Goal: Task Accomplishment & Management: Complete application form

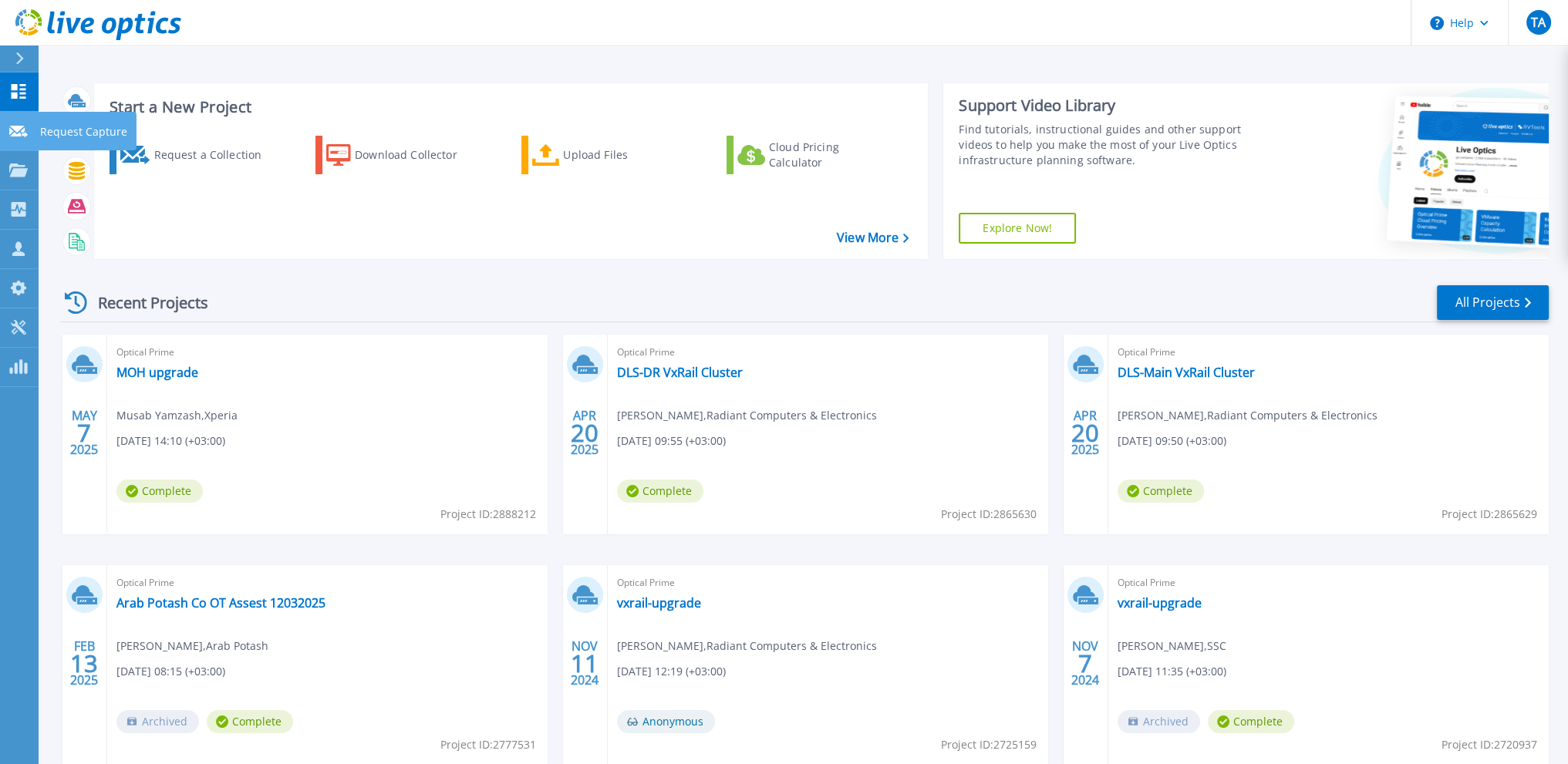
click at [15, 132] on icon at bounding box center [19, 131] width 19 height 11
click at [58, 89] on p "Dashboard" at bounding box center [69, 92] width 57 height 41
click at [238, 604] on link "Arab Potash Co OT Assest 12032025" at bounding box center [221, 603] width 209 height 15
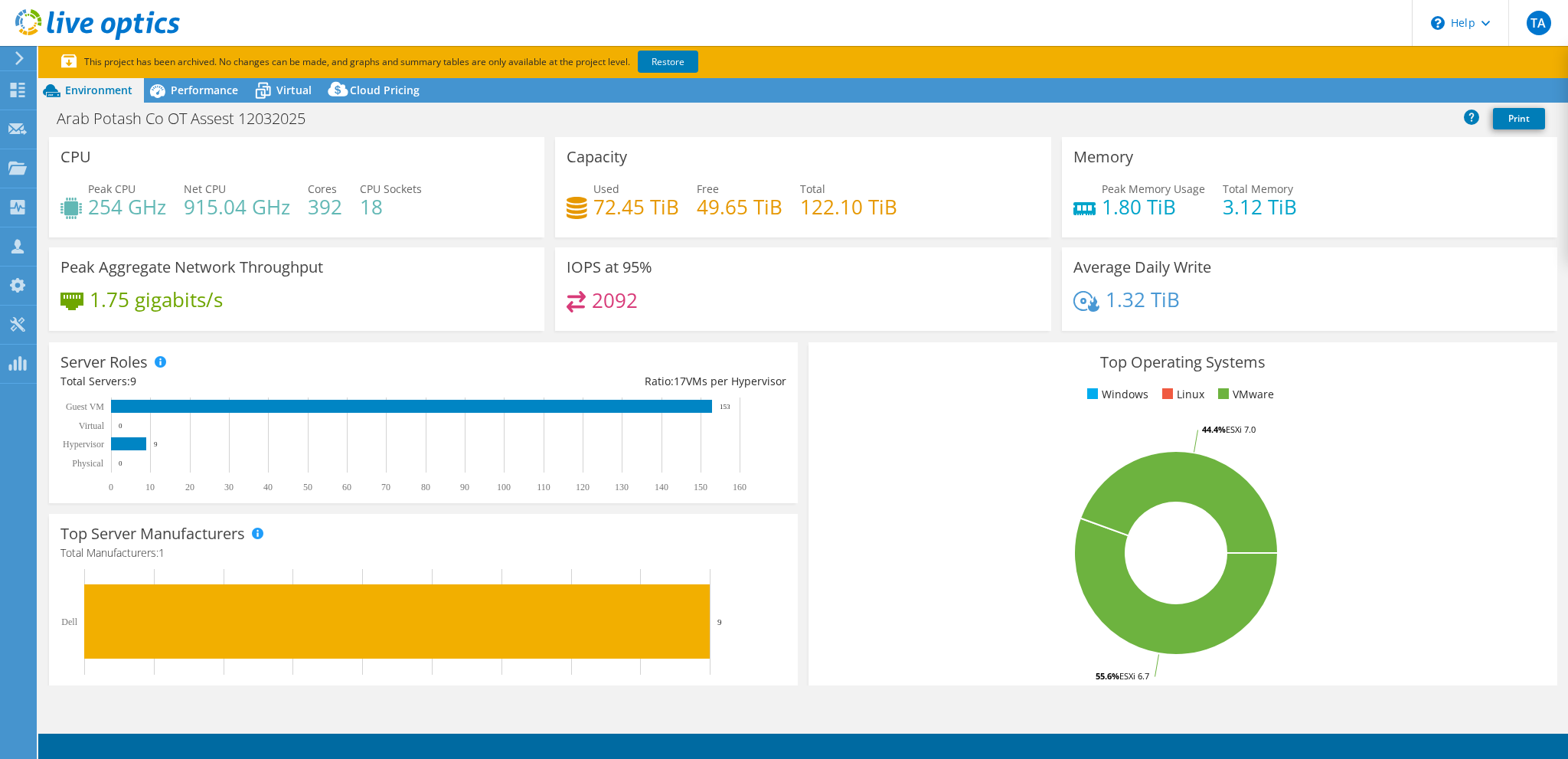
select select "USD"
click at [203, 95] on span "Performance" at bounding box center [204, 90] width 67 height 15
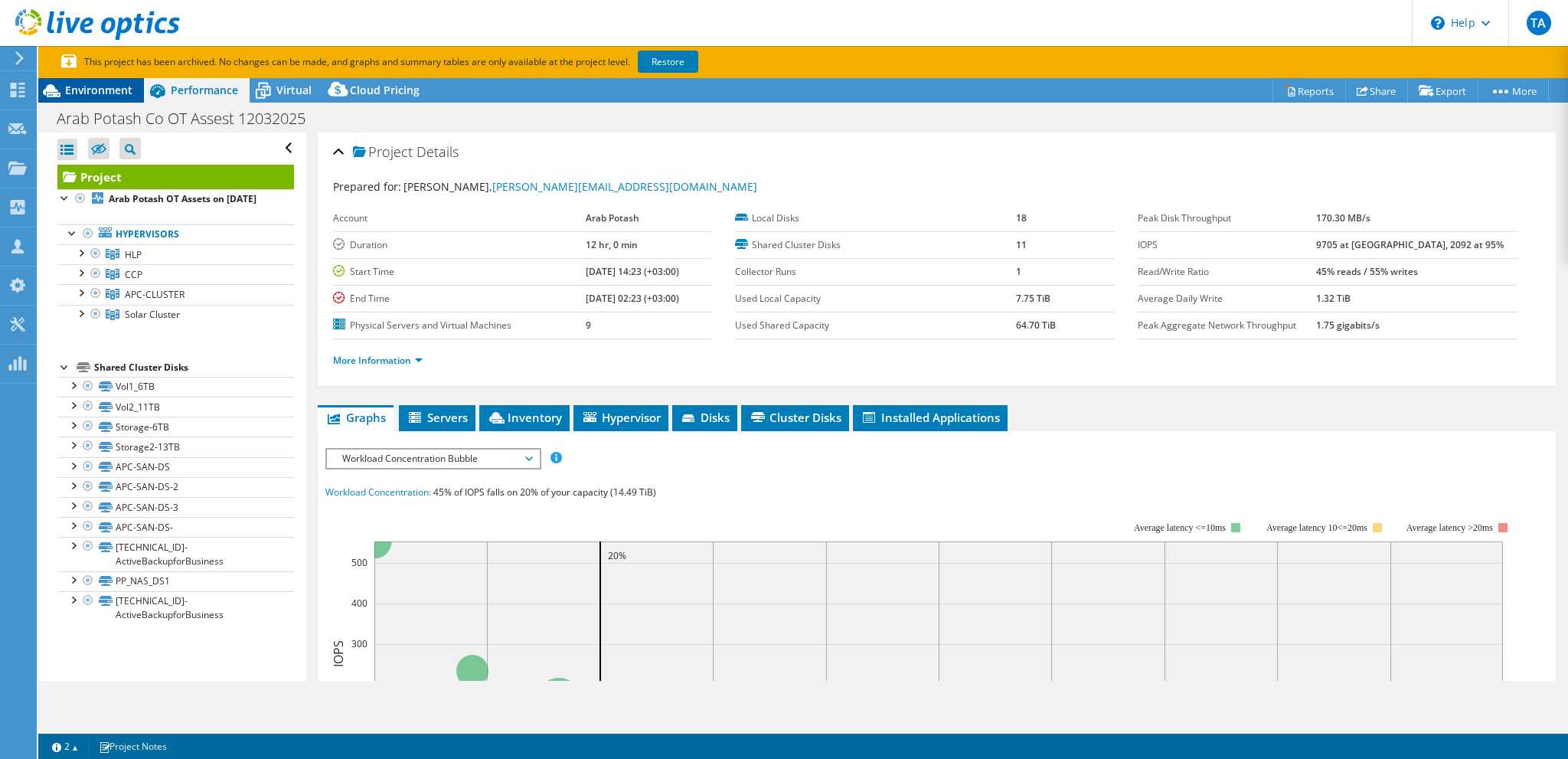
click at [103, 97] on span "Environment" at bounding box center [98, 90] width 67 height 15
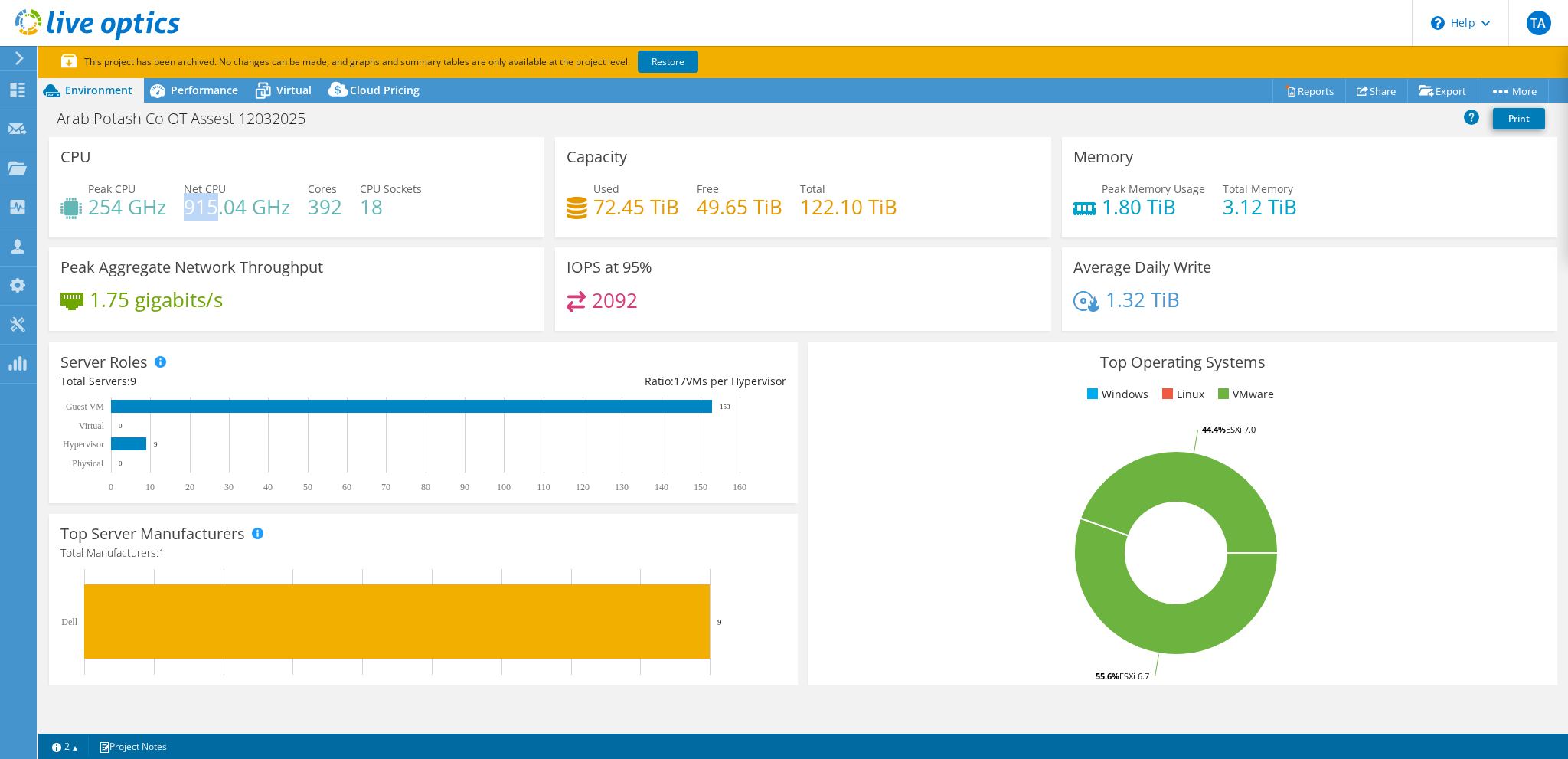
drag, startPoint x: 184, startPoint y: 204, endPoint x: 214, endPoint y: 202, distance: 30.1
click at [214, 202] on h4 "915.04 GHz" at bounding box center [237, 207] width 107 height 17
click at [195, 93] on span "Performance" at bounding box center [204, 90] width 67 height 15
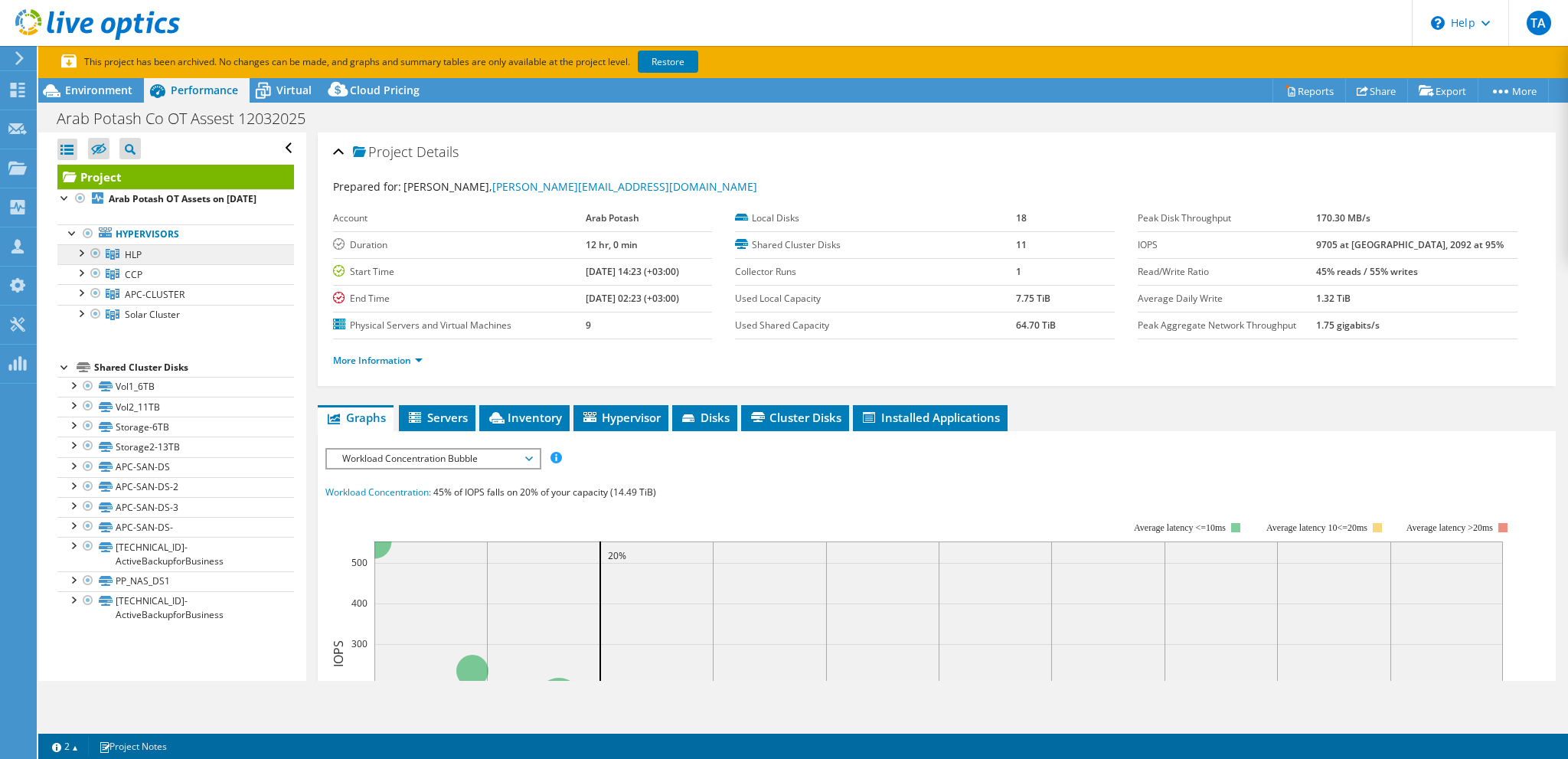
click at [132, 261] on span "HLP" at bounding box center [133, 255] width 17 height 13
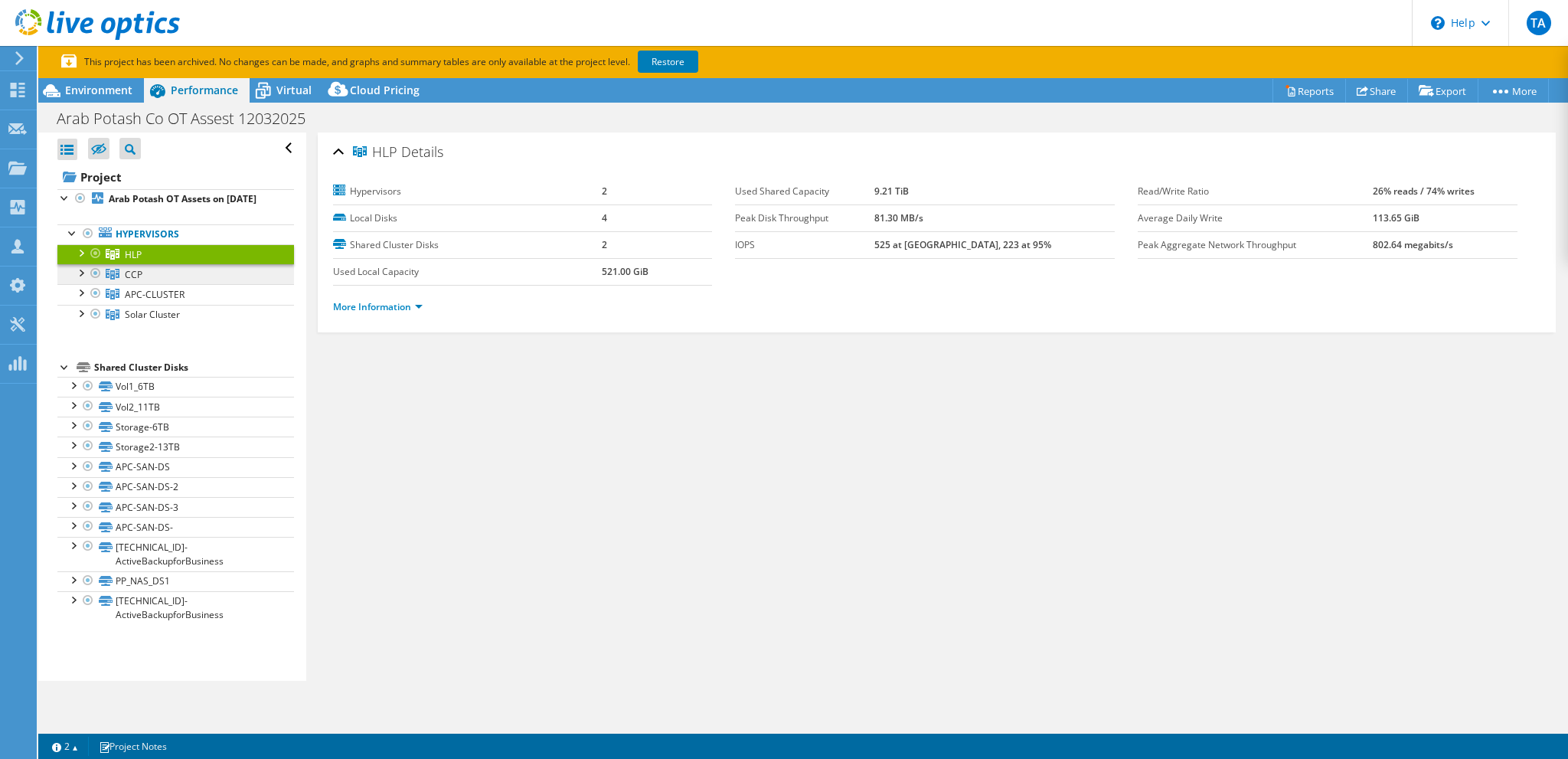
click at [120, 264] on link "CCP" at bounding box center [175, 254] width 237 height 20
click at [144, 245] on link "Hypervisors" at bounding box center [175, 234] width 237 height 20
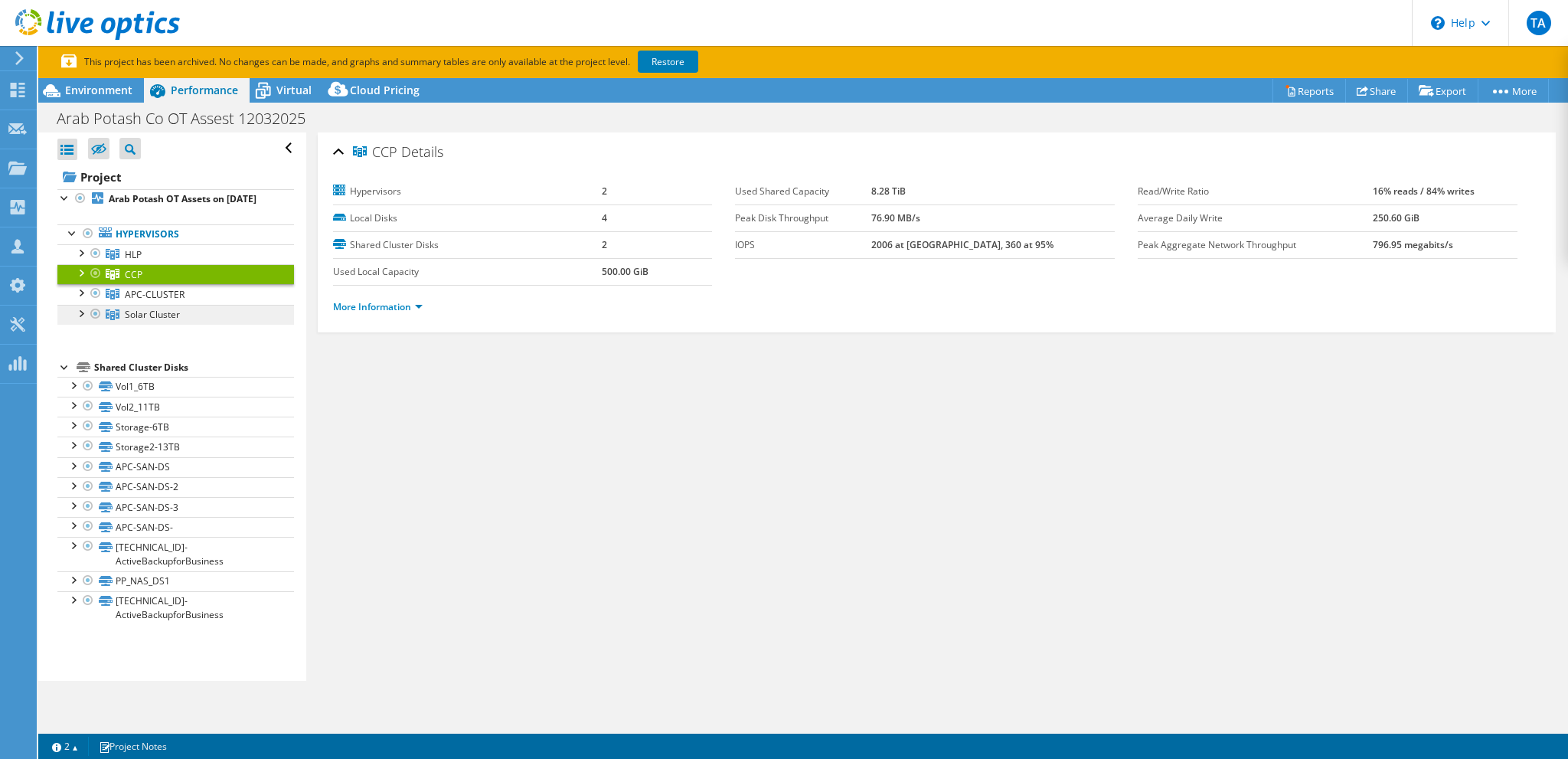
click at [132, 261] on span "Solar Cluster" at bounding box center [133, 255] width 17 height 13
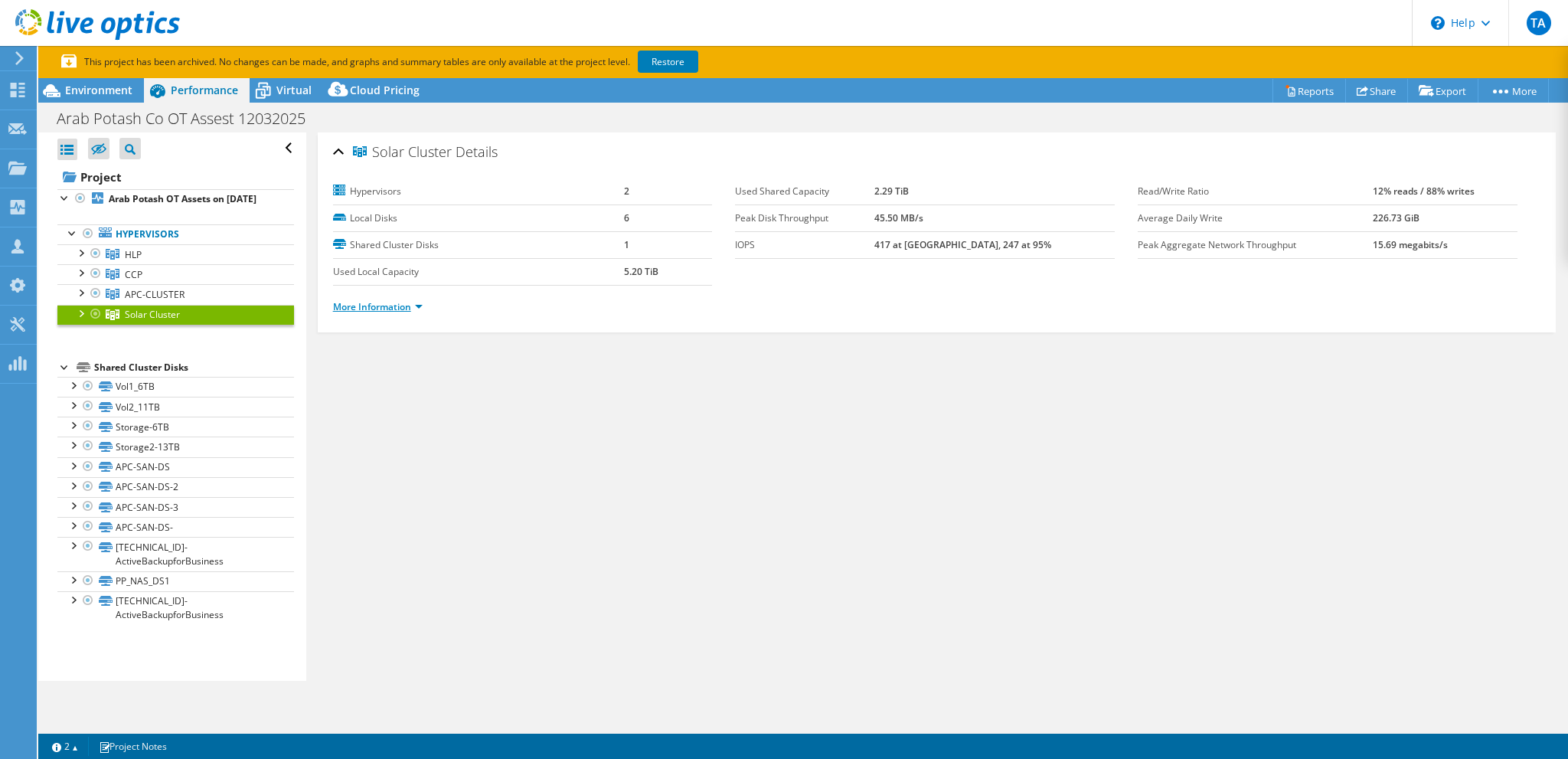
click at [409, 305] on link "More Information" at bounding box center [378, 306] width 90 height 13
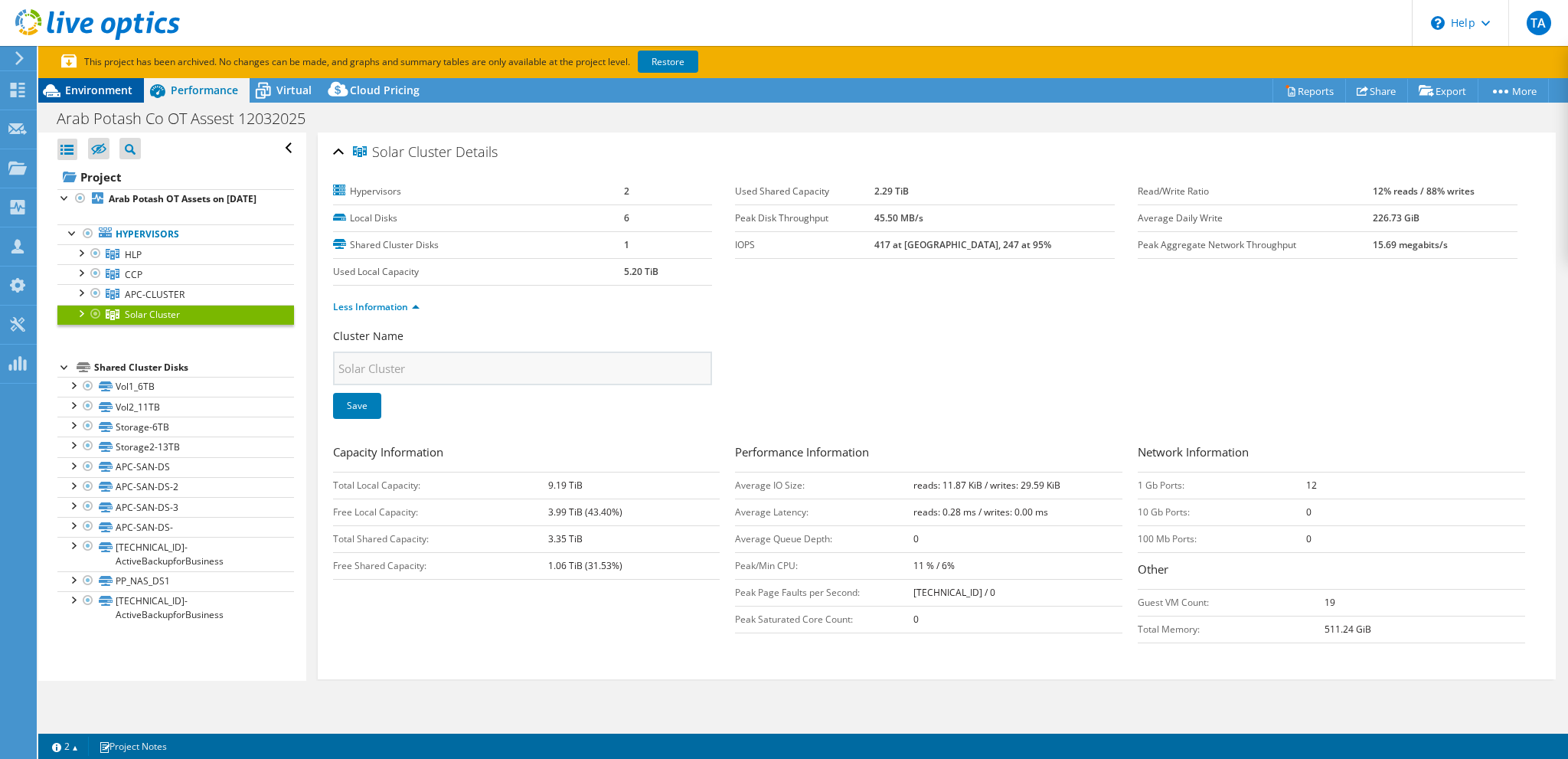
click at [111, 79] on div "Environment" at bounding box center [91, 90] width 106 height 24
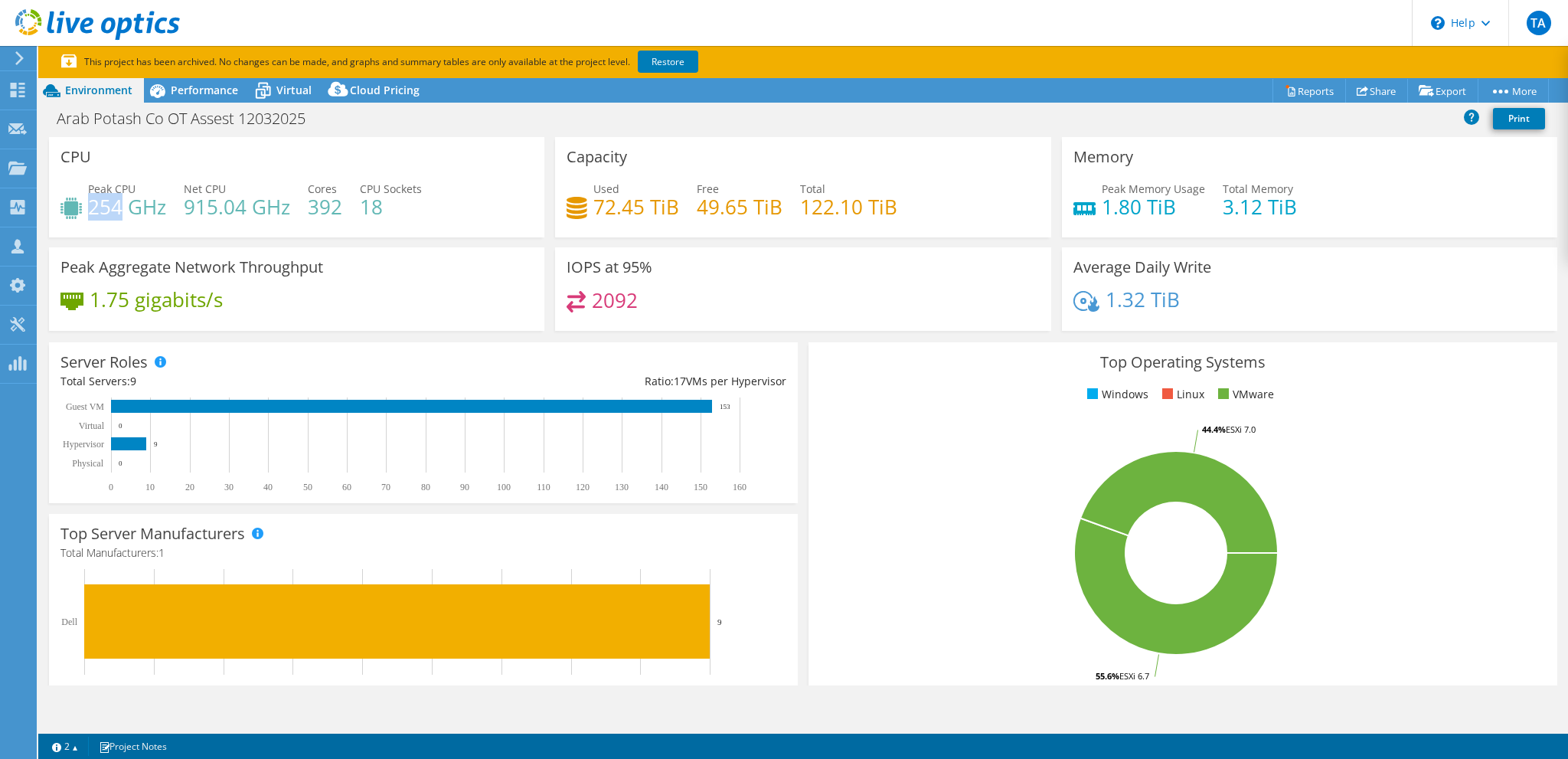
drag, startPoint x: 91, startPoint y: 202, endPoint x: 123, endPoint y: 203, distance: 32.0
click at [123, 203] on h4 "254 GHz" at bounding box center [126, 207] width 78 height 17
click at [184, 202] on h4 "915.04 GHz" at bounding box center [237, 207] width 107 height 17
drag, startPoint x: 184, startPoint y: 202, endPoint x: 204, endPoint y: 203, distance: 20.0
click at [204, 203] on h4 "915.04 GHz" at bounding box center [237, 207] width 107 height 17
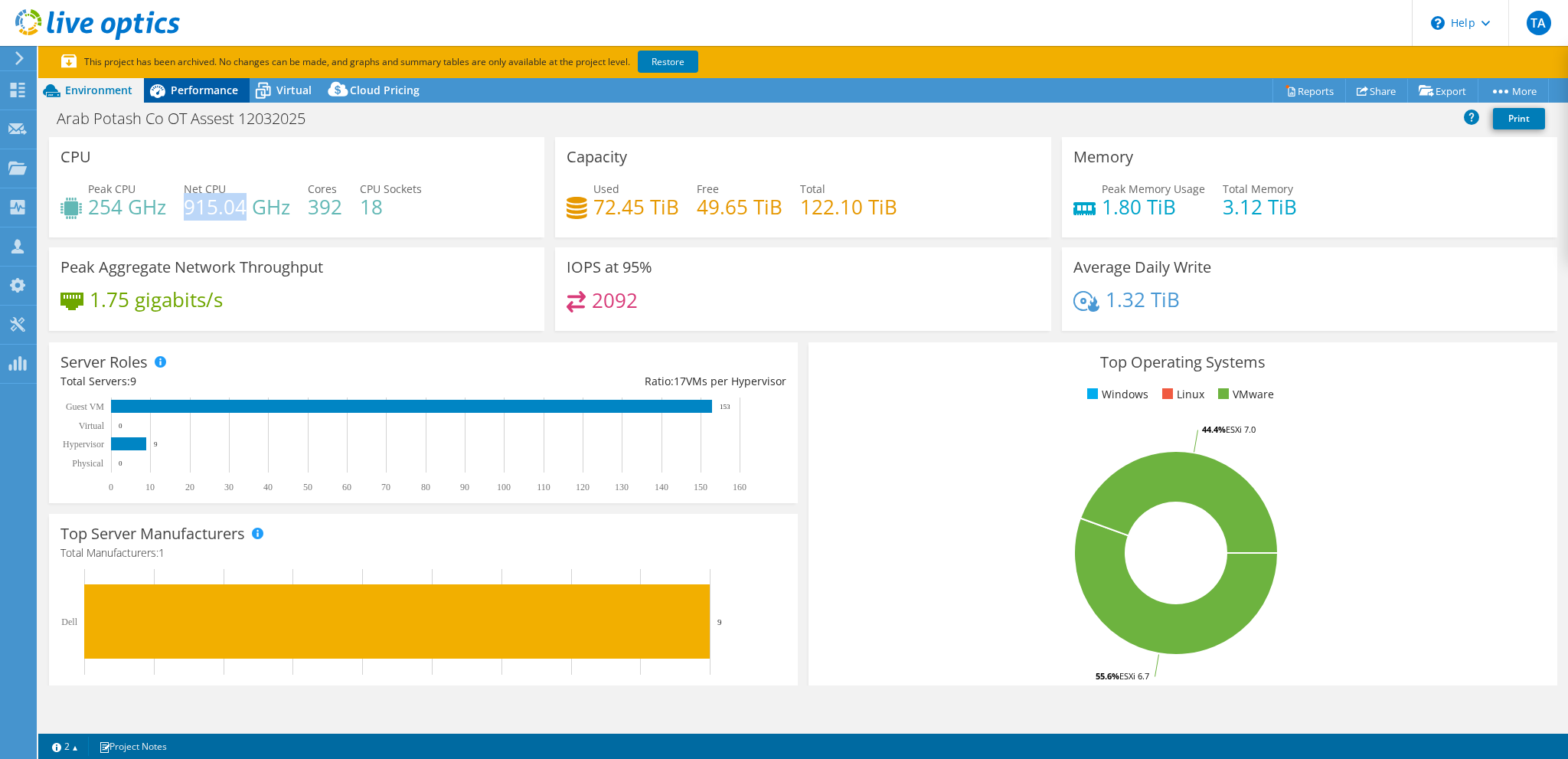
click at [182, 93] on span "Performance" at bounding box center [204, 90] width 67 height 15
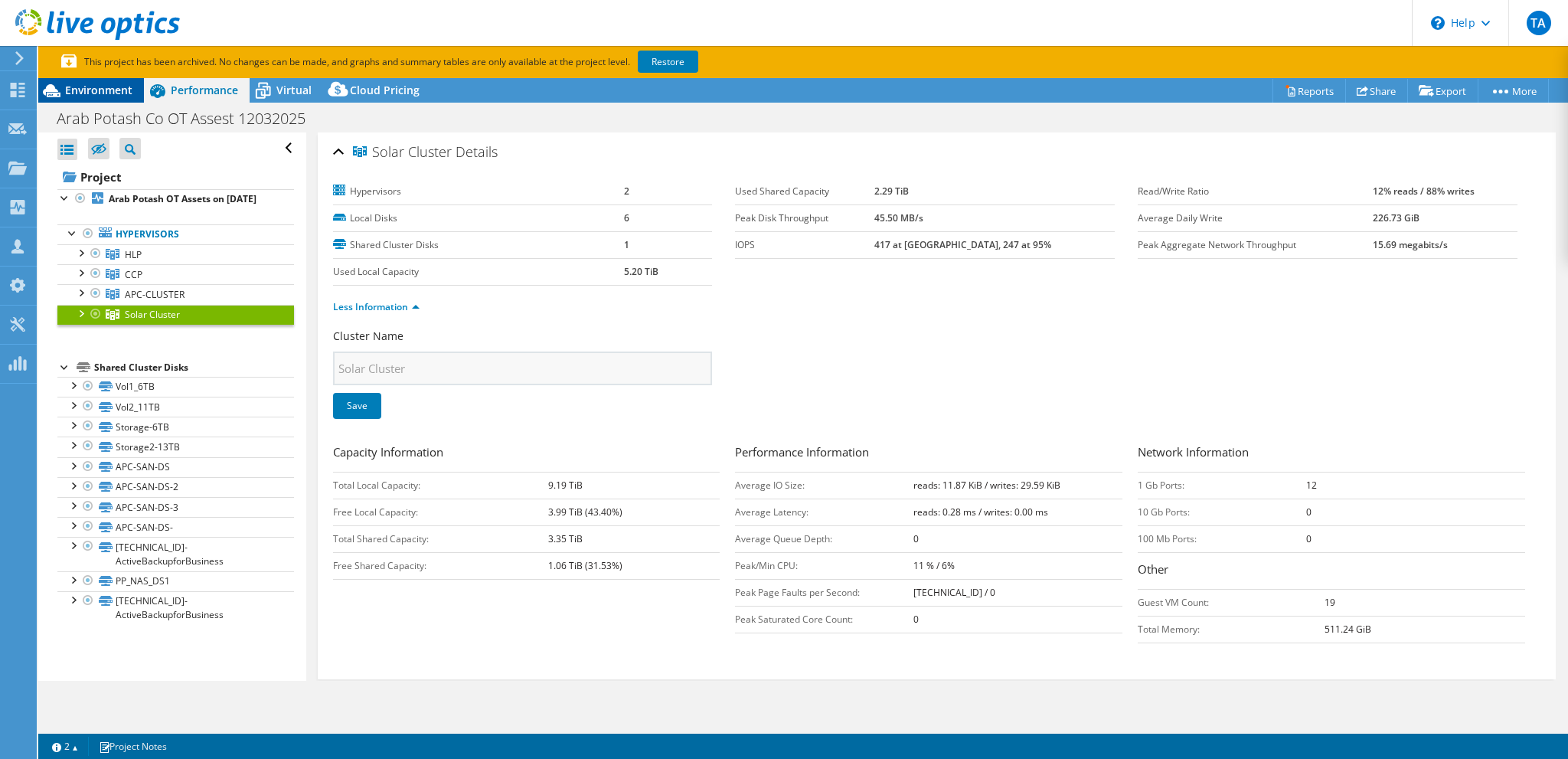
click at [96, 82] on span "Environment" at bounding box center [98, 90] width 67 height 15
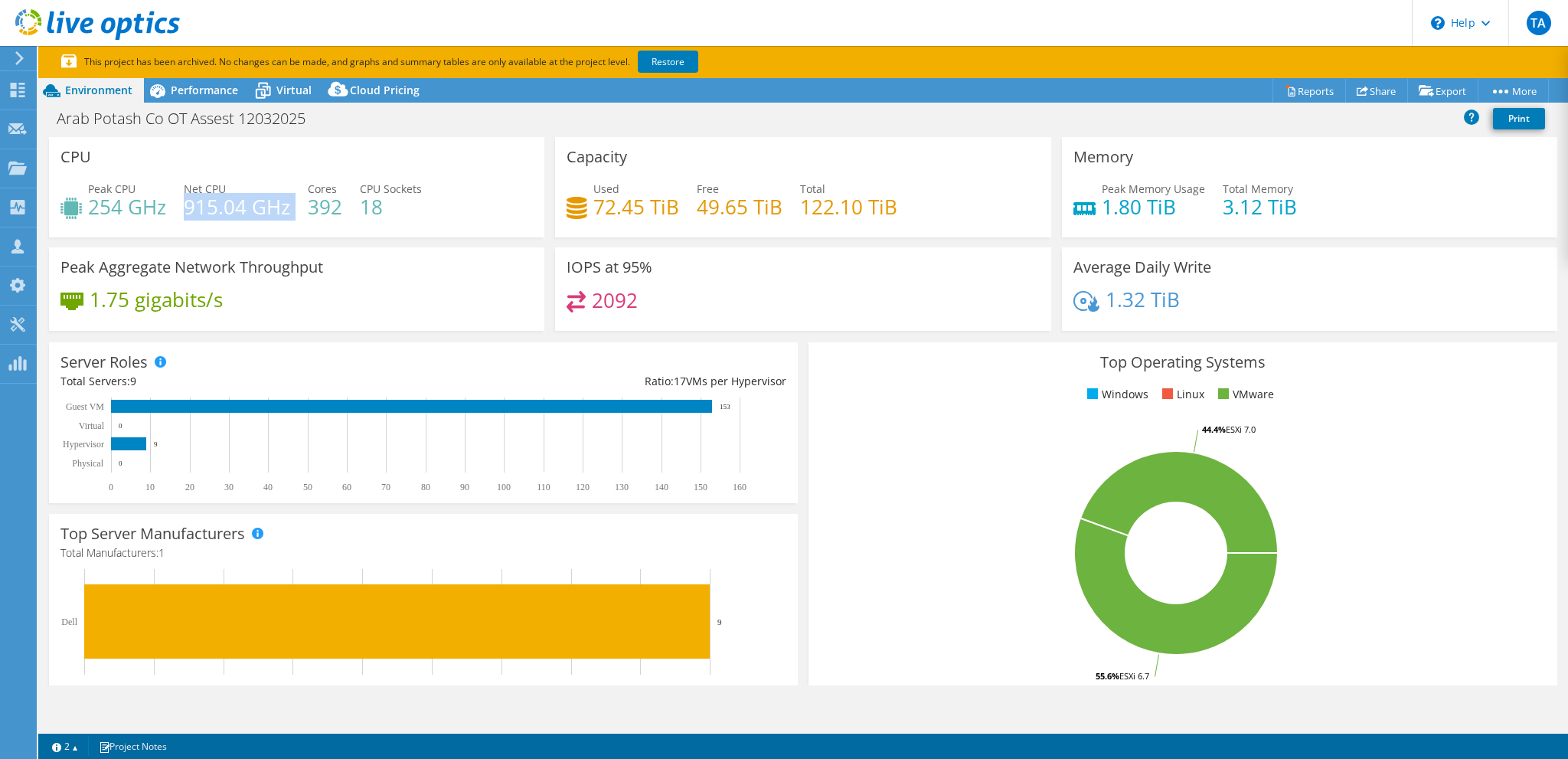
drag, startPoint x: 184, startPoint y: 204, endPoint x: 289, endPoint y: 204, distance: 105.0
click at [289, 204] on div "Peak CPU 254 GHz Net CPU 915.04 GHz Cores 392 CPU Sockets 18" at bounding box center [297, 205] width 472 height 50
drag, startPoint x: 90, startPoint y: 206, endPoint x: 117, endPoint y: 209, distance: 27.2
click at [117, 209] on h4 "254 GHz" at bounding box center [126, 207] width 78 height 17
click at [112, 191] on span "Peak CPU" at bounding box center [111, 189] width 48 height 15
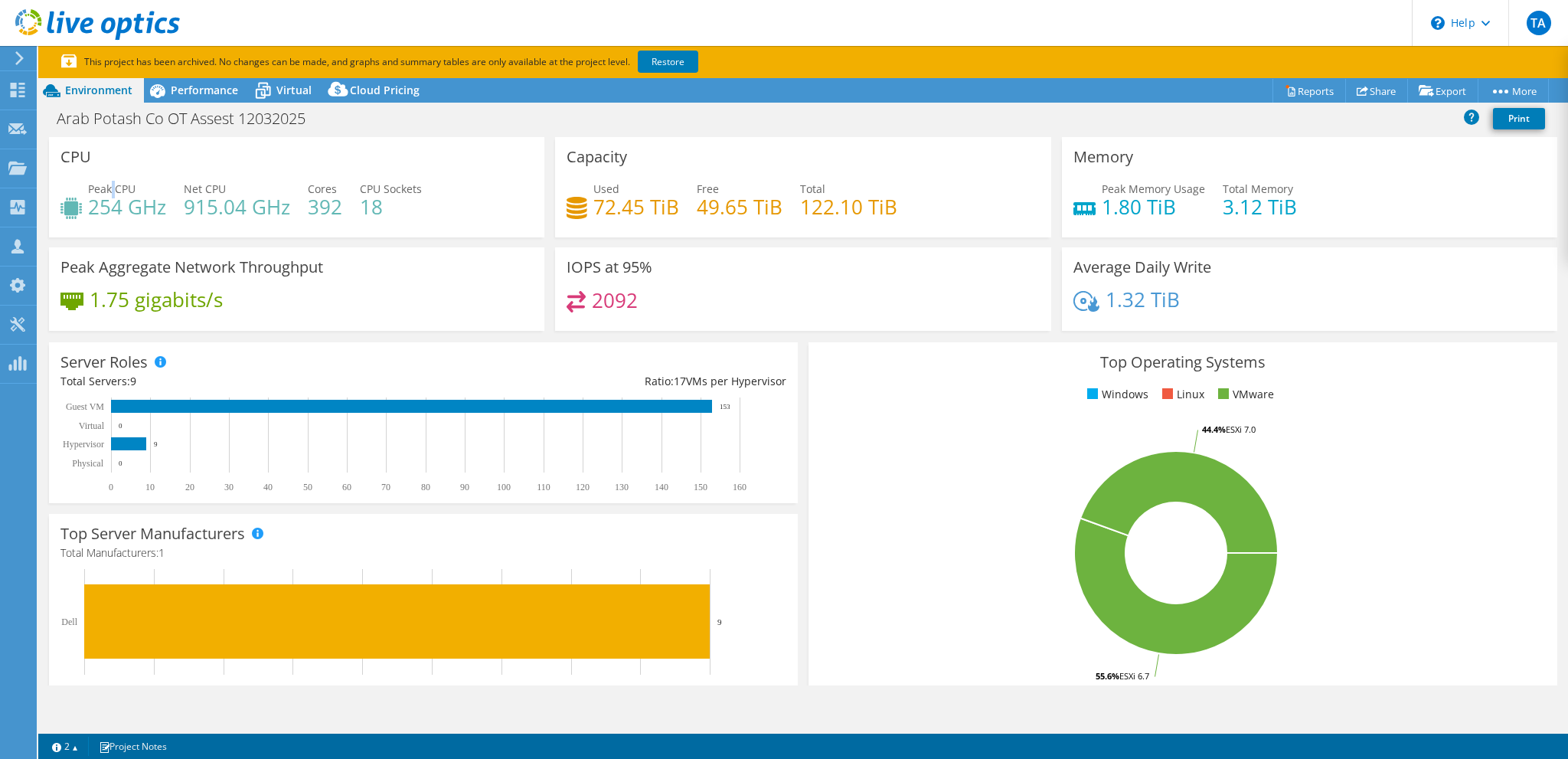
click at [112, 191] on span "Peak CPU" at bounding box center [111, 189] width 48 height 15
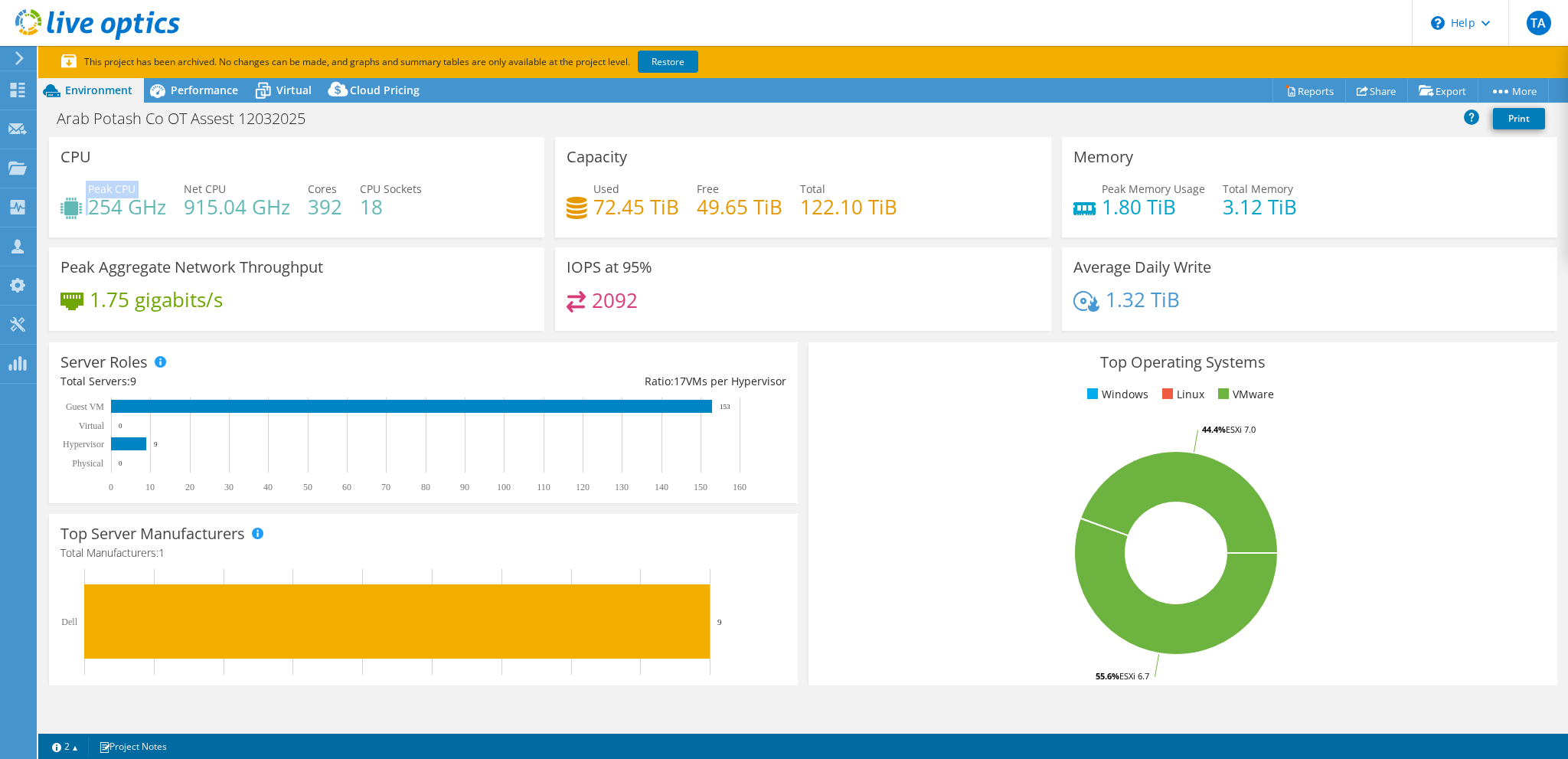
click at [112, 191] on span "Peak CPU" at bounding box center [111, 189] width 48 height 15
click at [117, 205] on h4 "254 GHz" at bounding box center [126, 207] width 78 height 17
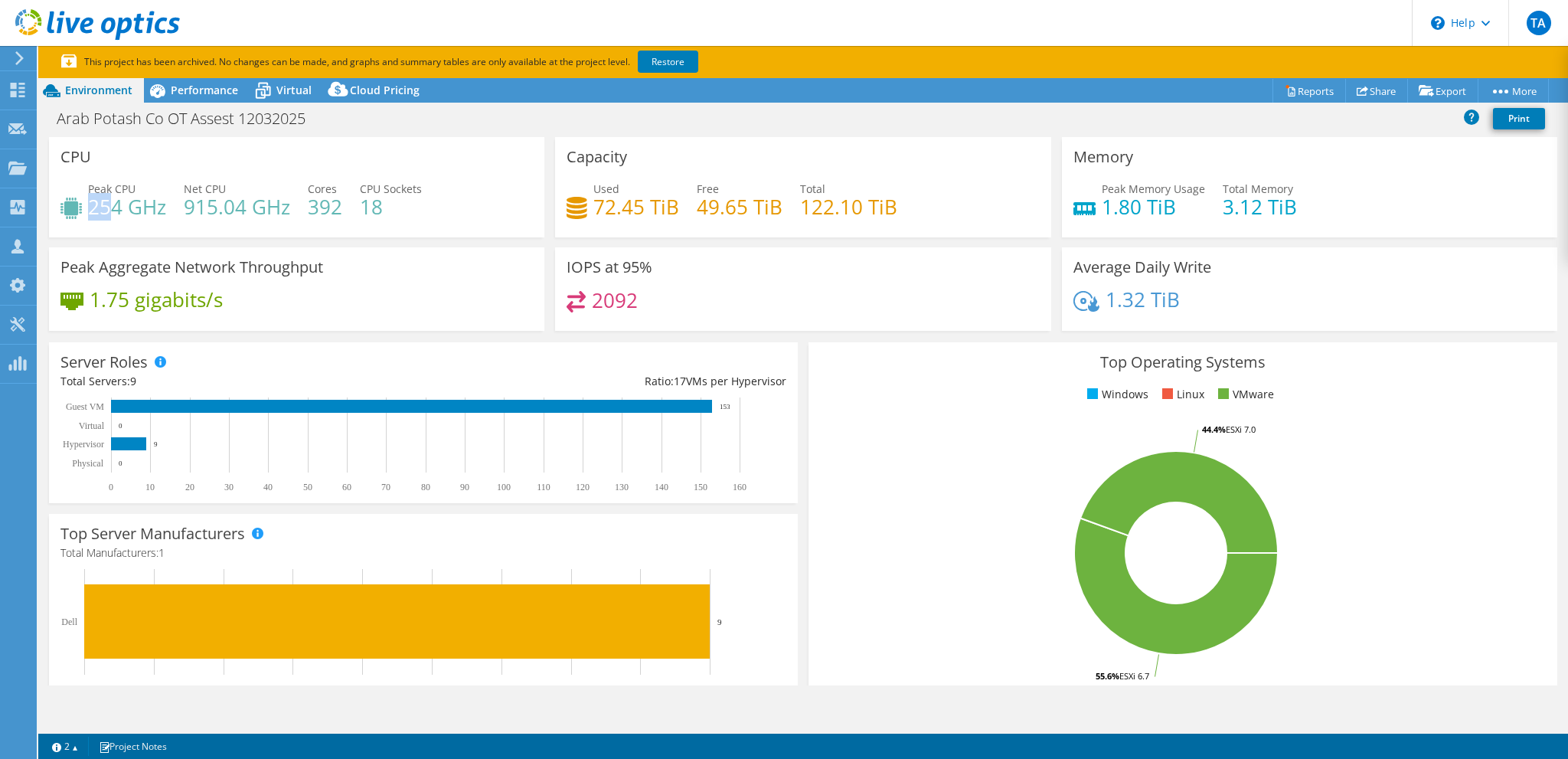
drag, startPoint x: 92, startPoint y: 203, endPoint x: 113, endPoint y: 203, distance: 21.0
click at [113, 203] on h4 "254 GHz" at bounding box center [126, 207] width 78 height 17
click at [197, 95] on span "Performance" at bounding box center [204, 90] width 67 height 15
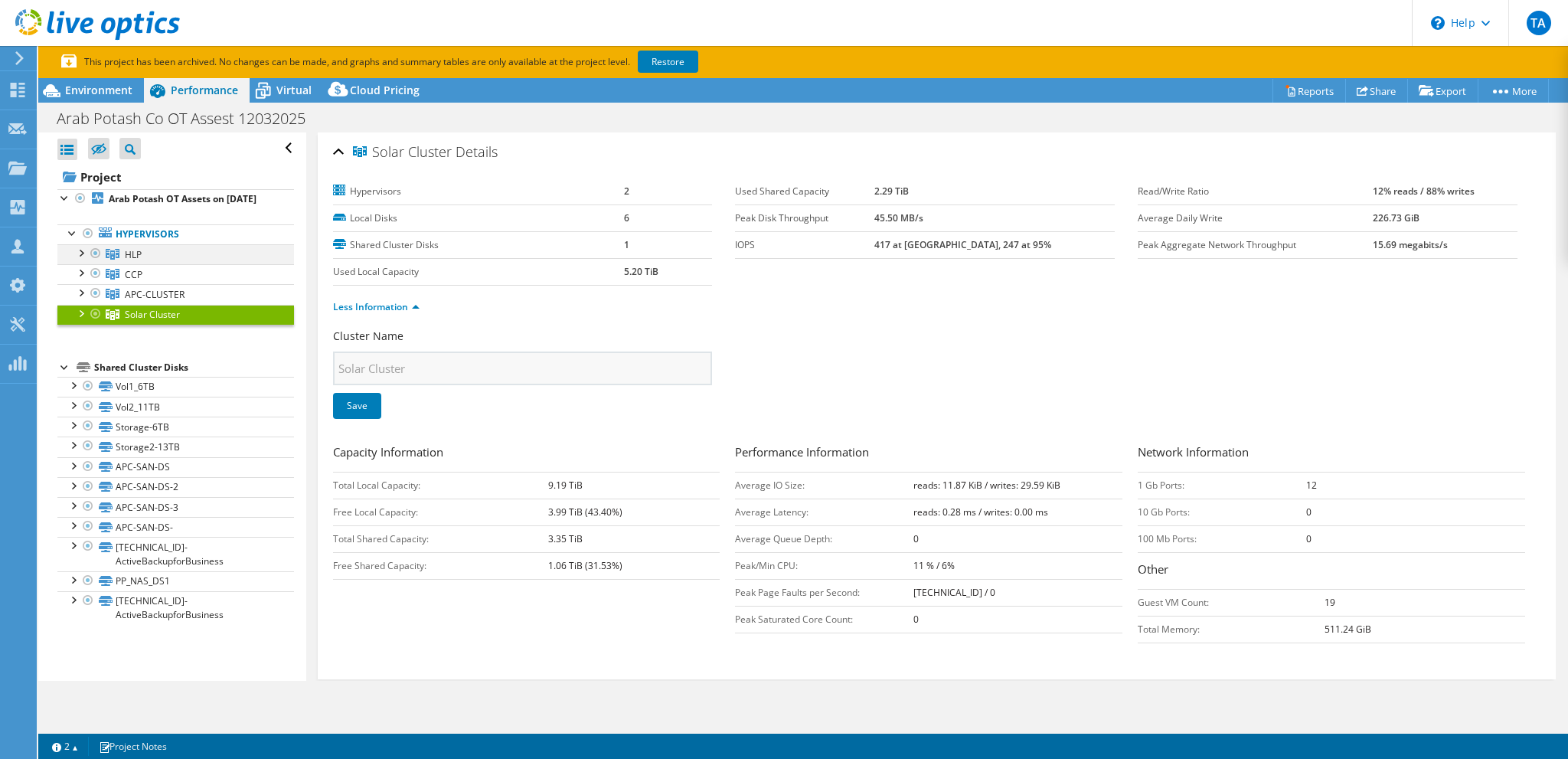
click at [80, 260] on div at bounding box center [81, 252] width 15 height 15
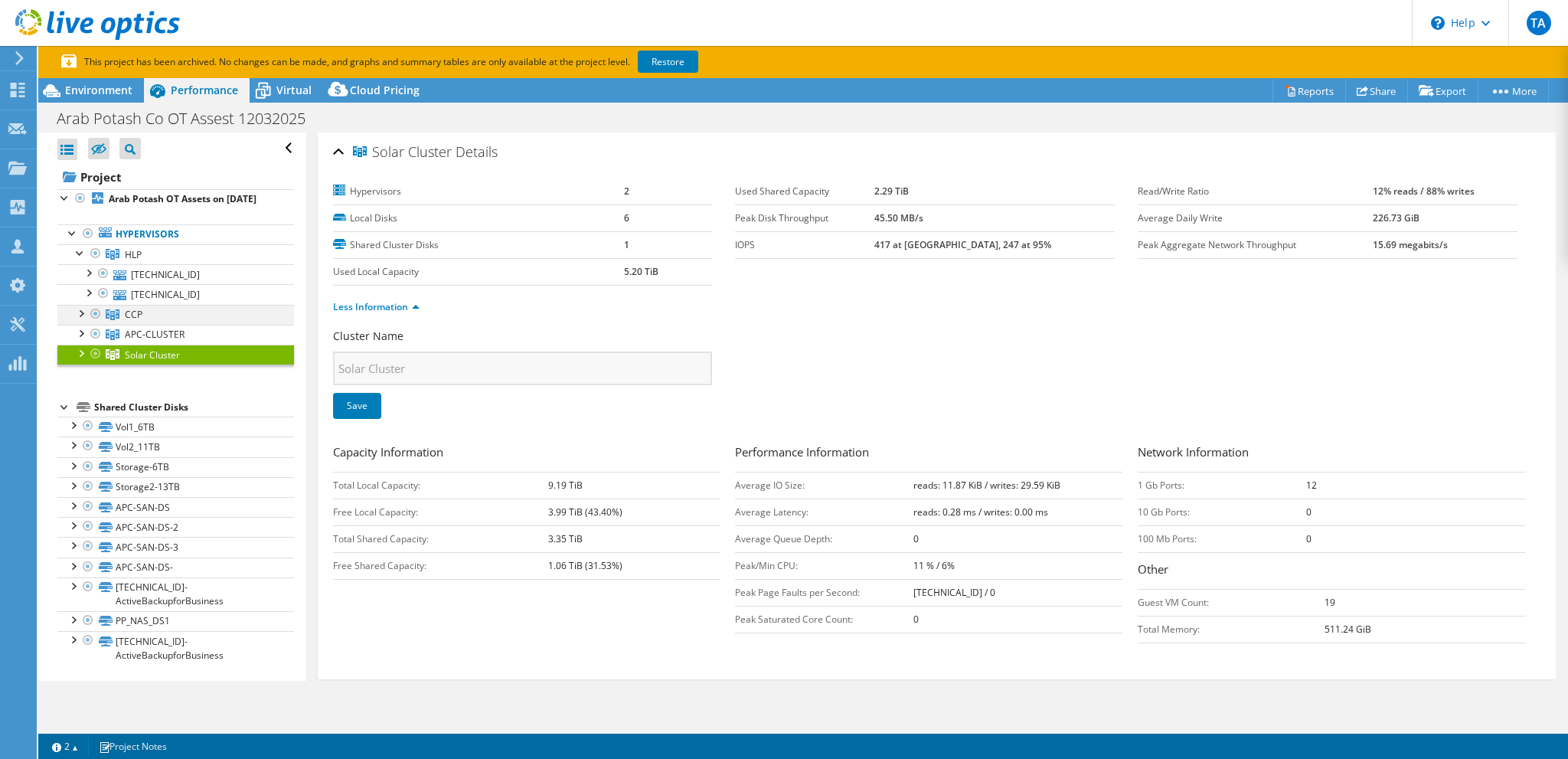
click at [78, 320] on div at bounding box center [81, 312] width 15 height 15
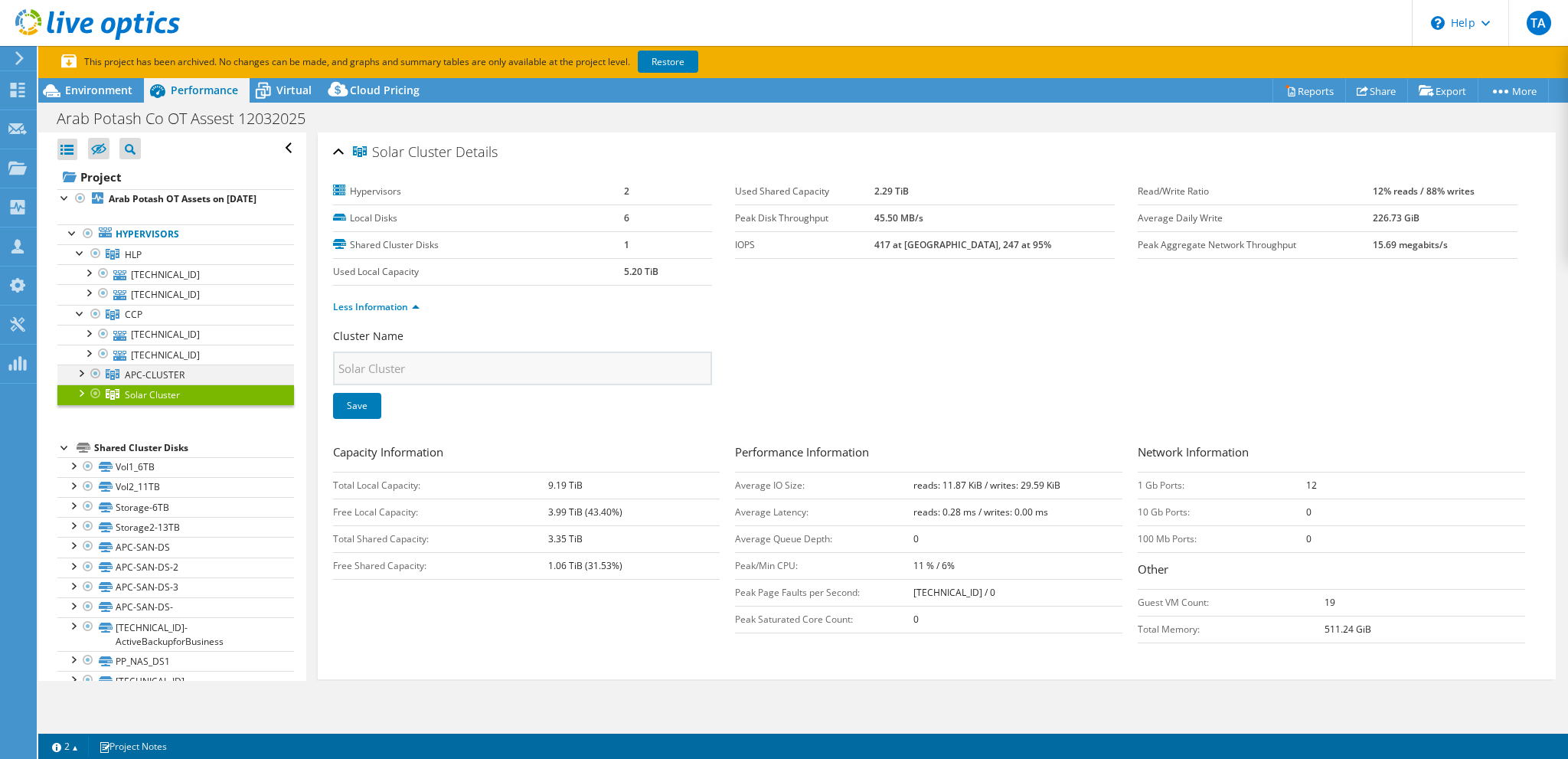
click at [82, 380] on div at bounding box center [81, 372] width 15 height 15
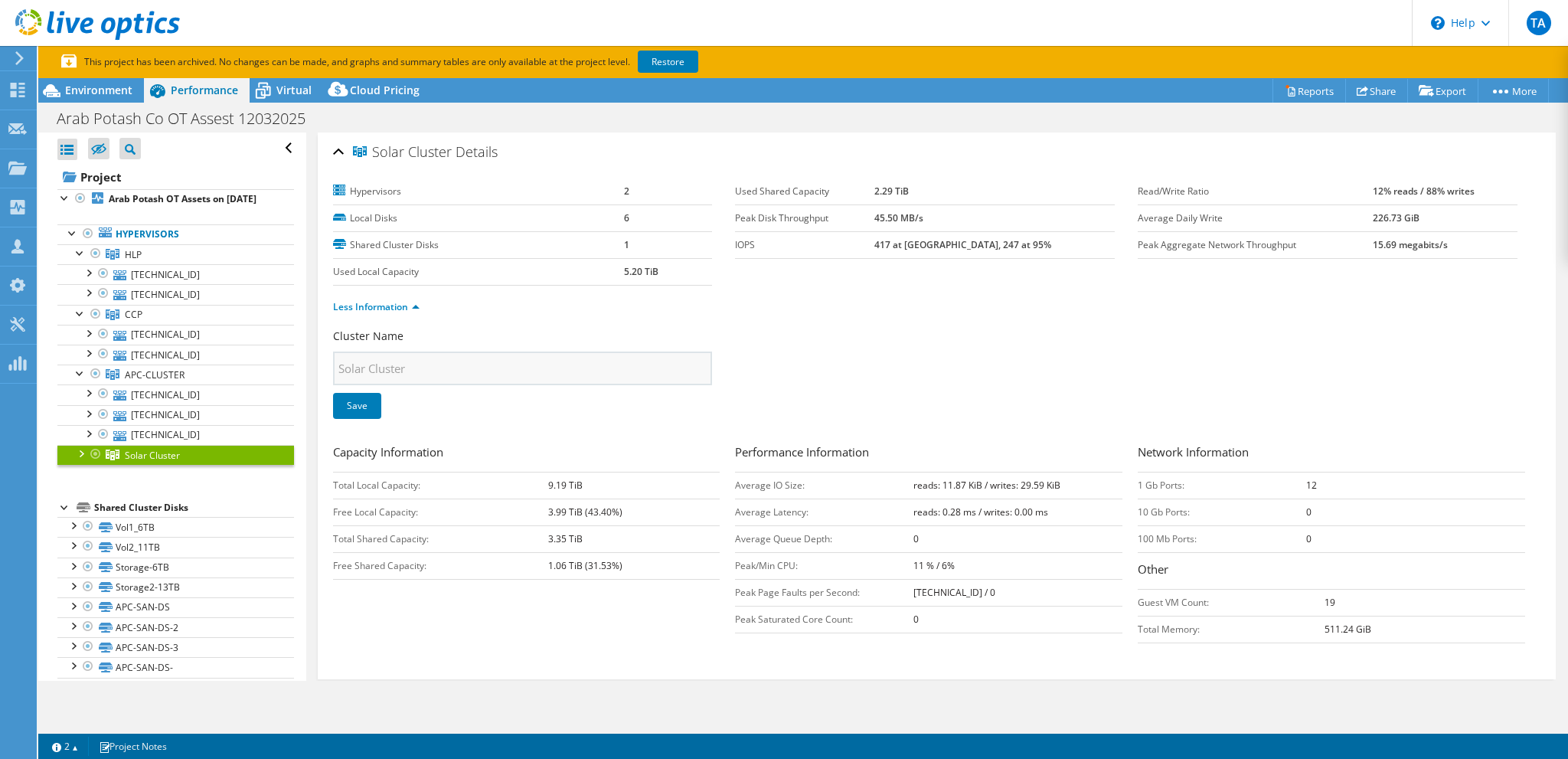
click at [82, 460] on div at bounding box center [81, 453] width 15 height 15
click at [112, 95] on span "Environment" at bounding box center [98, 90] width 67 height 15
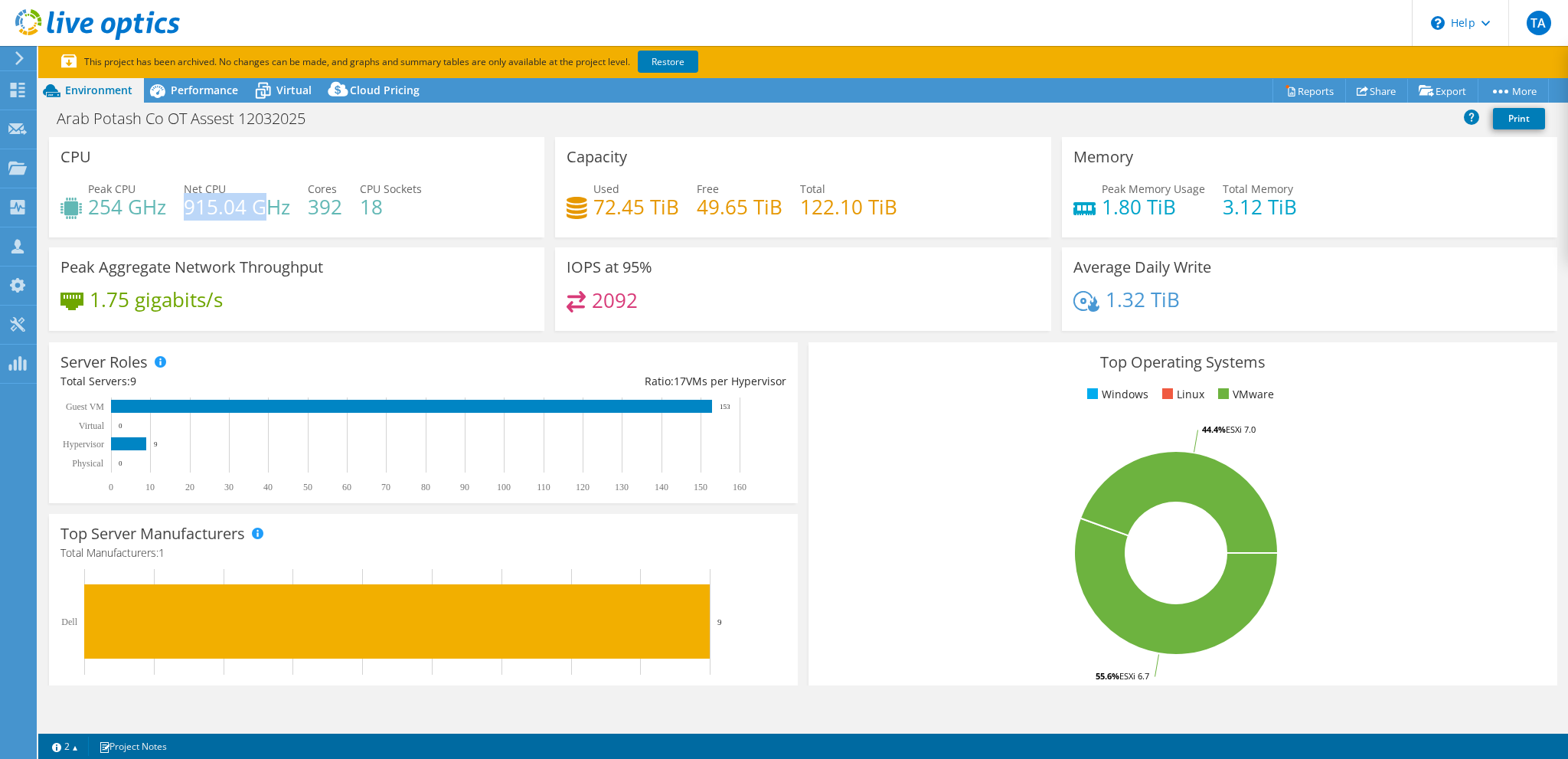
drag, startPoint x: 184, startPoint y: 211, endPoint x: 266, endPoint y: 208, distance: 82.1
click at [266, 208] on h4 "915.04 GHz" at bounding box center [237, 207] width 107 height 17
drag, startPoint x: 89, startPoint y: 206, endPoint x: 163, endPoint y: 209, distance: 74.1
click at [163, 209] on h4 "254 GHz" at bounding box center [126, 207] width 78 height 17
click at [95, 183] on span "Peak CPU" at bounding box center [111, 189] width 48 height 15
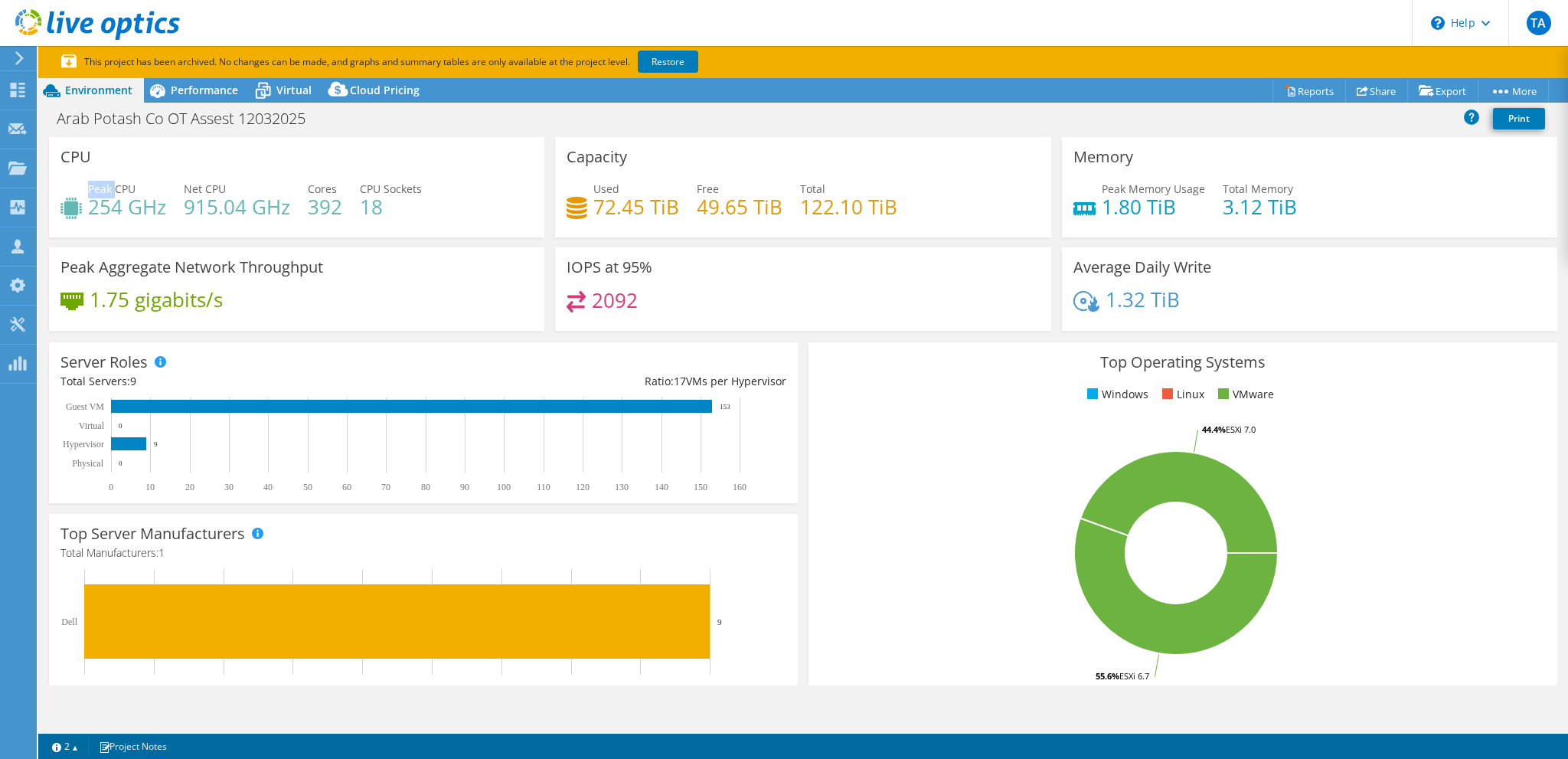
click at [95, 183] on span "Peak CPU" at bounding box center [111, 189] width 48 height 15
click at [109, 188] on span "Peak CPU" at bounding box center [111, 189] width 48 height 15
click at [112, 190] on span "Peak CPU" at bounding box center [111, 189] width 48 height 15
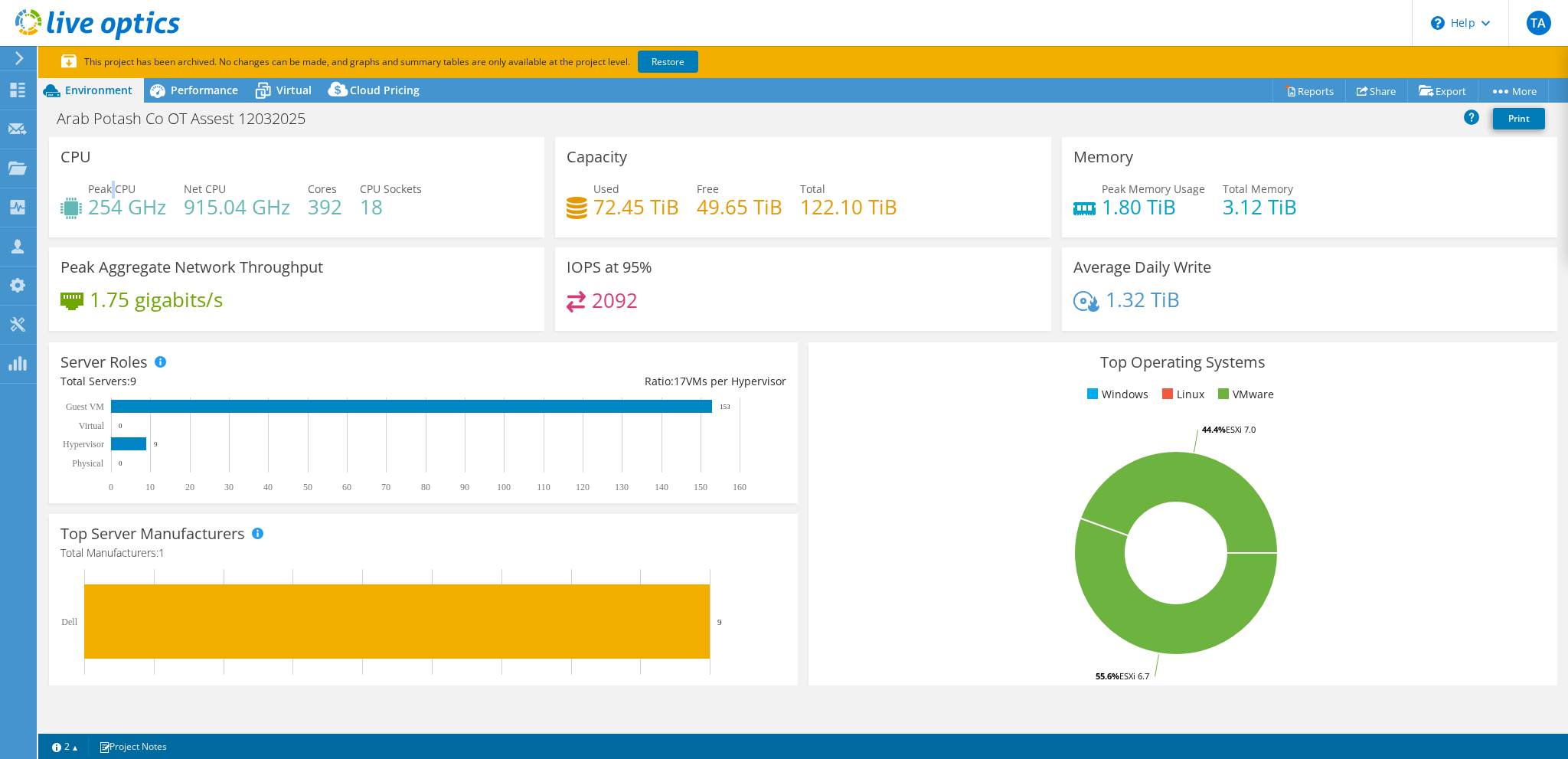
click at [112, 190] on span "Peak CPU" at bounding box center [111, 189] width 48 height 15
click at [106, 186] on span "Peak CPU" at bounding box center [111, 189] width 48 height 15
click at [208, 93] on span "Performance" at bounding box center [204, 90] width 67 height 15
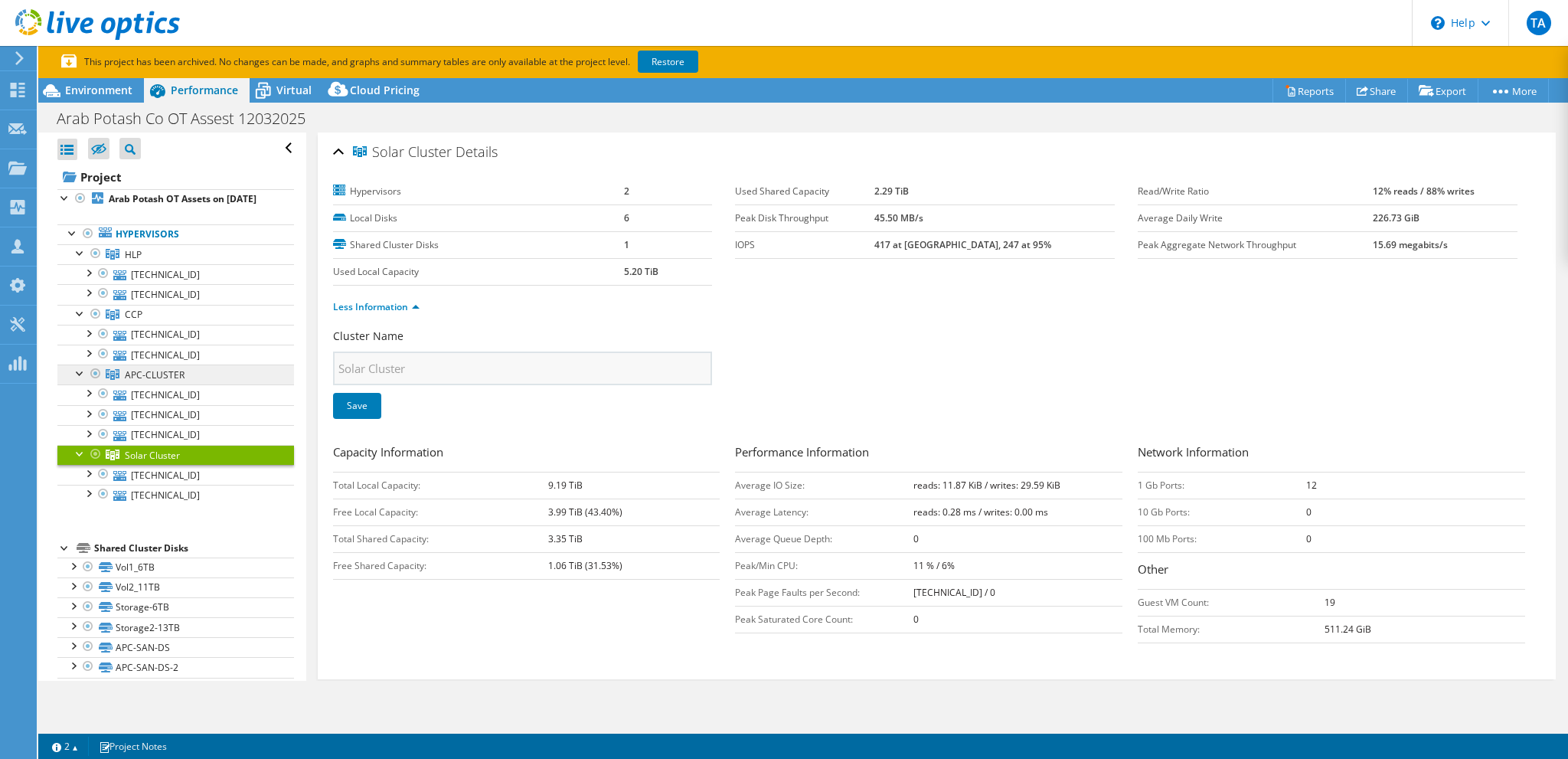
click at [141, 261] on span "APC-CLUSTER" at bounding box center [133, 255] width 17 height 13
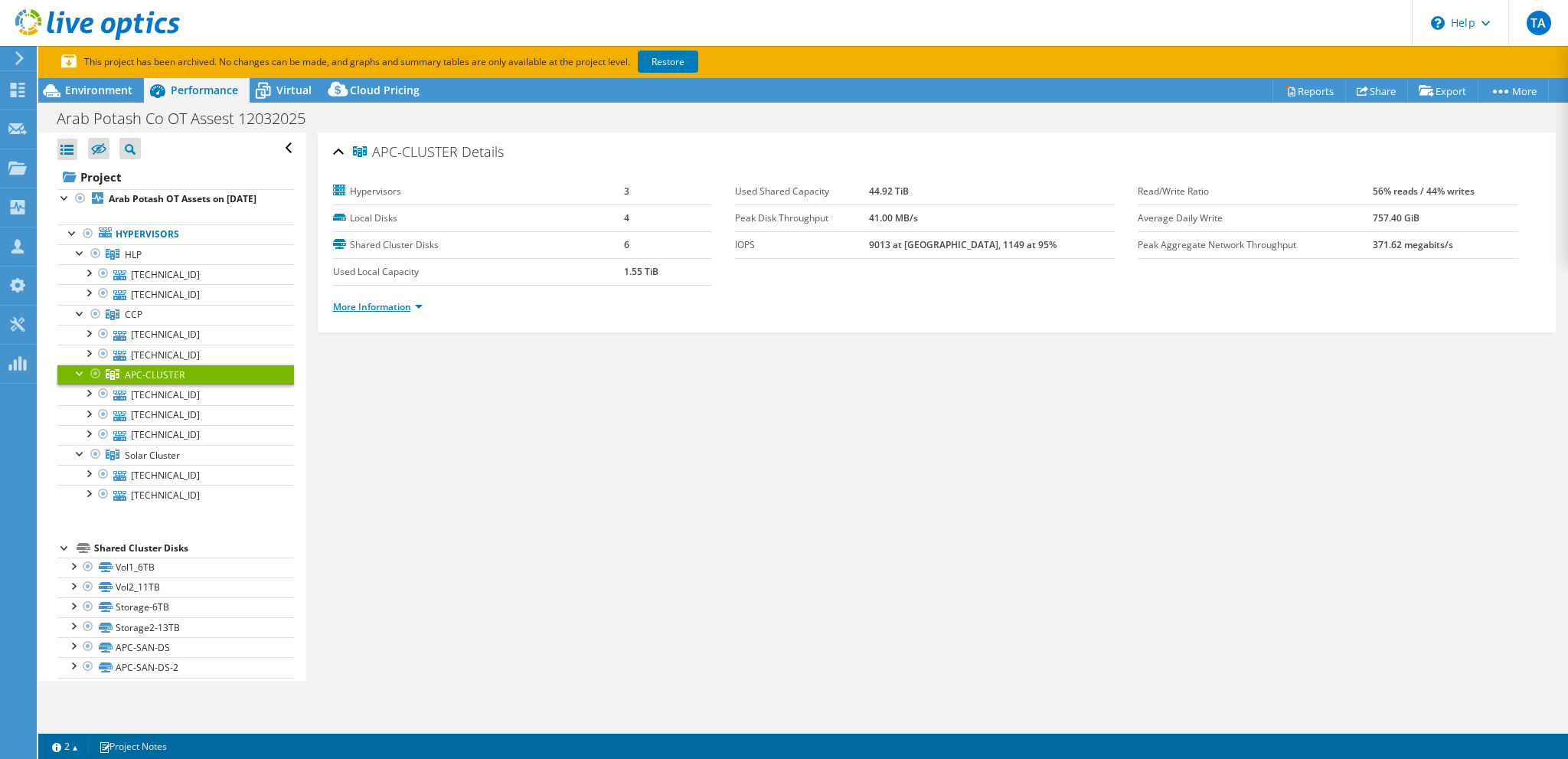
click at [401, 306] on link "More Information" at bounding box center [378, 306] width 90 height 13
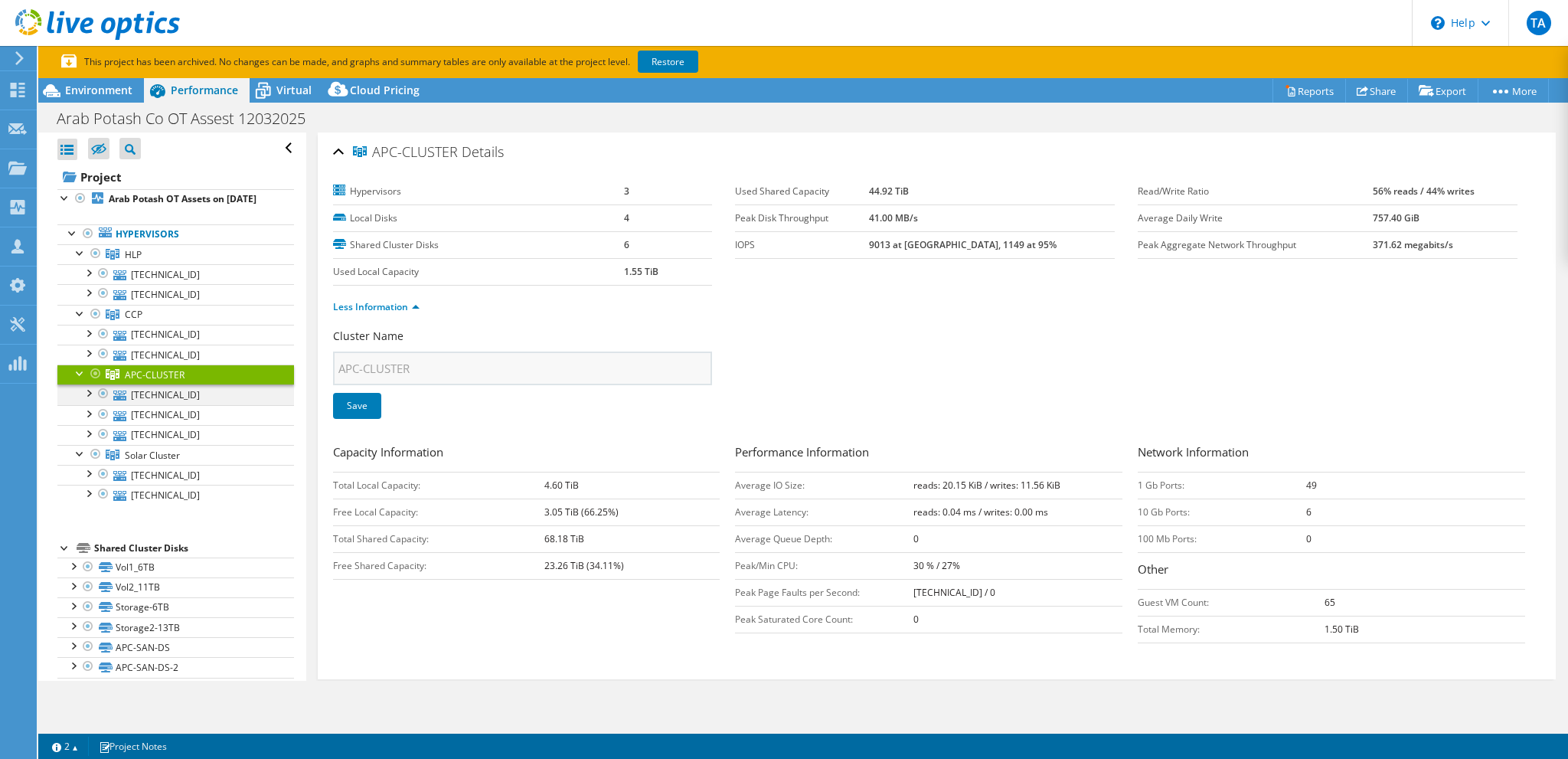
click at [86, 400] on div at bounding box center [88, 392] width 15 height 15
click at [88, 400] on div at bounding box center [88, 392] width 15 height 15
click at [153, 439] on link "[TECHNICAL_ID]" at bounding box center [175, 435] width 237 height 20
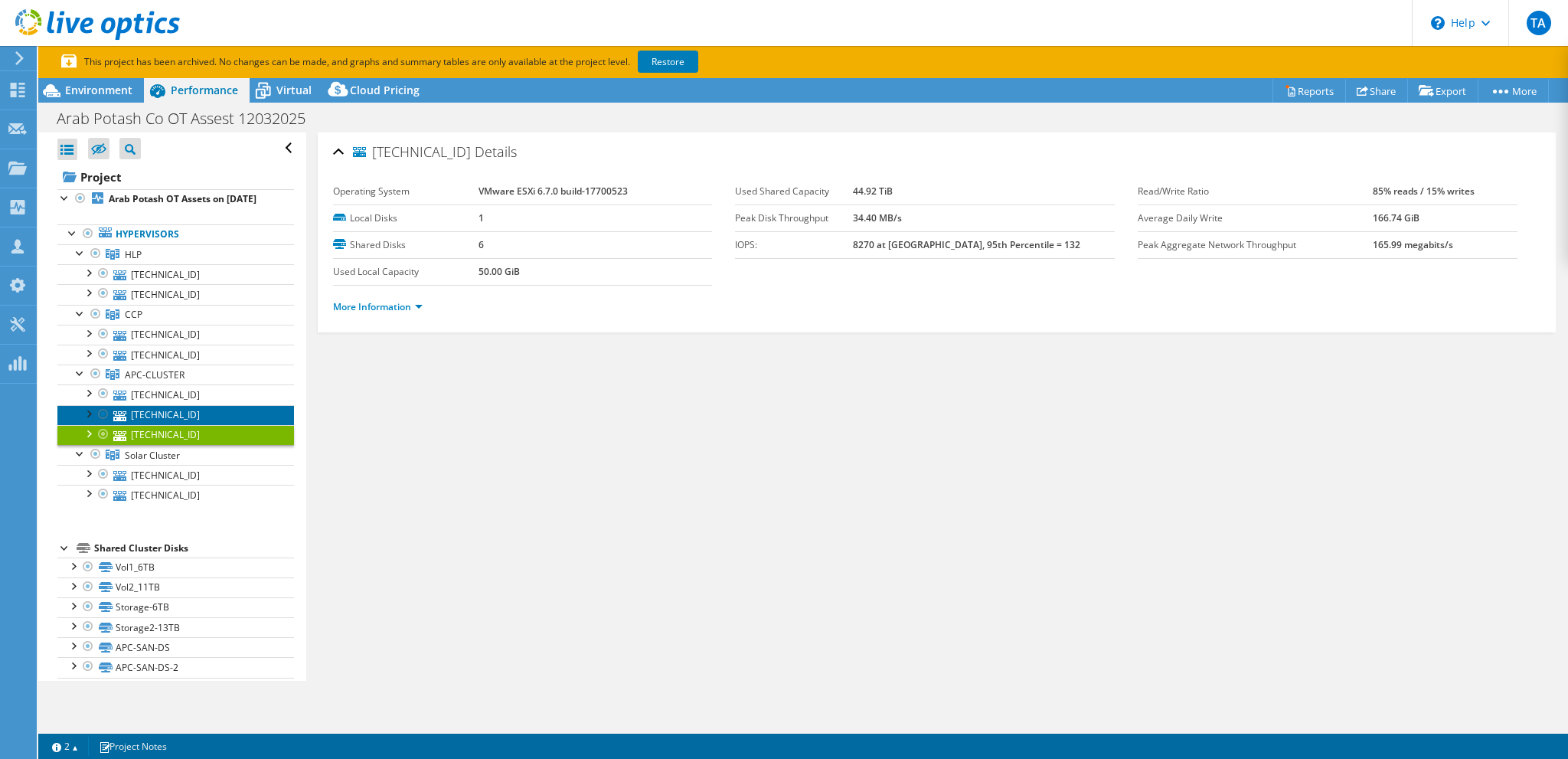
click at [145, 424] on link "[TECHNICAL_ID]" at bounding box center [175, 414] width 237 height 20
click at [141, 261] on span "Solar Cluster" at bounding box center [133, 255] width 17 height 13
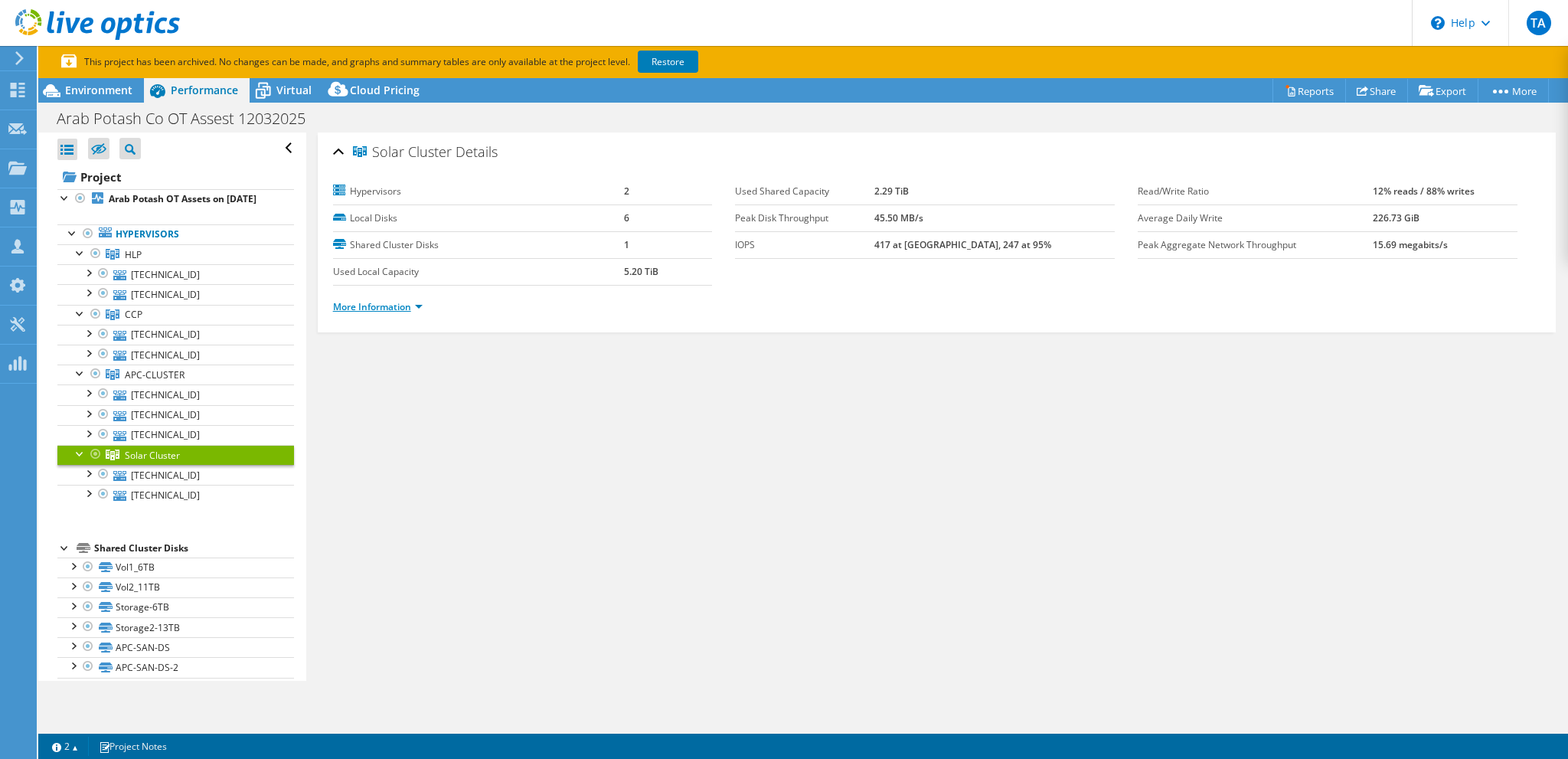
click at [395, 305] on link "More Information" at bounding box center [378, 306] width 90 height 13
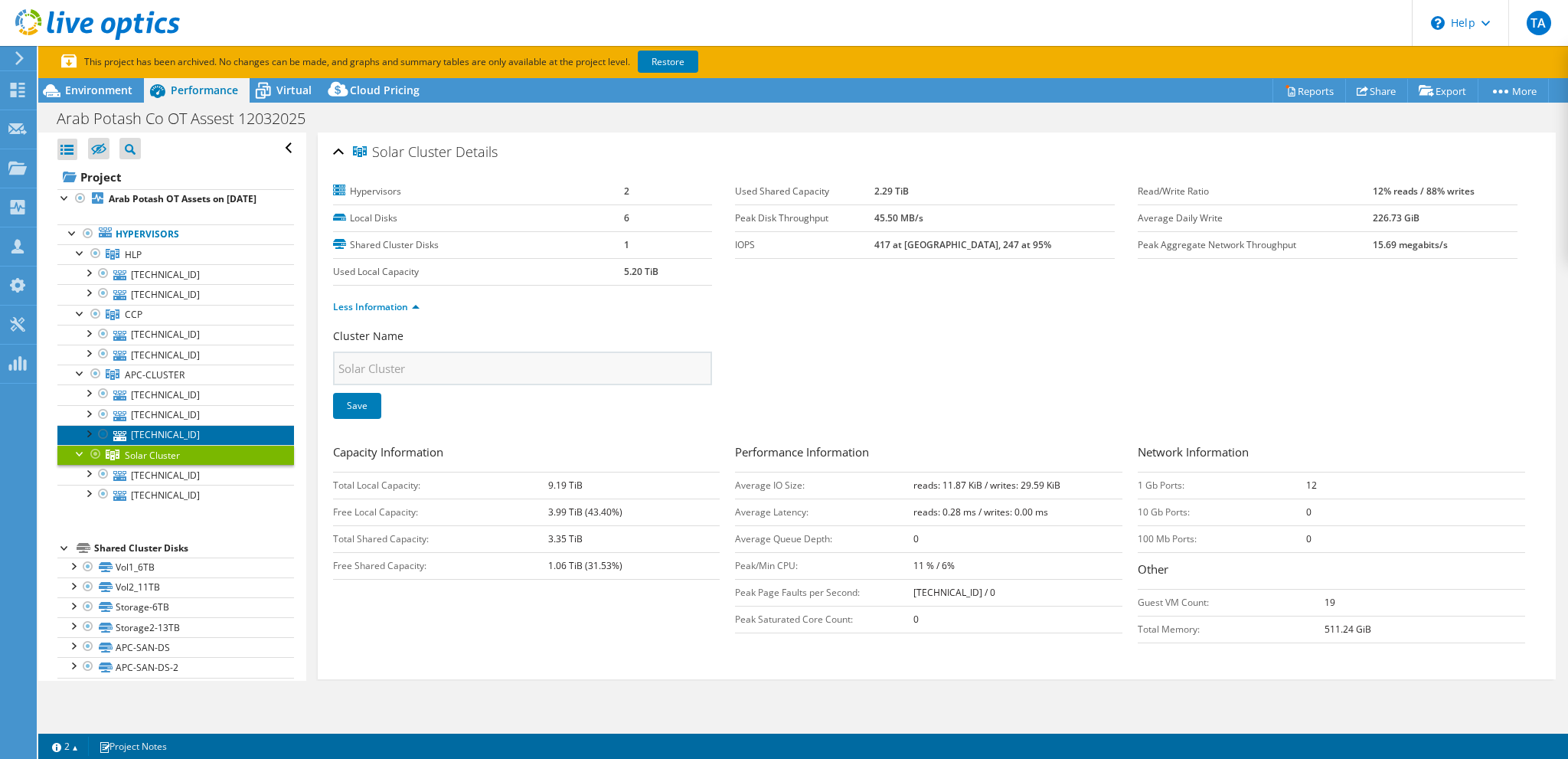
click at [183, 445] on link "[TECHNICAL_ID]" at bounding box center [175, 435] width 237 height 20
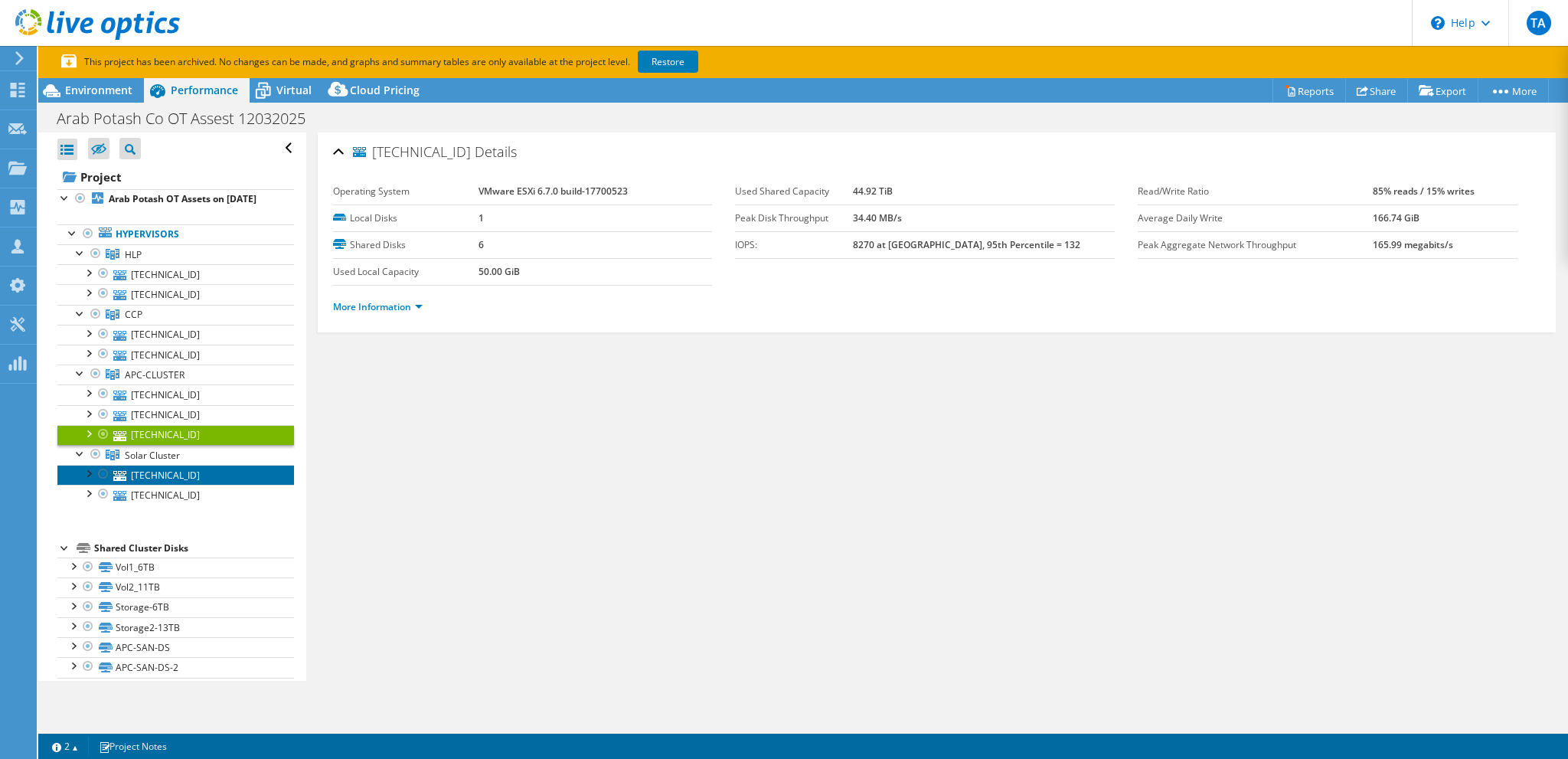
click at [170, 484] on link "[TECHNICAL_ID]" at bounding box center [175, 474] width 237 height 20
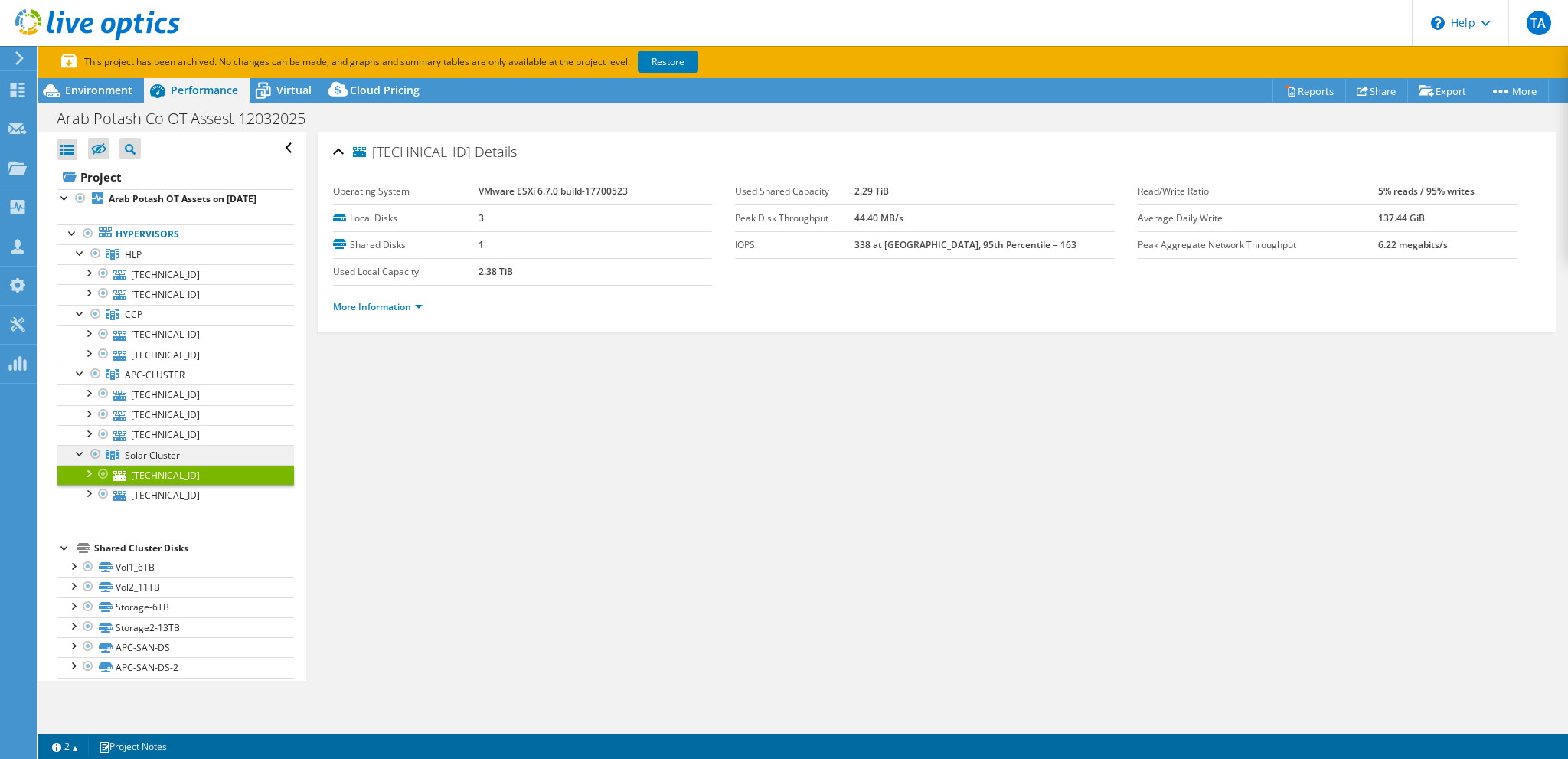
click at [141, 261] on span "Solar Cluster" at bounding box center [133, 255] width 17 height 13
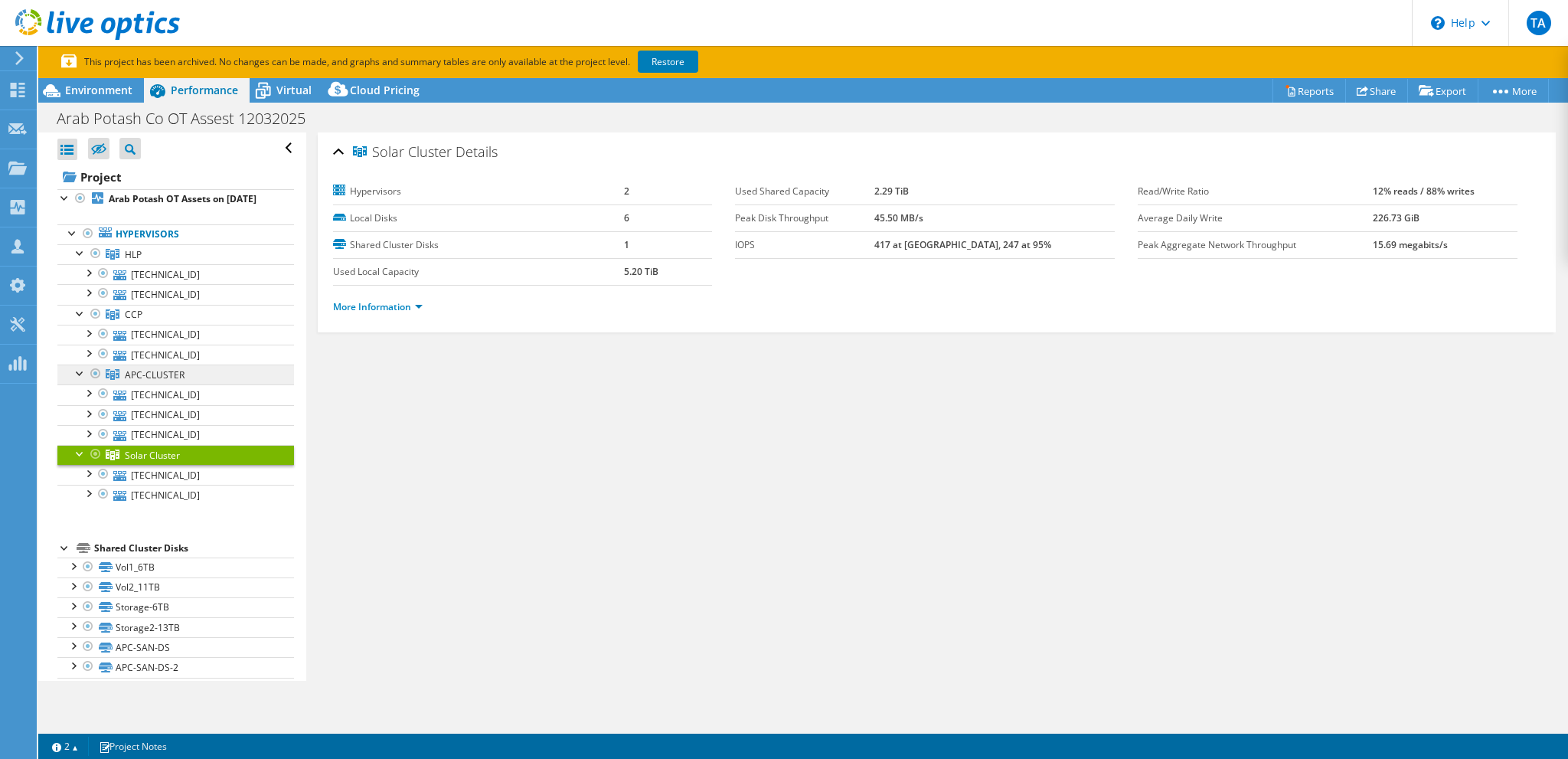
click at [141, 261] on span "APC-CLUSTER" at bounding box center [133, 255] width 17 height 13
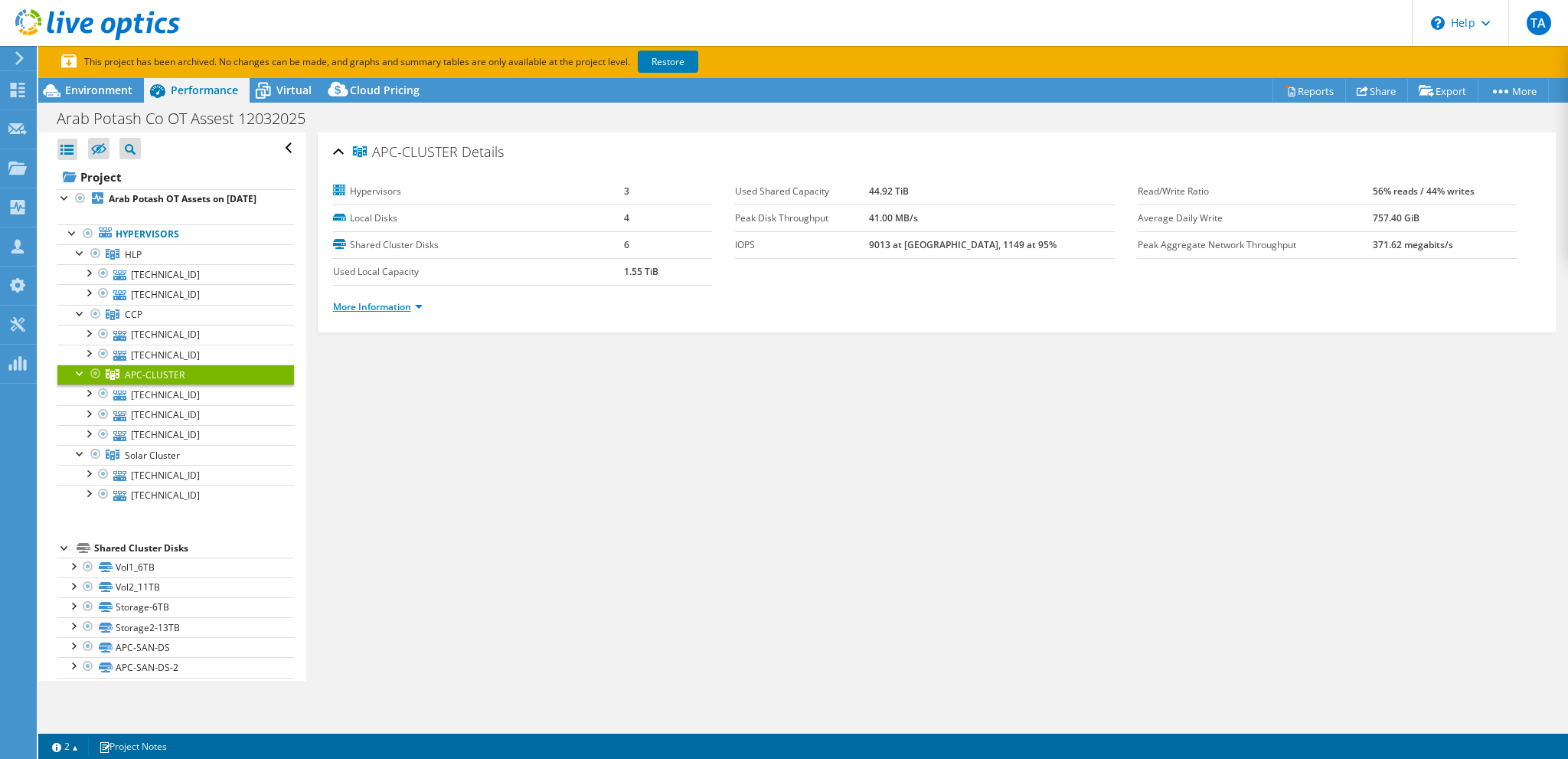
click at [422, 304] on link "More Information" at bounding box center [378, 306] width 90 height 13
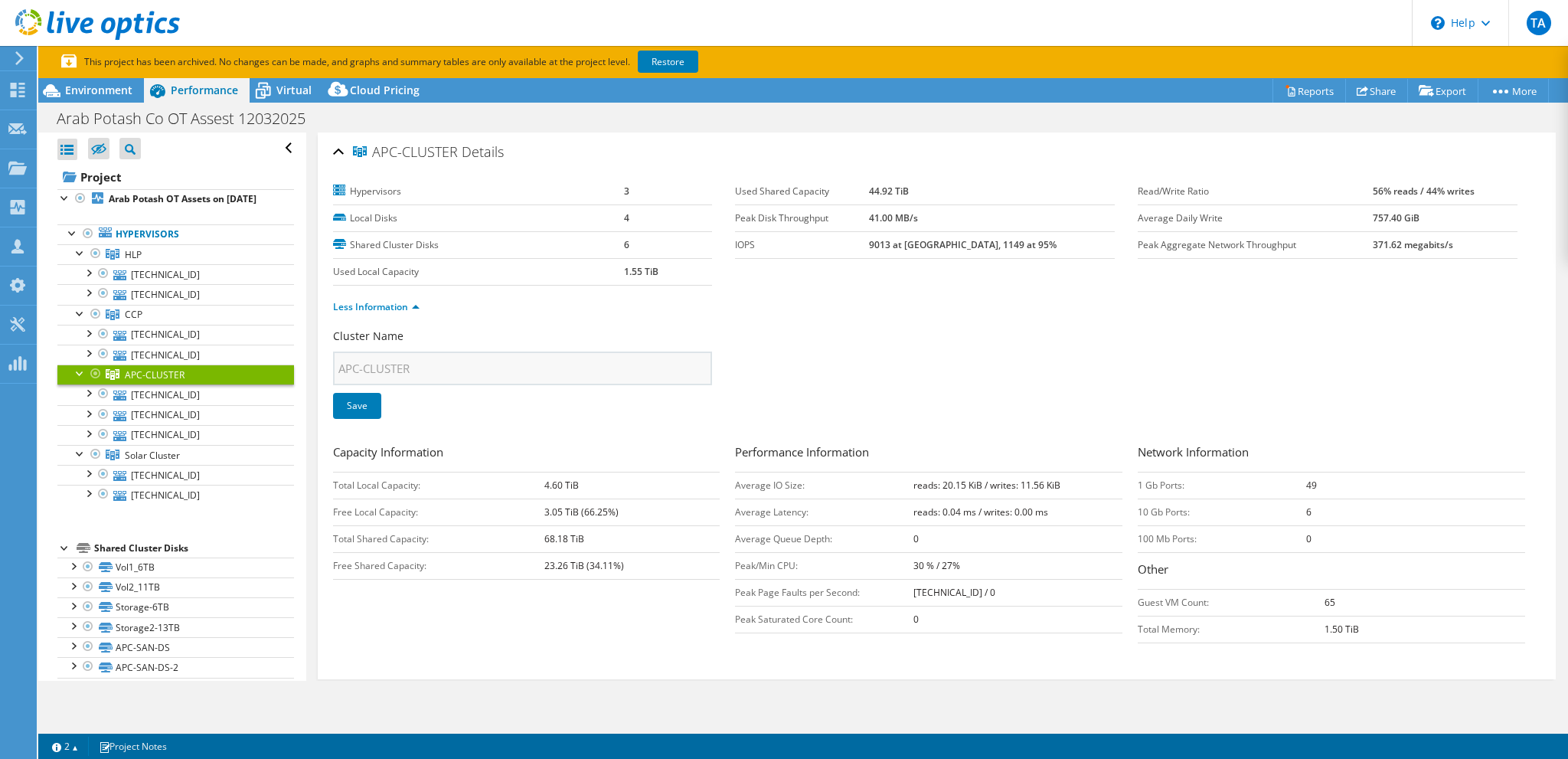
click at [1424, 71] on section "This project has been archived. No changes can be made, and graphs and summary …" at bounding box center [803, 62] width 1530 height 32
click at [1309, 85] on link "Reports" at bounding box center [1309, 90] width 73 height 23
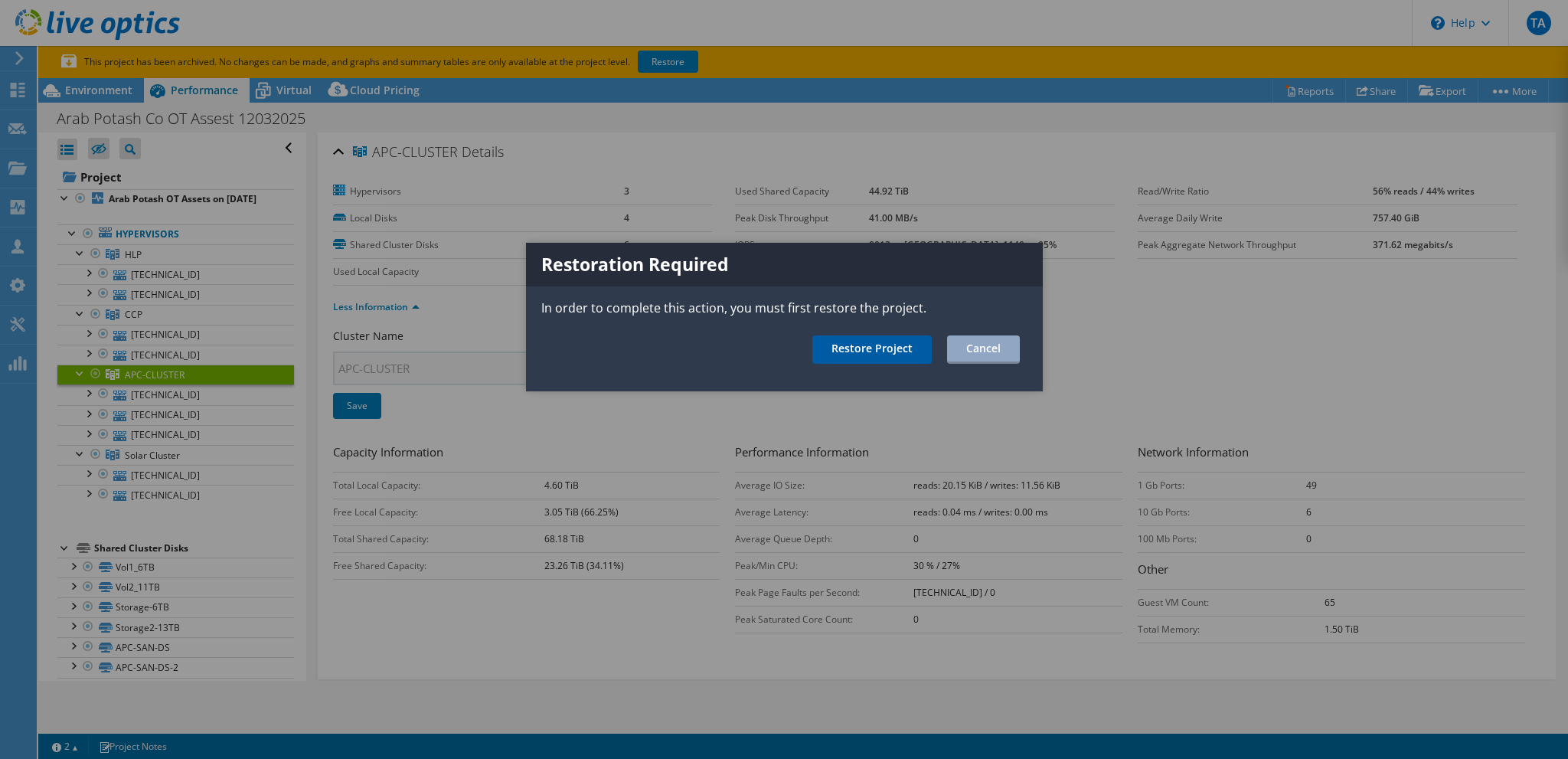
click at [873, 351] on link "Restore Project" at bounding box center [872, 350] width 120 height 28
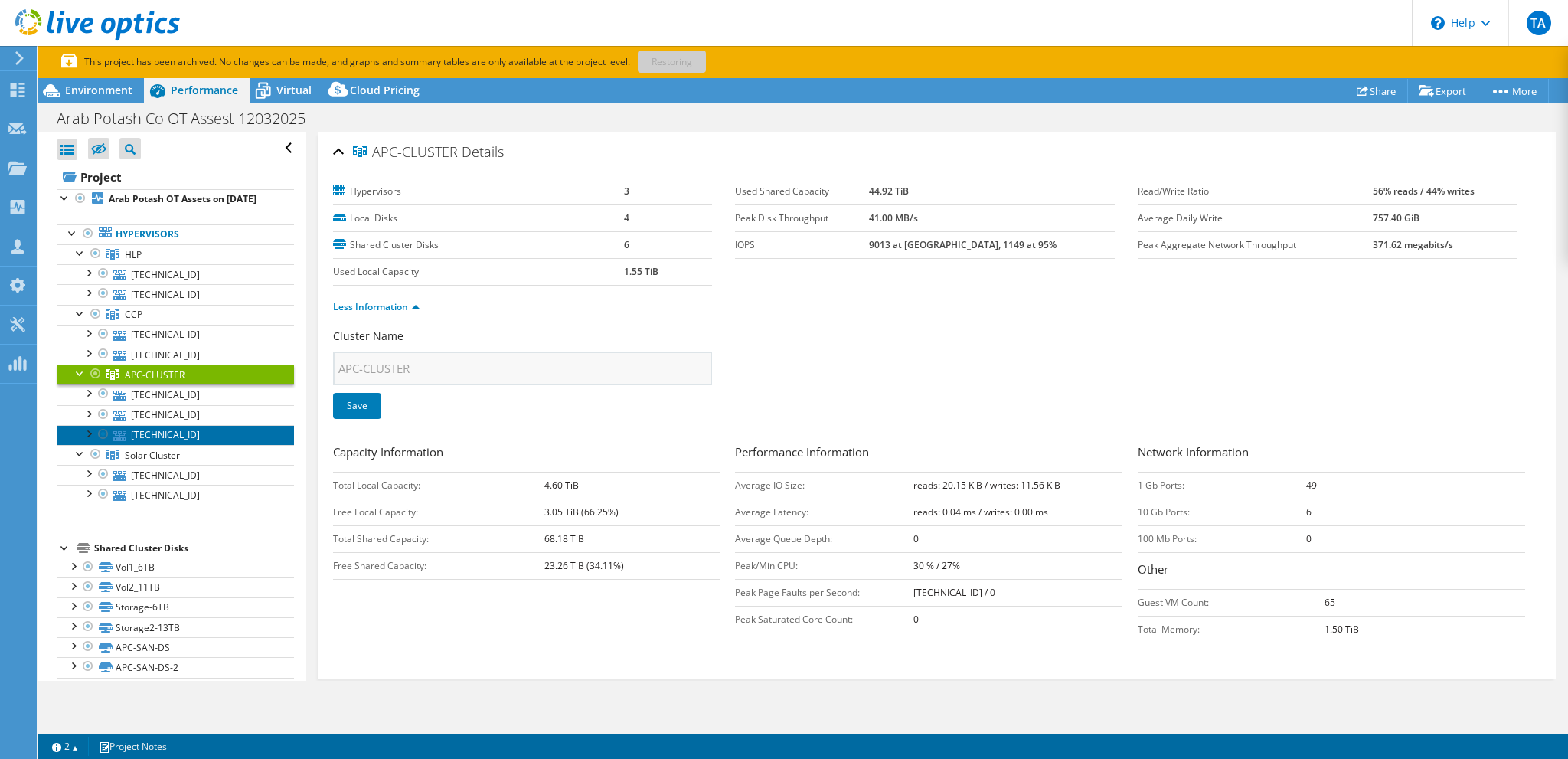
click at [180, 443] on link "[TECHNICAL_ID]" at bounding box center [175, 435] width 237 height 20
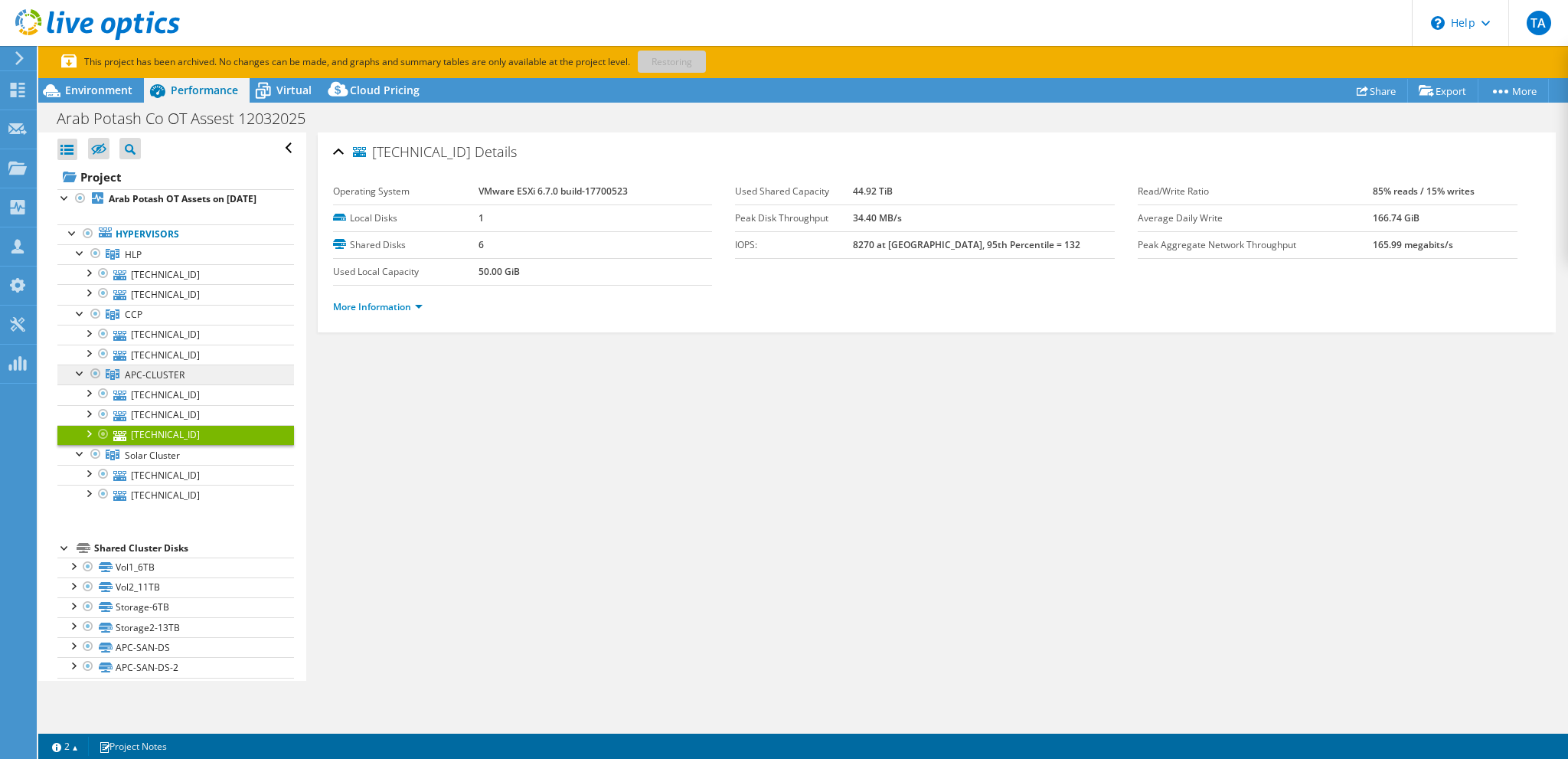
click at [141, 261] on span "APC-CLUSTER" at bounding box center [133, 255] width 17 height 13
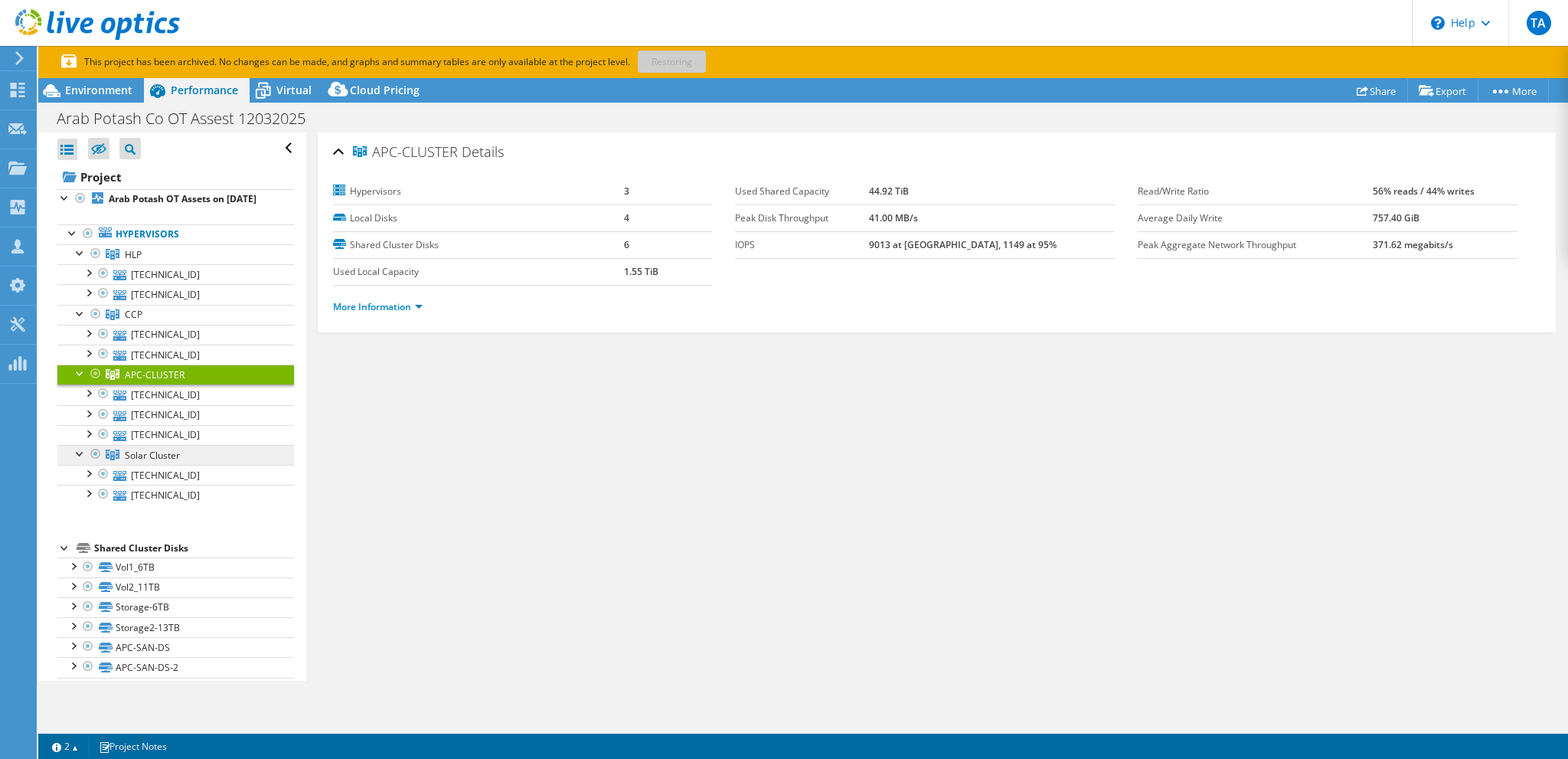
click at [141, 261] on span "Solar Cluster" at bounding box center [133, 255] width 17 height 13
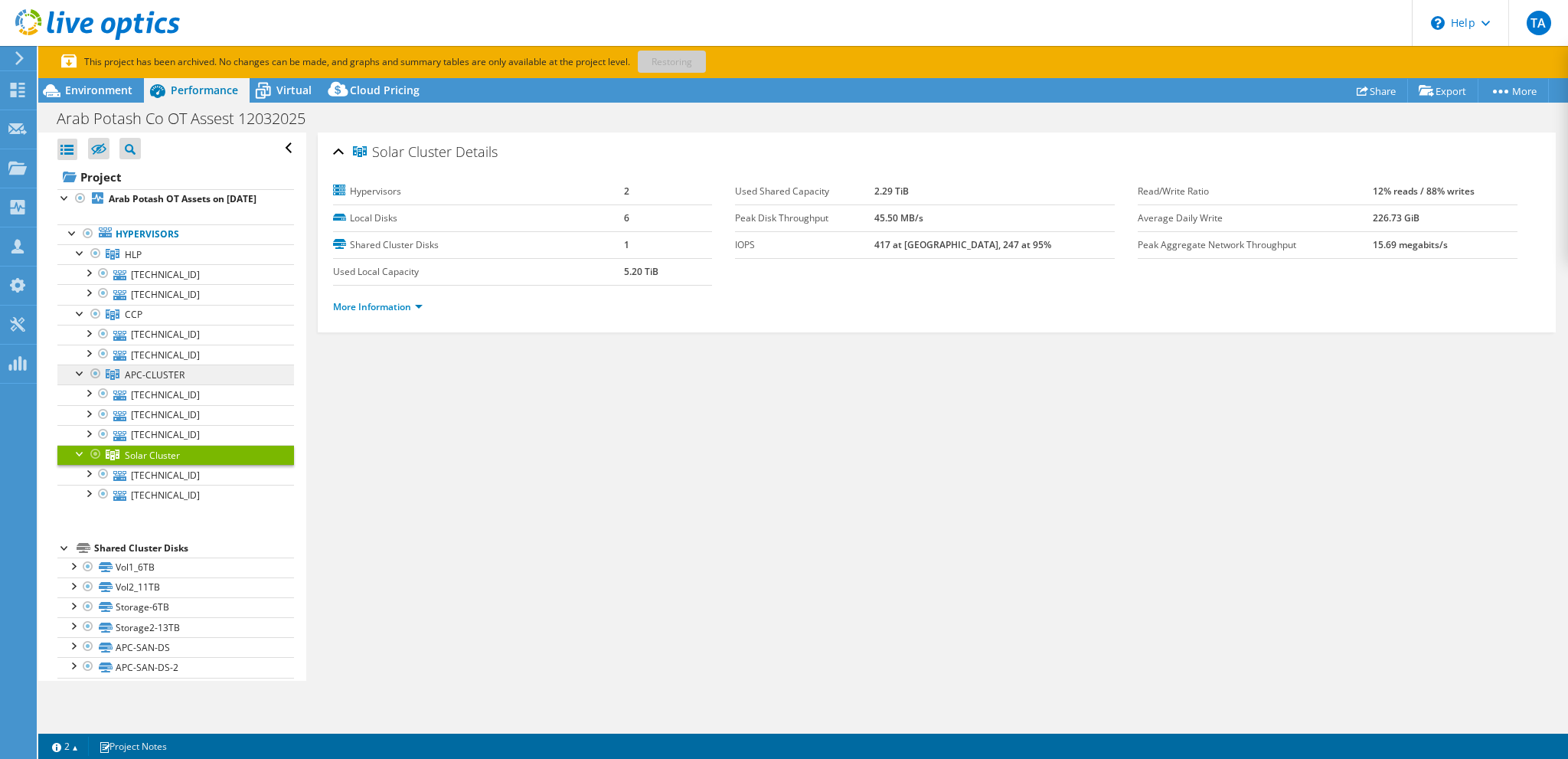
click at [181, 264] on link "APC-CLUSTER" at bounding box center [175, 254] width 237 height 20
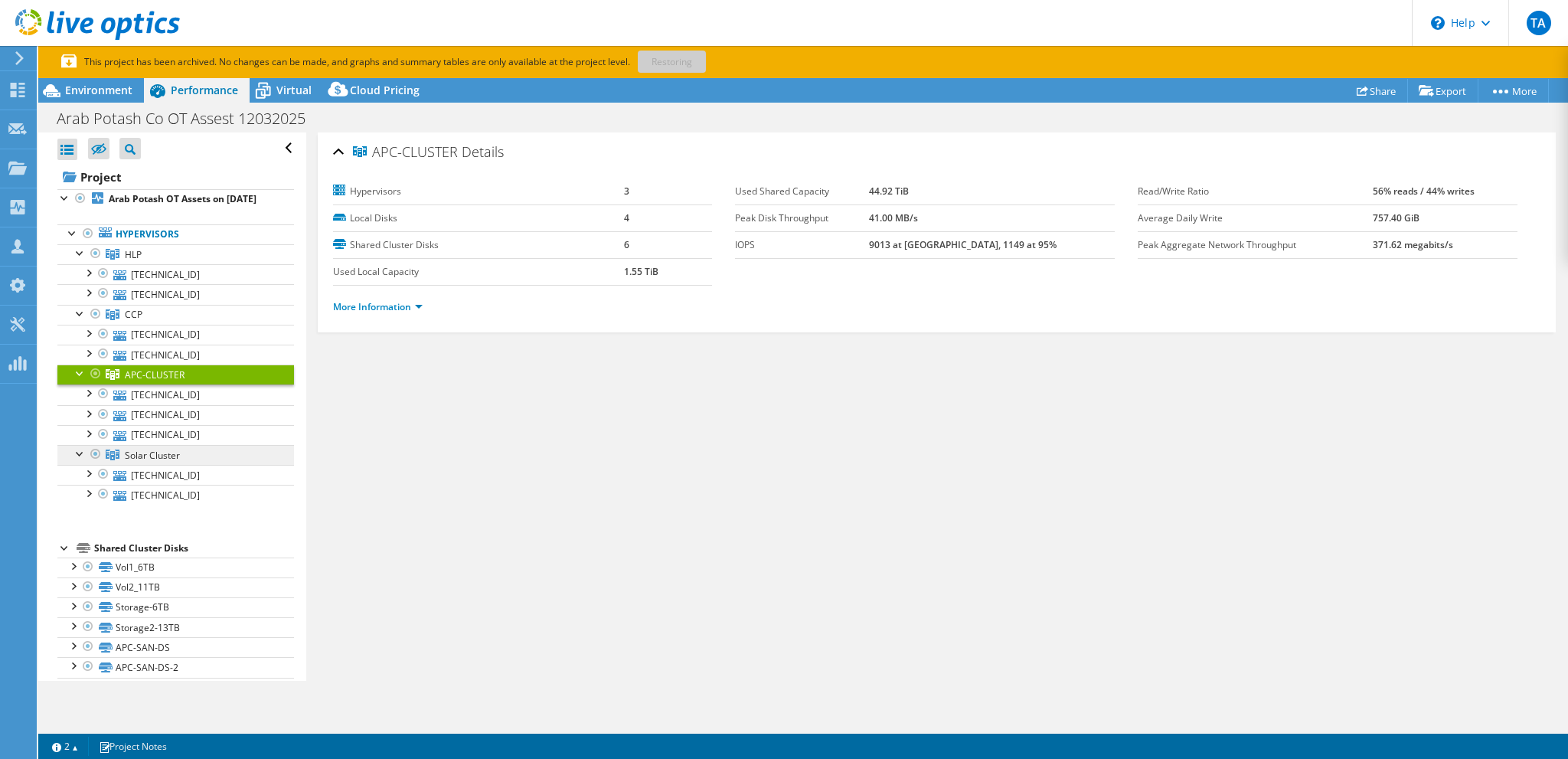
click at [180, 264] on link "Solar Cluster" at bounding box center [175, 254] width 237 height 20
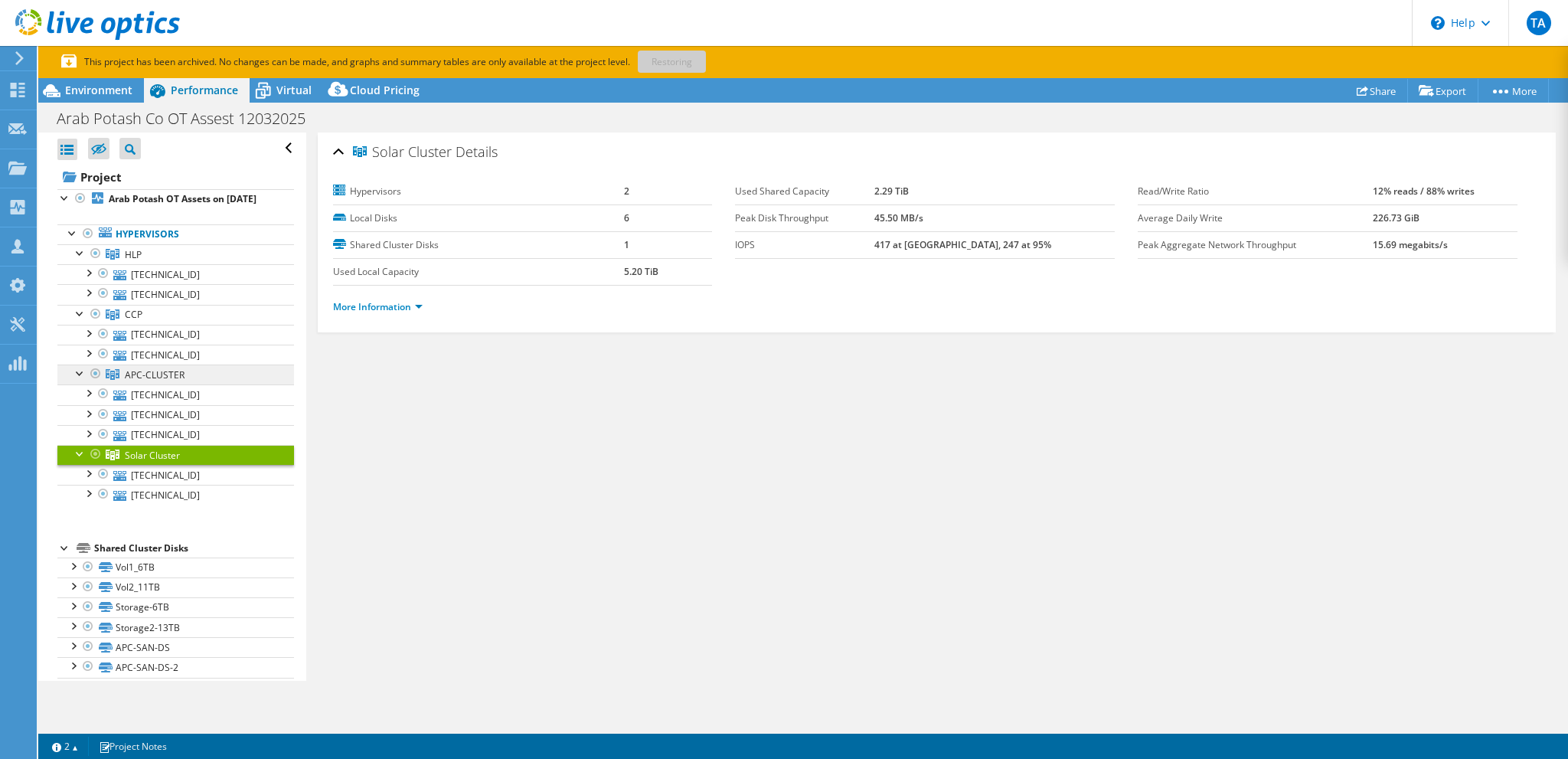
click at [200, 264] on link "APC-CLUSTER" at bounding box center [175, 254] width 237 height 20
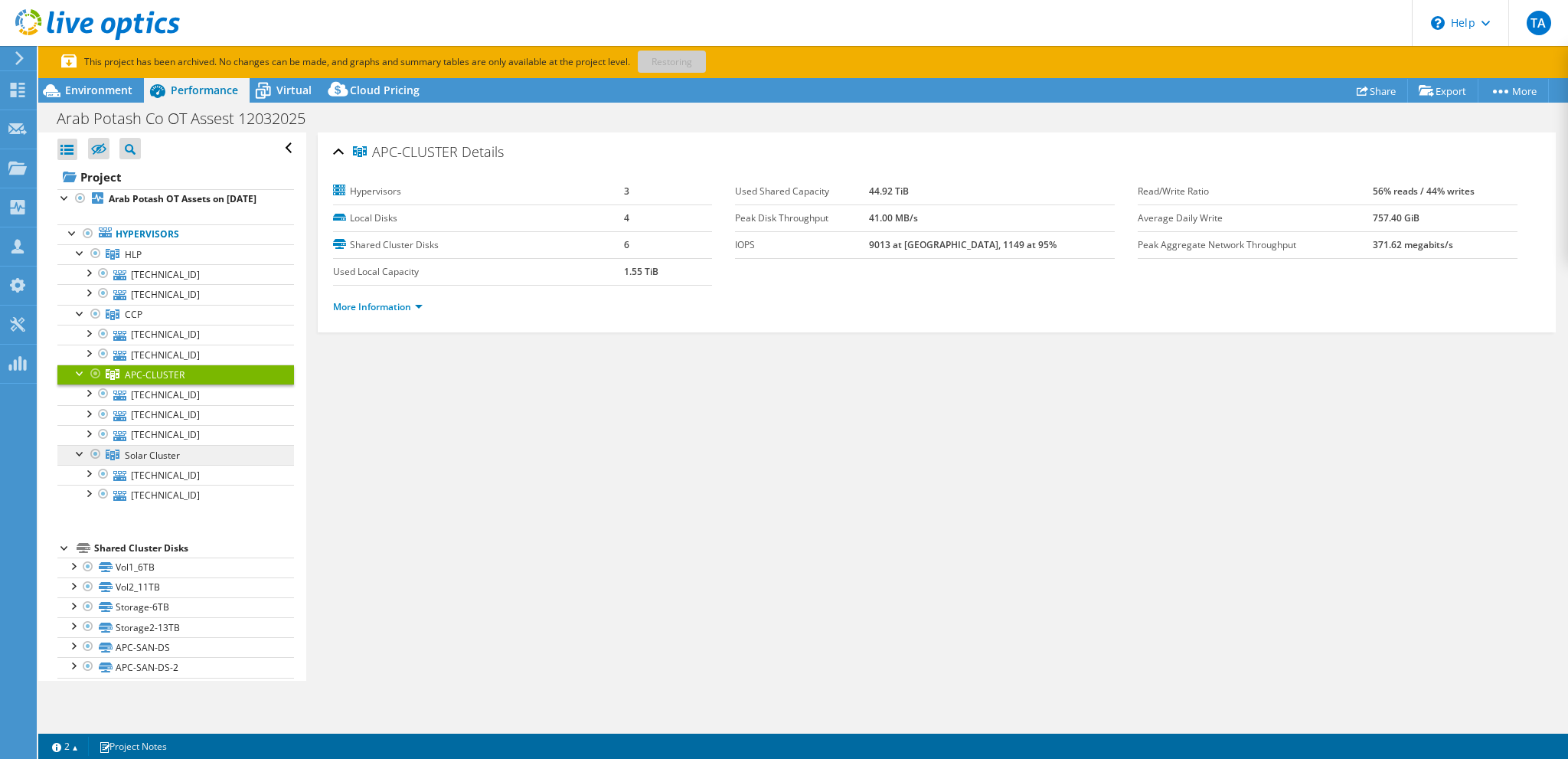
click at [185, 264] on link "Solar Cluster" at bounding box center [175, 254] width 237 height 20
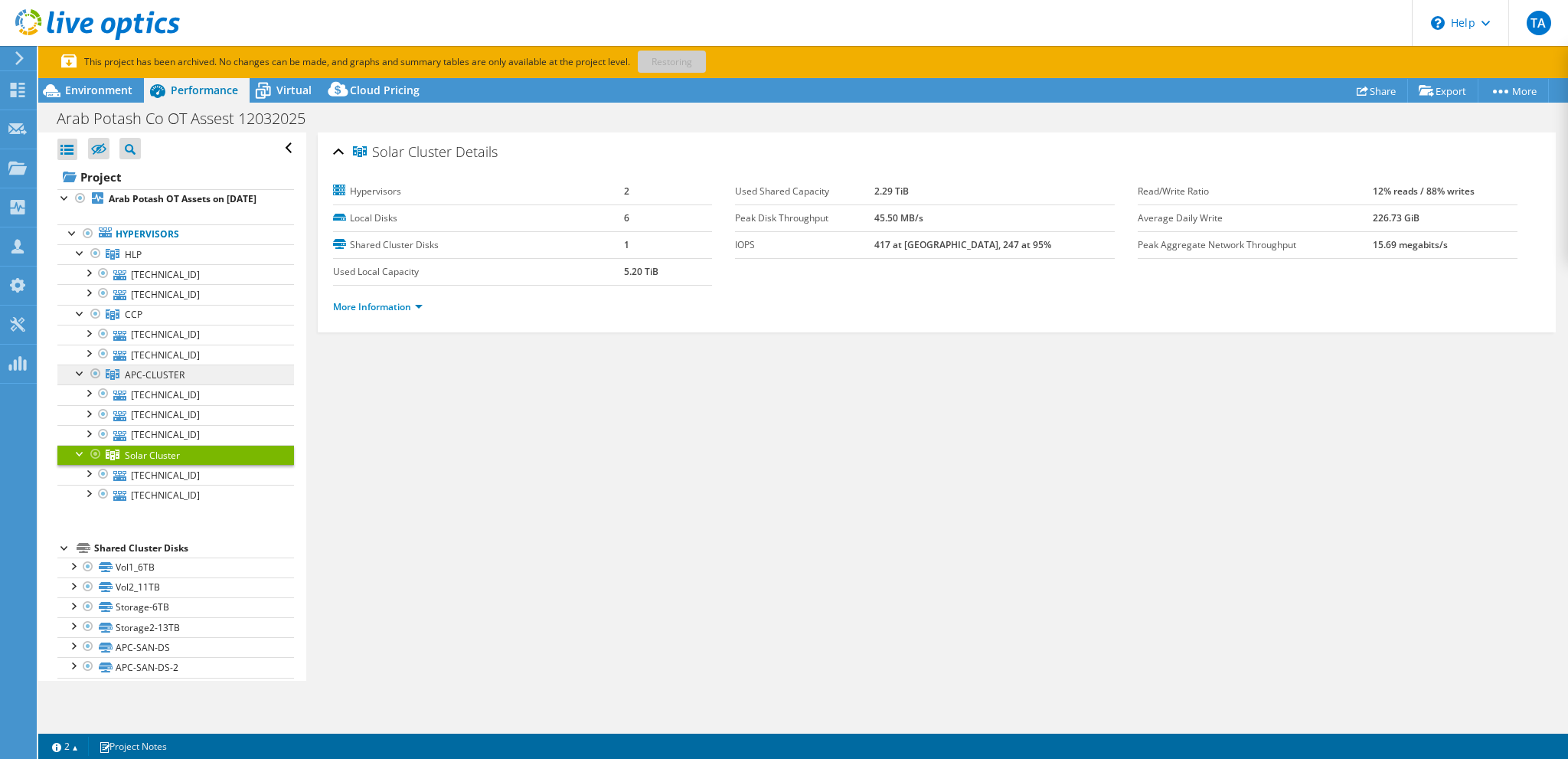
click at [141, 261] on span "APC-CLUSTER" at bounding box center [133, 255] width 17 height 13
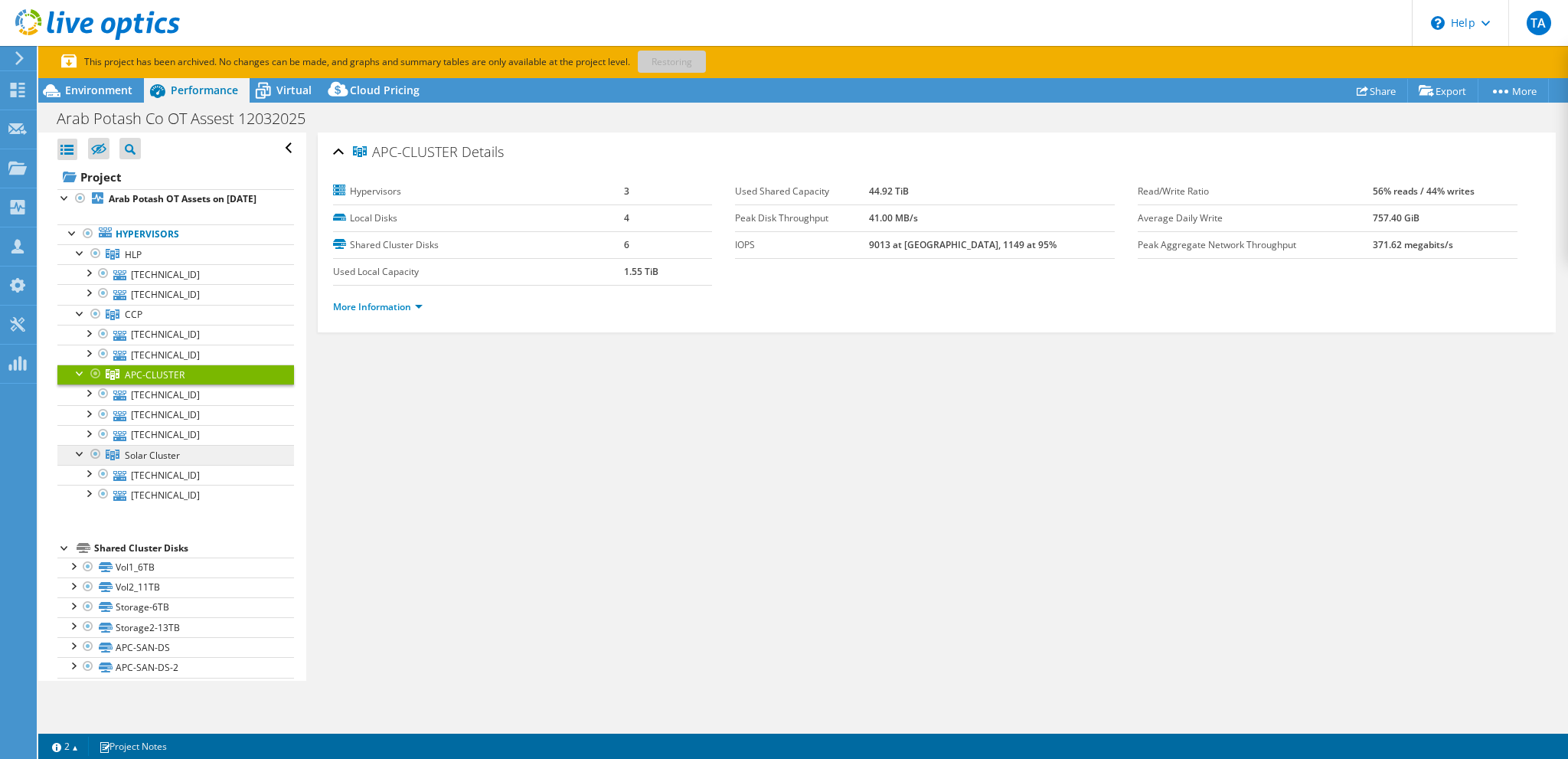
click at [141, 261] on span "Solar Cluster" at bounding box center [133, 255] width 17 height 13
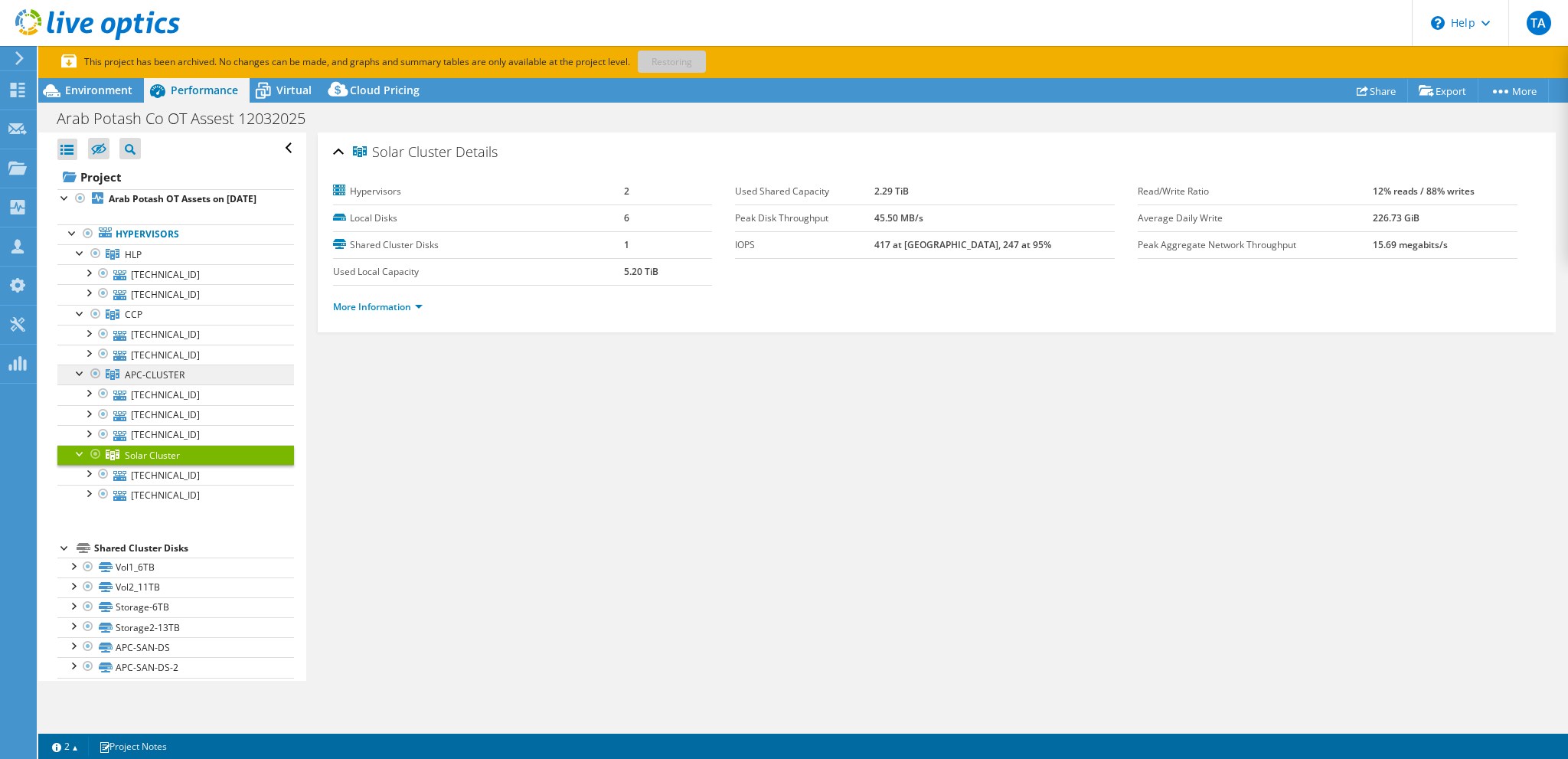
click at [141, 261] on span "APC-CLUSTER" at bounding box center [133, 255] width 17 height 13
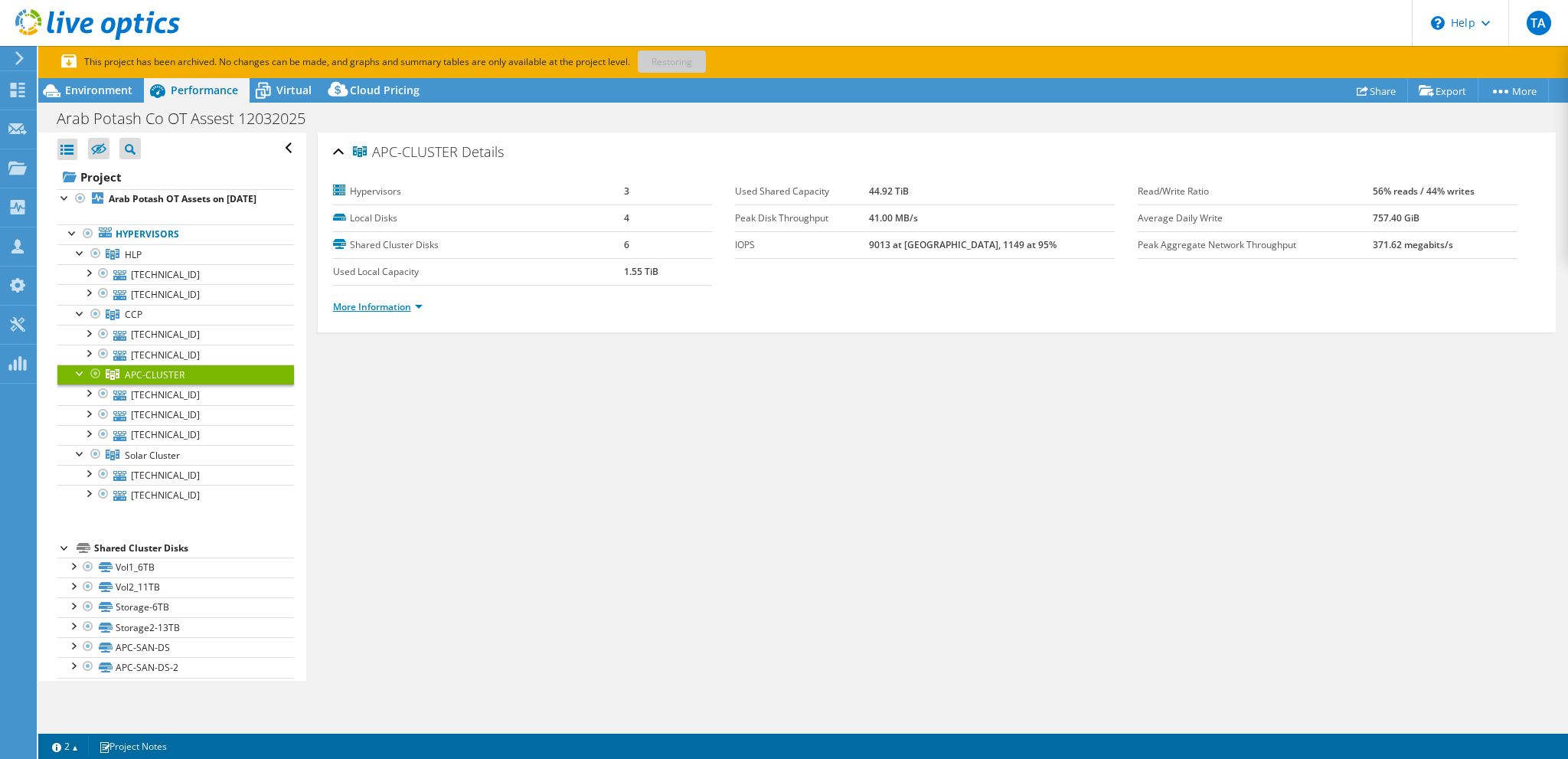
click at [374, 304] on link "More Information" at bounding box center [378, 306] width 90 height 13
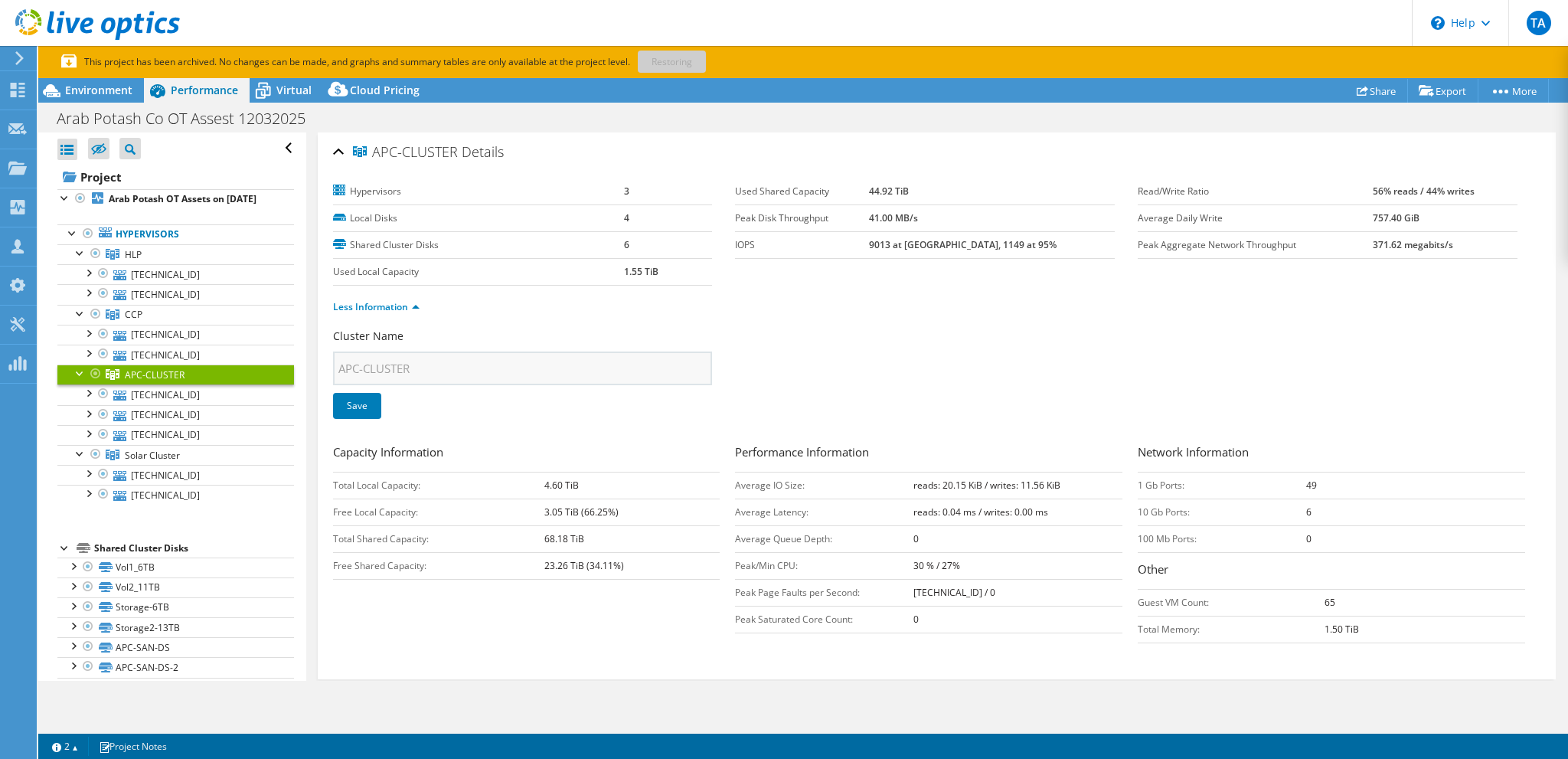
drag, startPoint x: 1353, startPoint y: 620, endPoint x: 341, endPoint y: 144, distance: 1118.4
click at [341, 144] on div "APC-CLUSTER Details Hypervisors 3 Local Disks 4 Shared Cluster Disks 6 Used Loc…" at bounding box center [937, 406] width 1238 height 547
click at [372, 161] on h2 "APC-CLUSTER Details" at bounding box center [419, 152] width 170 height 31
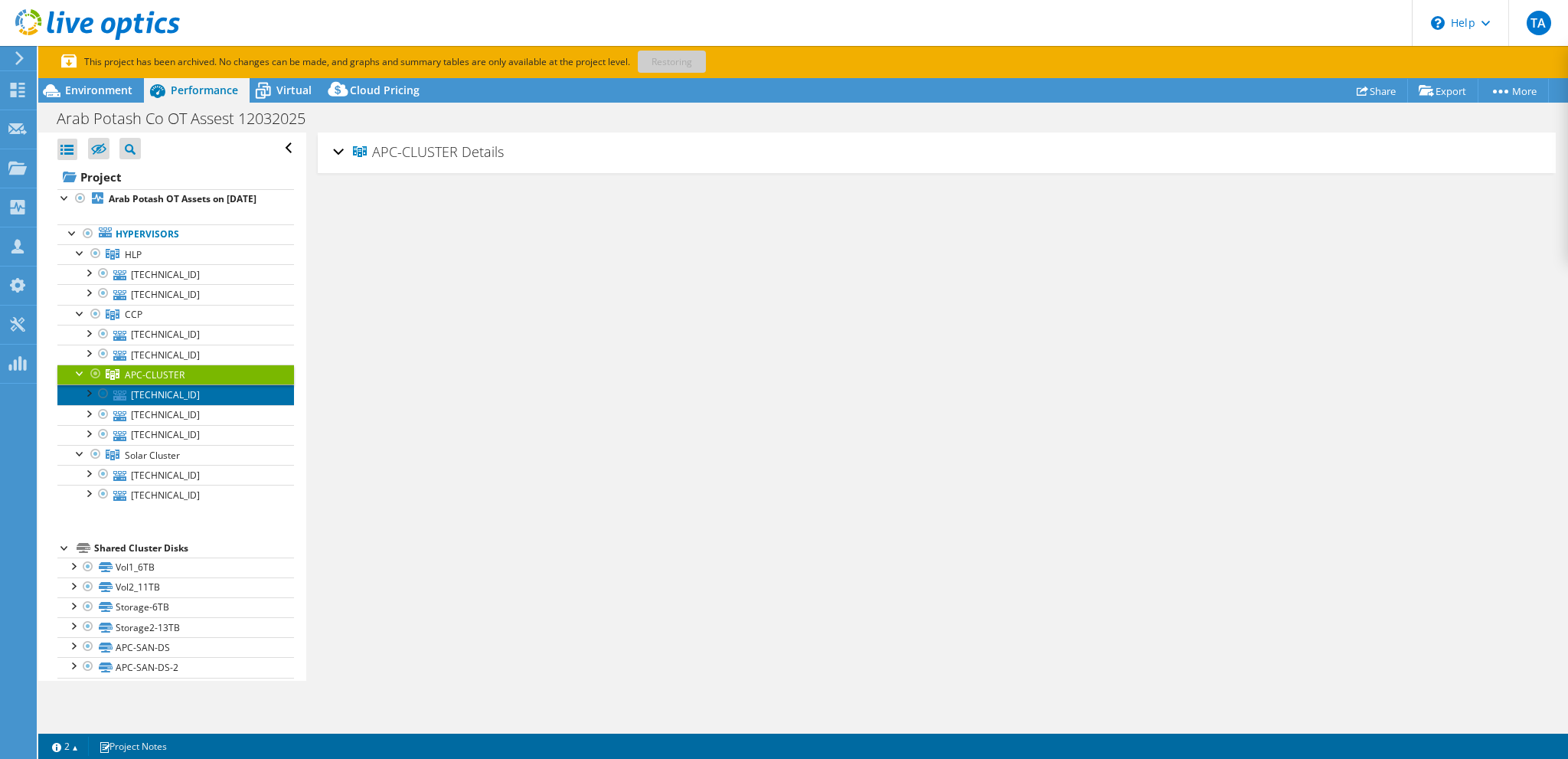
click at [203, 405] on link "[TECHNICAL_ID]" at bounding box center [175, 394] width 237 height 20
click at [333, 154] on div "192.168.0.23 Details" at bounding box center [937, 153] width 1207 height 33
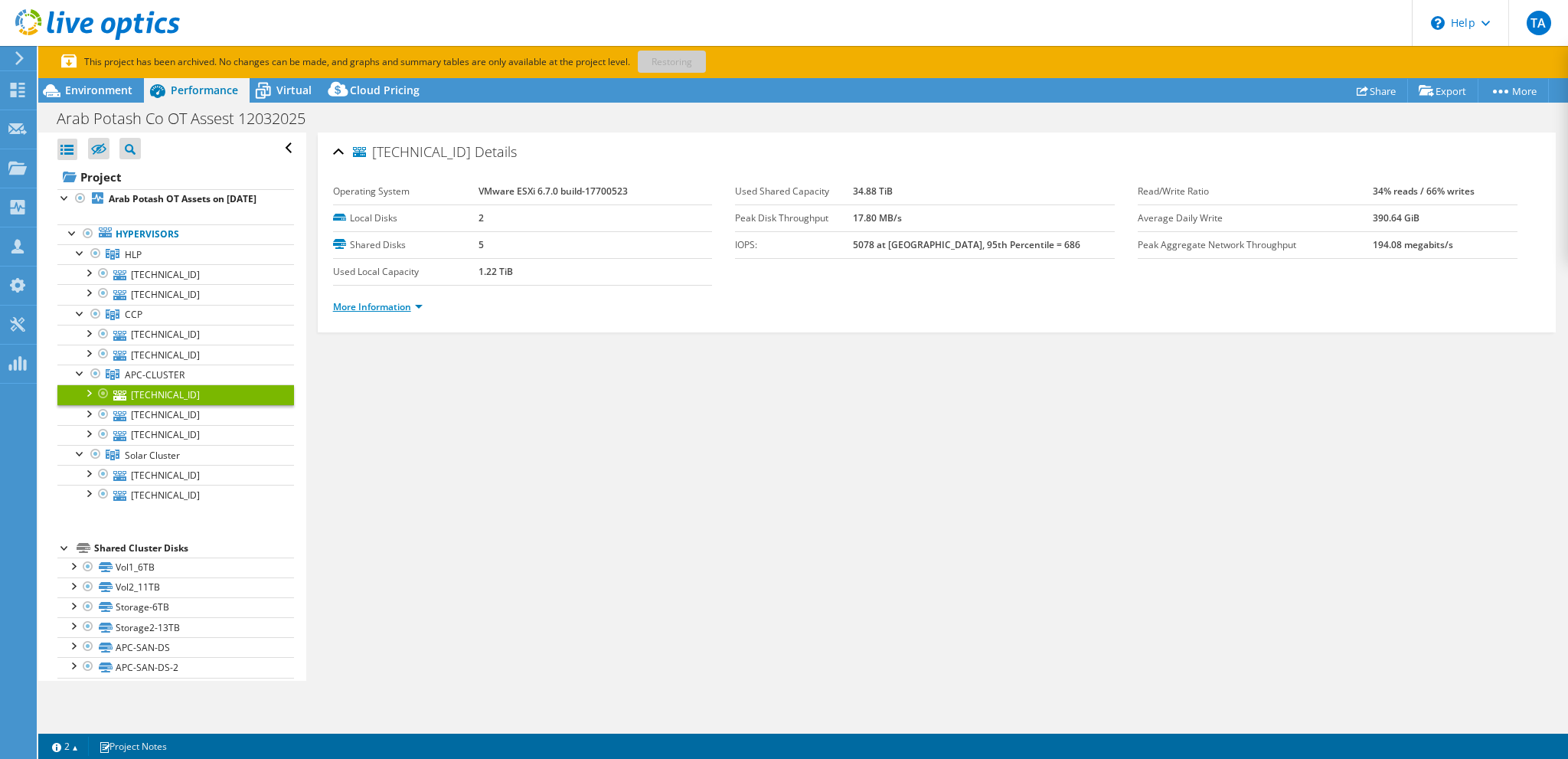
click at [422, 303] on link "More Information" at bounding box center [378, 306] width 90 height 13
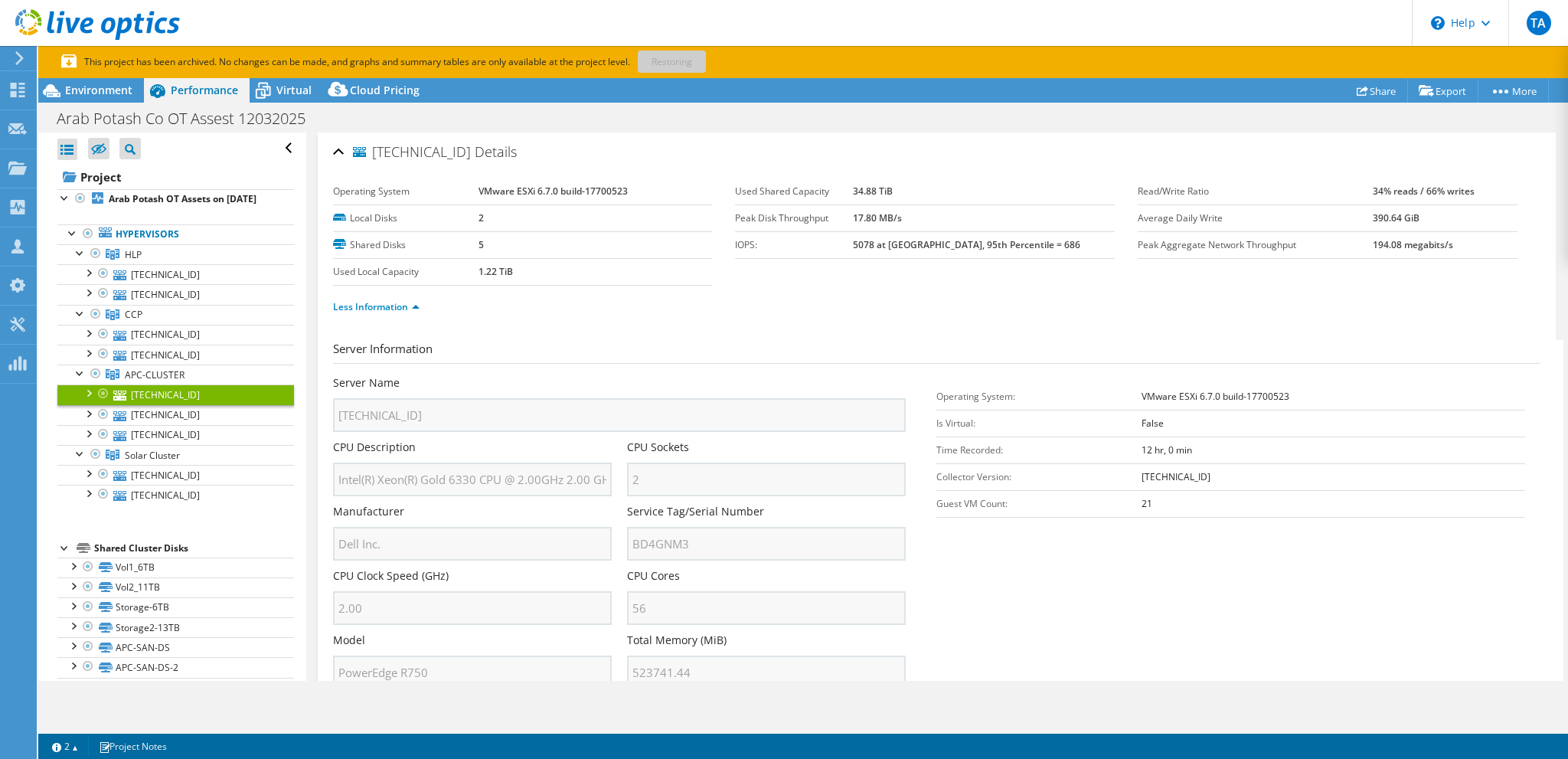
click at [1029, 247] on b "5078 at Peak, 95th Percentile = 686" at bounding box center [967, 245] width 228 height 13
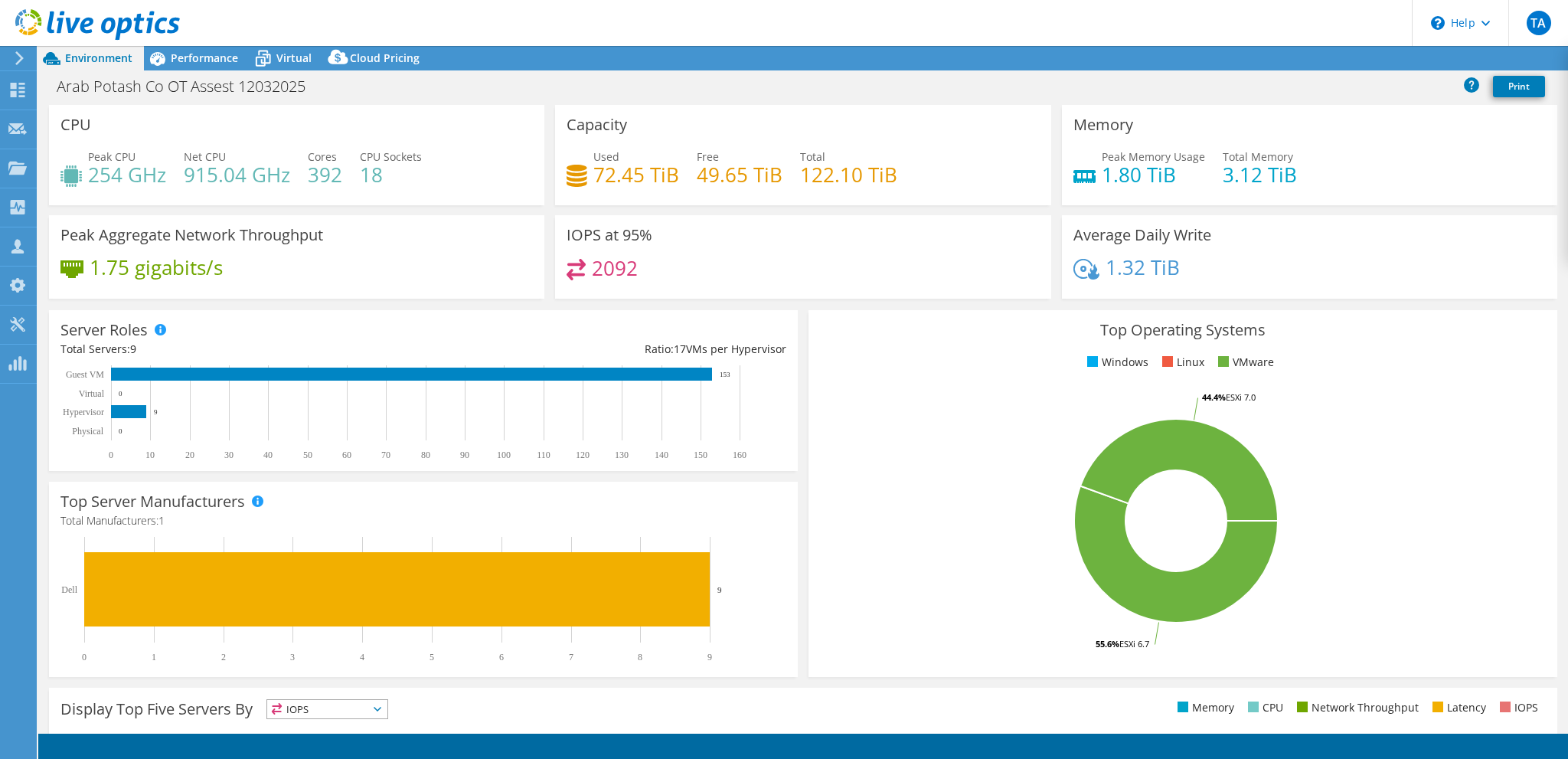
select select "USD"
drag, startPoint x: 186, startPoint y: 171, endPoint x: 286, endPoint y: 165, distance: 100.2
click at [286, 166] on h4 "915.04 GHz" at bounding box center [237, 174] width 107 height 17
click at [1301, 56] on link "Reports" at bounding box center [1309, 58] width 73 height 23
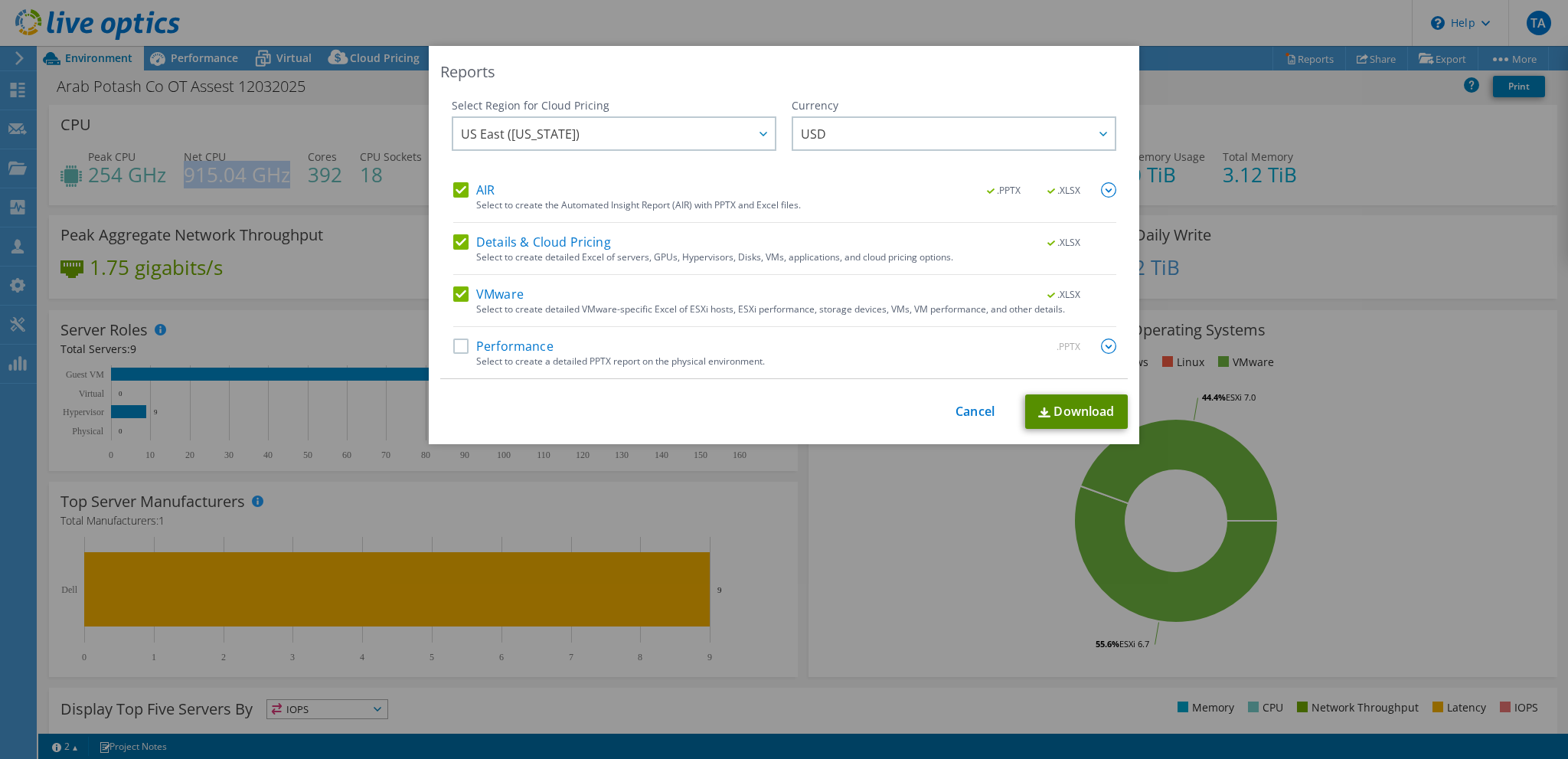
click at [1078, 401] on link "Download" at bounding box center [1077, 411] width 103 height 35
click at [971, 413] on link "Cancel" at bounding box center [975, 412] width 39 height 15
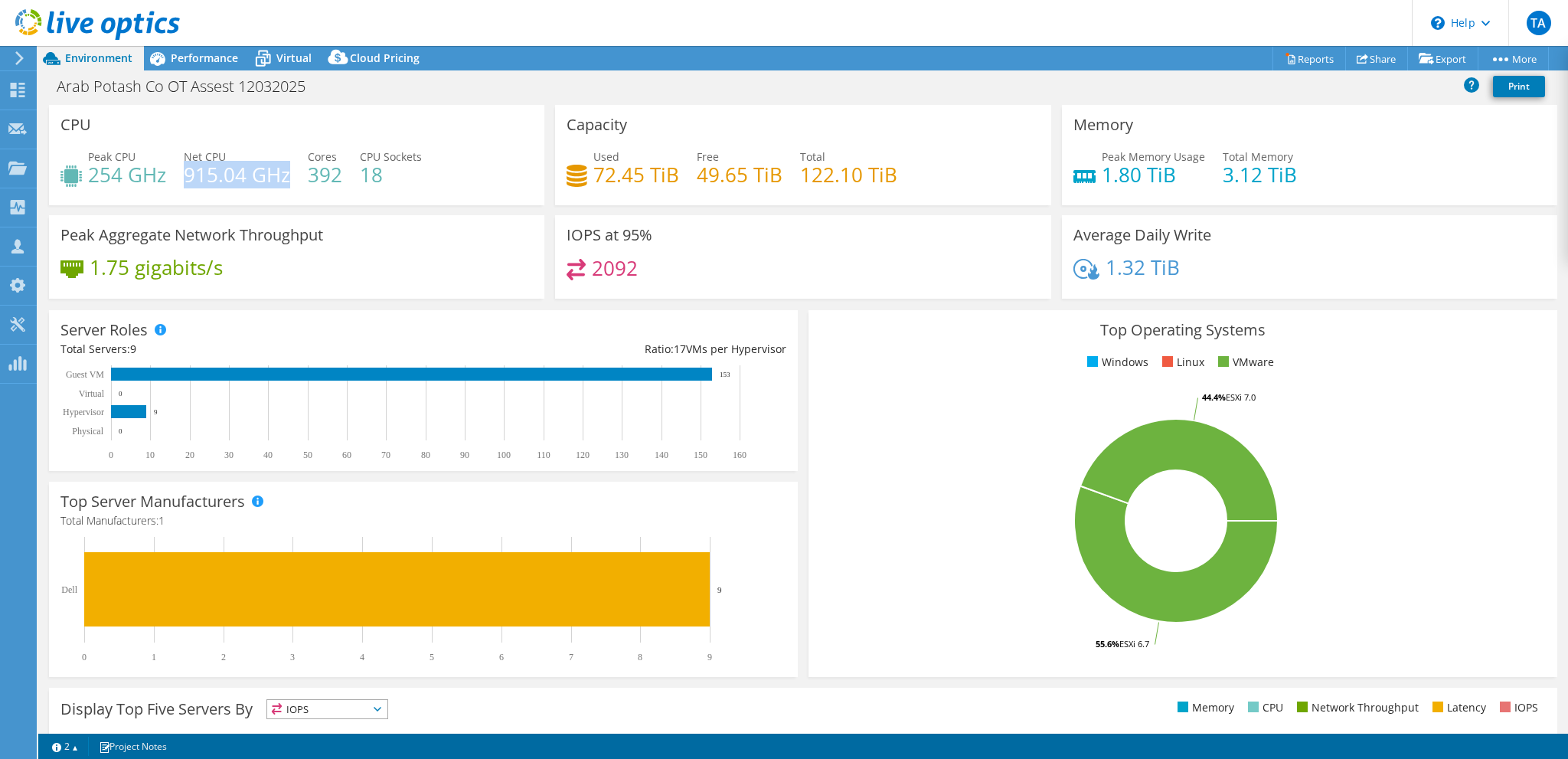
click at [202, 172] on h4 "915.04 GHz" at bounding box center [237, 174] width 107 height 17
click at [202, 166] on h4 "915.04 GHz" at bounding box center [237, 174] width 107 height 17
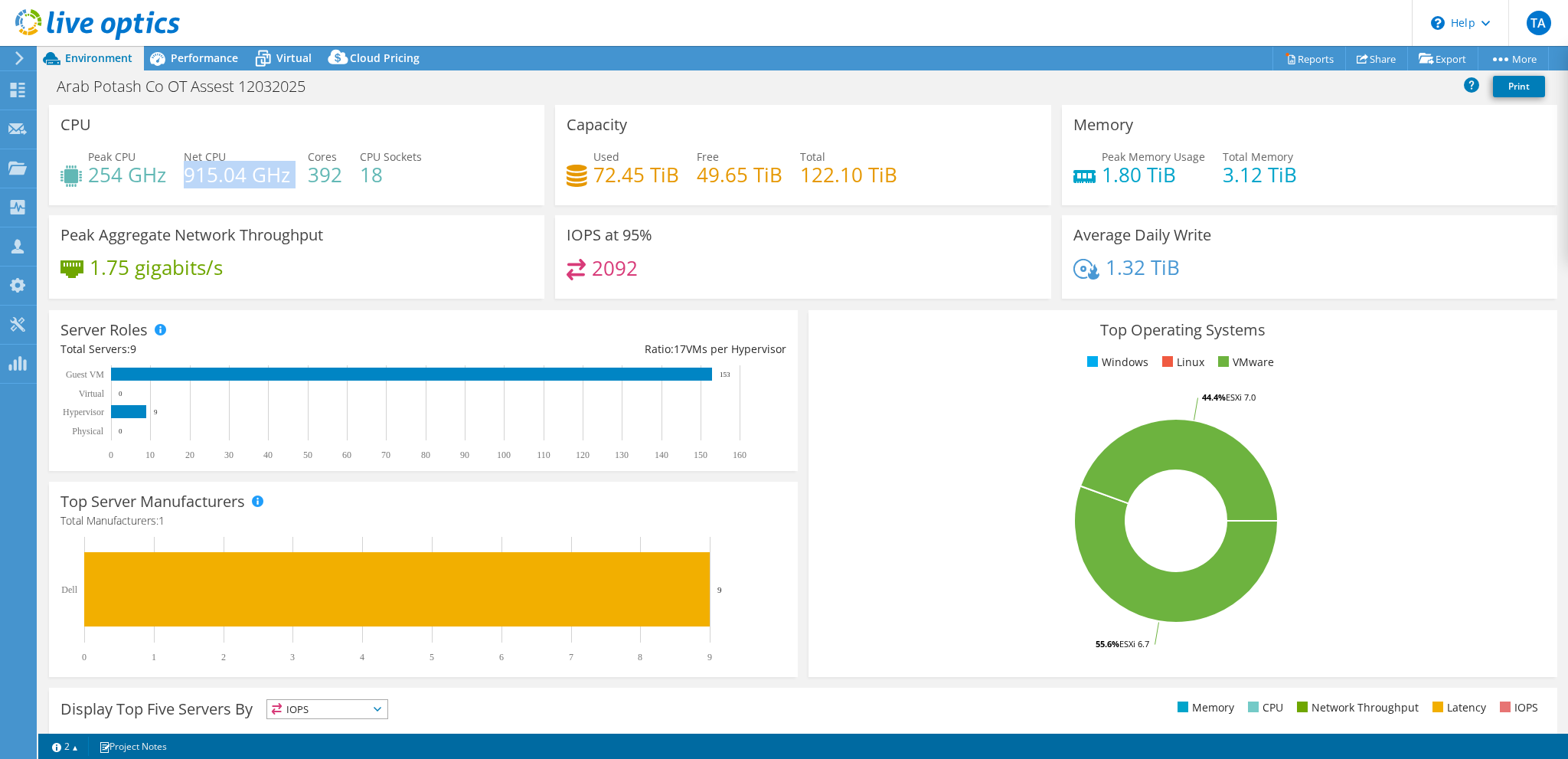
click at [202, 166] on h4 "915.04 GHz" at bounding box center [237, 174] width 107 height 17
click at [214, 65] on div "Performance" at bounding box center [197, 58] width 106 height 24
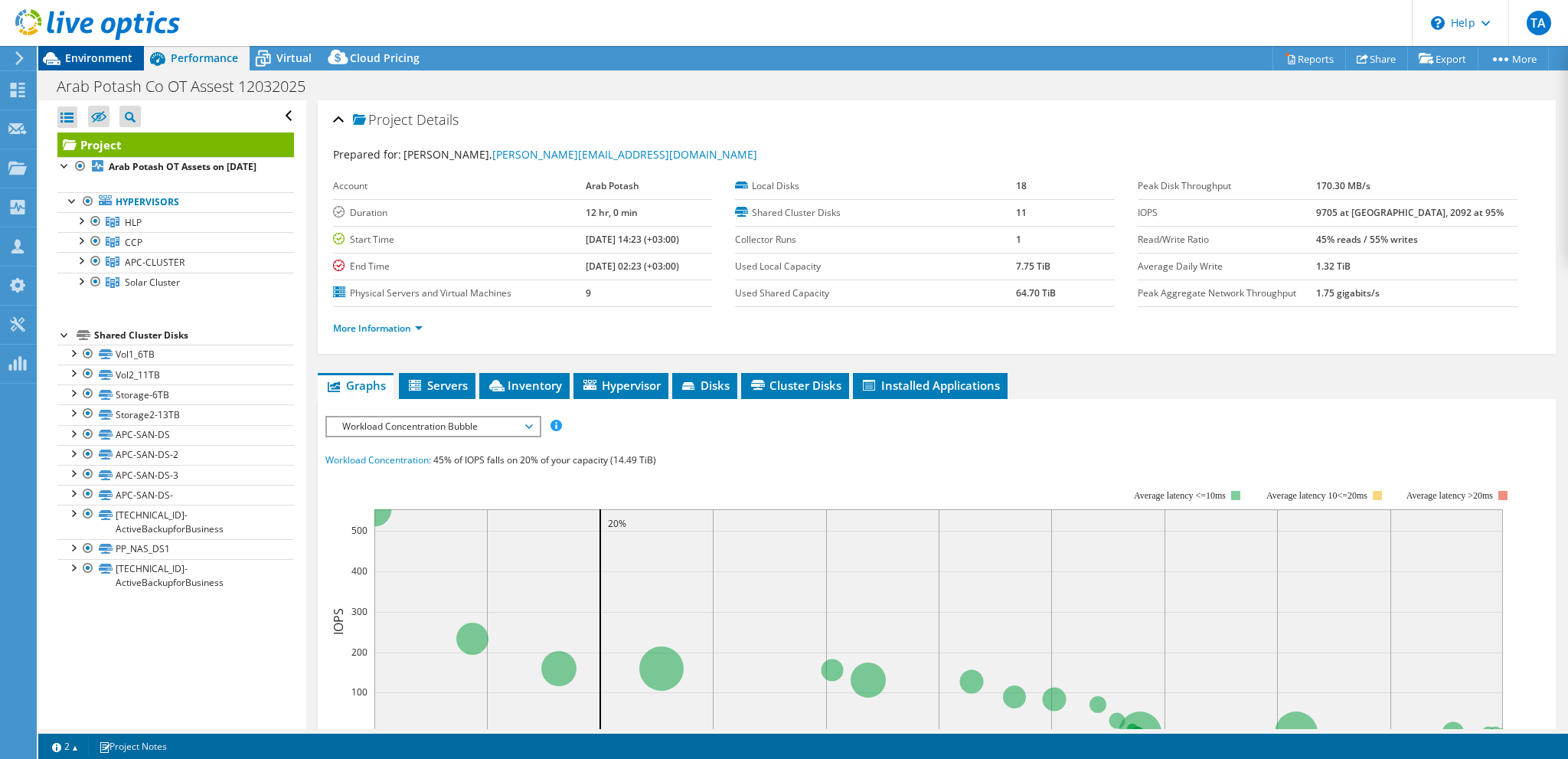
click at [120, 56] on span "Environment" at bounding box center [98, 58] width 67 height 15
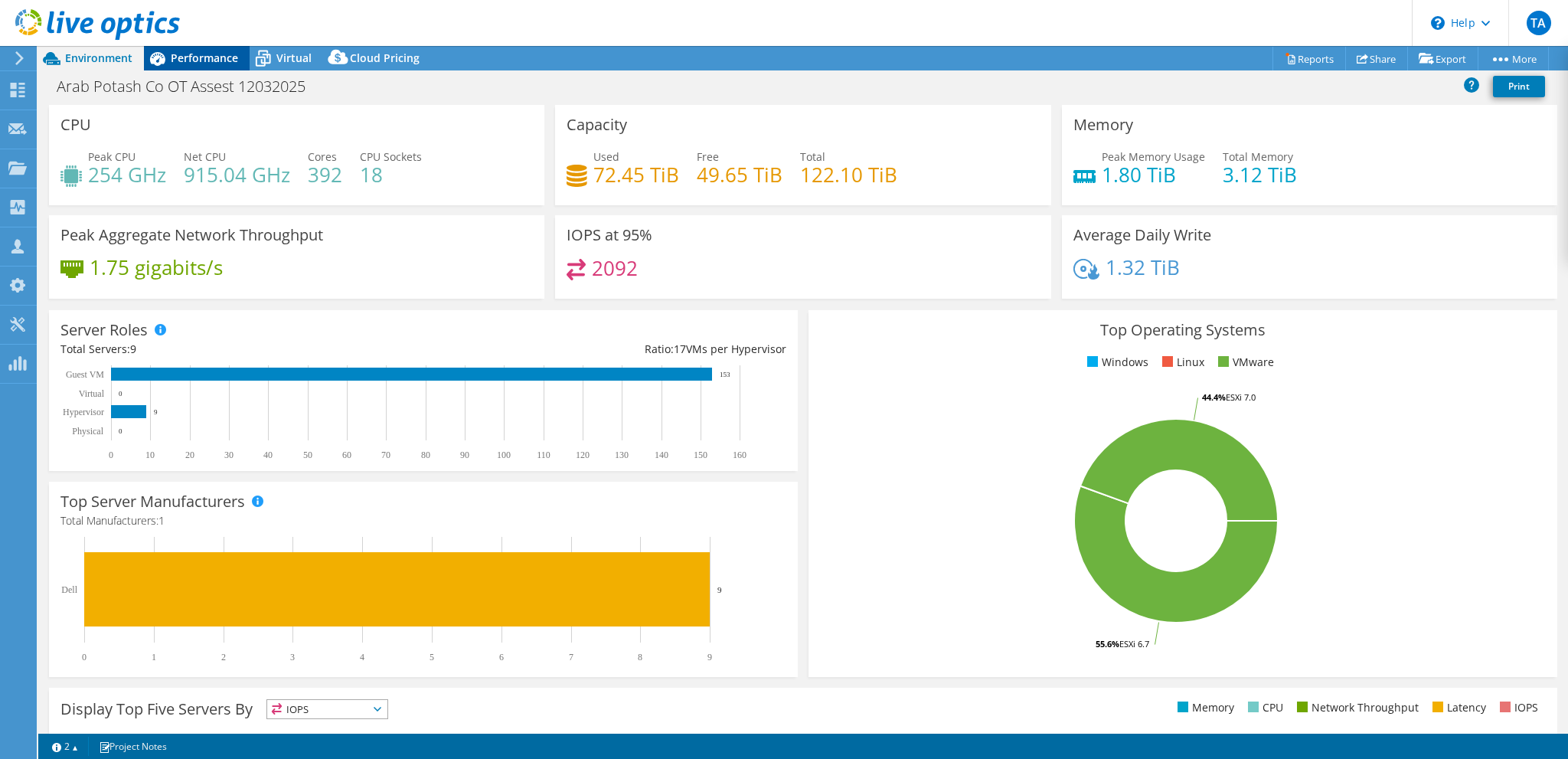
click at [208, 56] on span "Performance" at bounding box center [204, 58] width 67 height 15
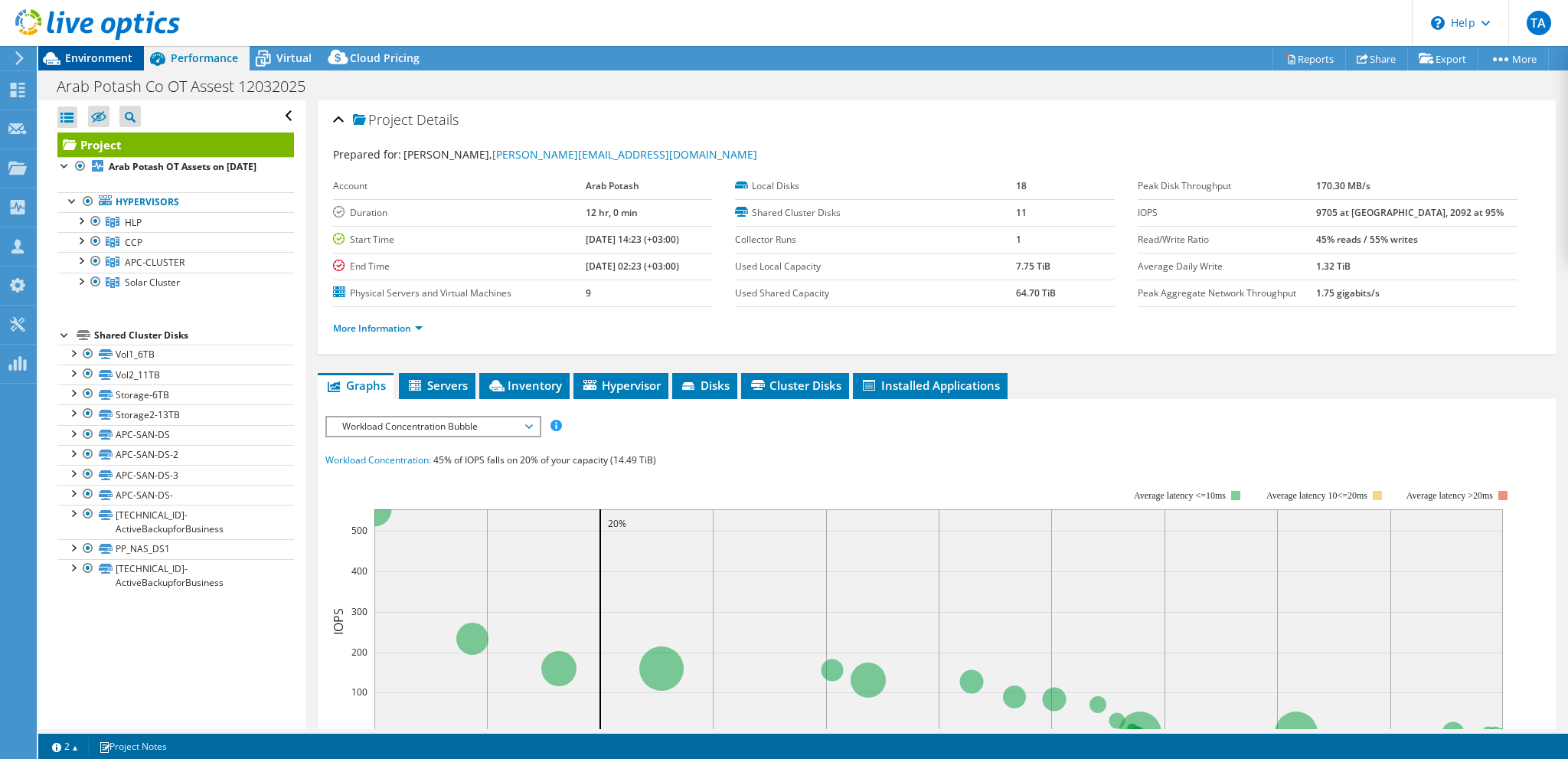
click at [99, 60] on span "Environment" at bounding box center [98, 58] width 67 height 15
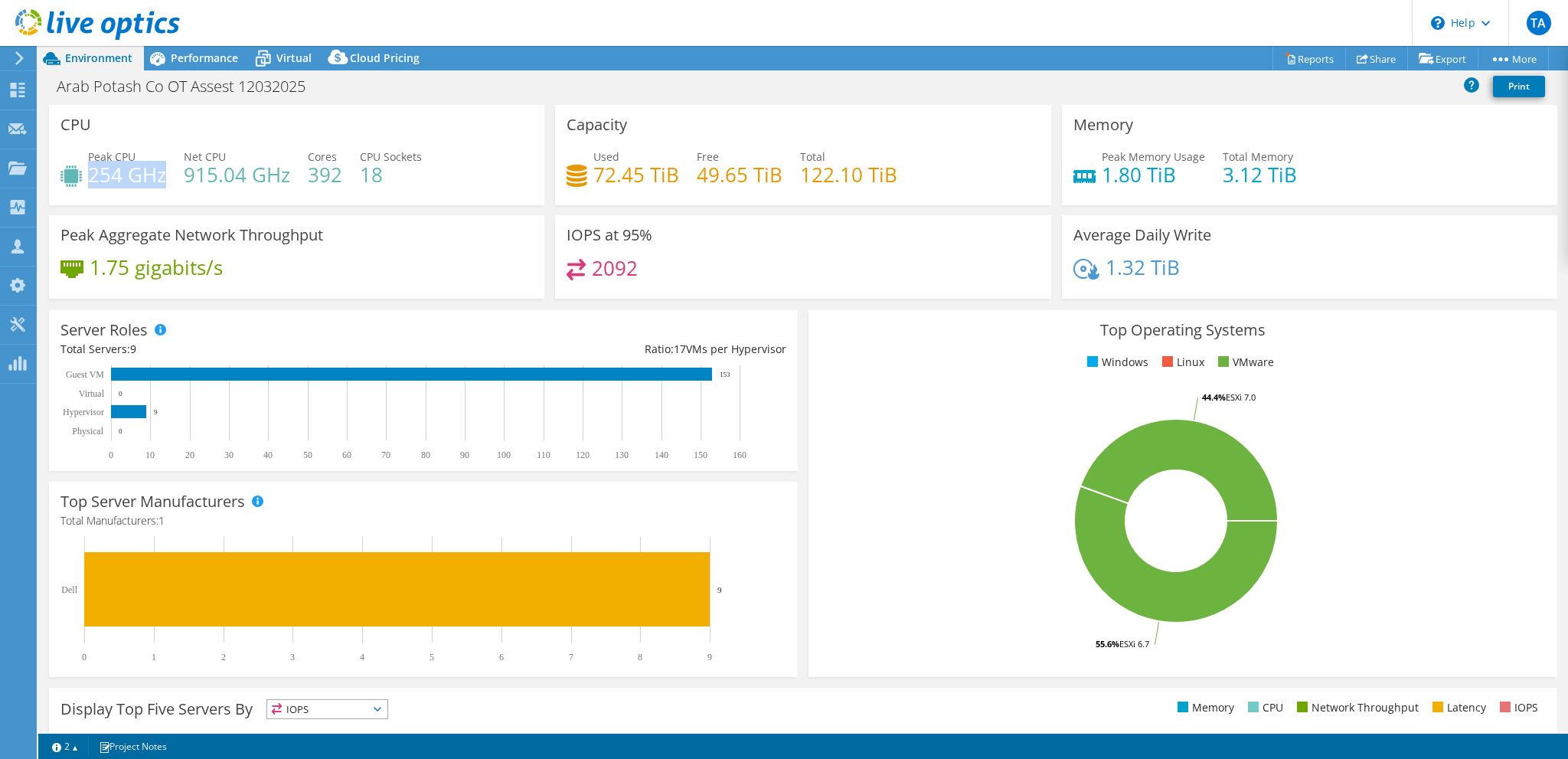
drag, startPoint x: 90, startPoint y: 170, endPoint x: 166, endPoint y: 165, distance: 76.2
click at [166, 166] on h4 "254 GHz" at bounding box center [126, 174] width 78 height 17
click at [93, 174] on h4 "254 GHz" at bounding box center [126, 174] width 78 height 17
drag, startPoint x: 98, startPoint y: 173, endPoint x: 165, endPoint y: 174, distance: 67.0
click at [165, 174] on h4 "254 GHz" at bounding box center [126, 174] width 78 height 17
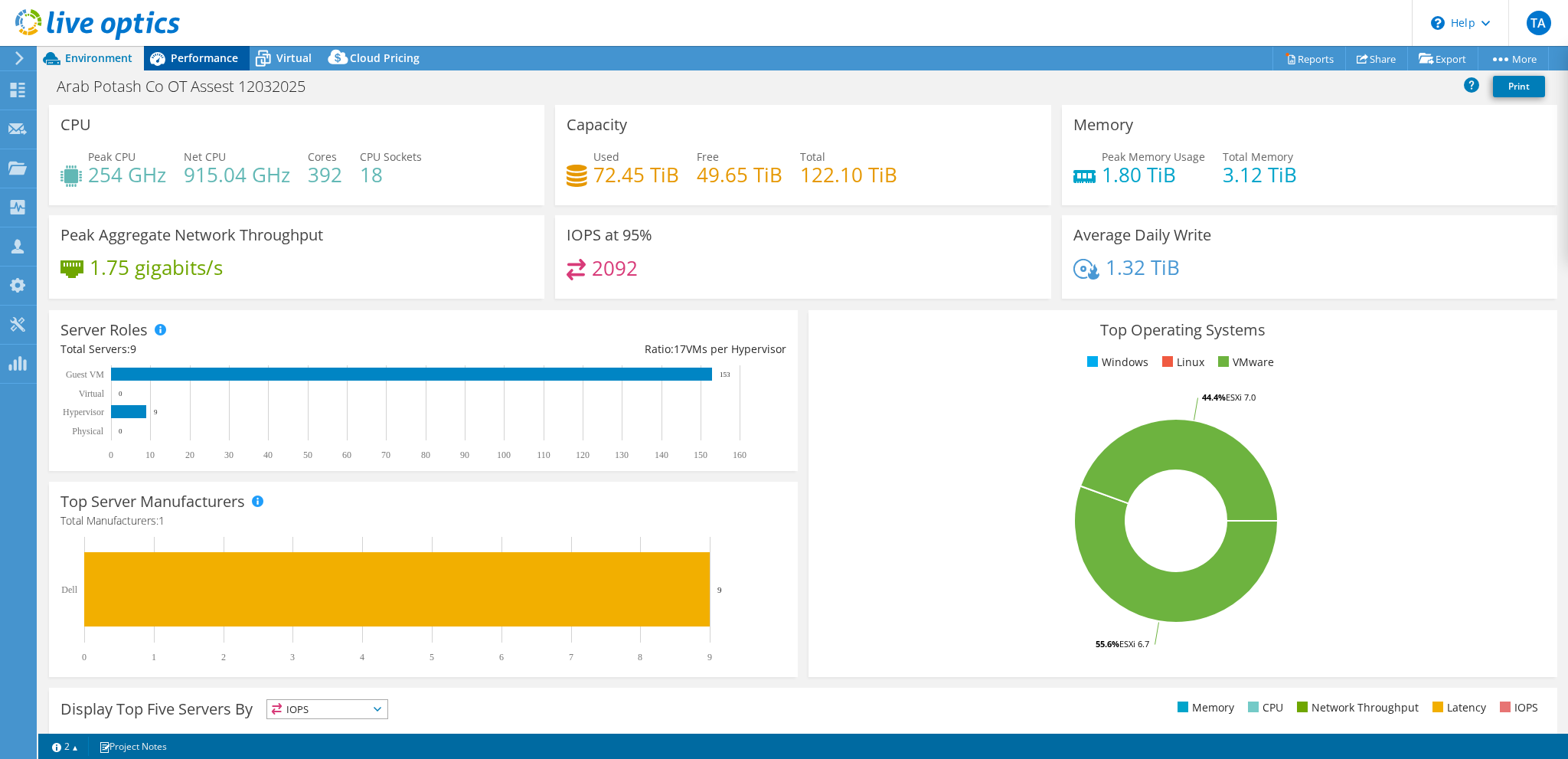
click at [185, 60] on span "Performance" at bounding box center [204, 58] width 67 height 15
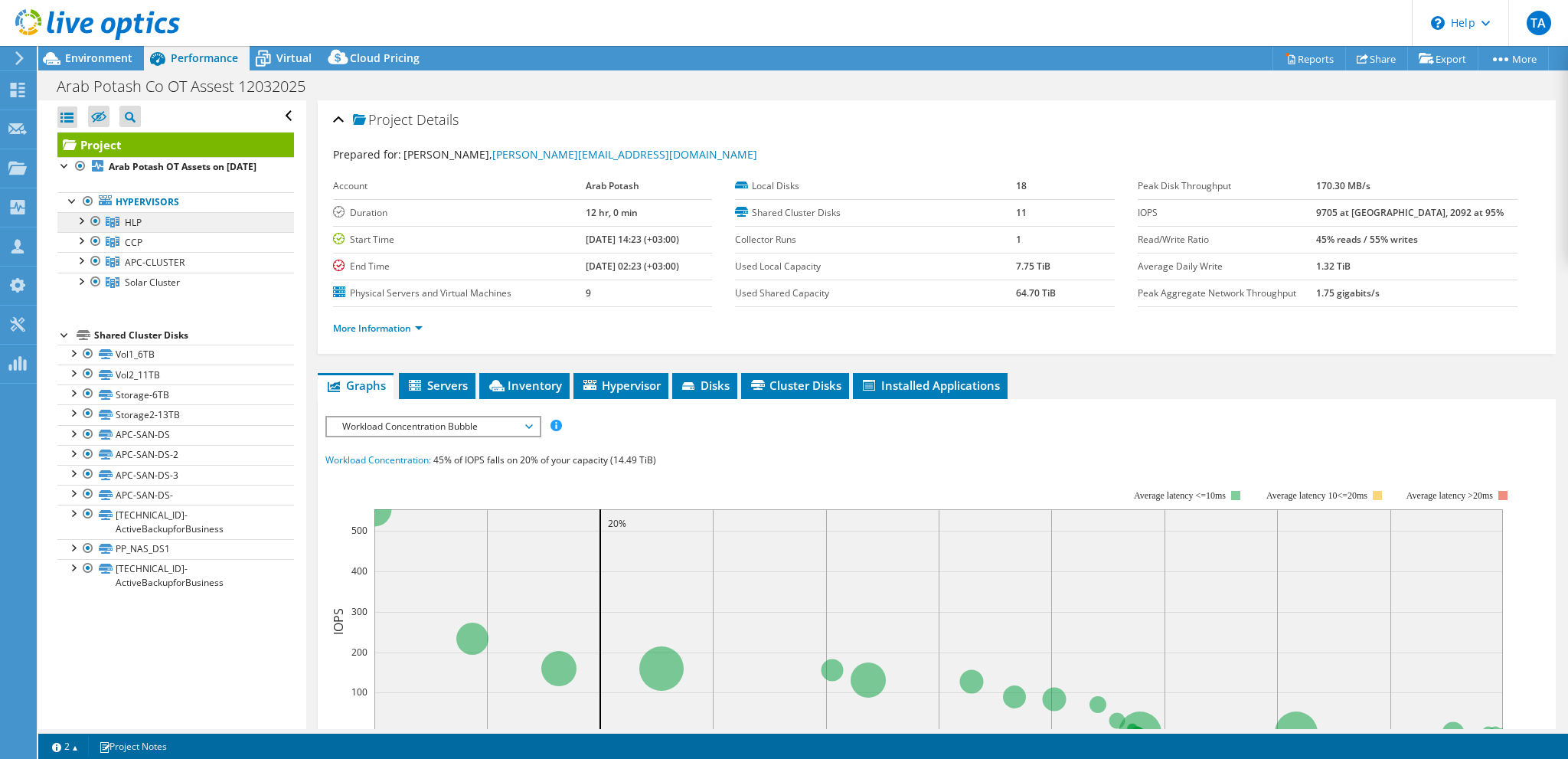
click at [143, 232] on link "HLP" at bounding box center [175, 221] width 237 height 20
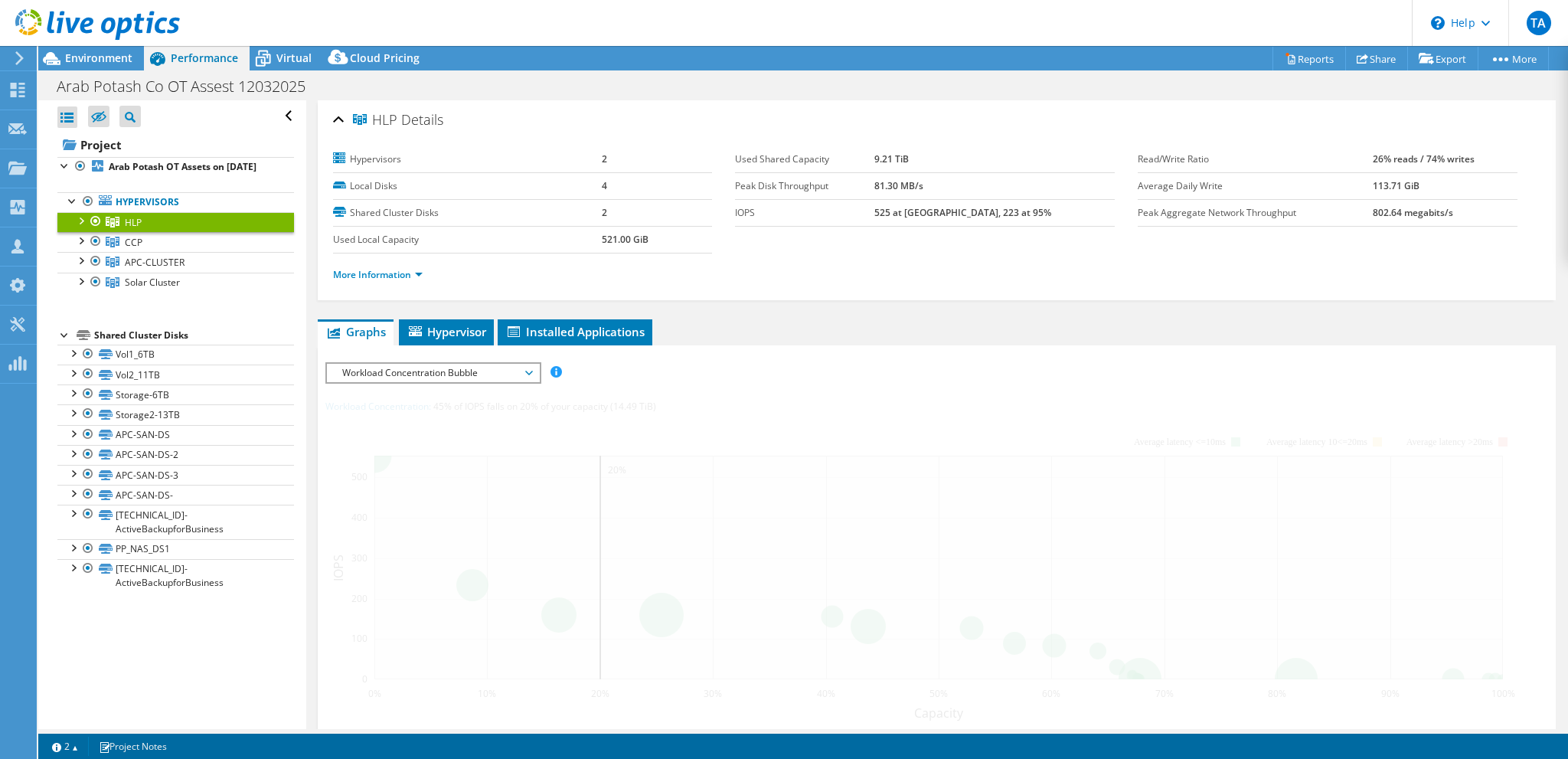
click at [81, 228] on div at bounding box center [81, 219] width 15 height 15
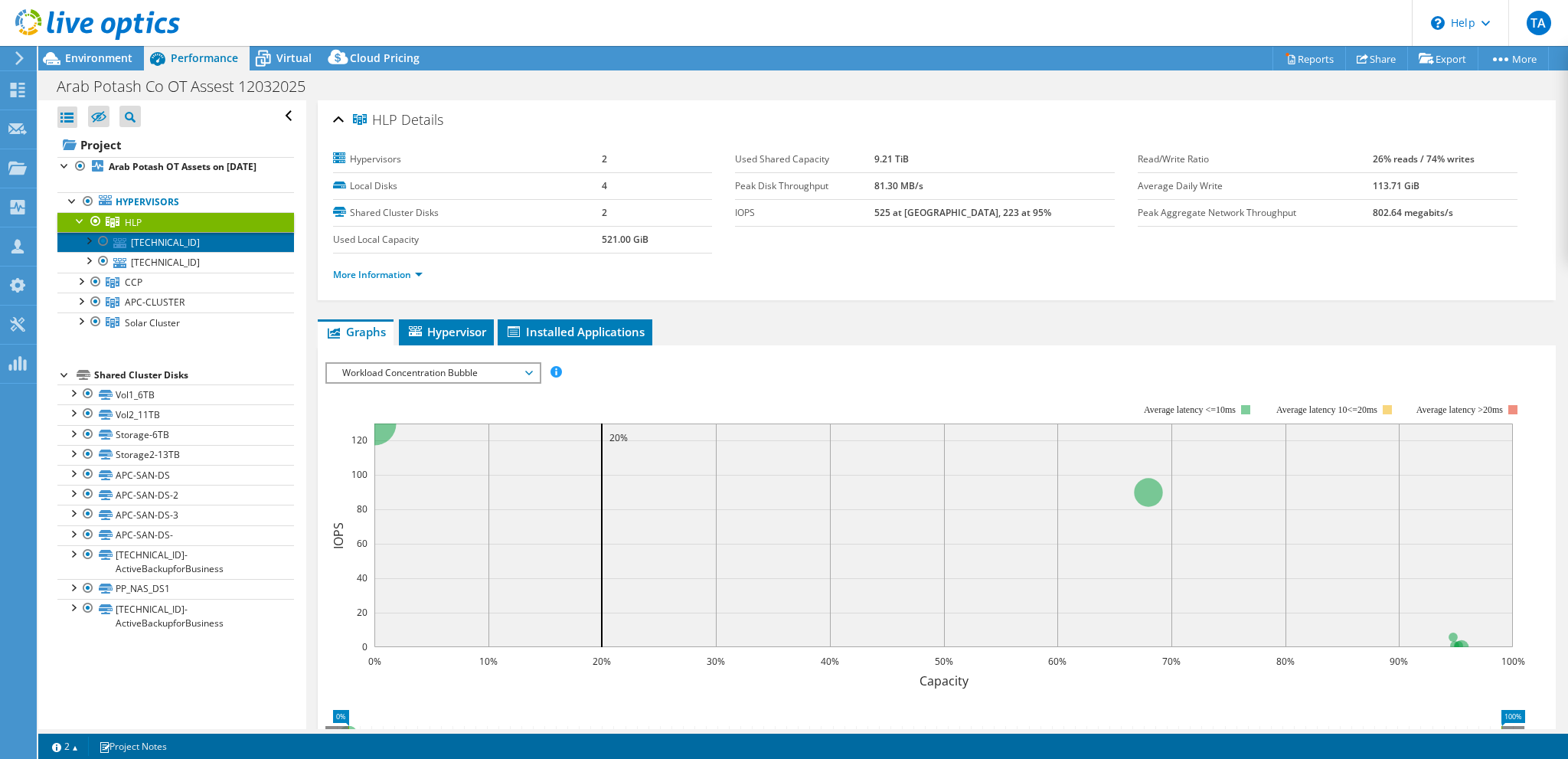
click at [136, 252] on link "[TECHNICAL_ID]" at bounding box center [175, 242] width 237 height 20
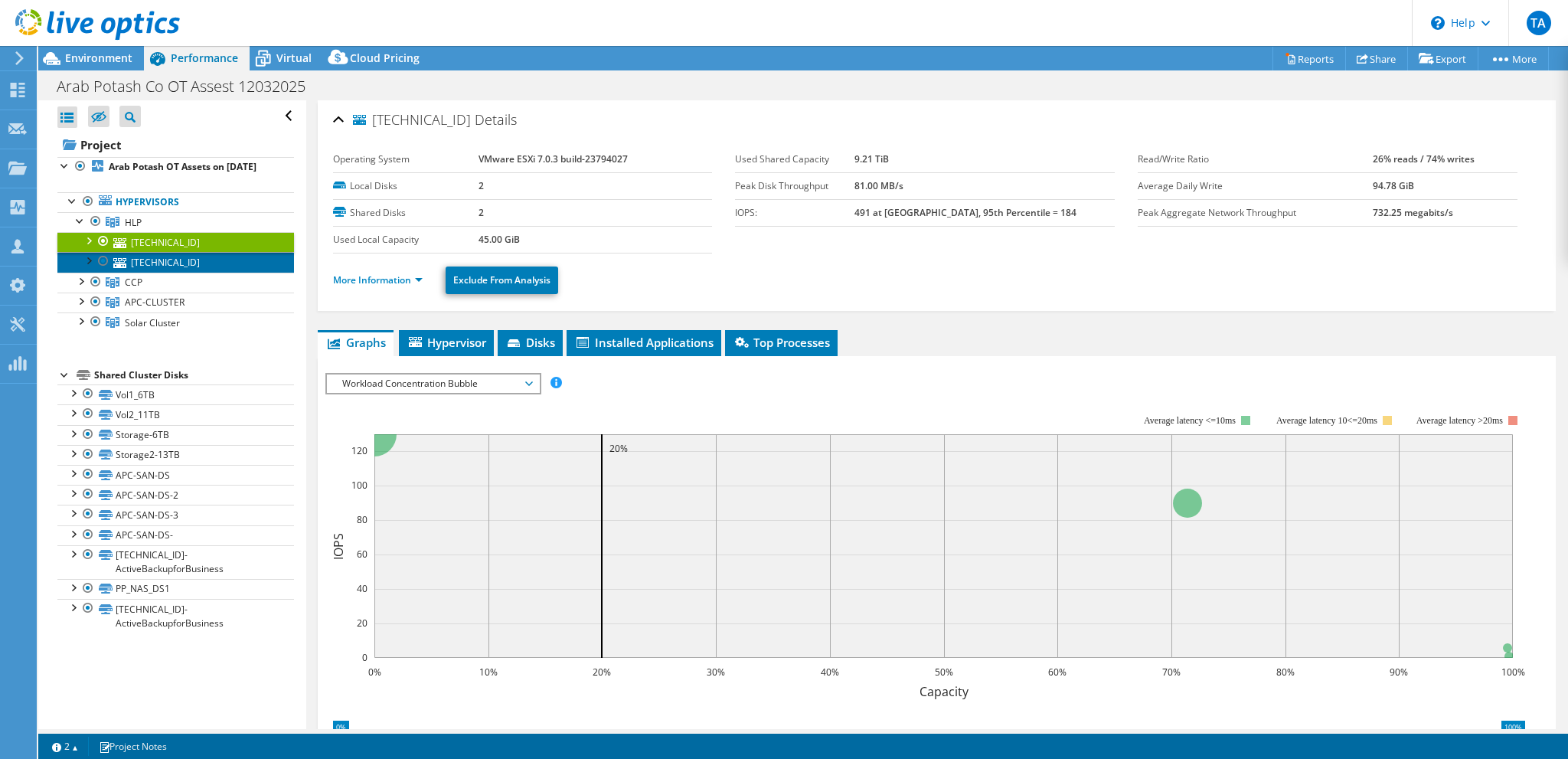
click at [154, 272] on link "[TECHNICAL_ID]" at bounding box center [175, 261] width 237 height 20
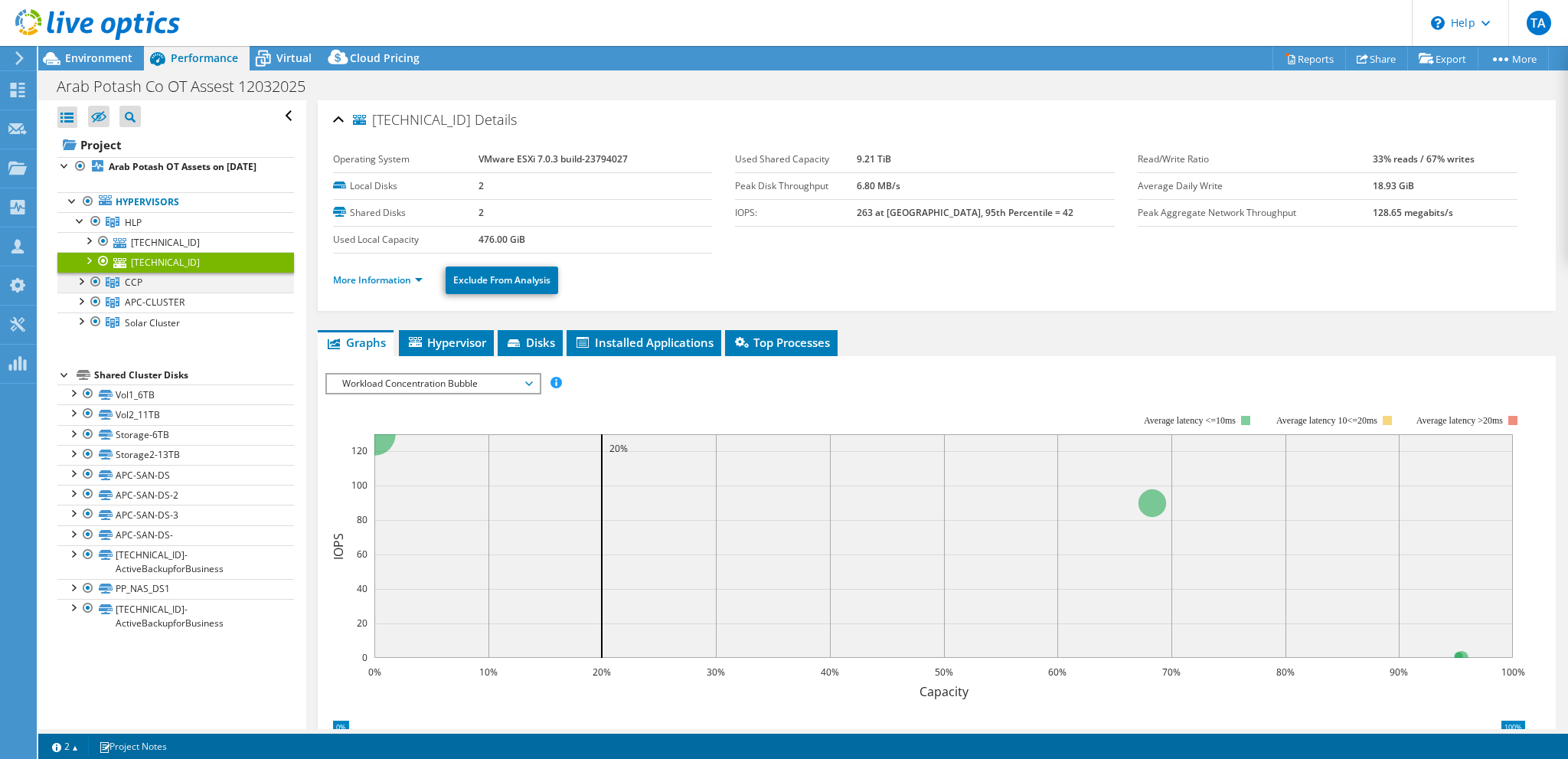
click at [82, 288] on div at bounding box center [81, 280] width 15 height 15
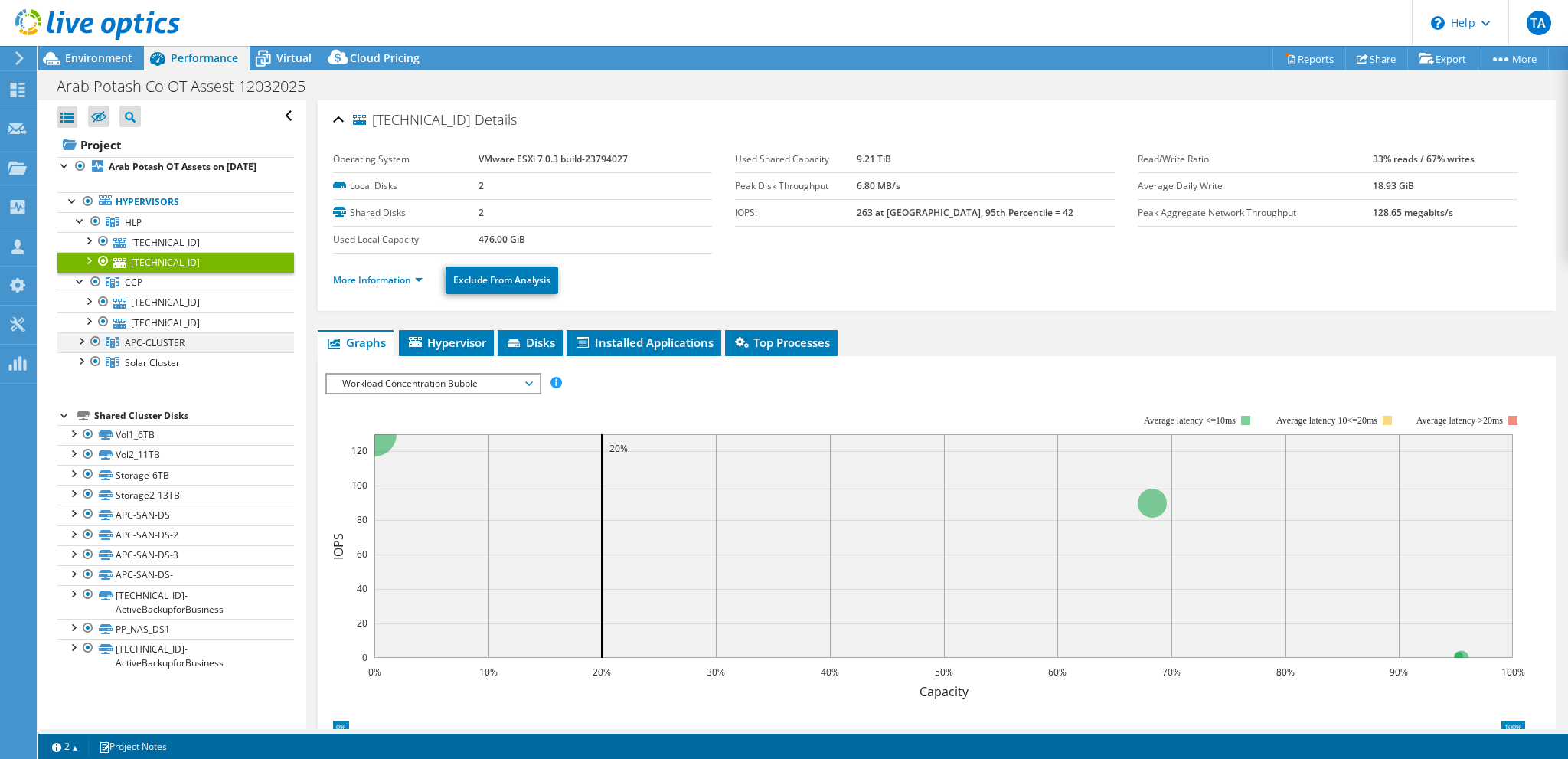
click at [80, 348] on div at bounding box center [81, 340] width 15 height 15
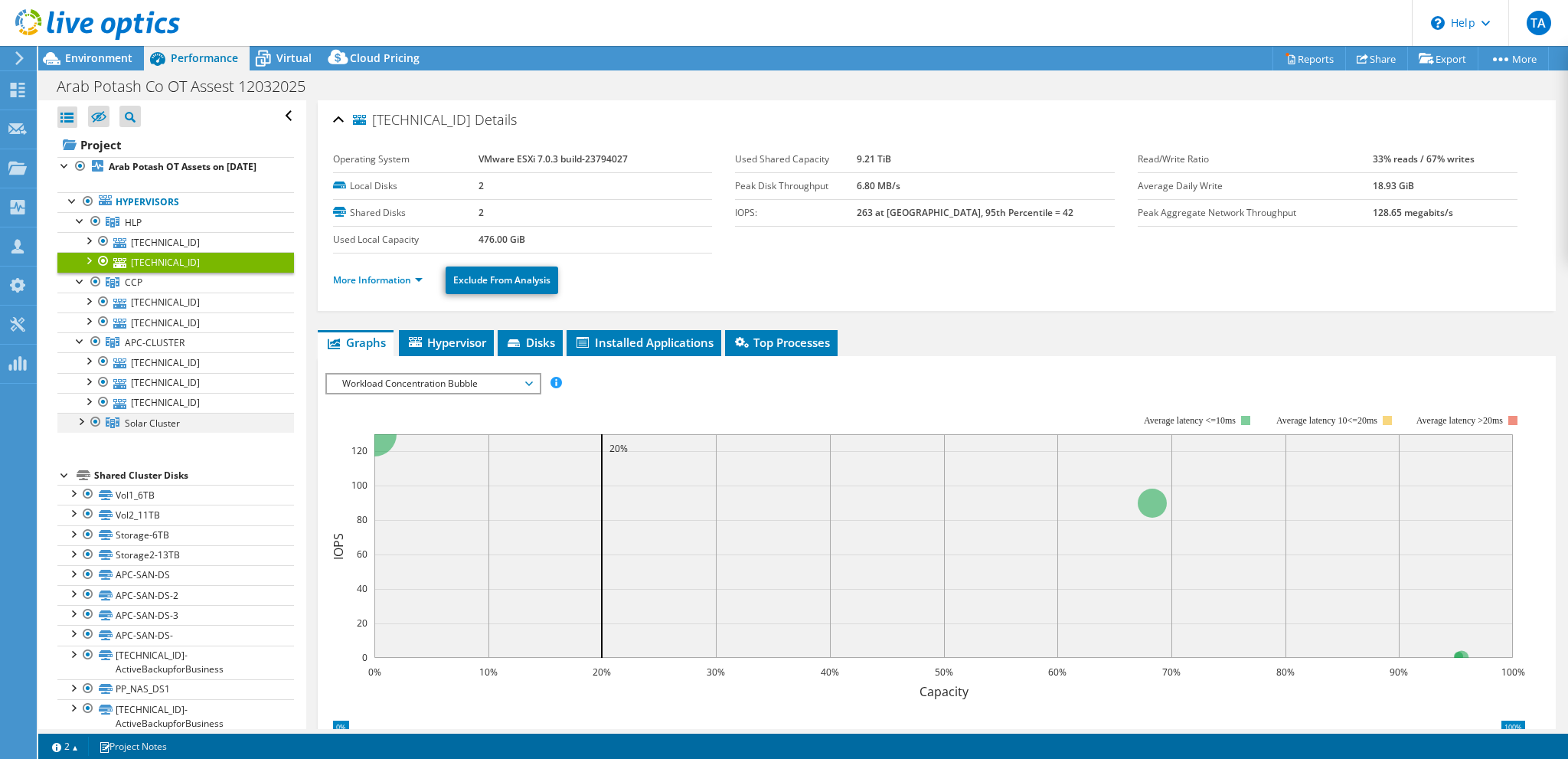
click at [80, 428] on div at bounding box center [81, 421] width 15 height 15
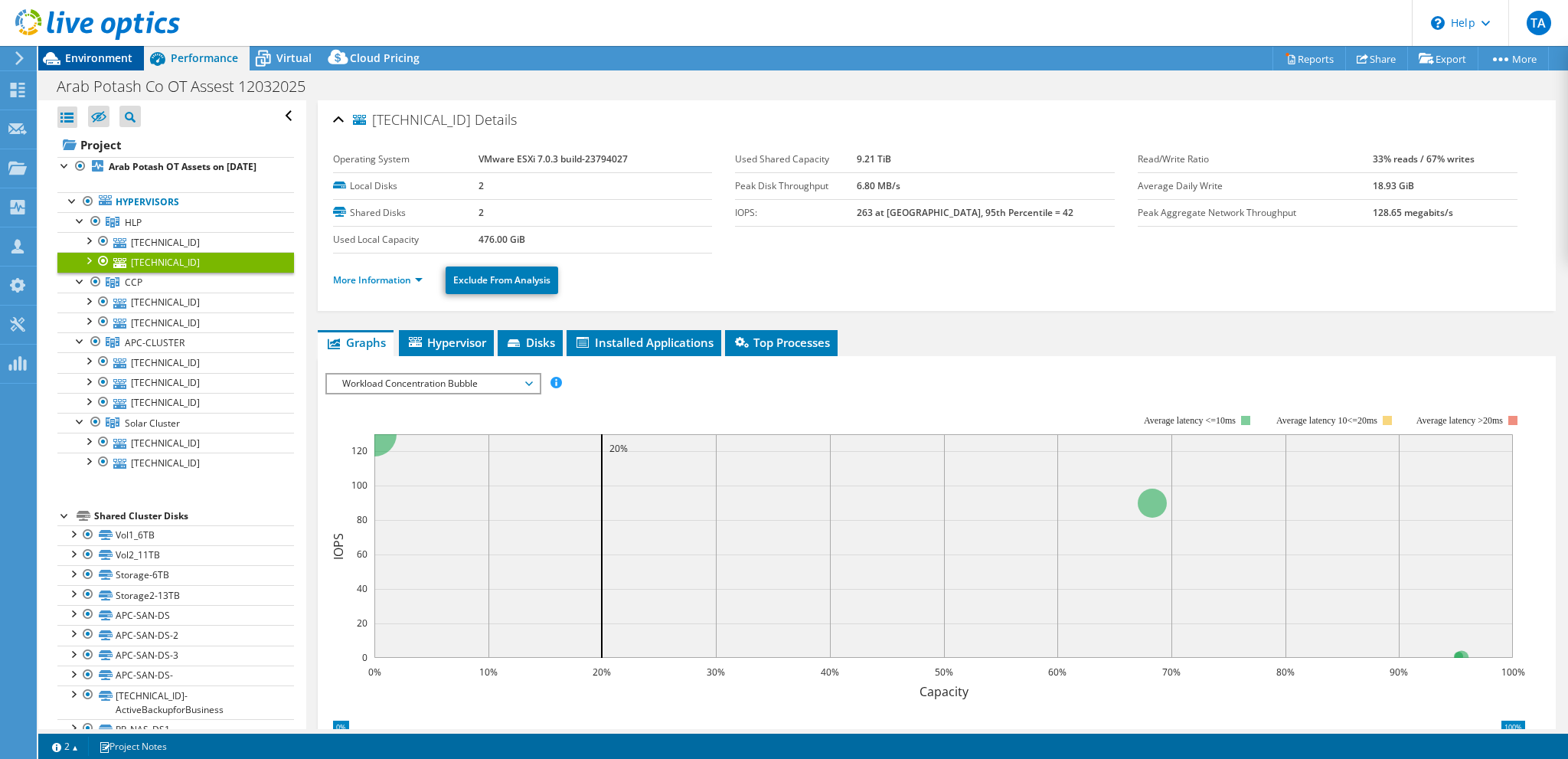
click at [101, 64] on span "Environment" at bounding box center [98, 58] width 67 height 15
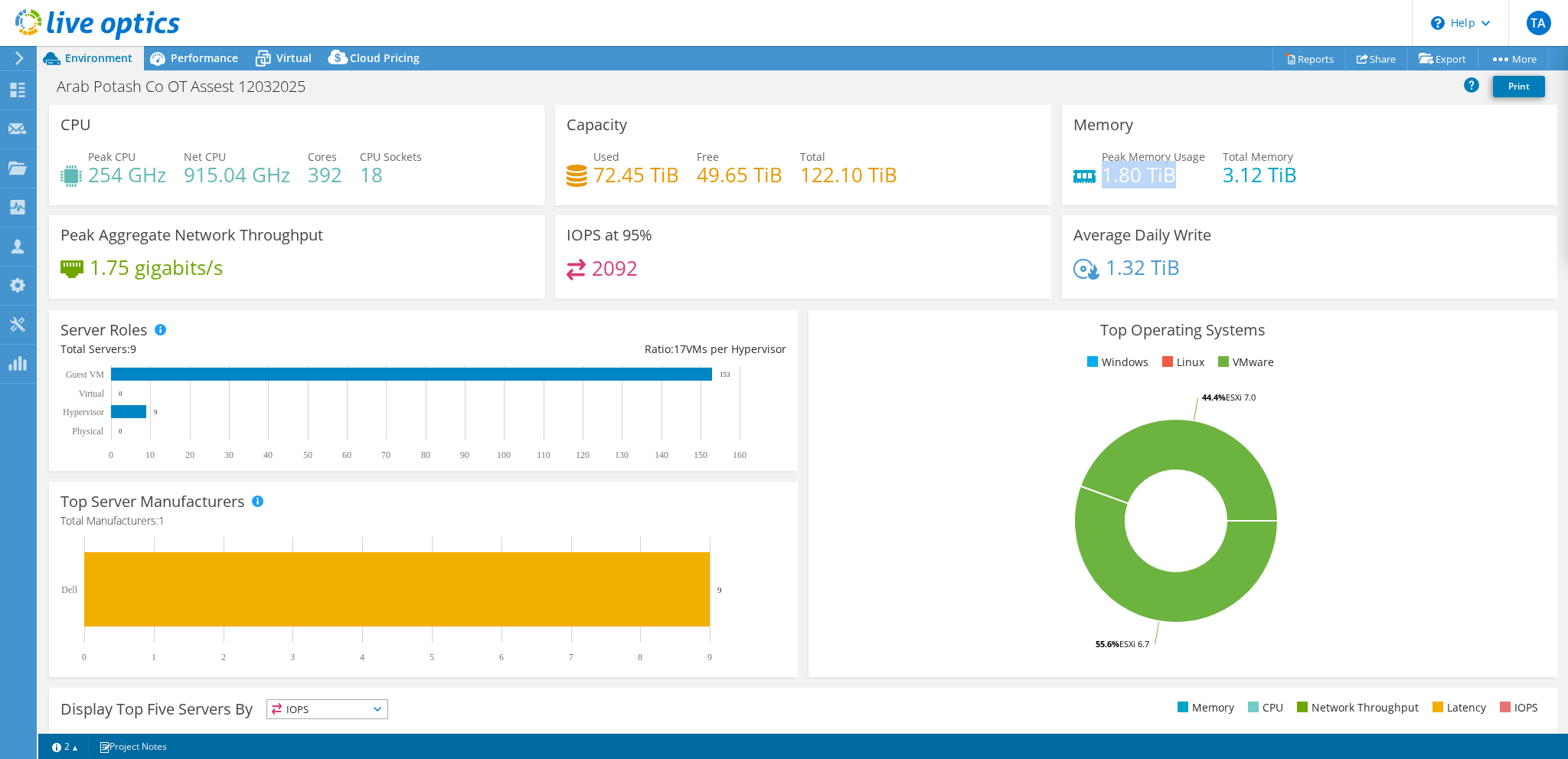
drag, startPoint x: 1096, startPoint y: 174, endPoint x: 1170, endPoint y: 170, distance: 74.1
click at [1170, 170] on h4 "1.80 TiB" at bounding box center [1153, 174] width 103 height 17
click at [200, 59] on span "Performance" at bounding box center [204, 58] width 67 height 15
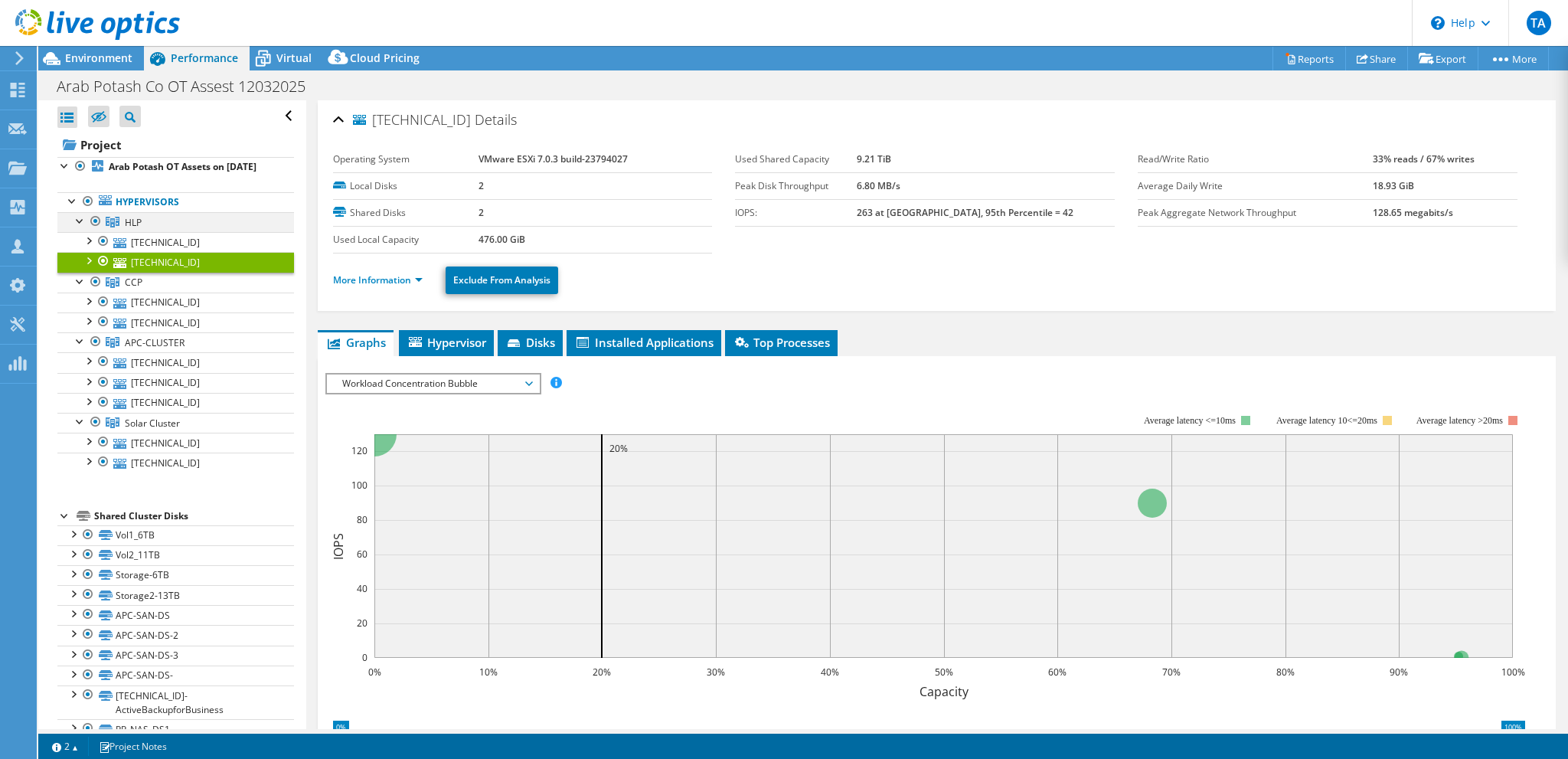
click at [78, 228] on div at bounding box center [81, 219] width 15 height 15
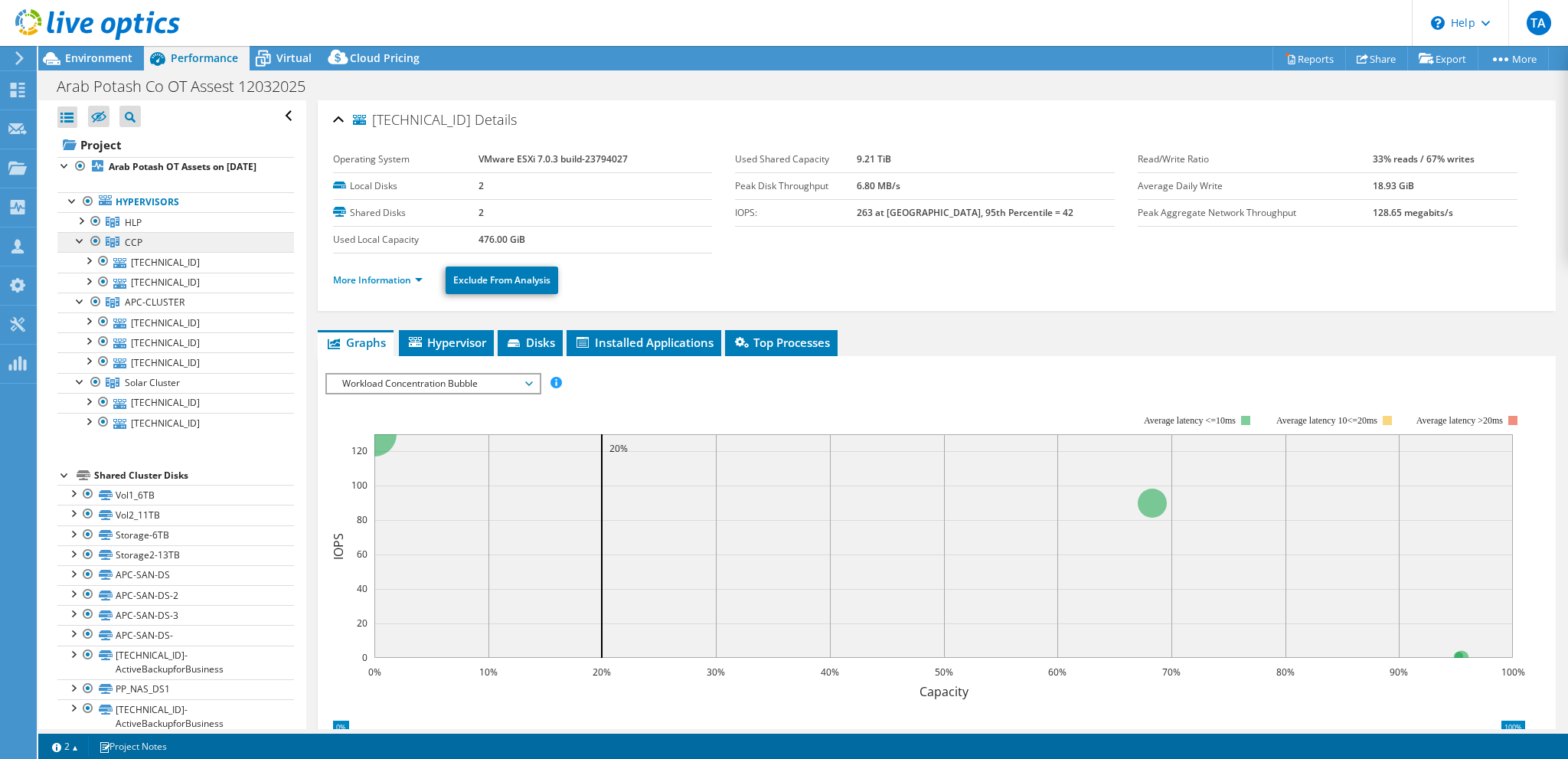
click at [82, 232] on link "CCP" at bounding box center [175, 221] width 237 height 20
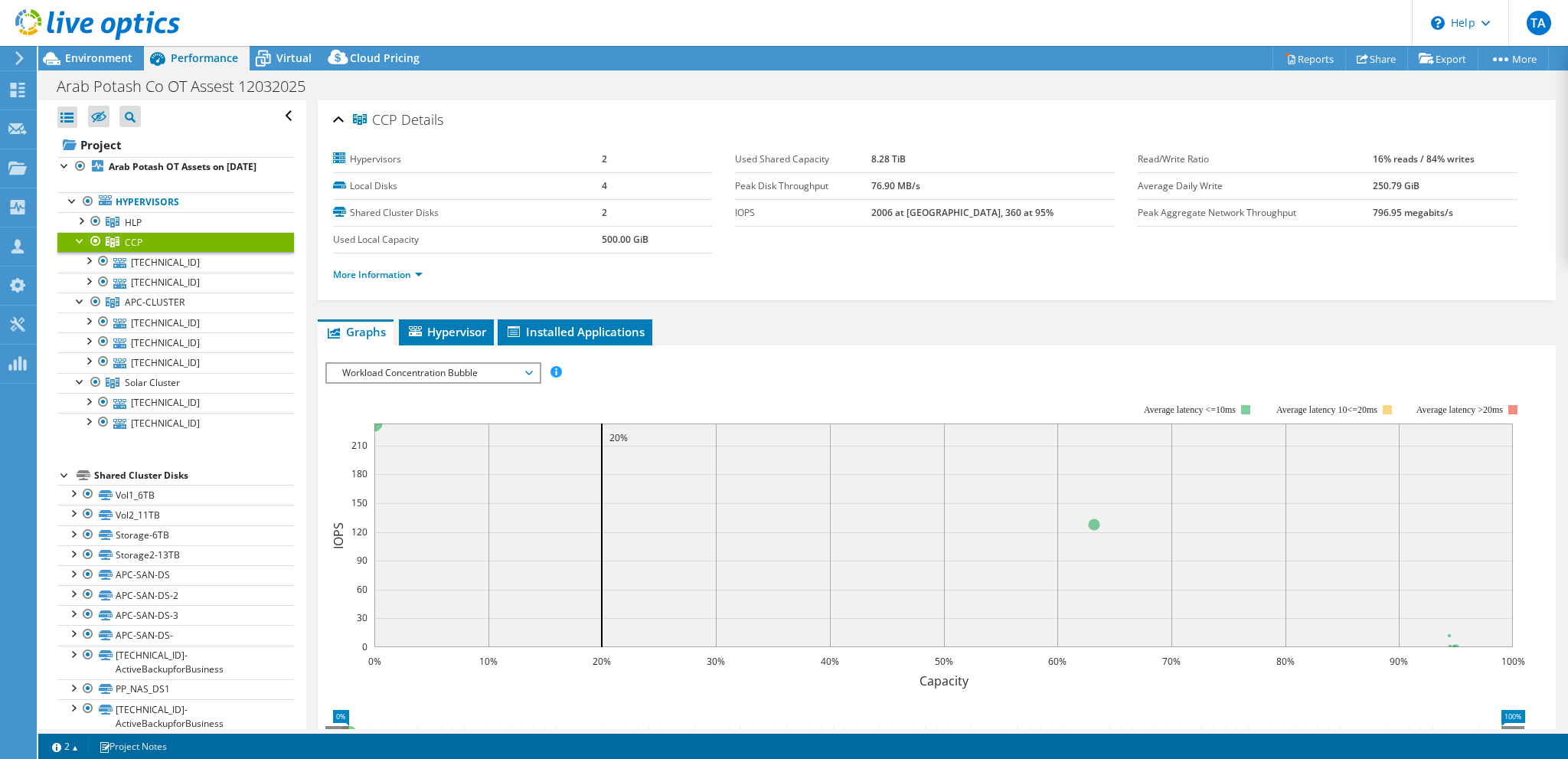
click at [81, 247] on div at bounding box center [81, 240] width 15 height 15
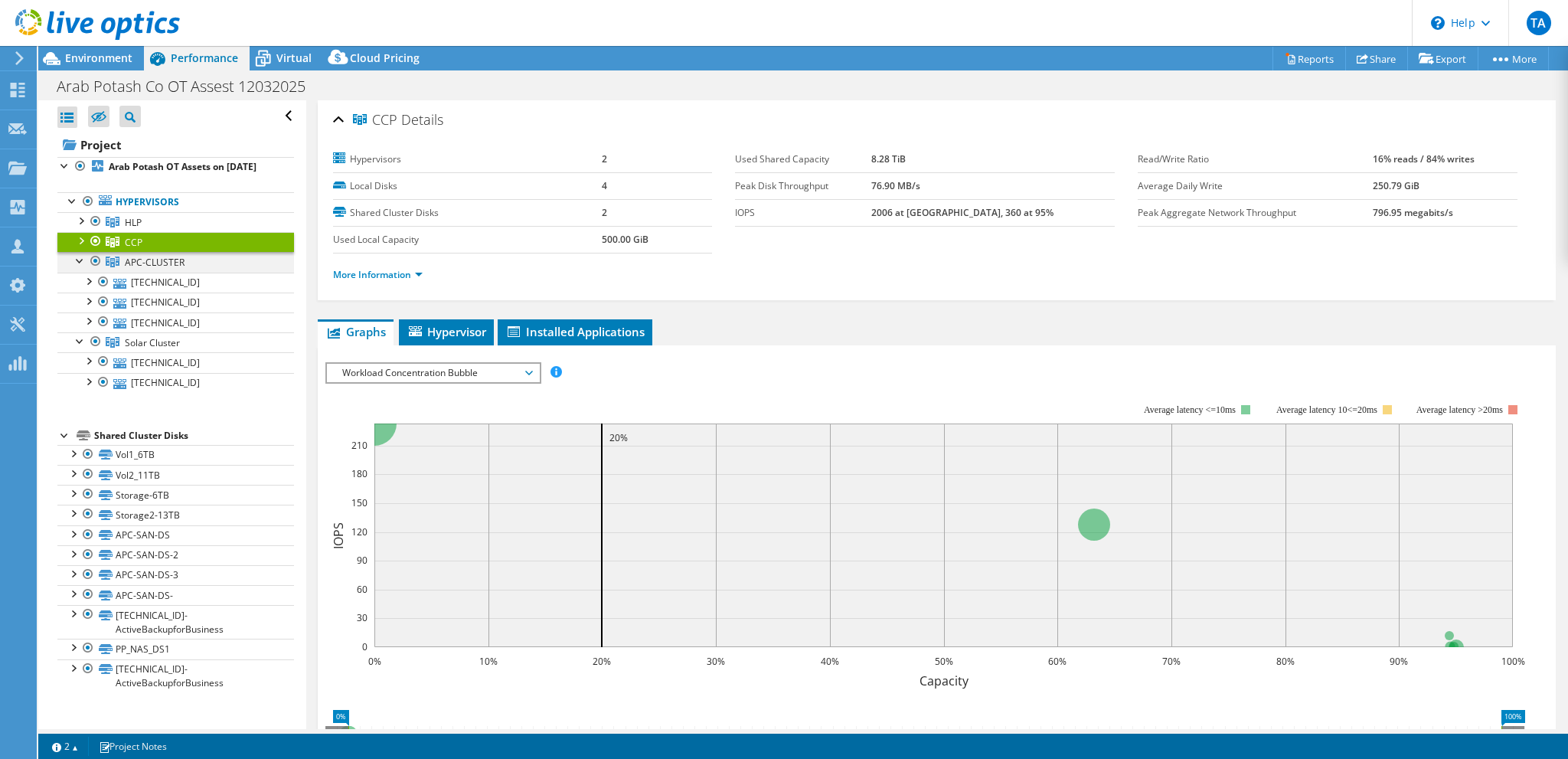
click at [77, 267] on div at bounding box center [81, 260] width 15 height 15
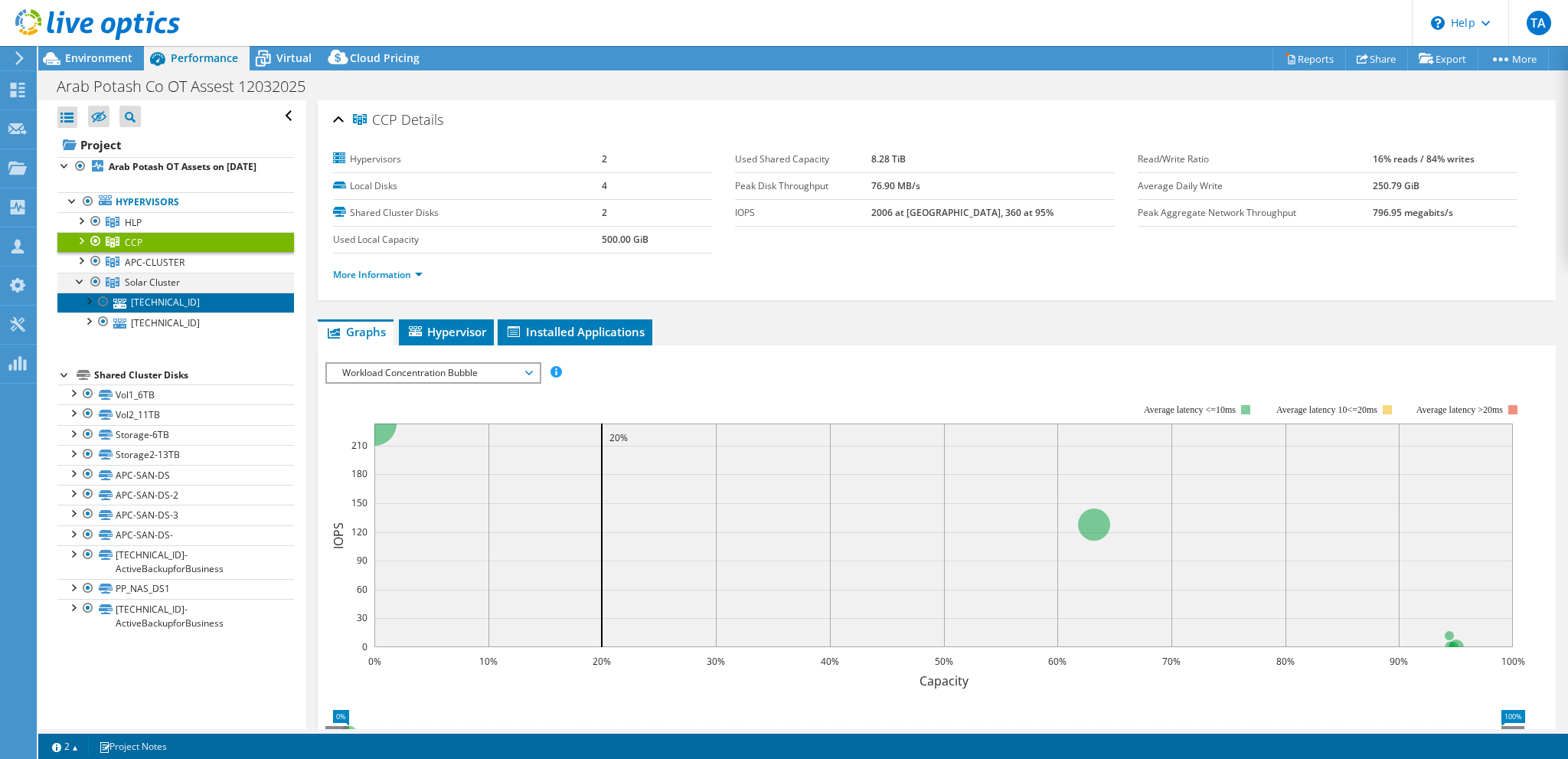
click at [80, 305] on link "[TECHNICAL_ID]" at bounding box center [175, 302] width 237 height 20
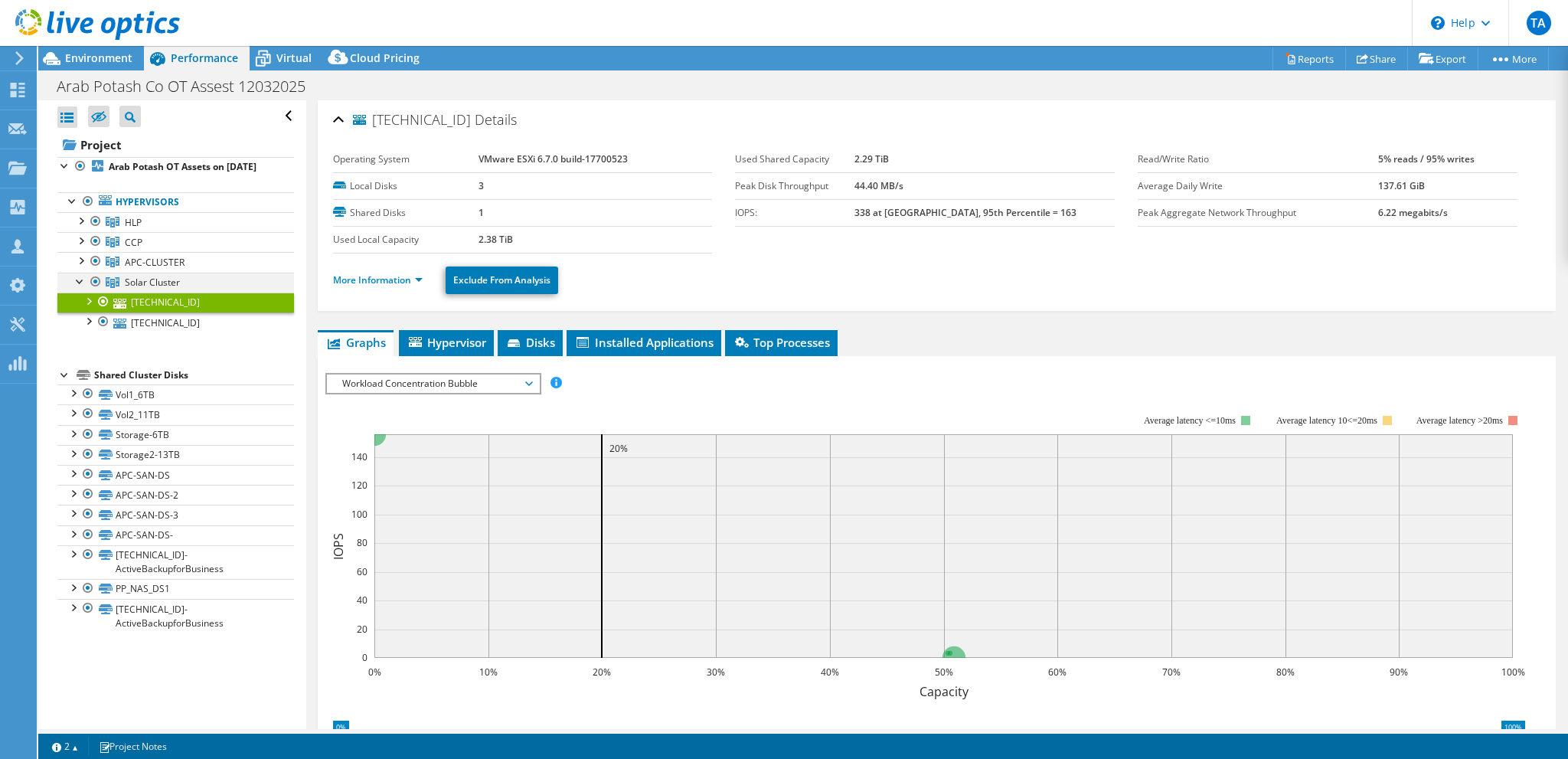
click at [78, 288] on div at bounding box center [81, 280] width 15 height 15
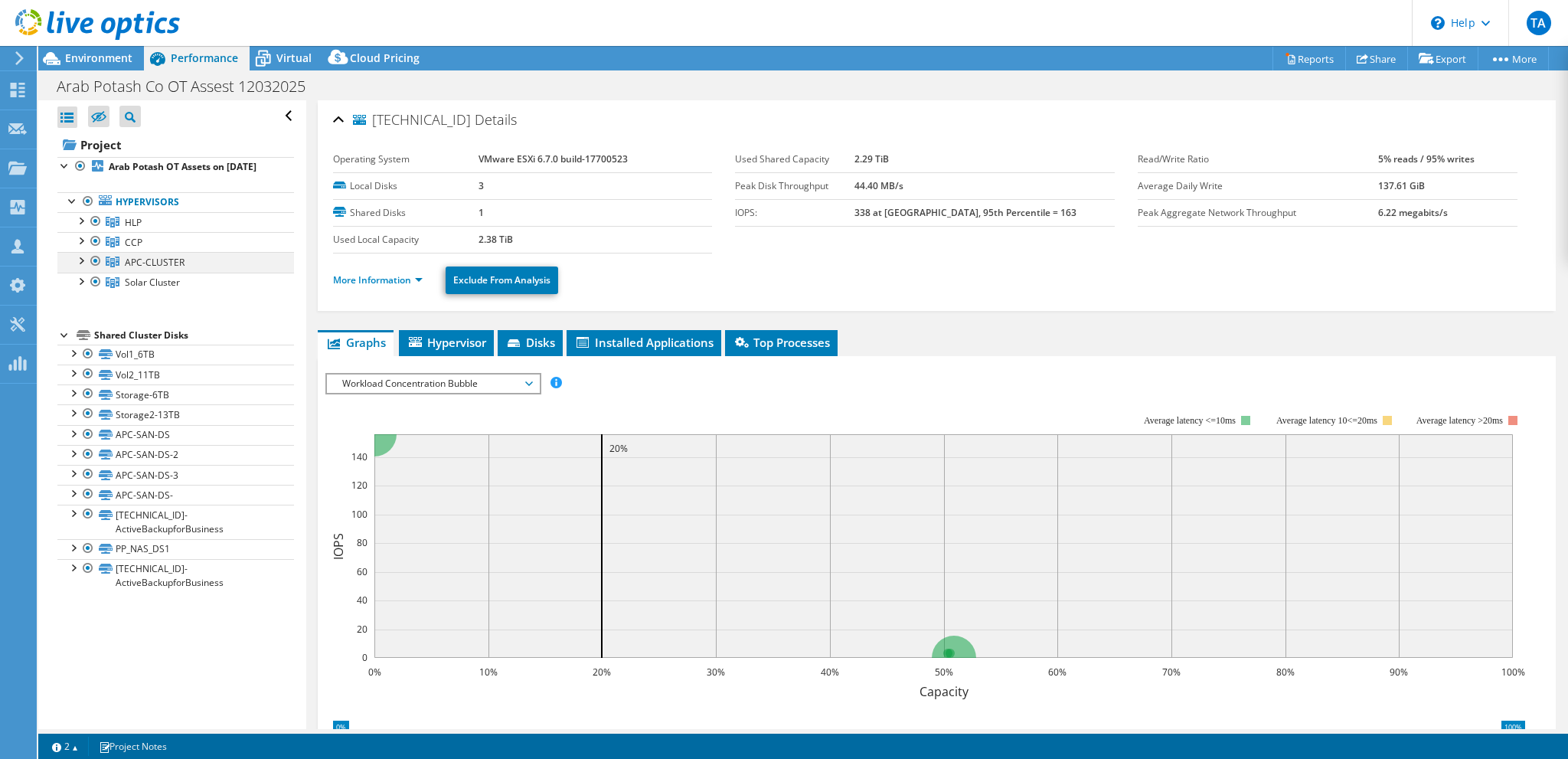
click at [86, 267] on div at bounding box center [81, 260] width 15 height 15
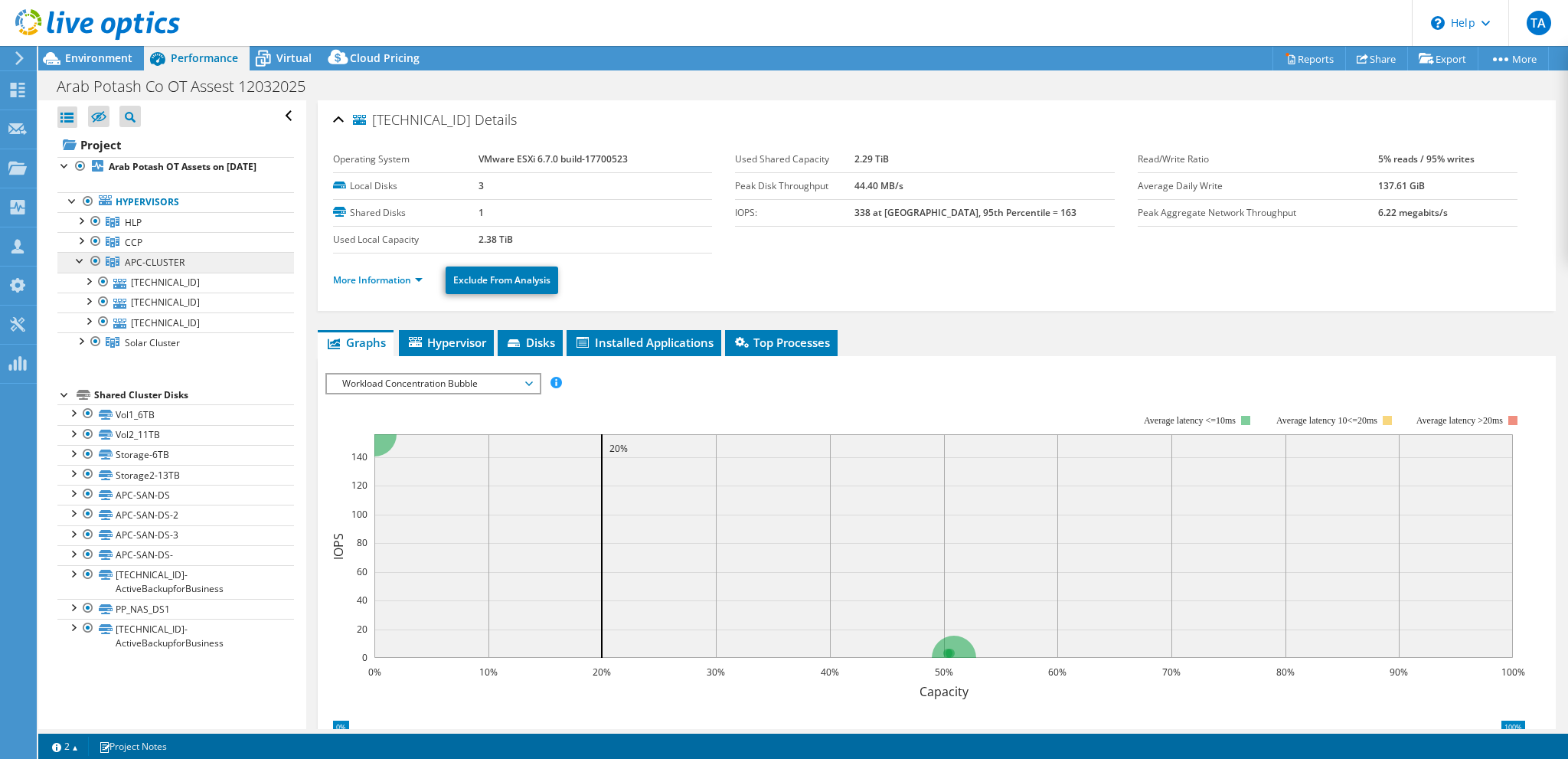
click at [141, 229] on span "APC-CLUSTER" at bounding box center [133, 223] width 17 height 13
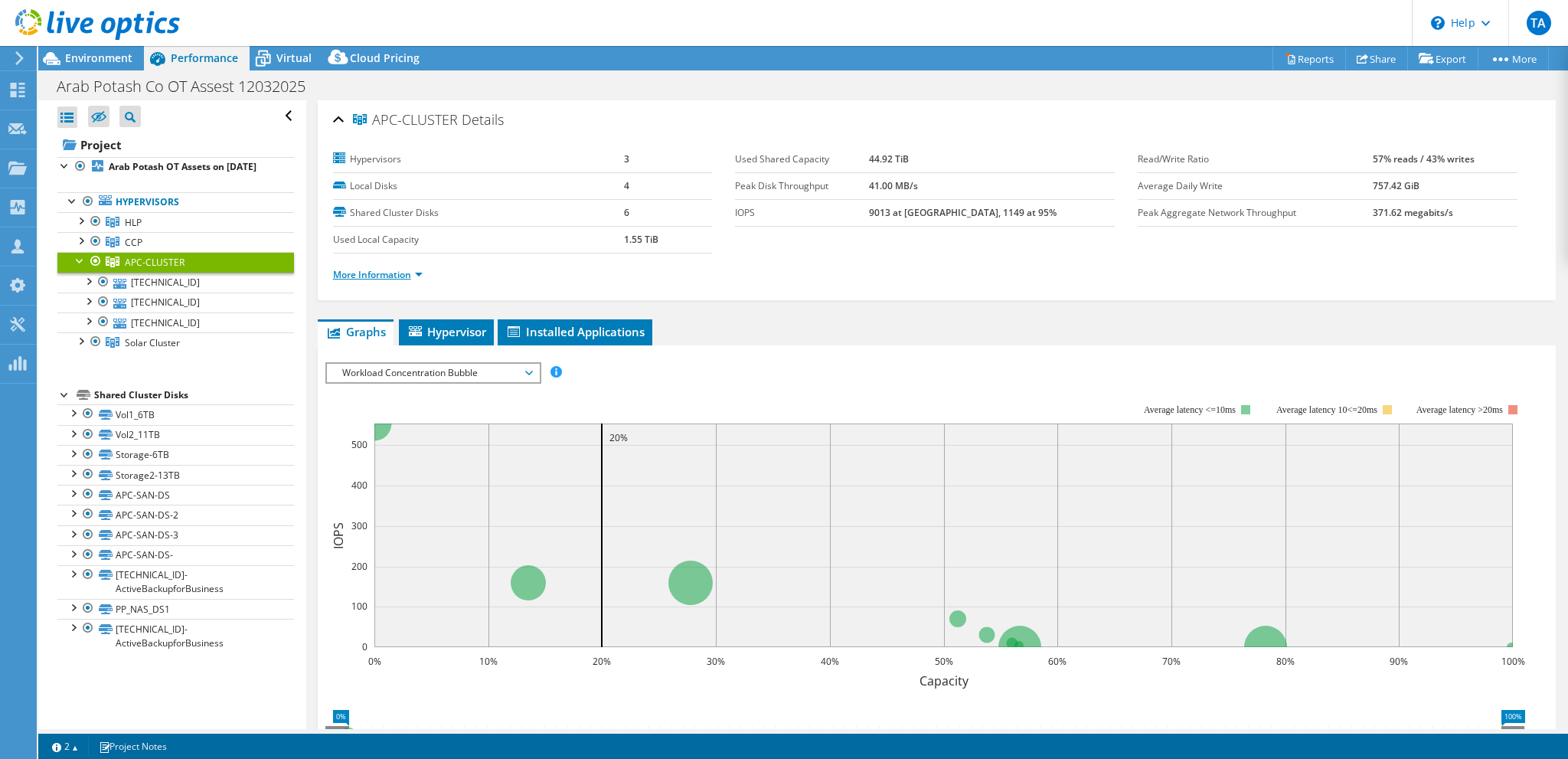
click at [414, 275] on link "More Information" at bounding box center [378, 275] width 90 height 13
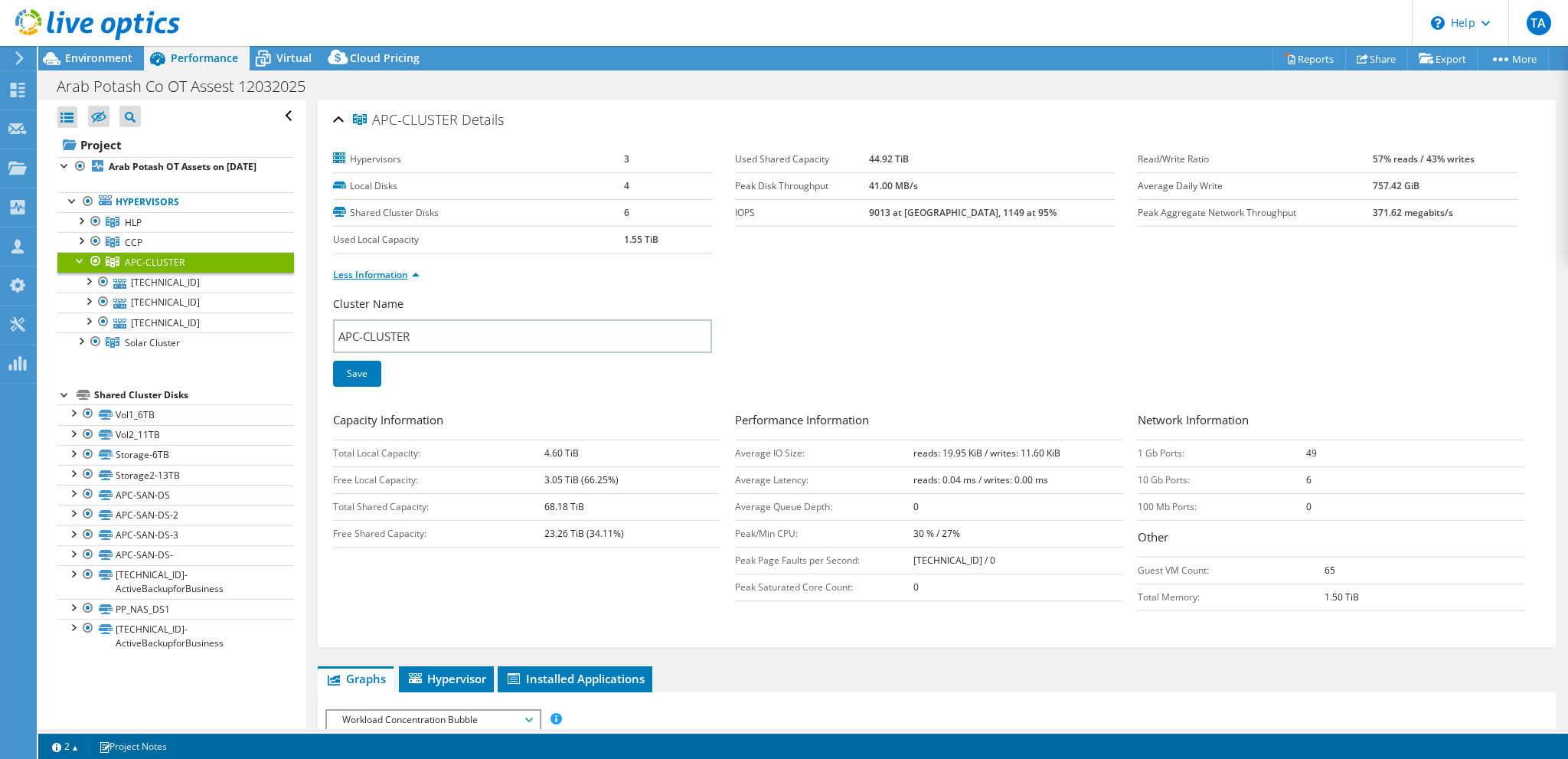
click at [414, 275] on link "Less Information" at bounding box center [377, 275] width 86 height 13
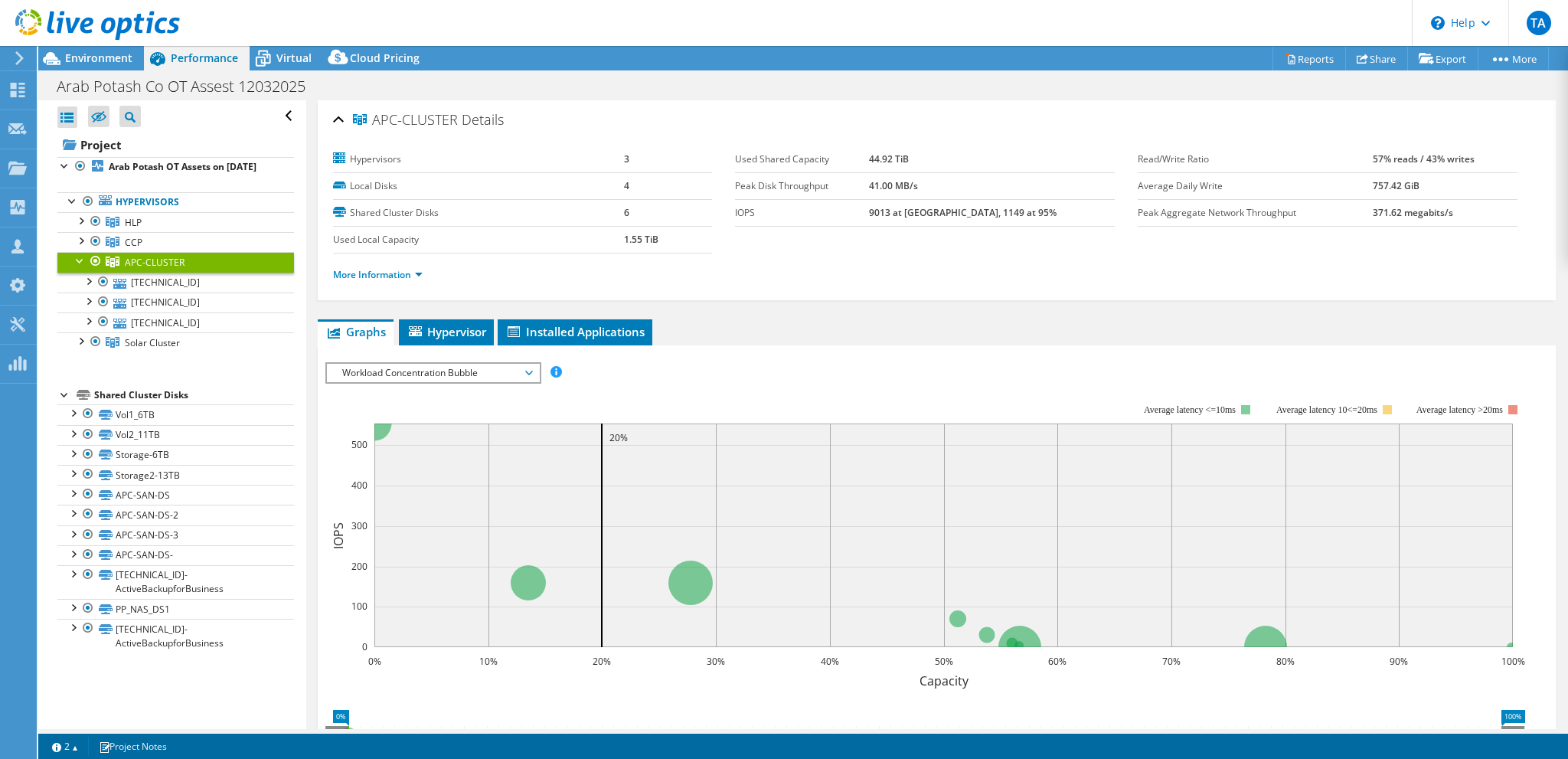
click at [78, 267] on div at bounding box center [81, 260] width 15 height 15
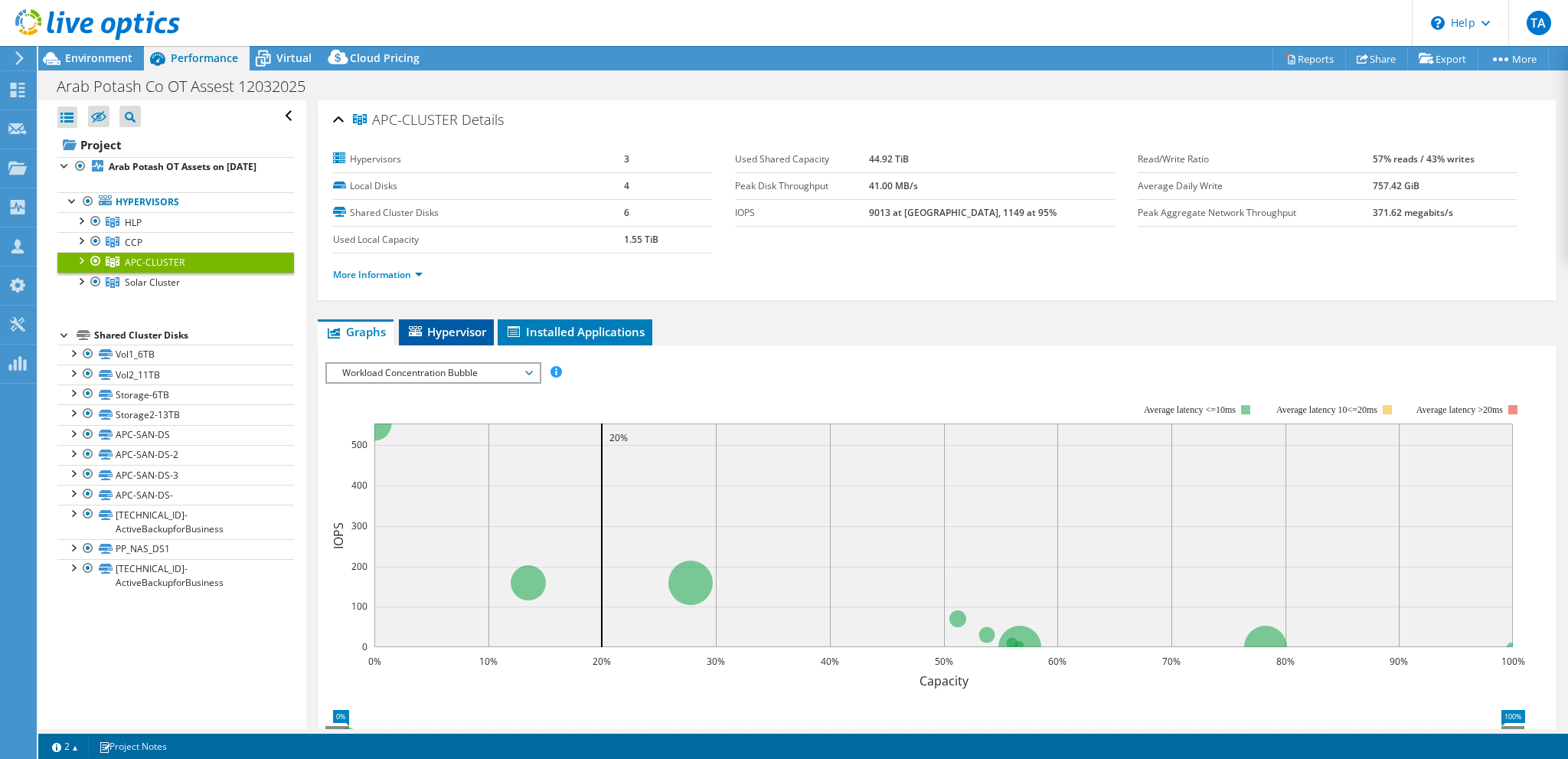
click at [452, 337] on li "Hypervisor" at bounding box center [446, 333] width 95 height 26
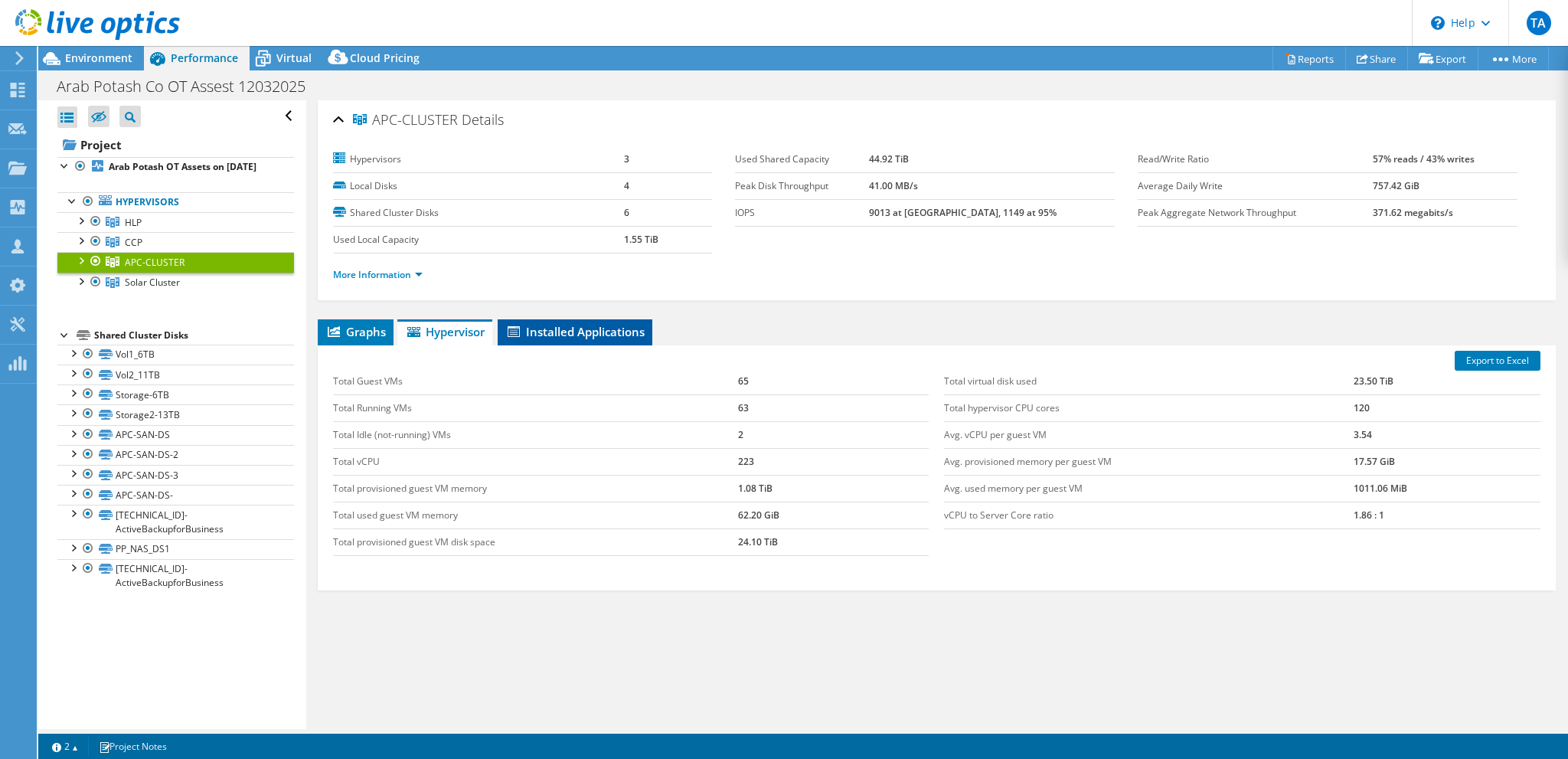
click at [563, 338] on li "Installed Applications" at bounding box center [574, 333] width 155 height 26
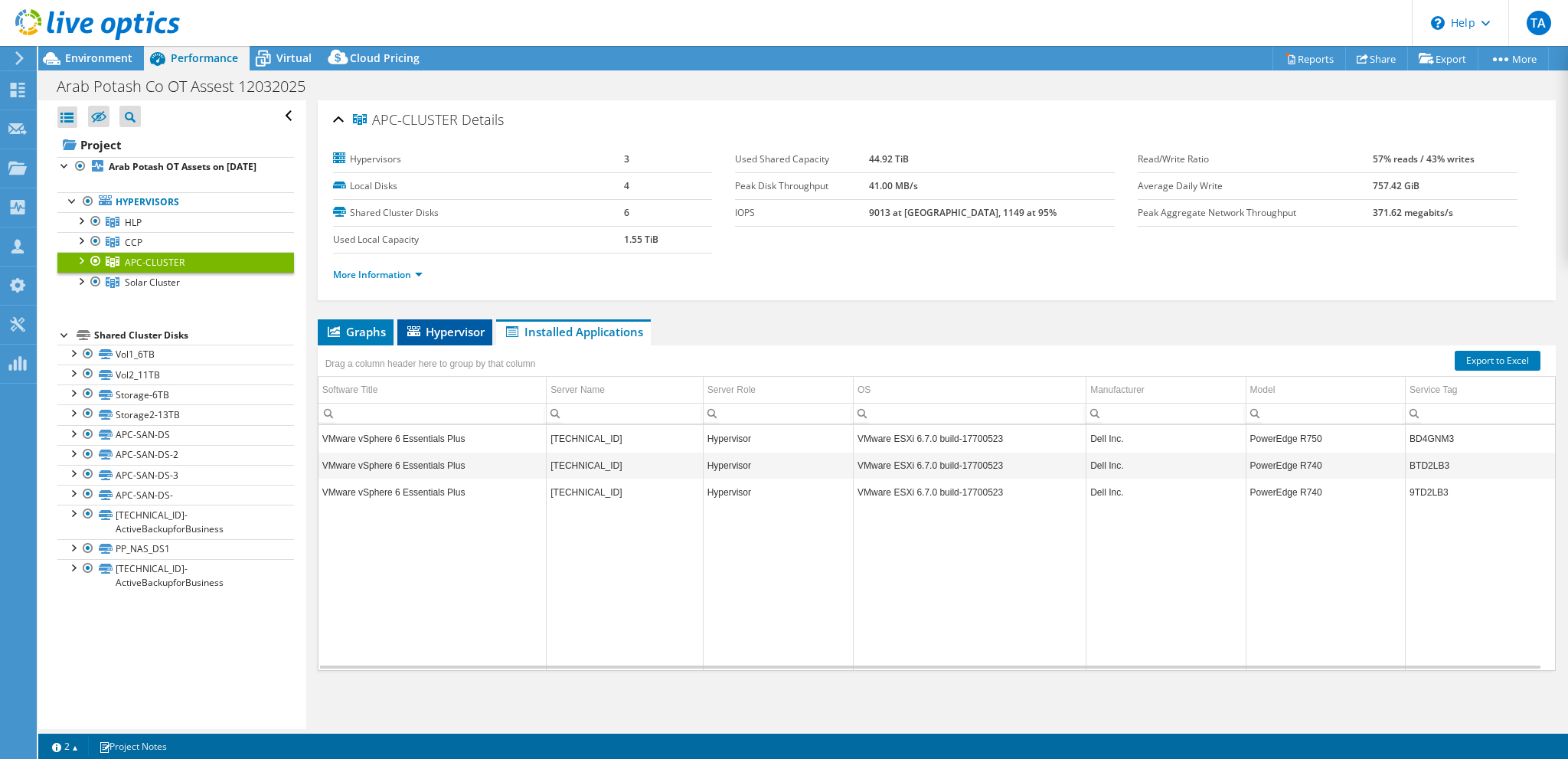
click at [442, 341] on li "Hypervisor" at bounding box center [444, 333] width 95 height 26
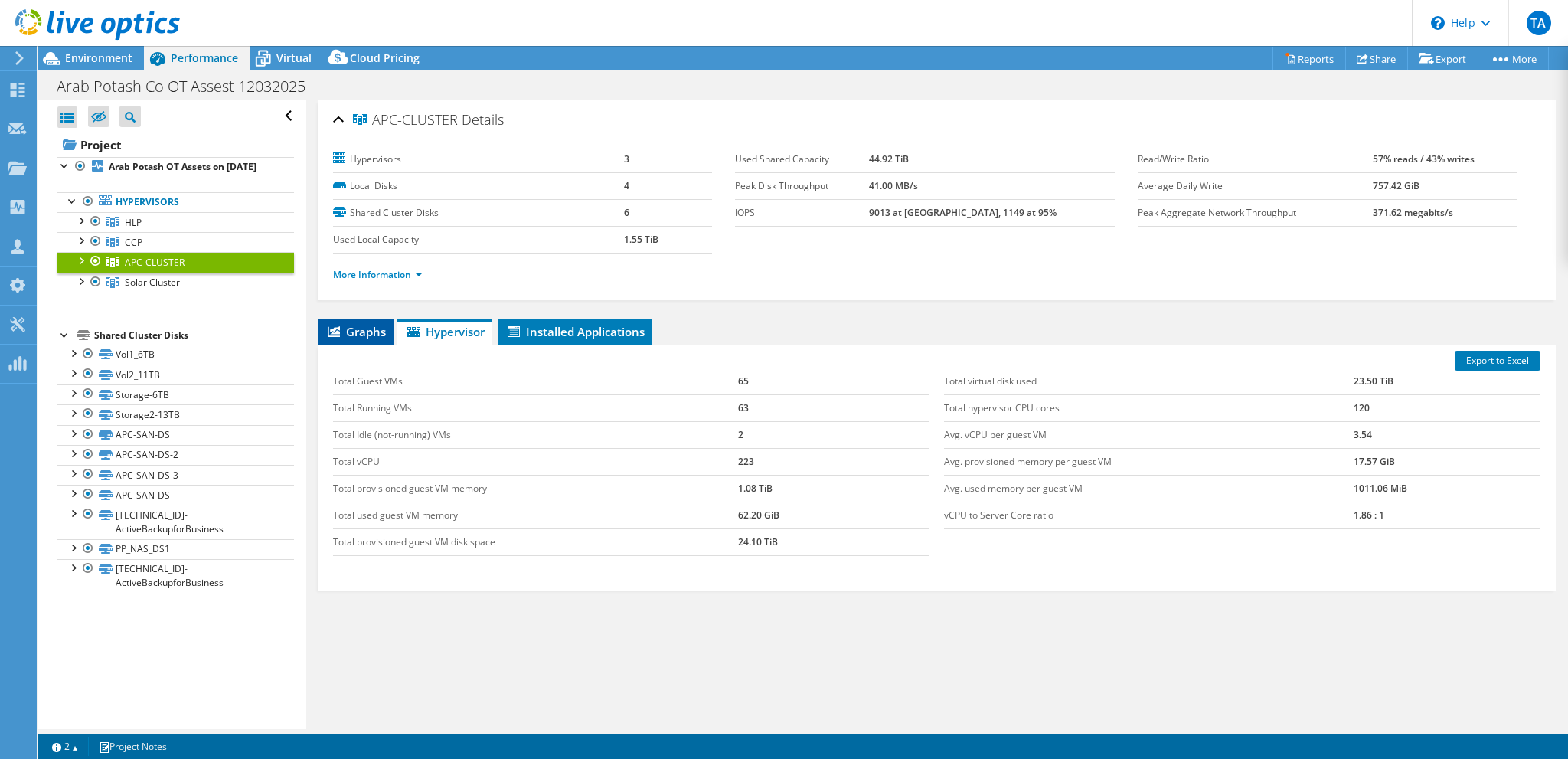
click at [348, 339] on li "Graphs" at bounding box center [355, 333] width 76 height 26
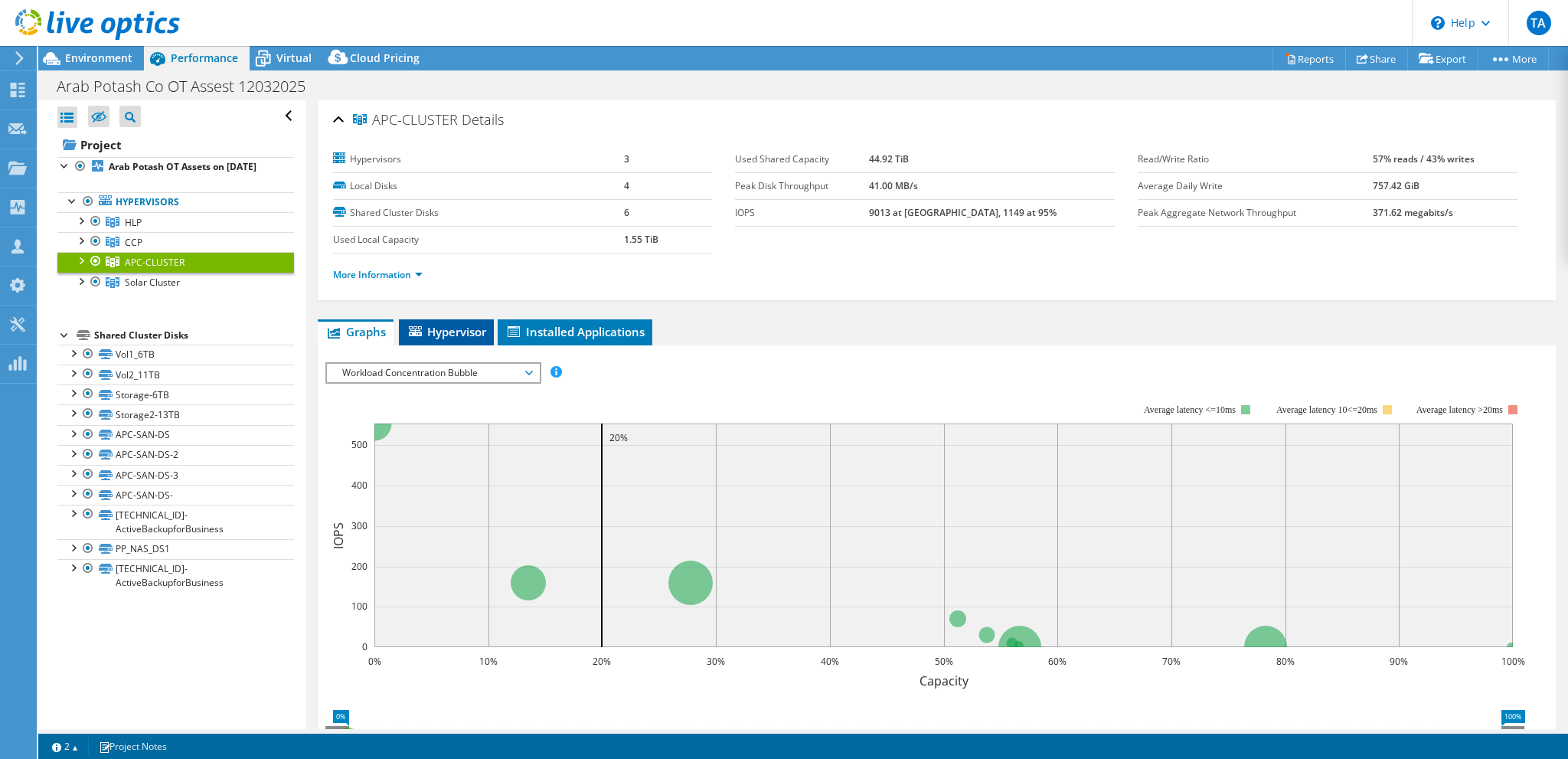
click at [472, 336] on span "Hypervisor" at bounding box center [446, 332] width 80 height 15
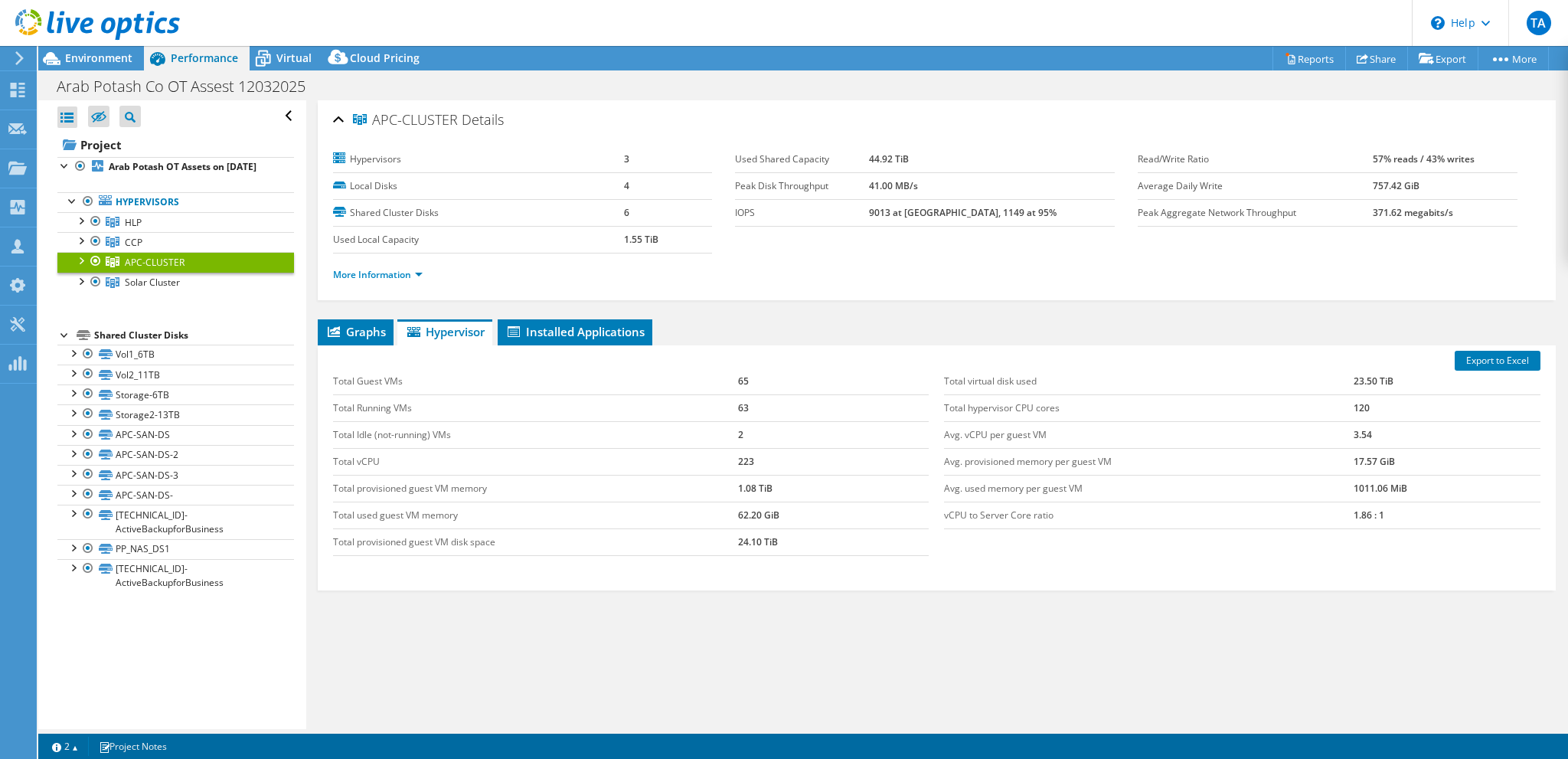
click at [19, 52] on icon at bounding box center [20, 58] width 11 height 14
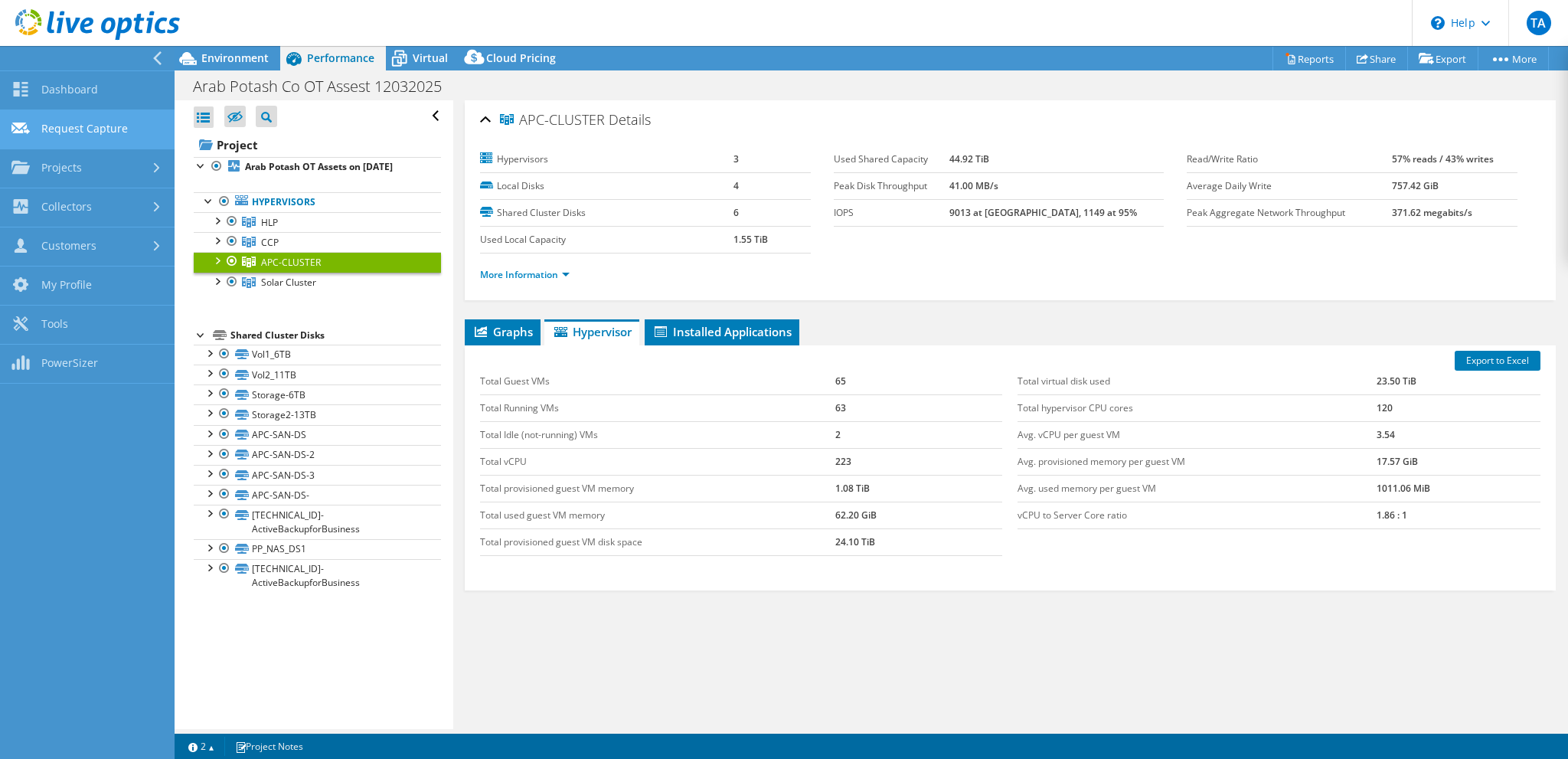
click at [87, 128] on link "Request Capture" at bounding box center [87, 130] width 174 height 39
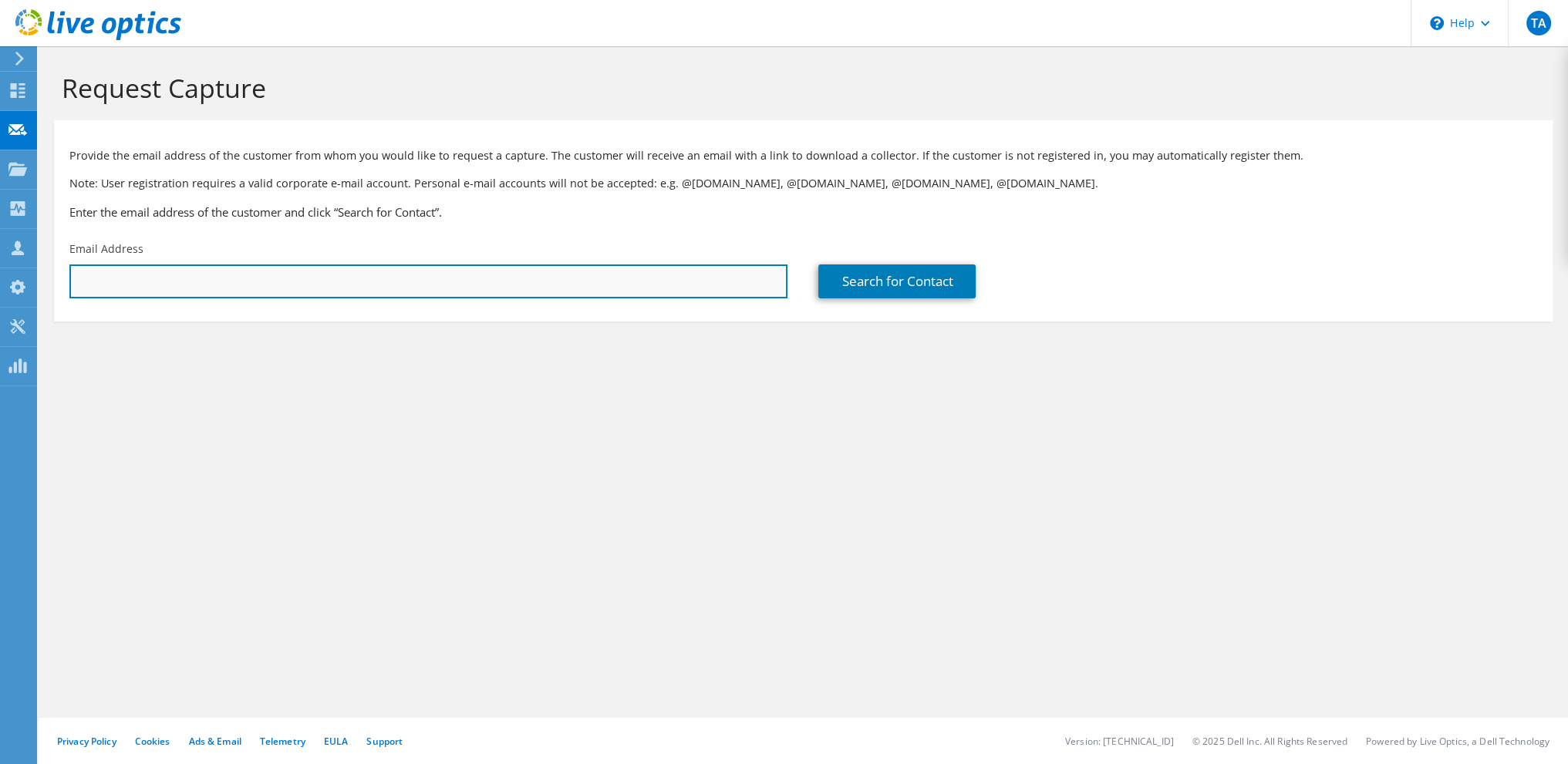
click at [321, 285] on input "text" at bounding box center [428, 281] width 718 height 34
click at [559, 277] on input "text" at bounding box center [428, 281] width 718 height 34
paste input "alaa.s@ArabPotash.com"
type input "alaa.s@ArabPotash.com"
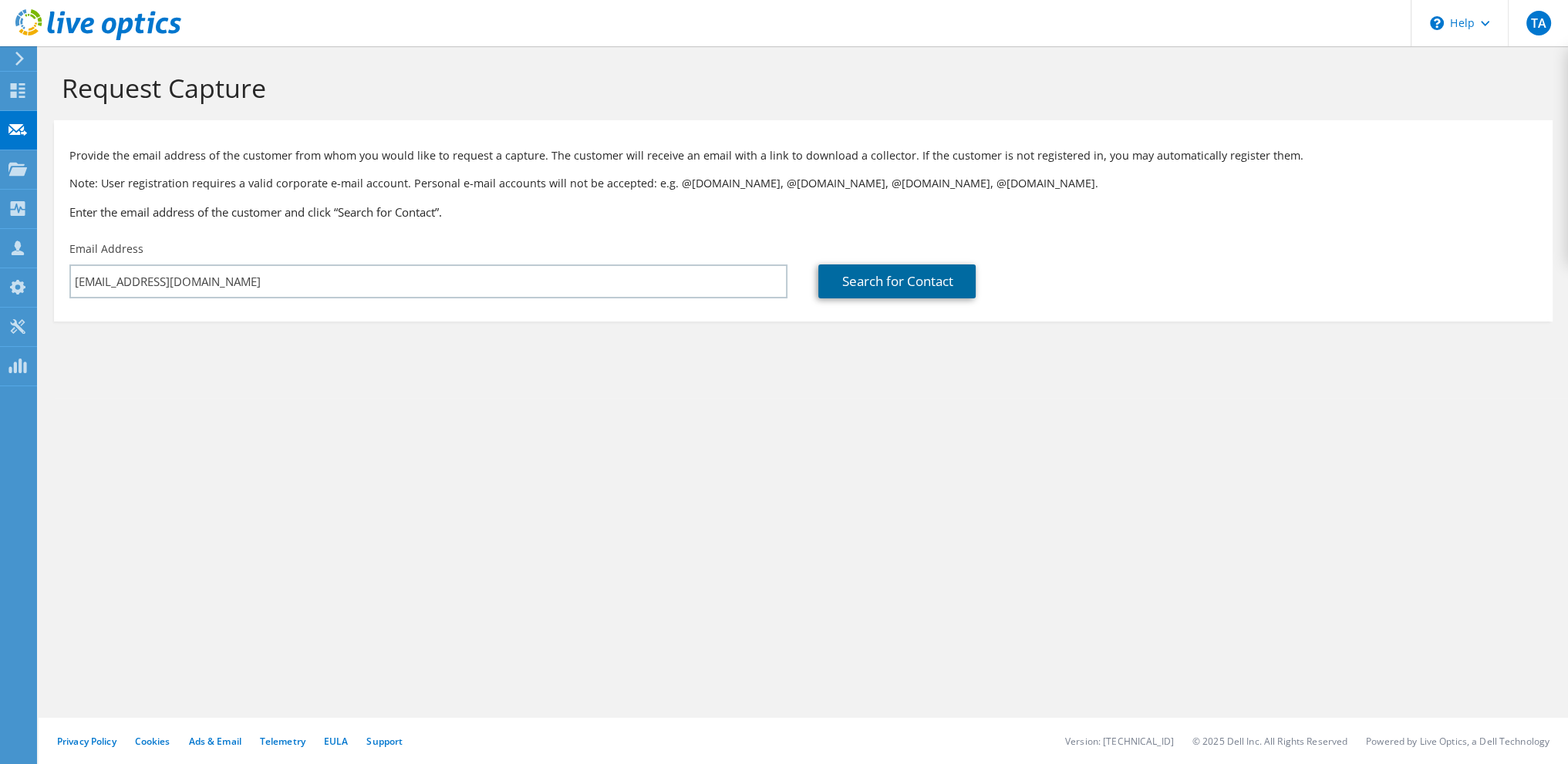
click at [893, 298] on link "Search for Contact" at bounding box center [896, 281] width 158 height 34
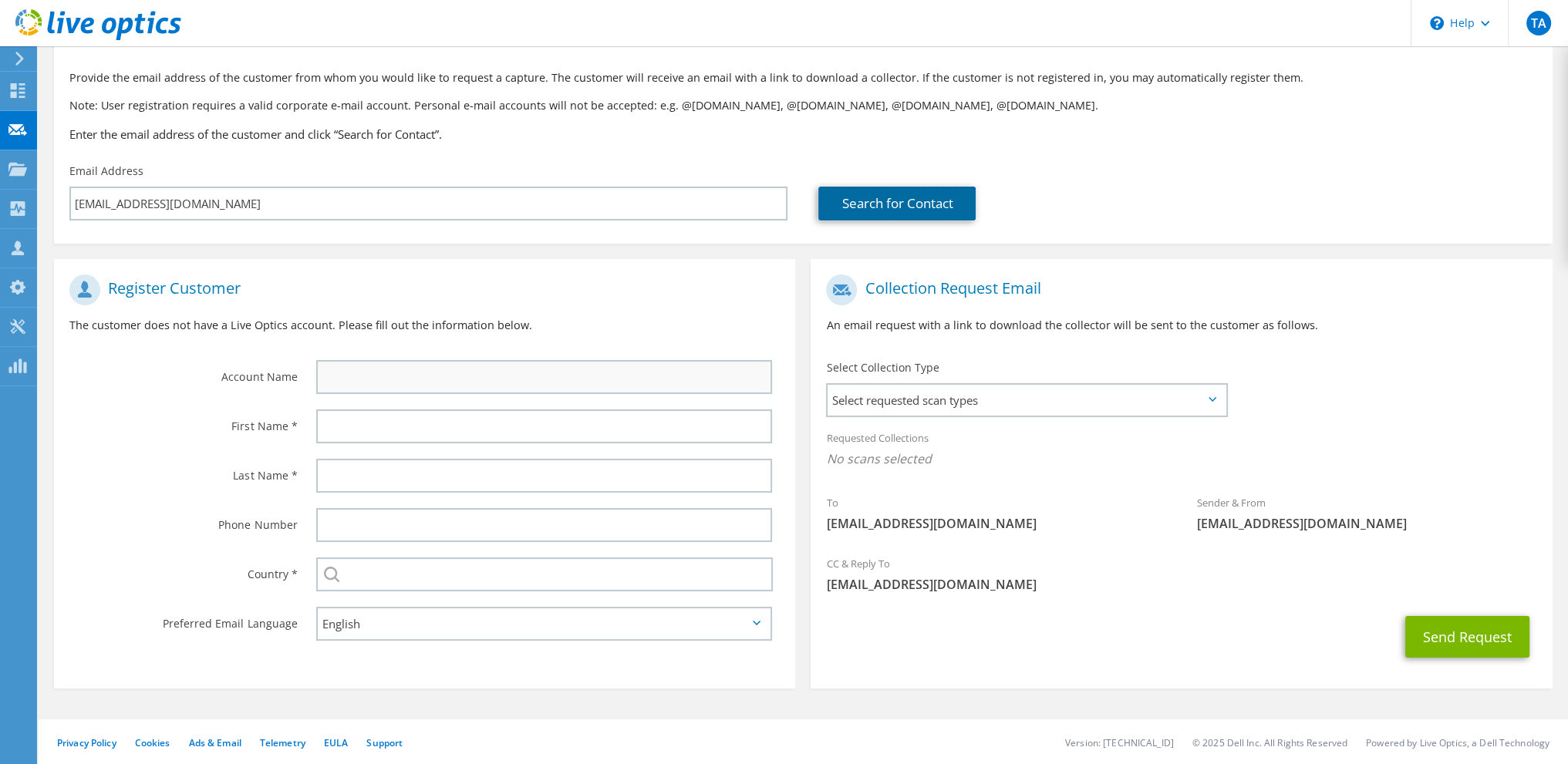
scroll to position [80, 0]
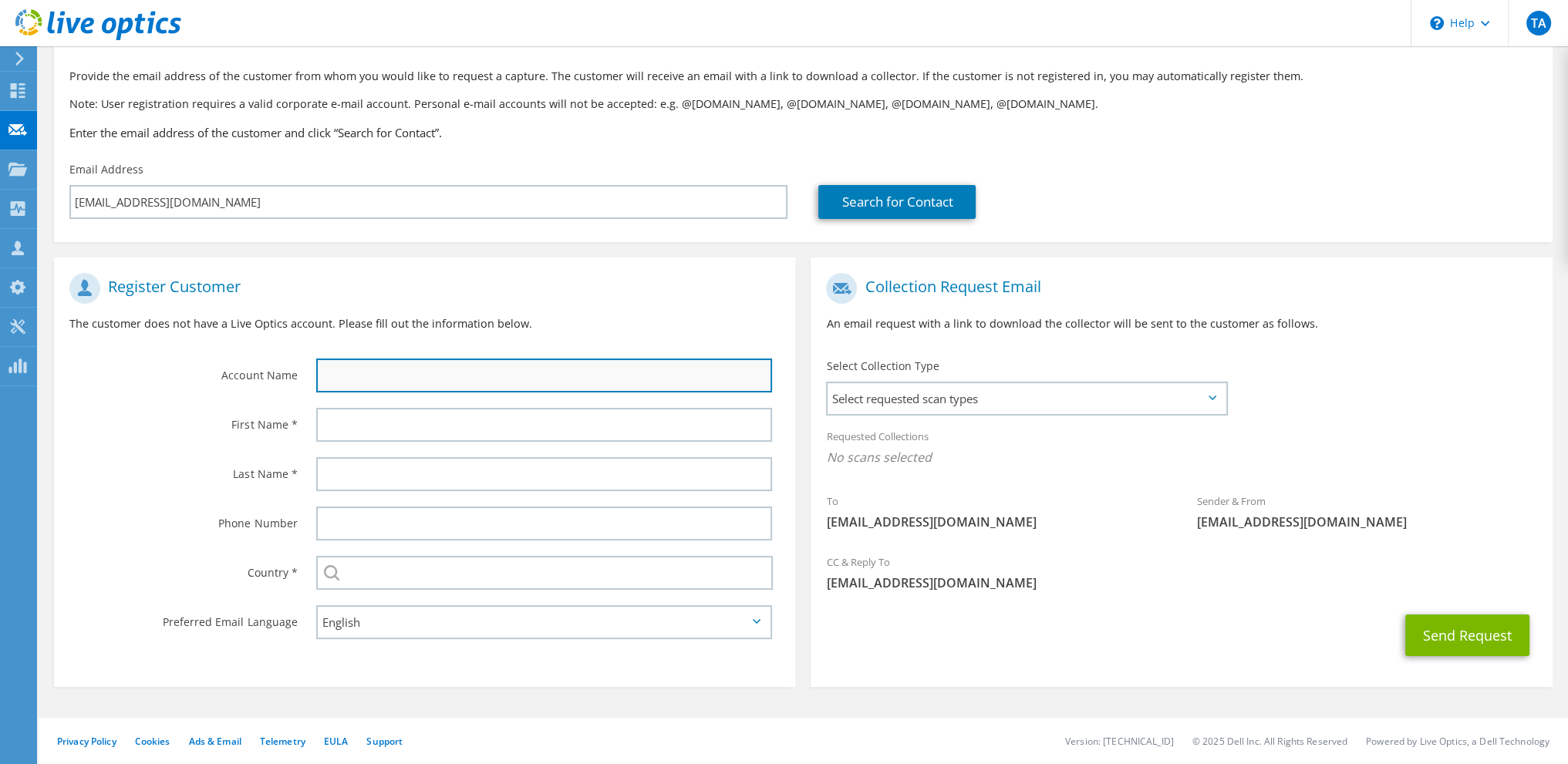
click at [426, 374] on input "text" at bounding box center [543, 375] width 456 height 34
type input "Arab Potash"
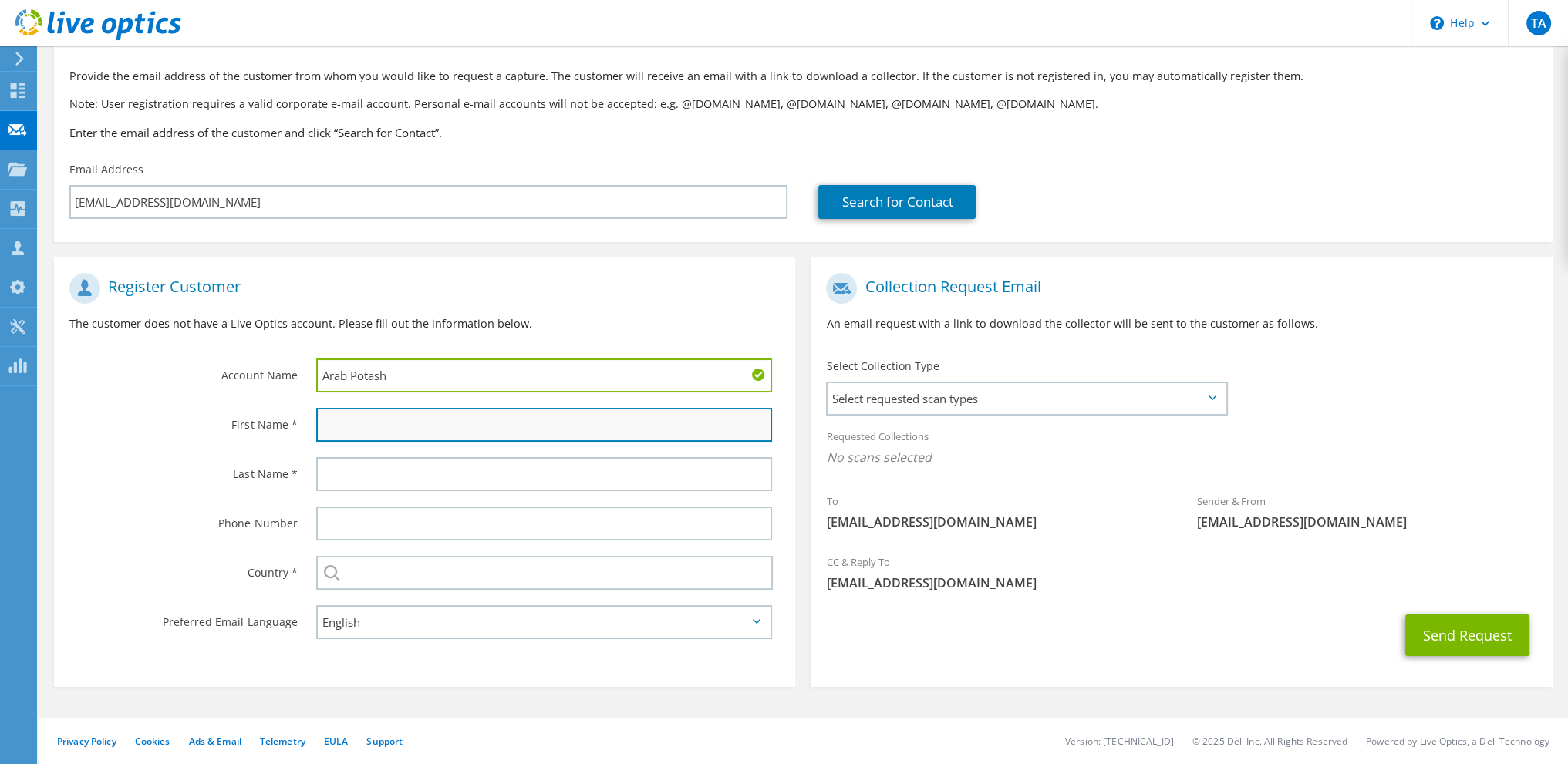
click at [348, 424] on input "text" at bounding box center [543, 424] width 456 height 34
type input "T"
type input "Alaa"
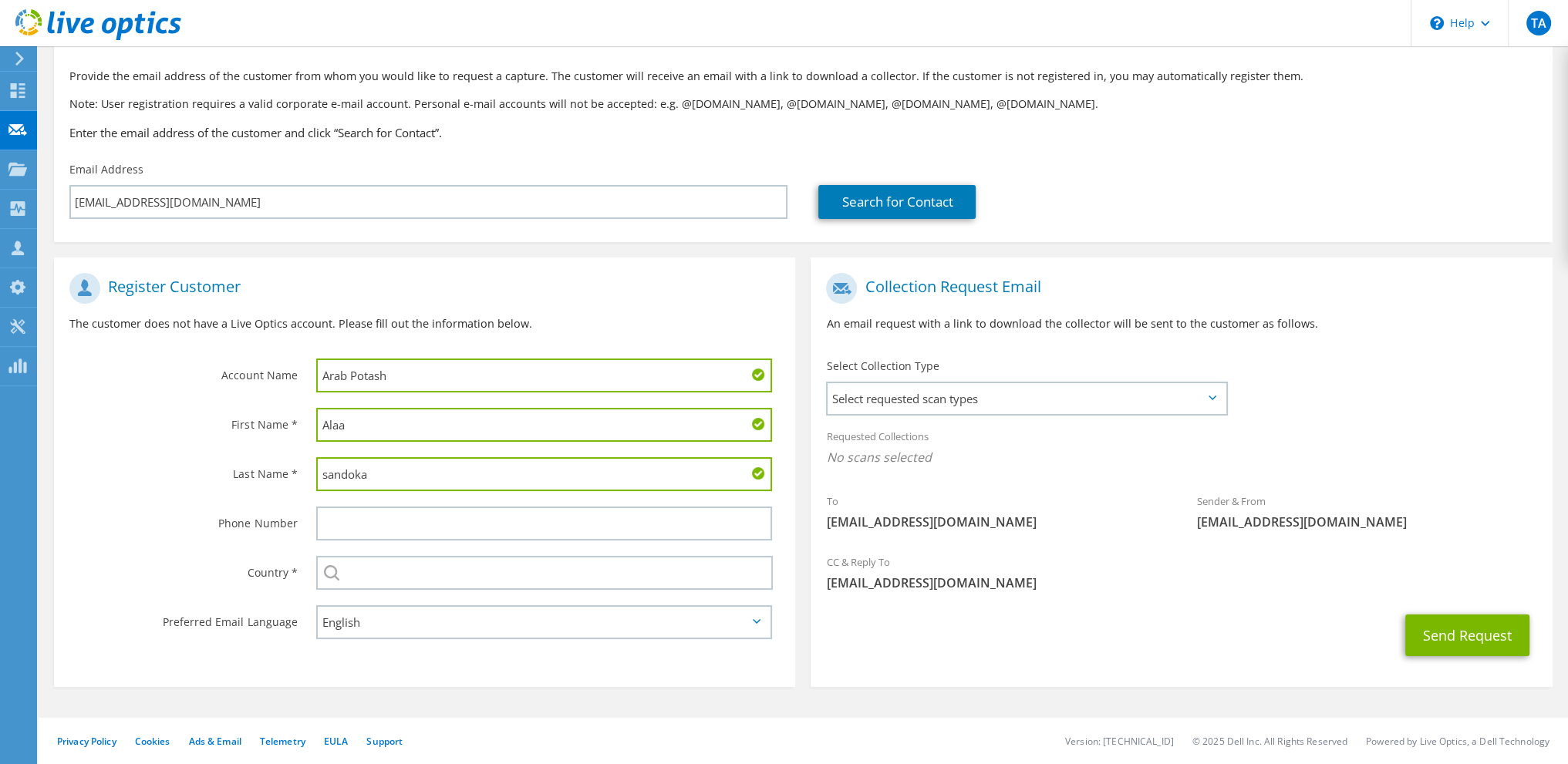
type input "sandoka"
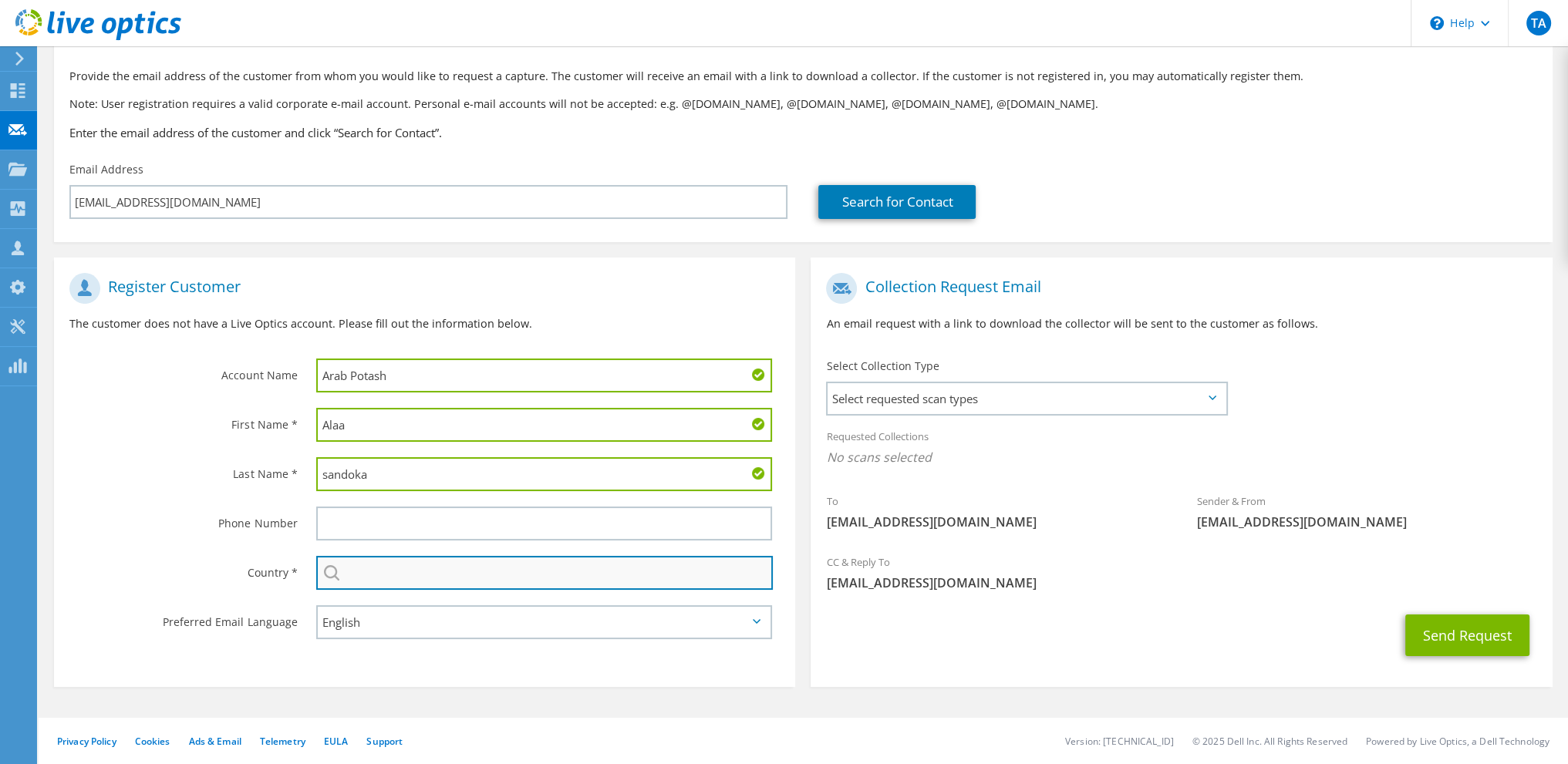
click at [398, 581] on input "text" at bounding box center [544, 573] width 457 height 34
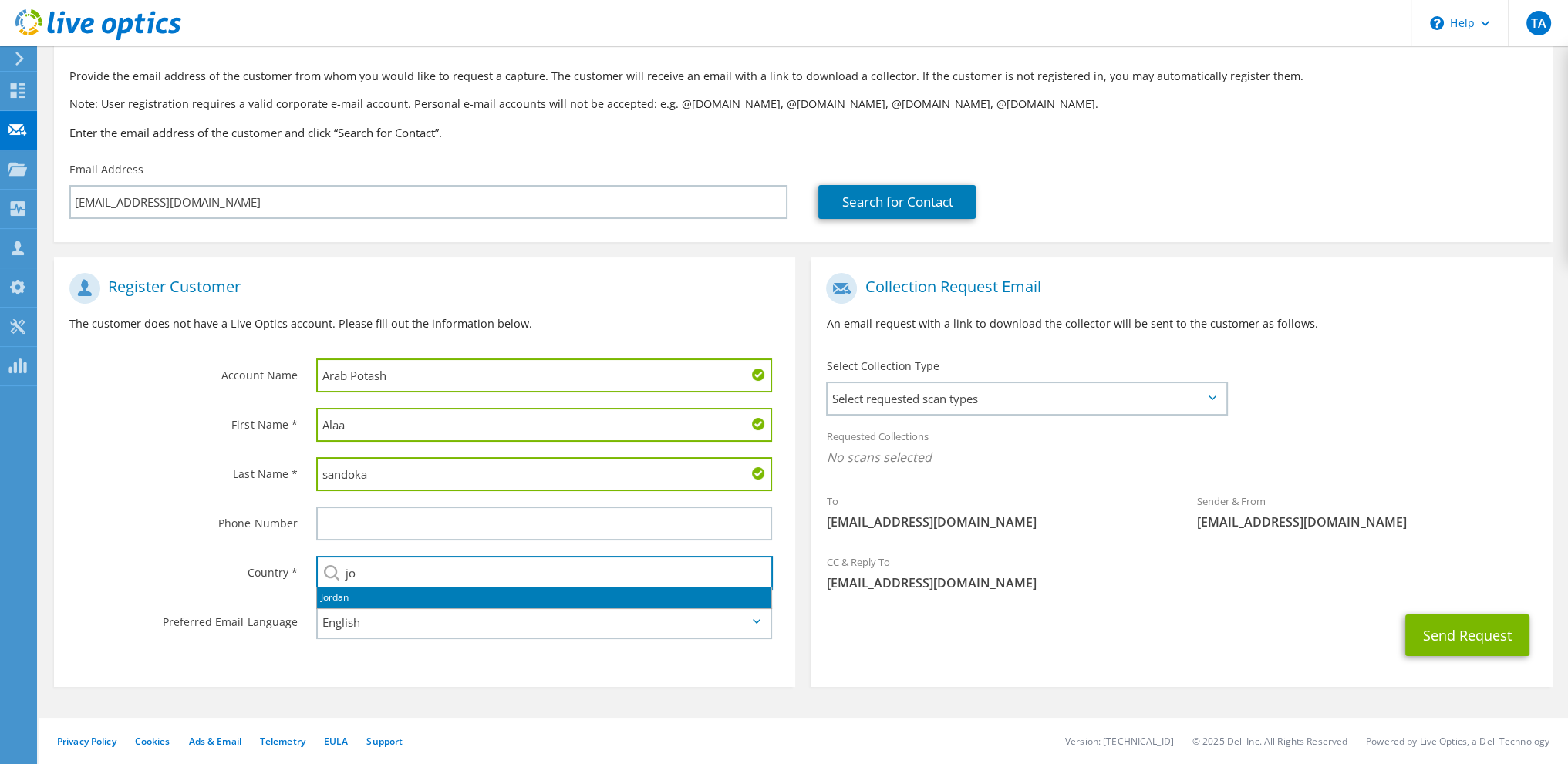
click at [353, 591] on li "Jordan" at bounding box center [543, 597] width 454 height 22
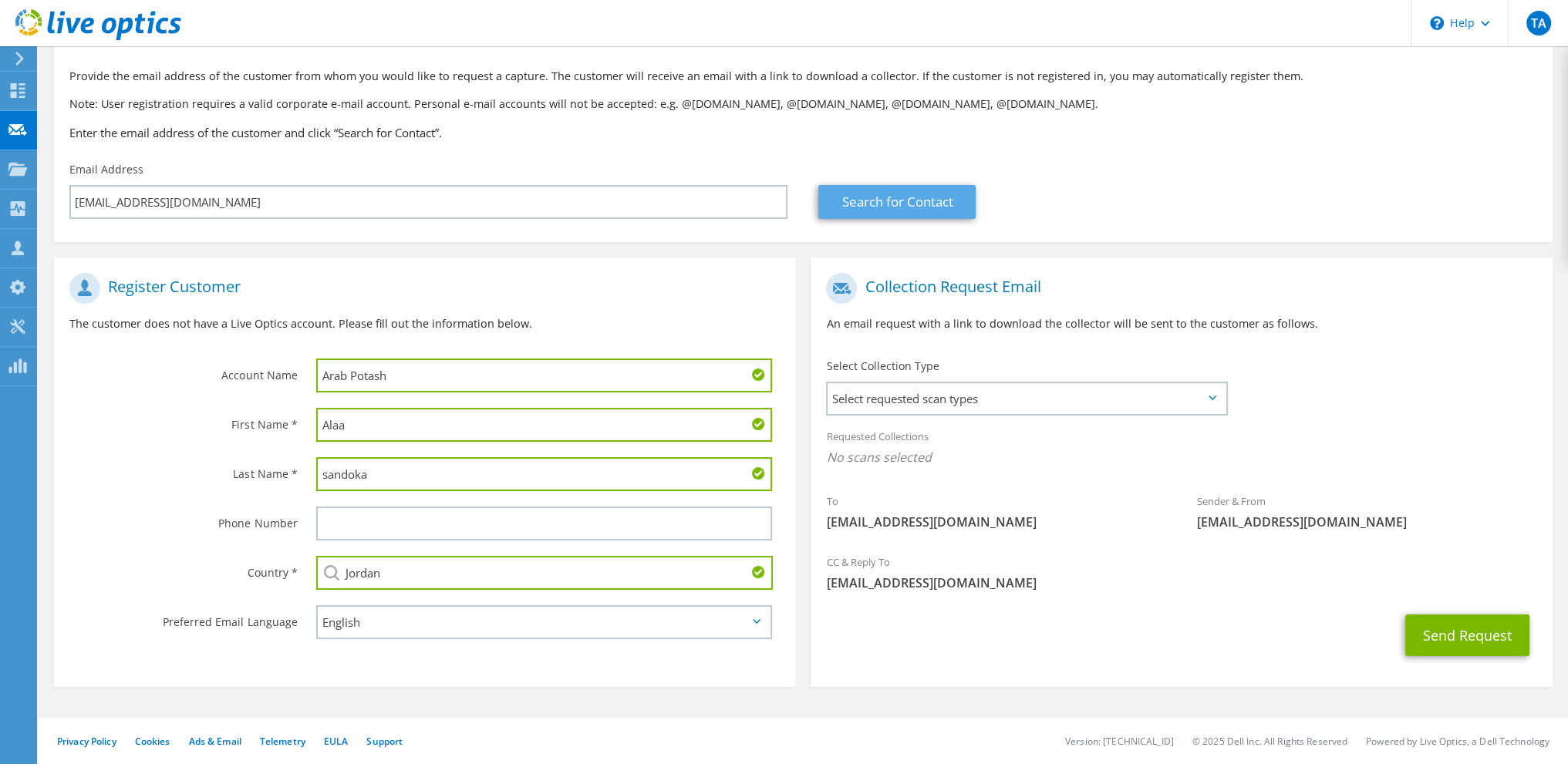
type input "Jordan"
click at [941, 202] on link "Search for Contact" at bounding box center [896, 202] width 158 height 34
click at [1472, 631] on button "Send Request" at bounding box center [1467, 636] width 125 height 42
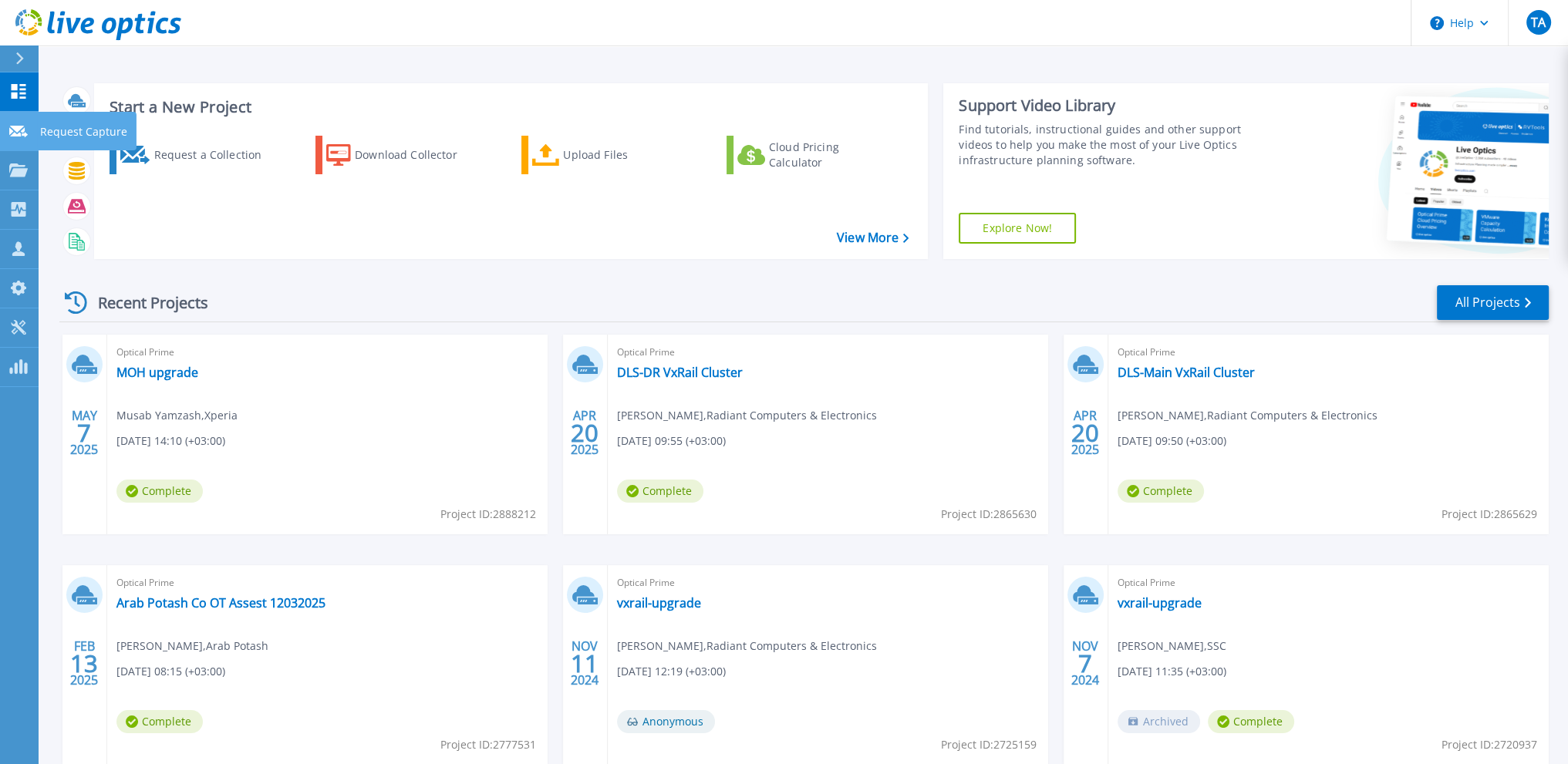
click at [19, 128] on icon at bounding box center [19, 131] width 19 height 11
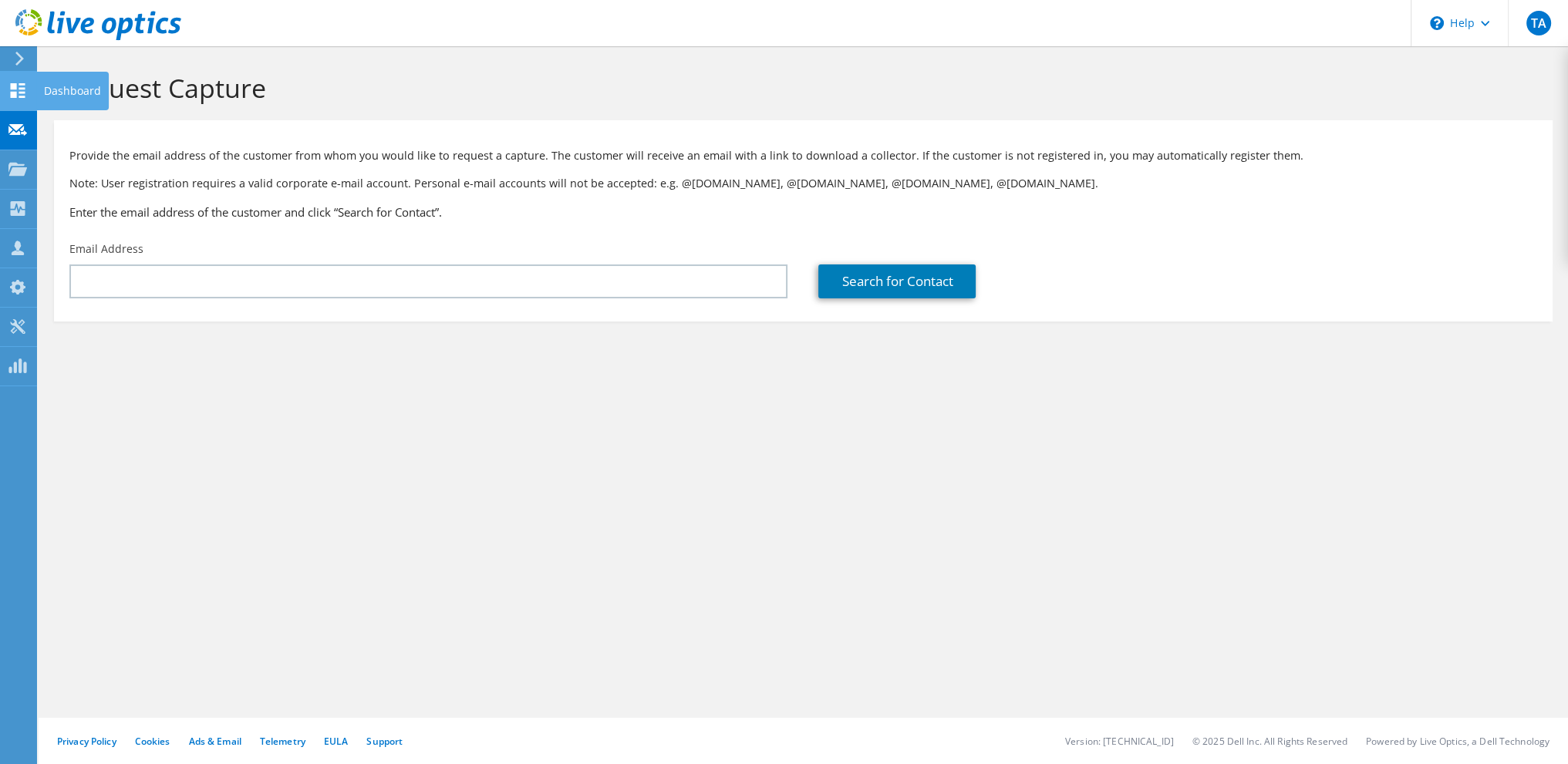
click at [19, 89] on use at bounding box center [18, 91] width 15 height 15
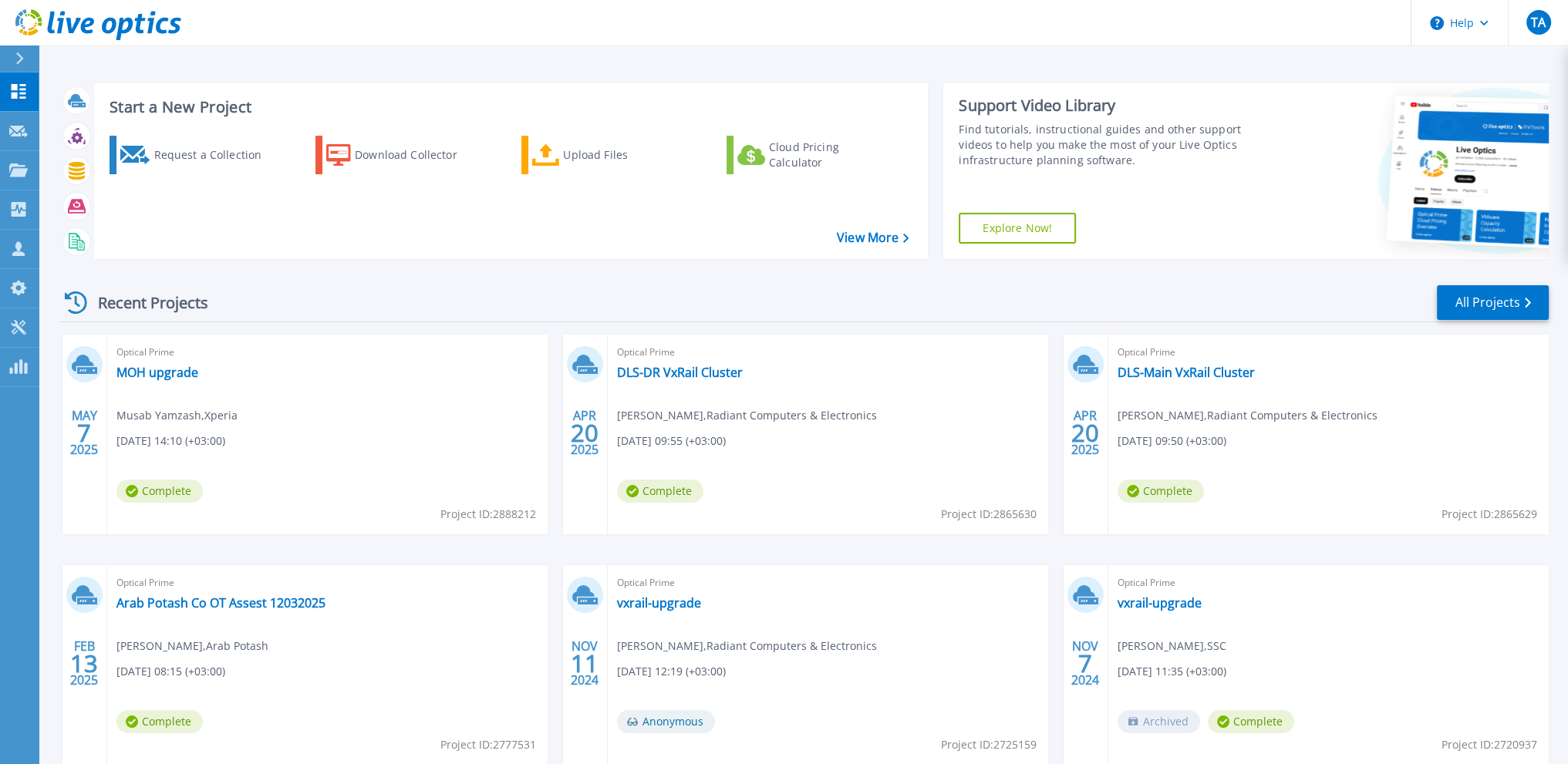
click at [608, 226] on div "Request a Collection Download Collector Upload Files Cloud Pricing Calculator" at bounding box center [509, 188] width 823 height 128
click at [10, 133] on icon at bounding box center [19, 131] width 19 height 11
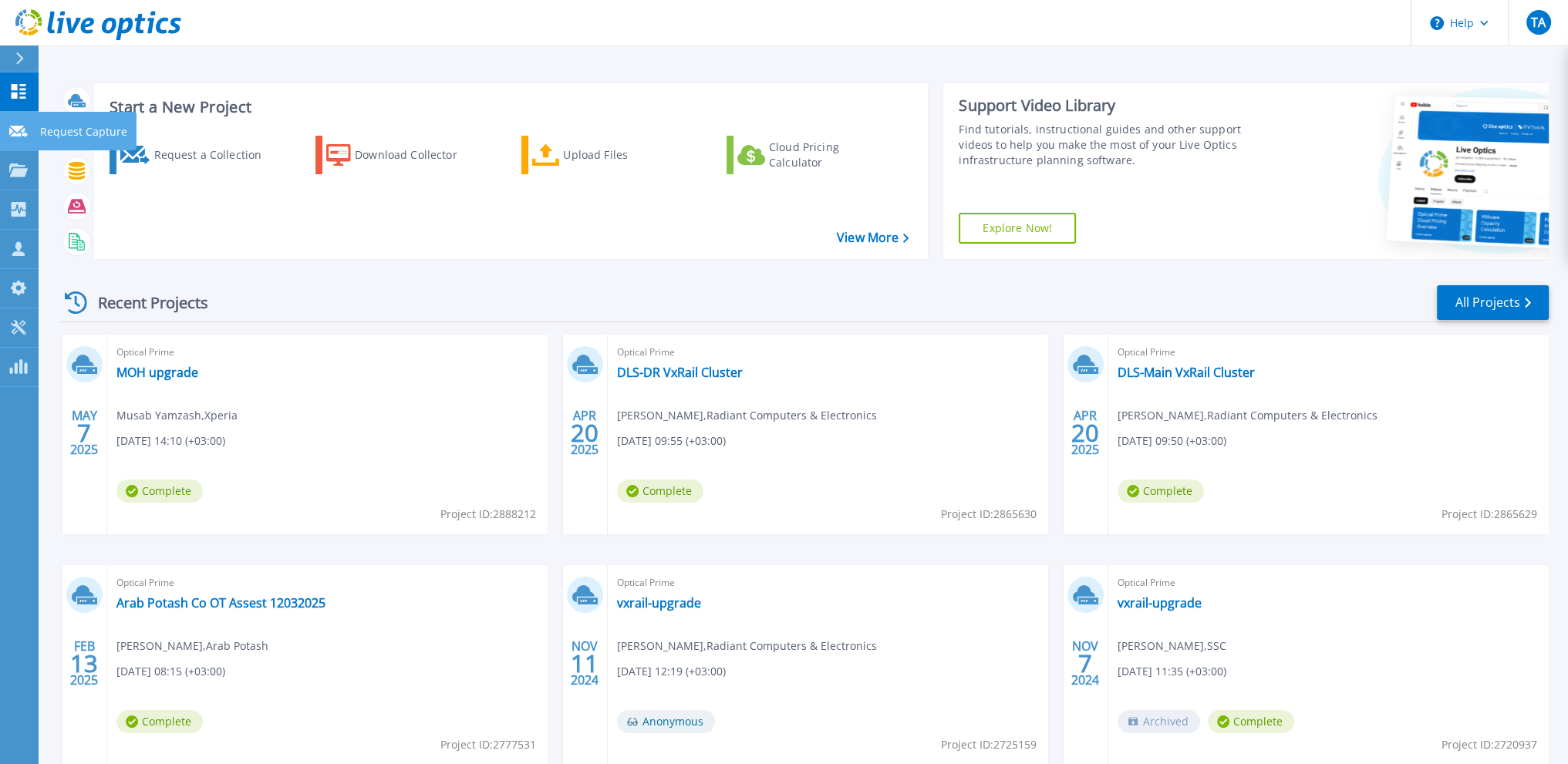
click at [15, 125] on icon at bounding box center [19, 131] width 19 height 11
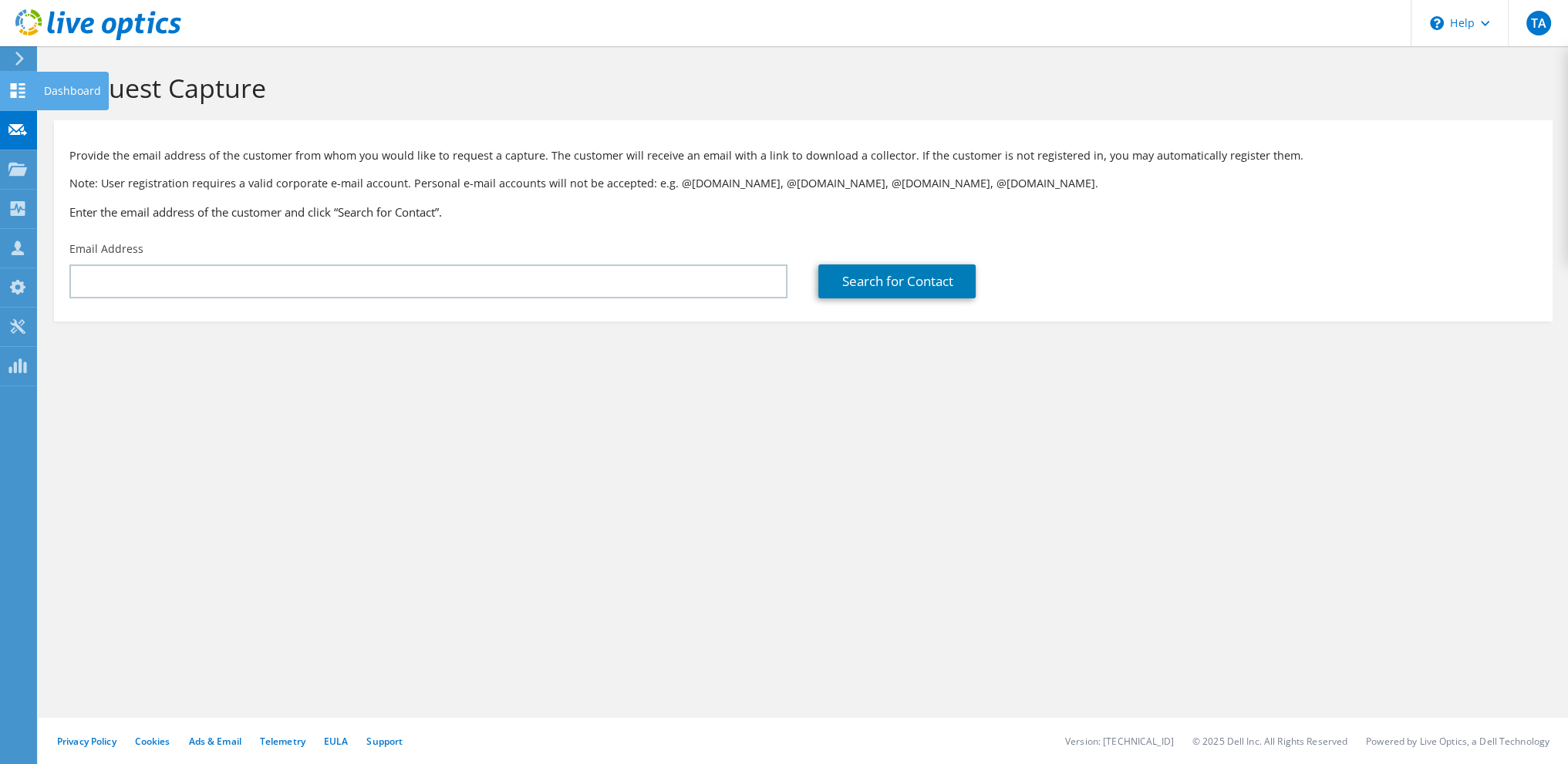
click at [15, 91] on use at bounding box center [18, 91] width 15 height 15
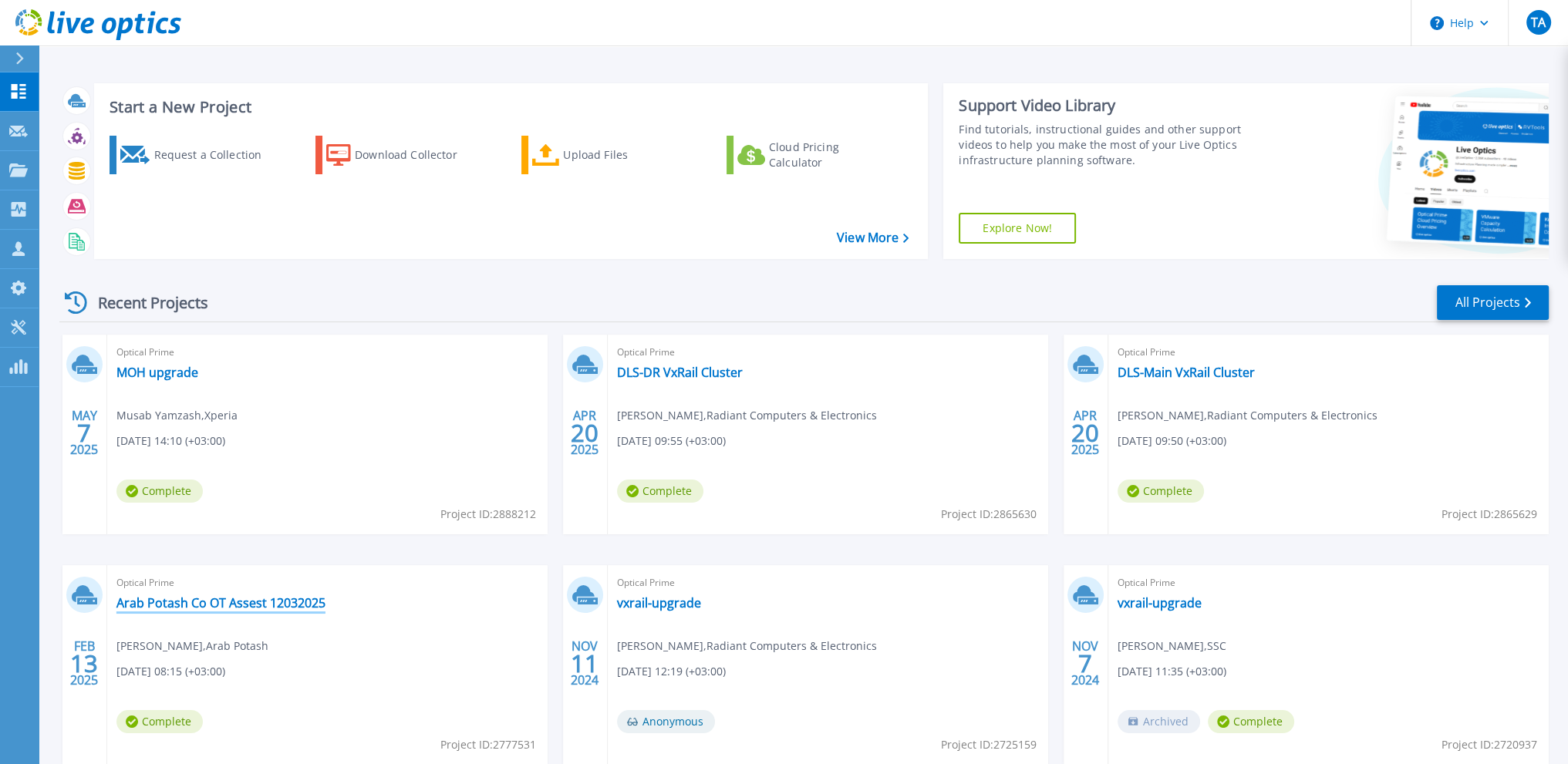
click at [231, 599] on link "Arab Potash Co OT Assest 12032025" at bounding box center [221, 603] width 209 height 15
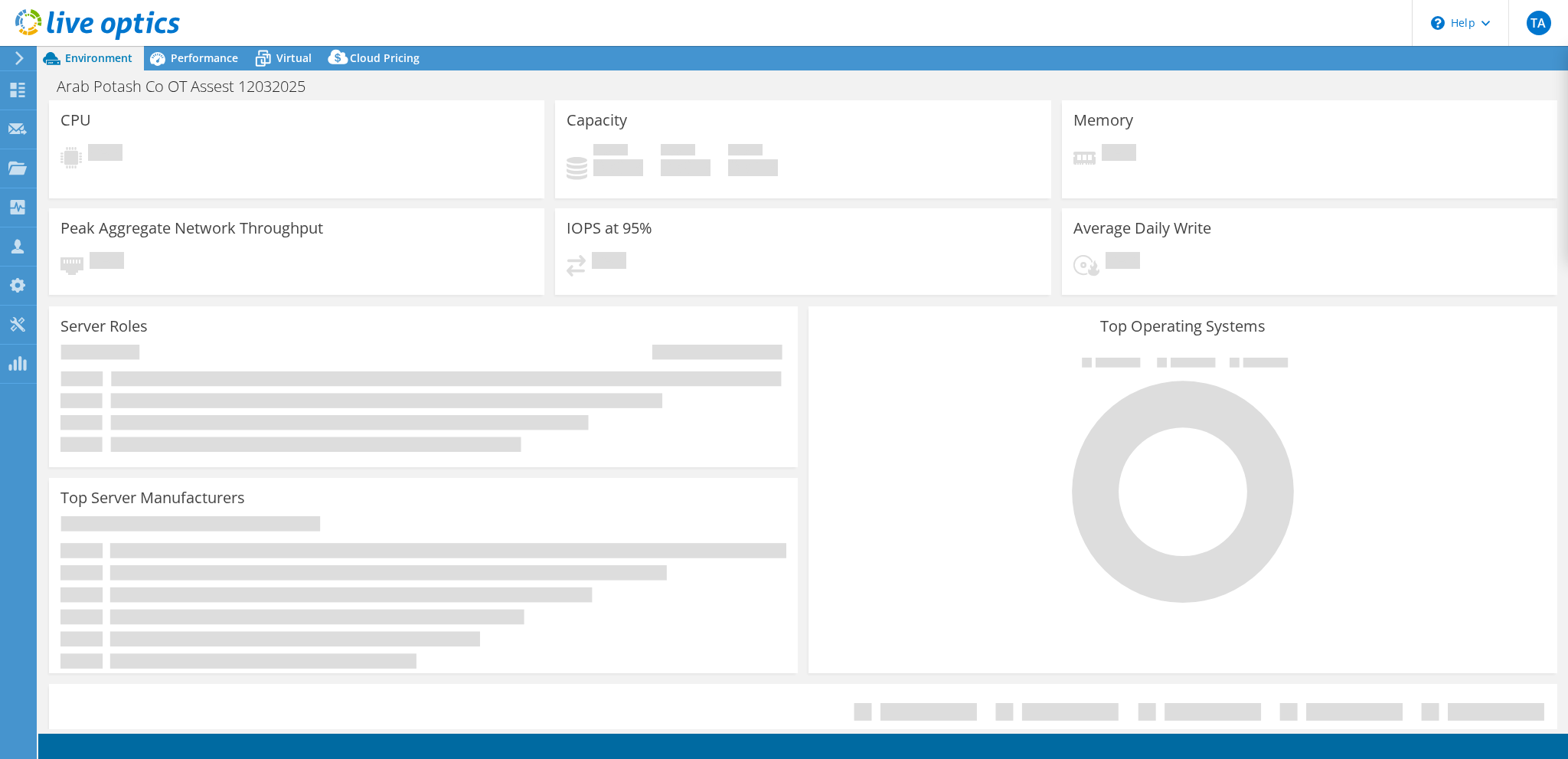
select select "USD"
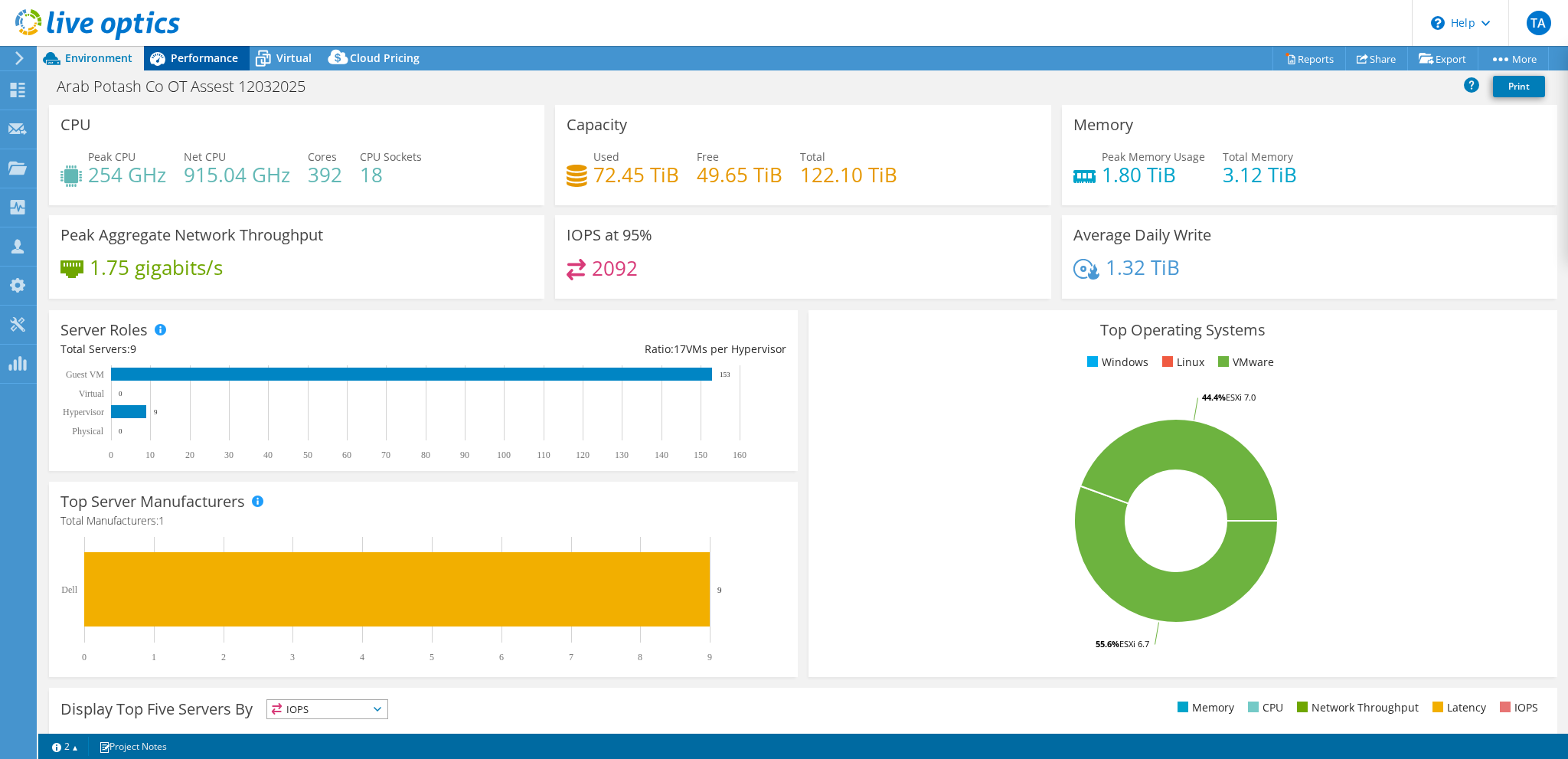
click at [185, 62] on span "Performance" at bounding box center [204, 58] width 67 height 15
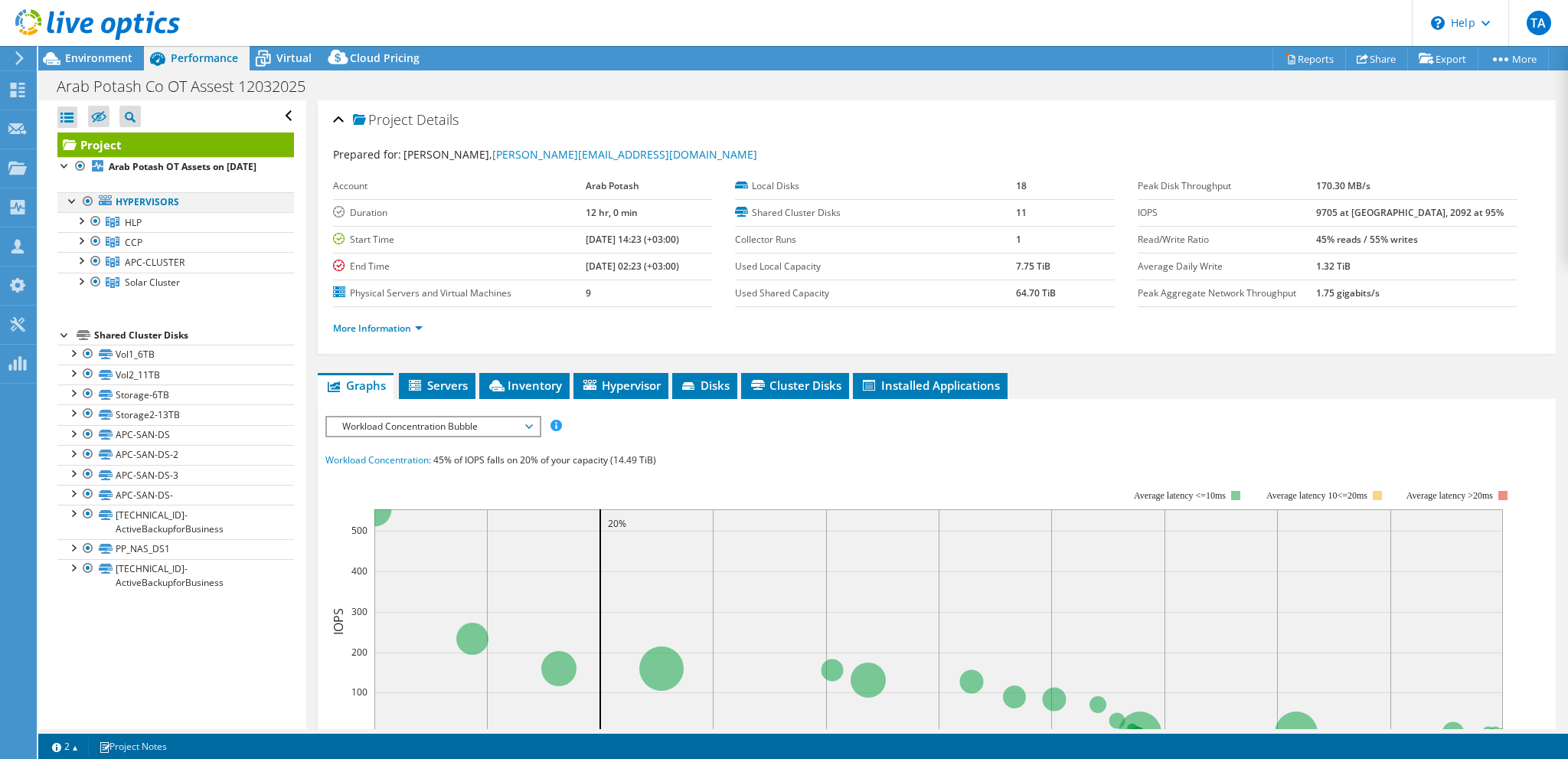
click at [69, 208] on div at bounding box center [72, 200] width 15 height 15
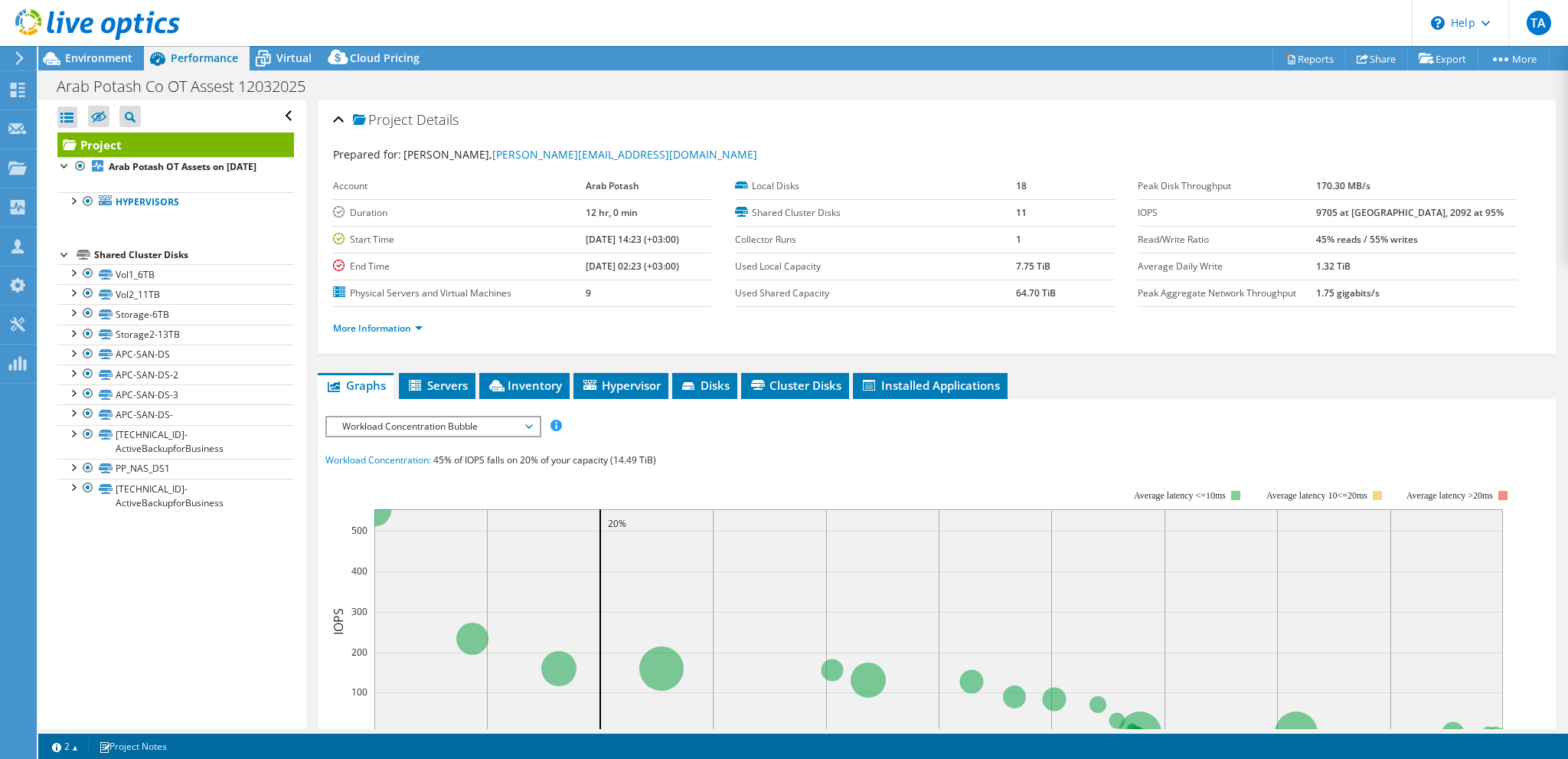
click at [65, 261] on div at bounding box center [65, 253] width 15 height 15
click at [67, 208] on div at bounding box center [72, 200] width 15 height 15
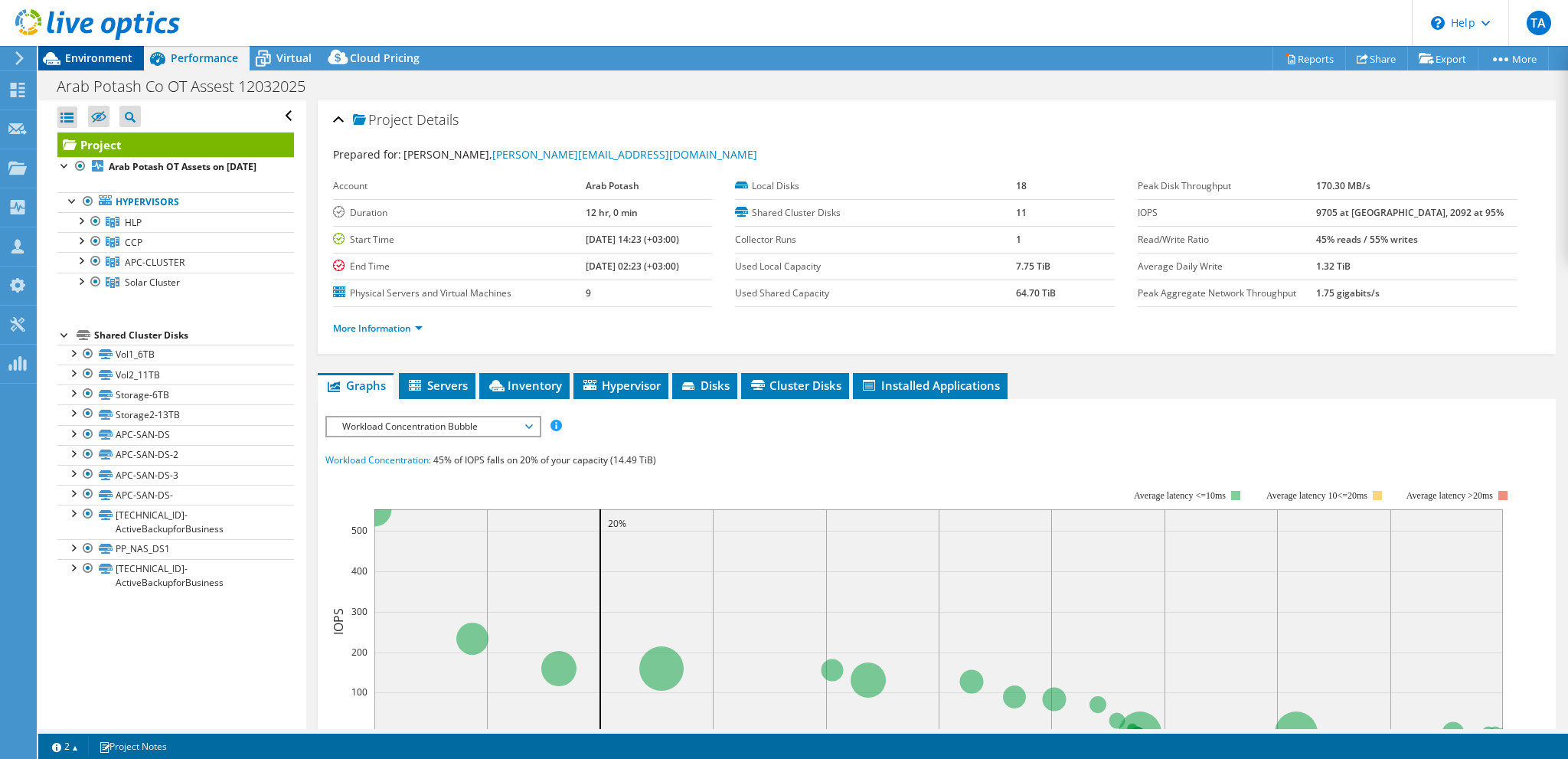
click at [114, 62] on span "Environment" at bounding box center [98, 58] width 67 height 15
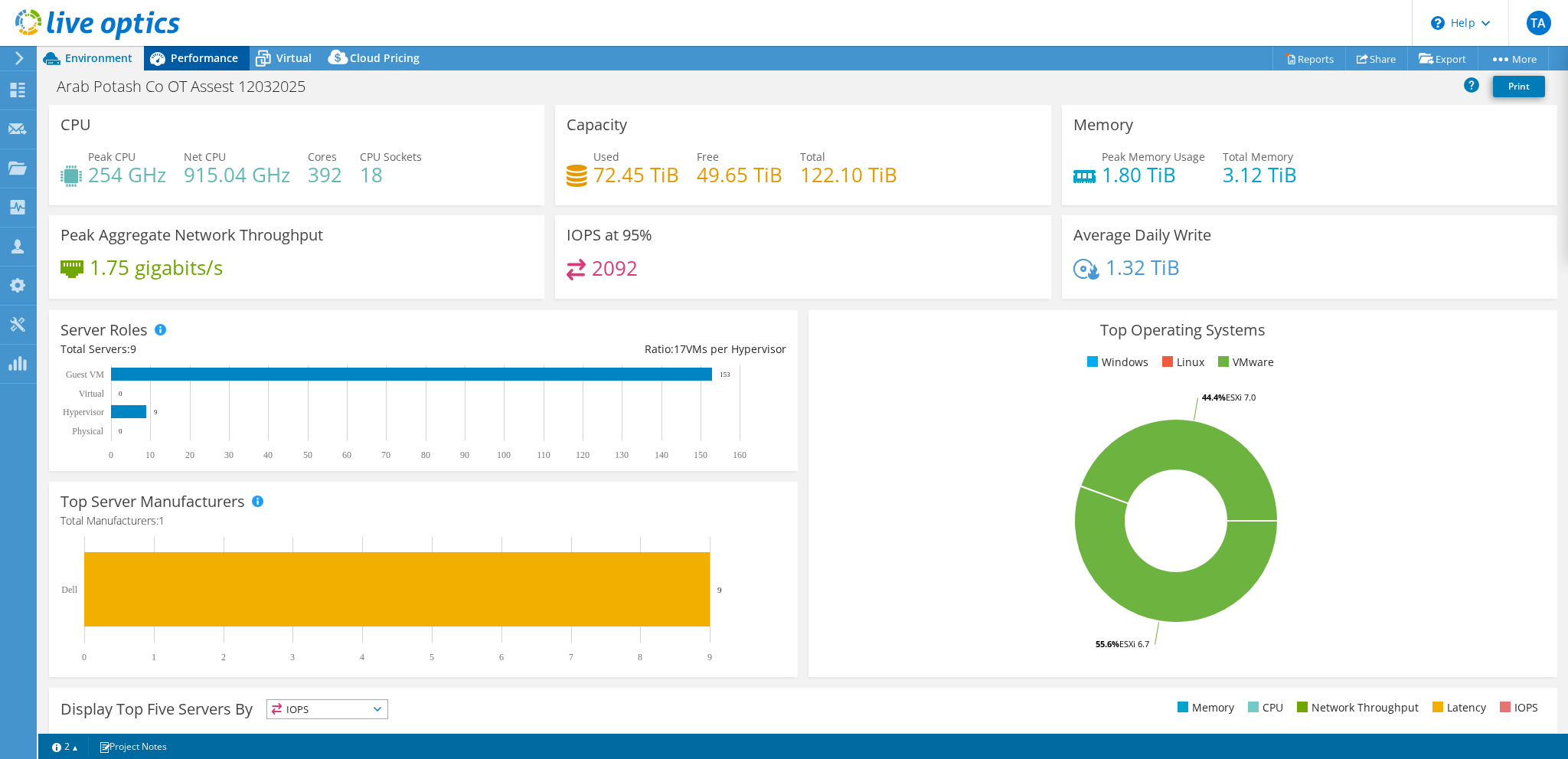
click at [191, 55] on span "Performance" at bounding box center [204, 58] width 67 height 15
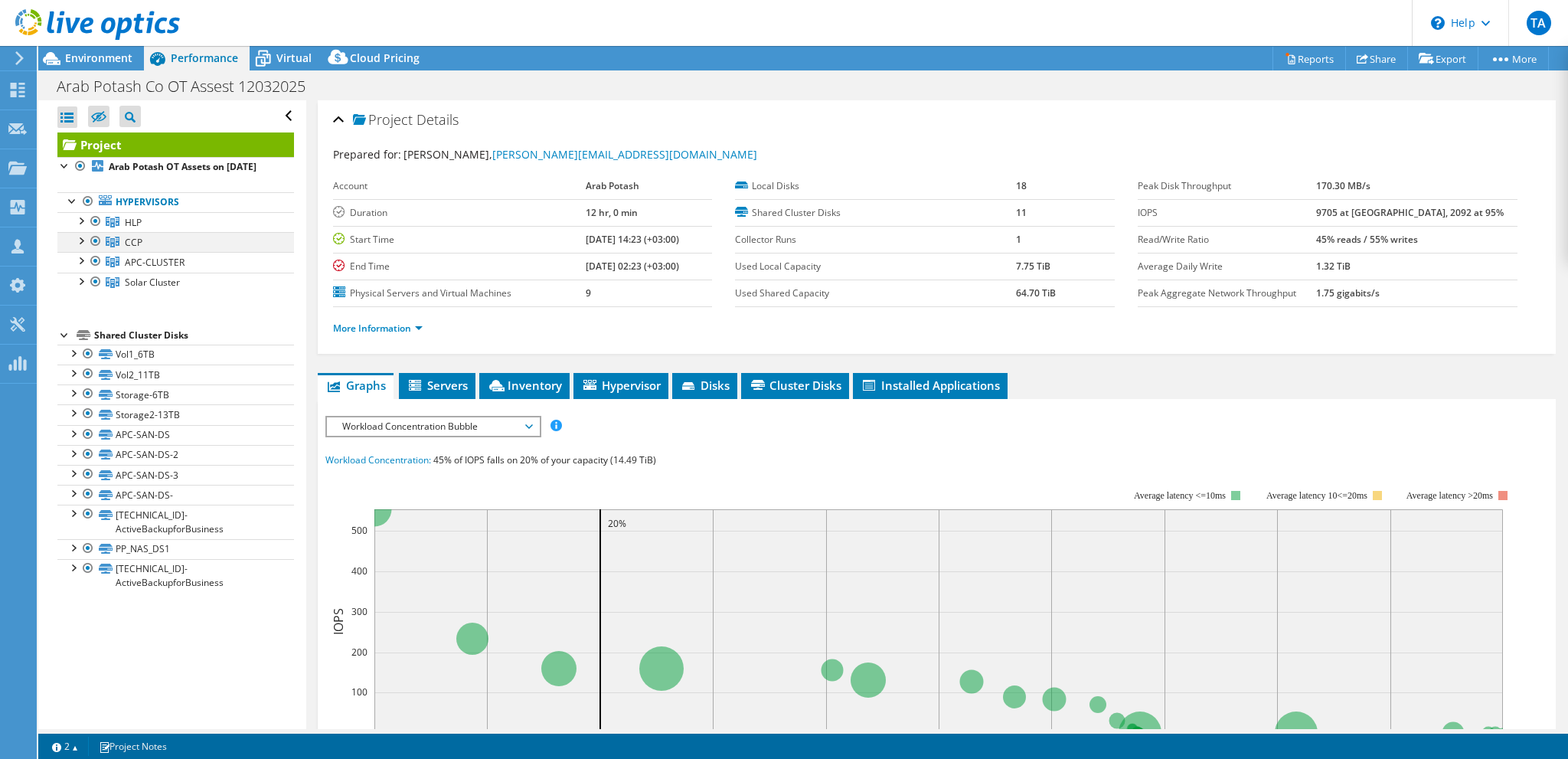
click at [82, 247] on div at bounding box center [81, 240] width 15 height 15
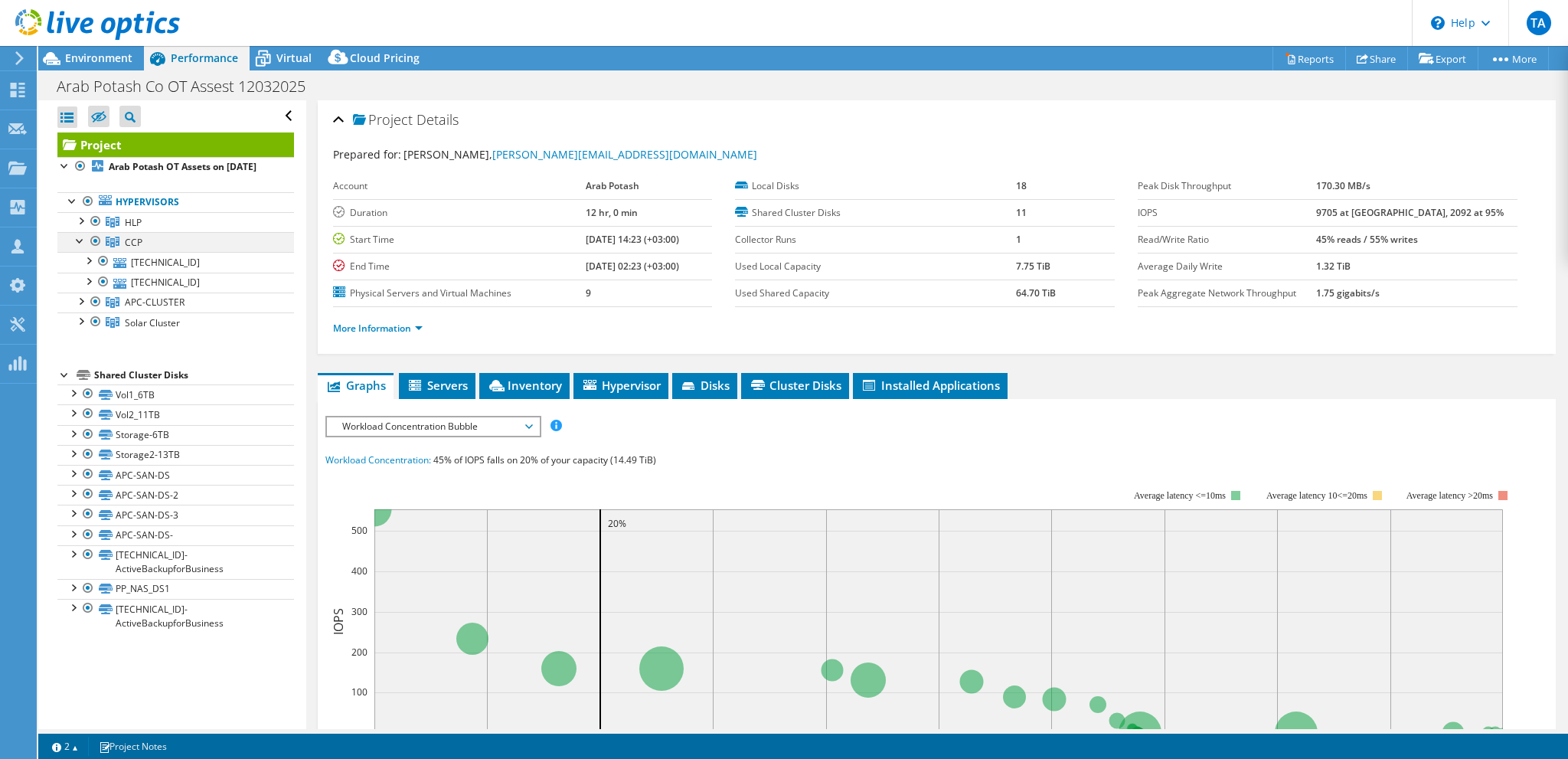
click at [82, 247] on div at bounding box center [81, 240] width 15 height 15
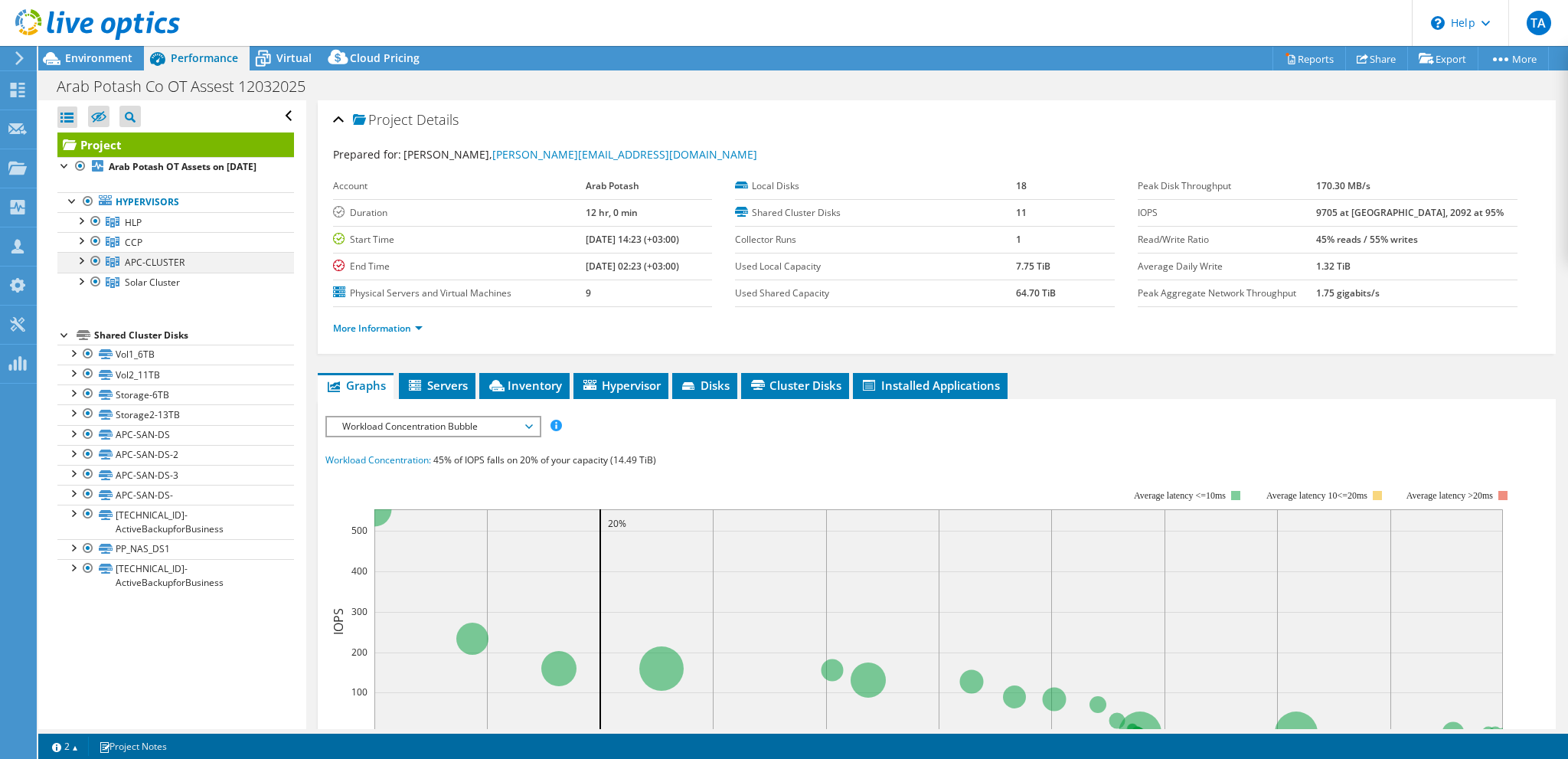
click at [80, 267] on div at bounding box center [81, 260] width 15 height 15
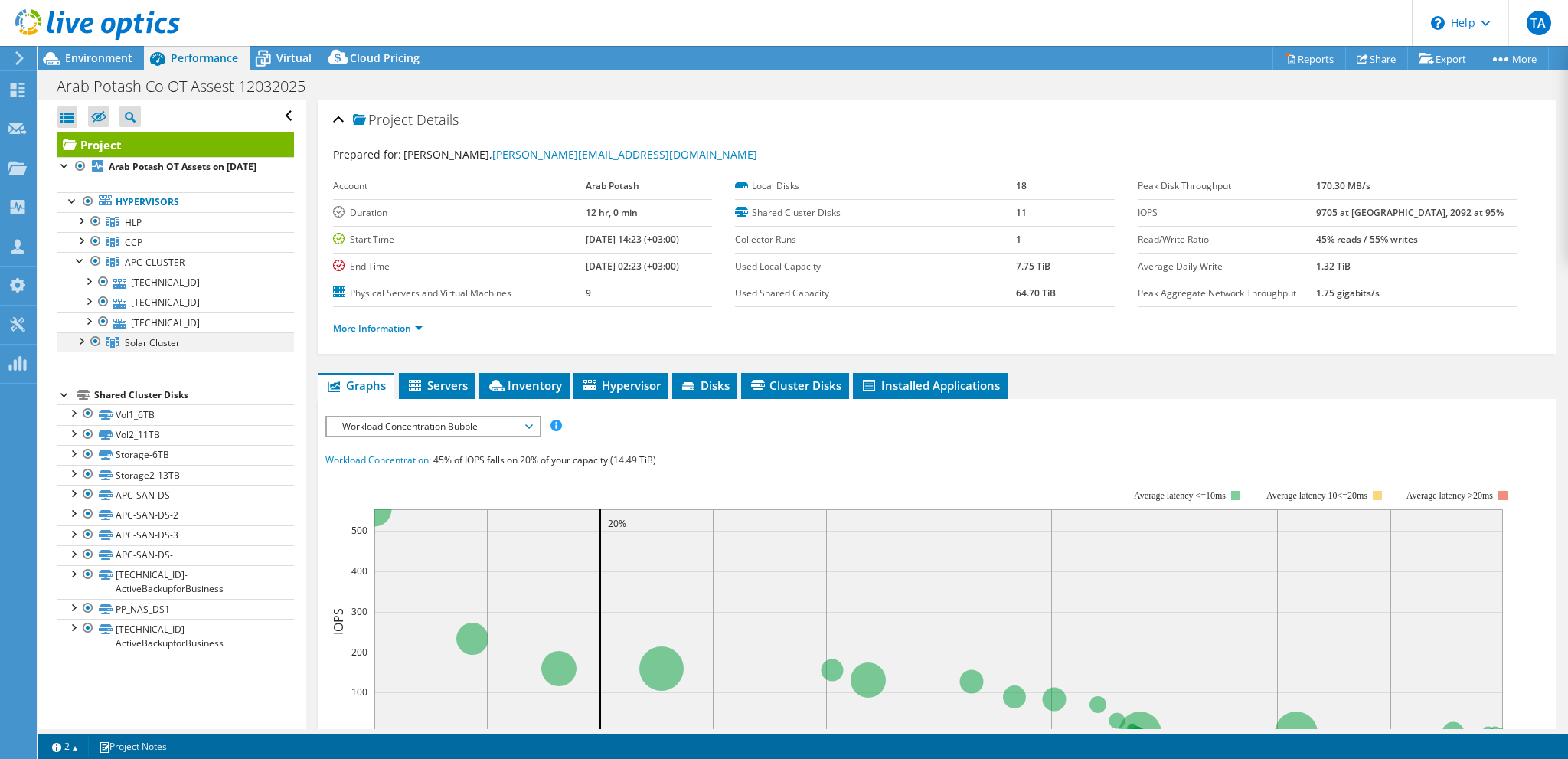
click at [81, 348] on div at bounding box center [81, 340] width 15 height 15
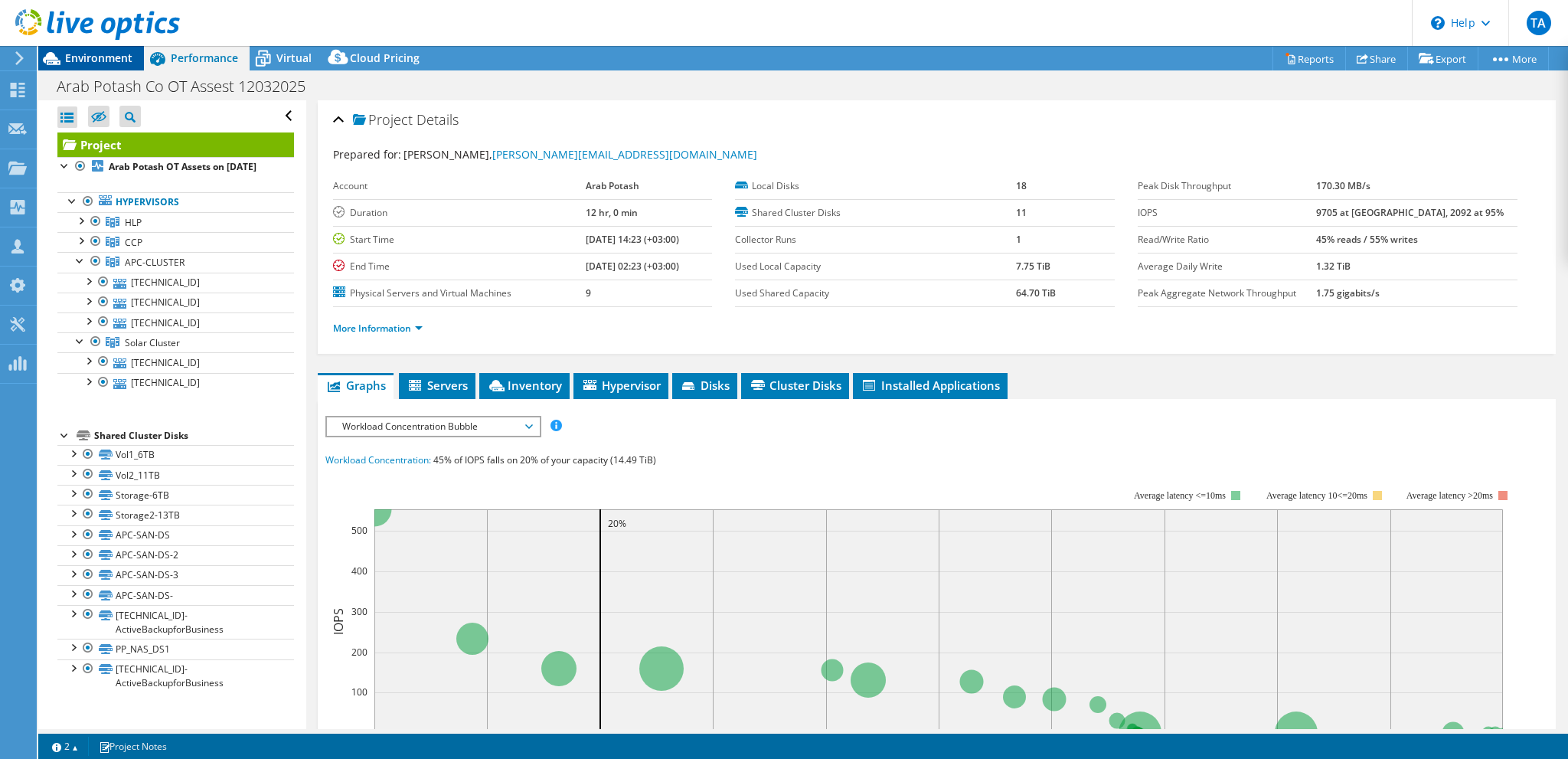
click at [133, 59] on div "Environment" at bounding box center [91, 58] width 106 height 24
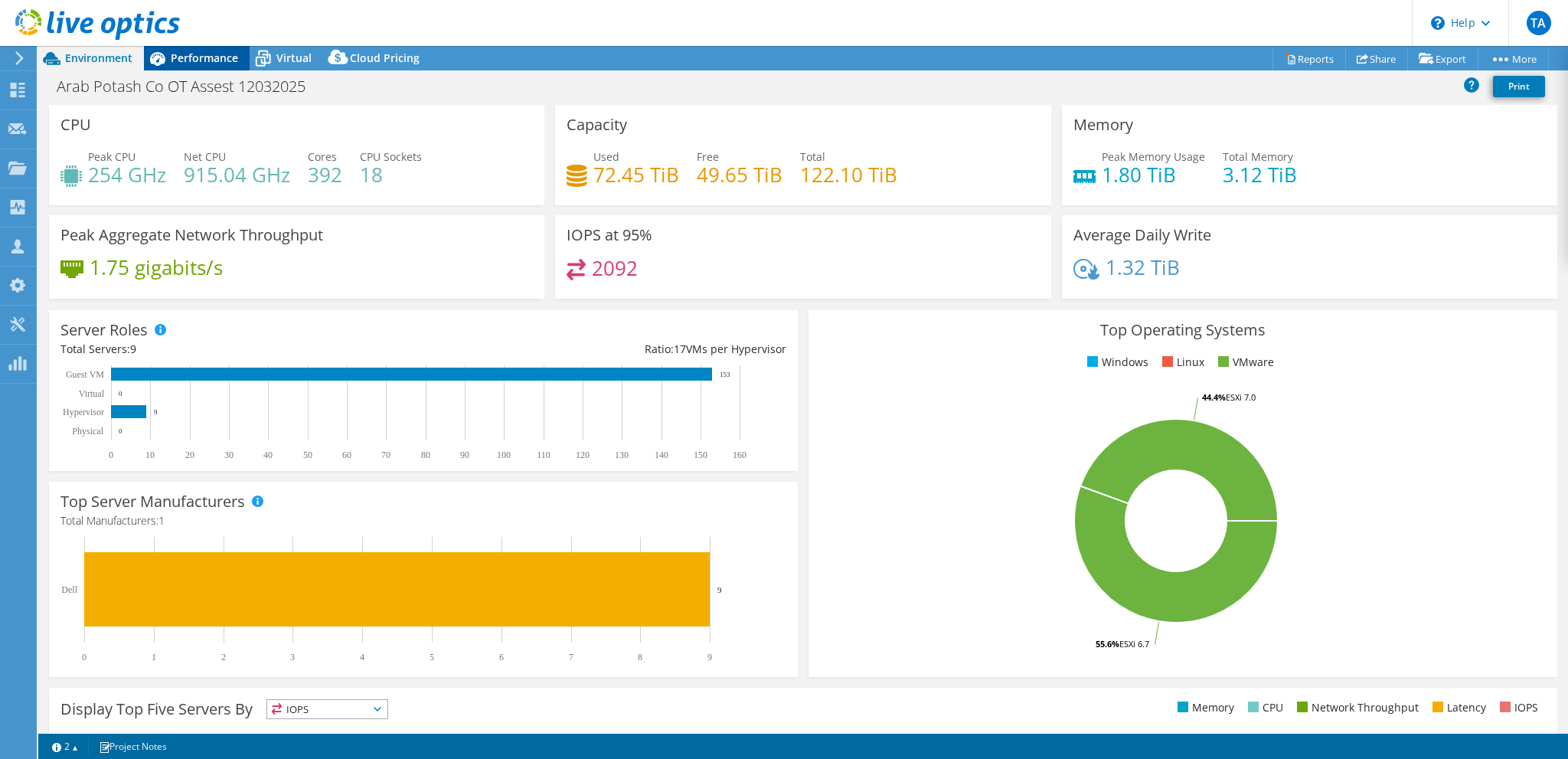
click at [211, 67] on div "Performance" at bounding box center [197, 58] width 106 height 24
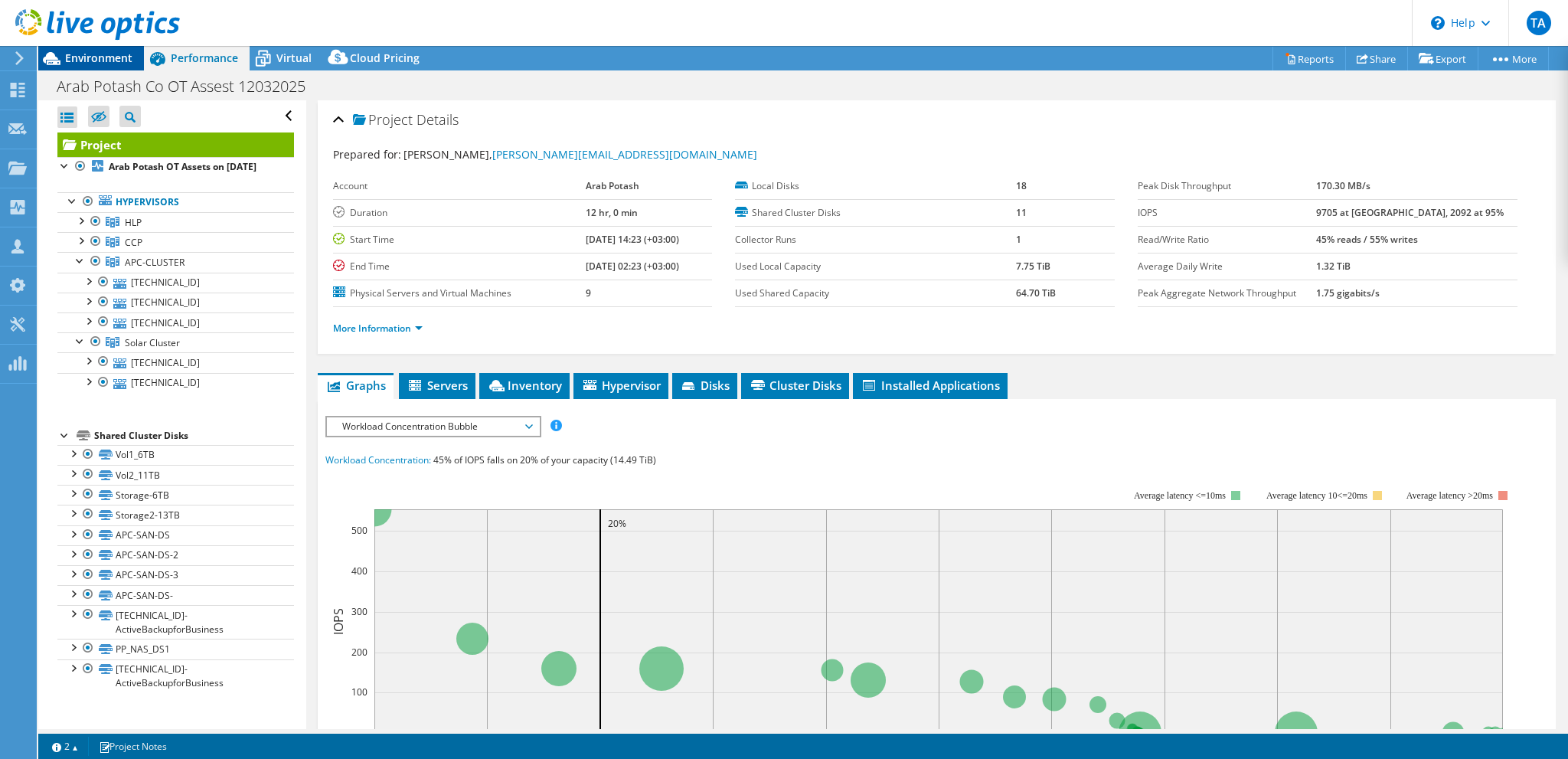
click at [109, 61] on span "Environment" at bounding box center [98, 58] width 67 height 15
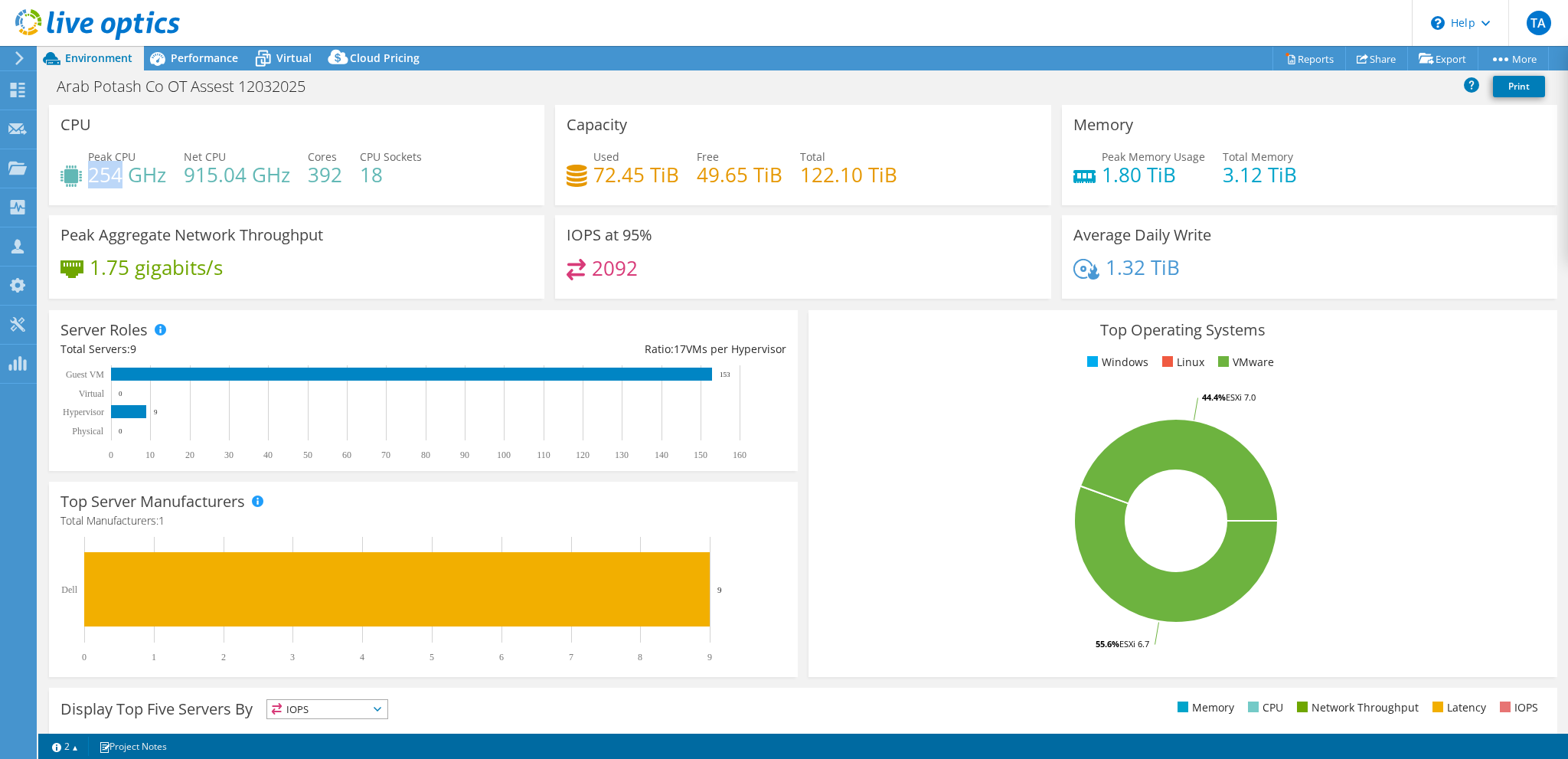
drag, startPoint x: 92, startPoint y: 171, endPoint x: 119, endPoint y: 174, distance: 27.2
click at [119, 174] on h4 "254 GHz" at bounding box center [126, 174] width 78 height 17
click at [208, 56] on span "Performance" at bounding box center [204, 58] width 67 height 15
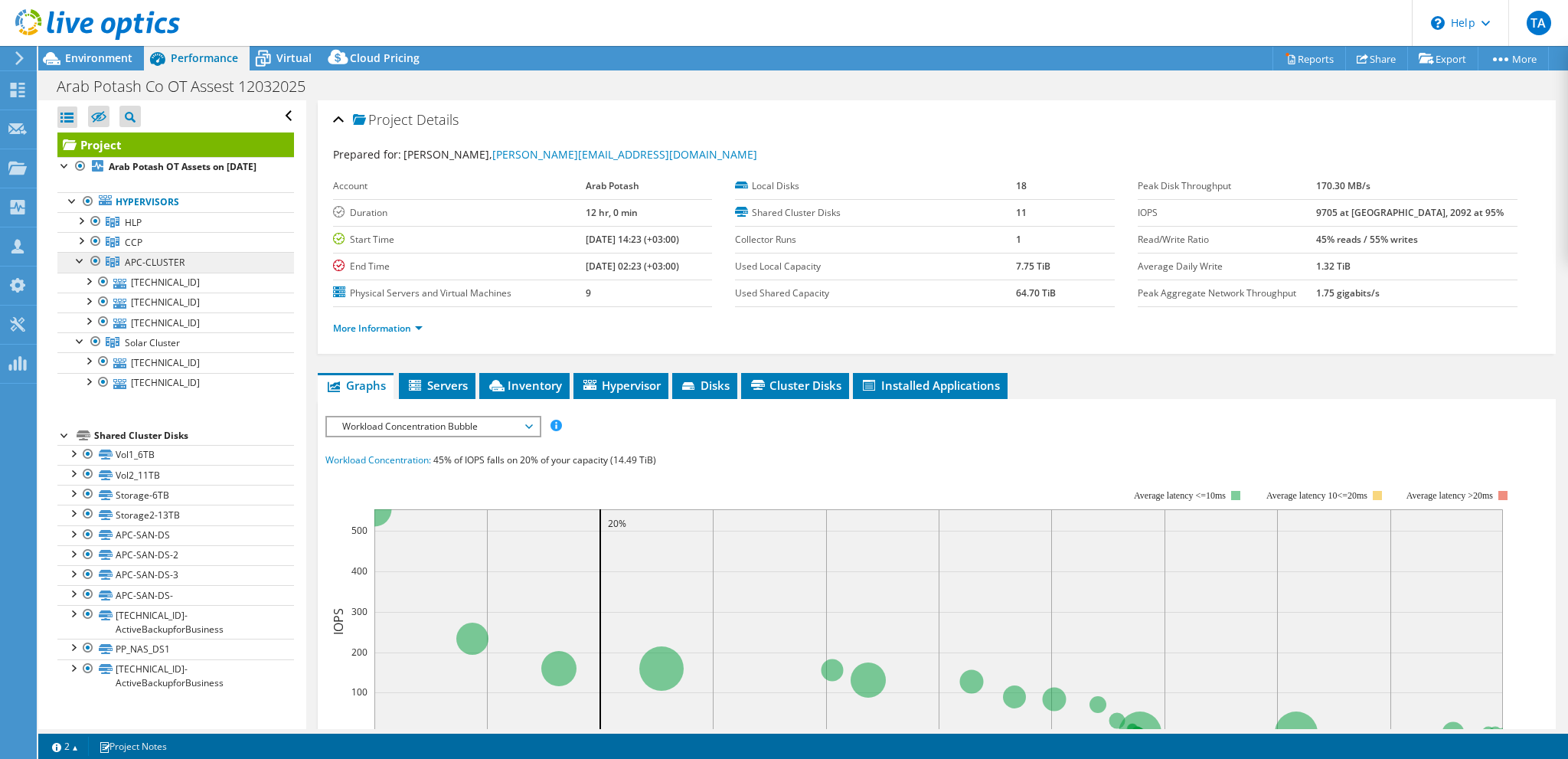
click at [141, 229] on span "APC-CLUSTER" at bounding box center [133, 223] width 17 height 13
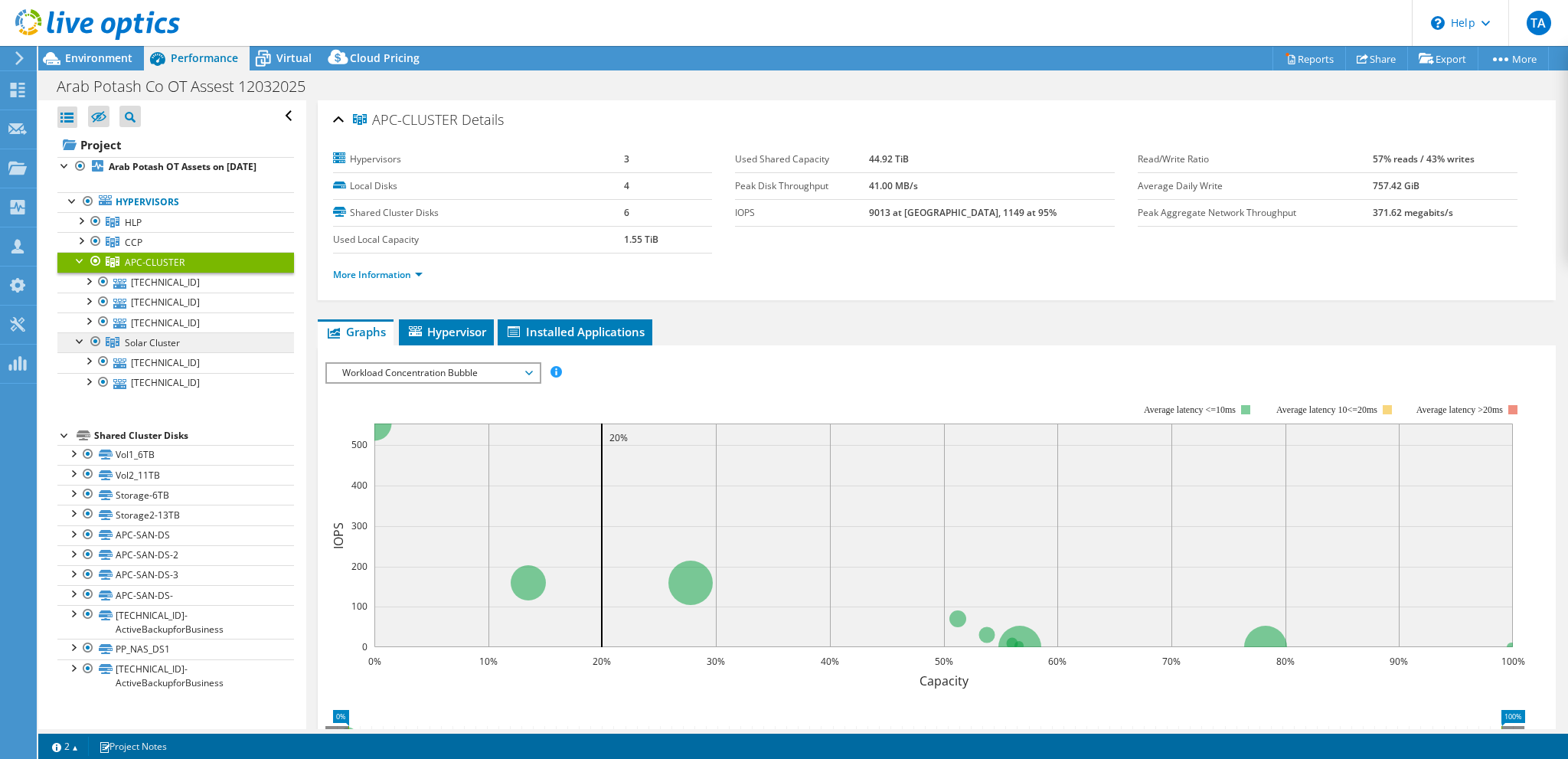
click at [141, 229] on span "Solar Cluster" at bounding box center [133, 223] width 17 height 13
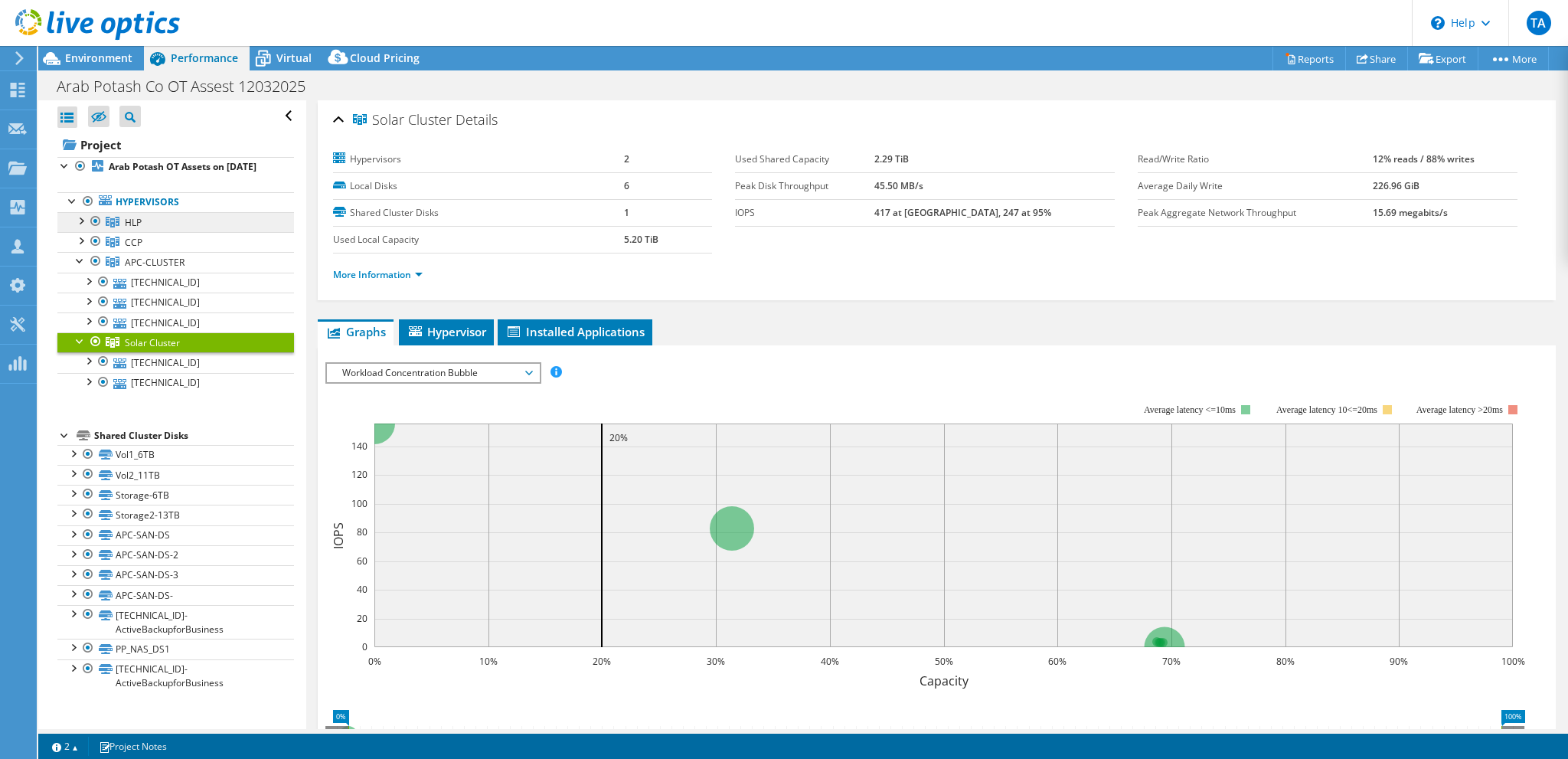
click at [153, 232] on link "HLP" at bounding box center [175, 221] width 237 height 20
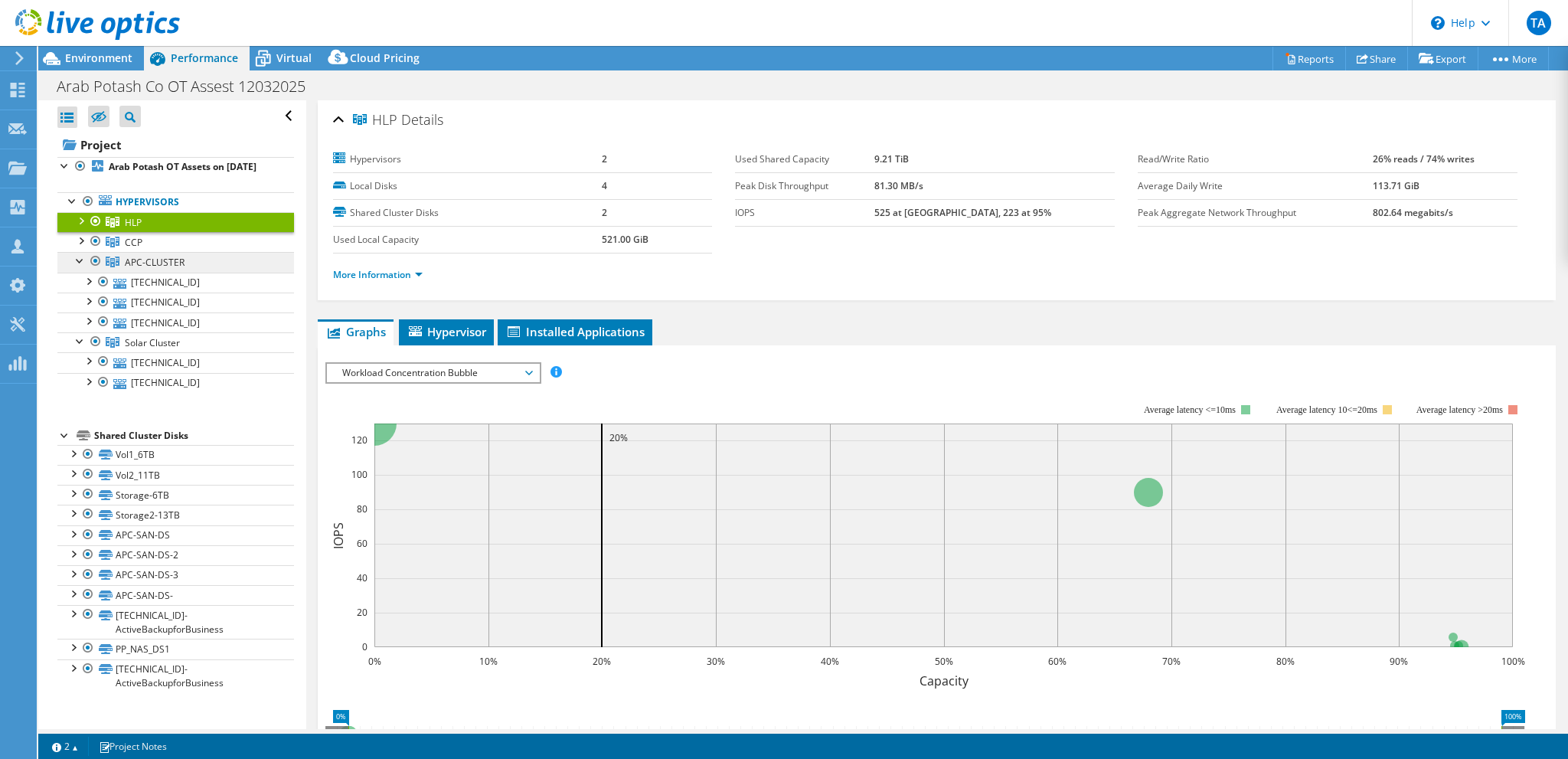
click at [141, 229] on span "APC-CLUSTER" at bounding box center [133, 223] width 17 height 13
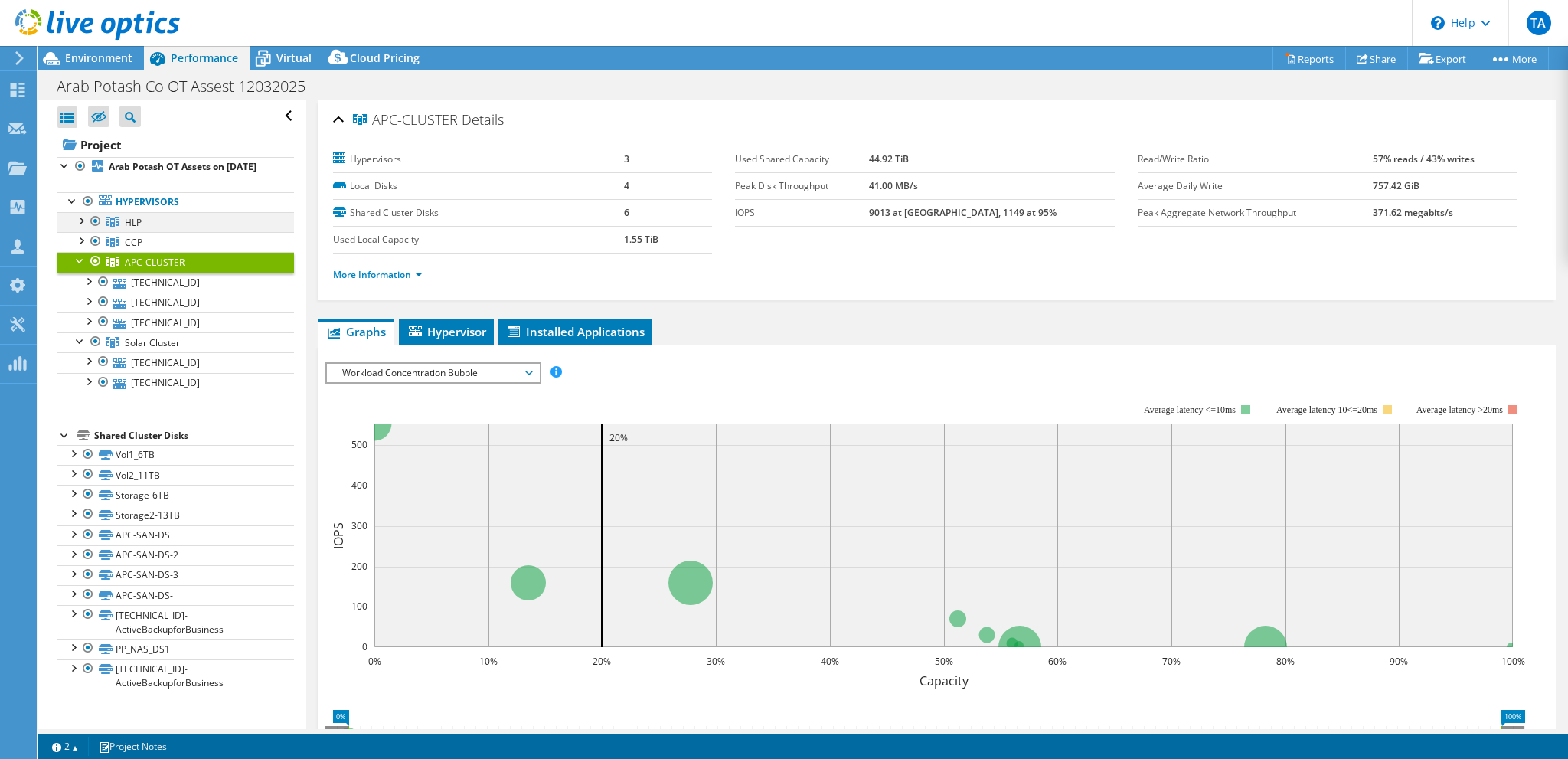
click at [96, 231] on div at bounding box center [96, 221] width 15 height 19
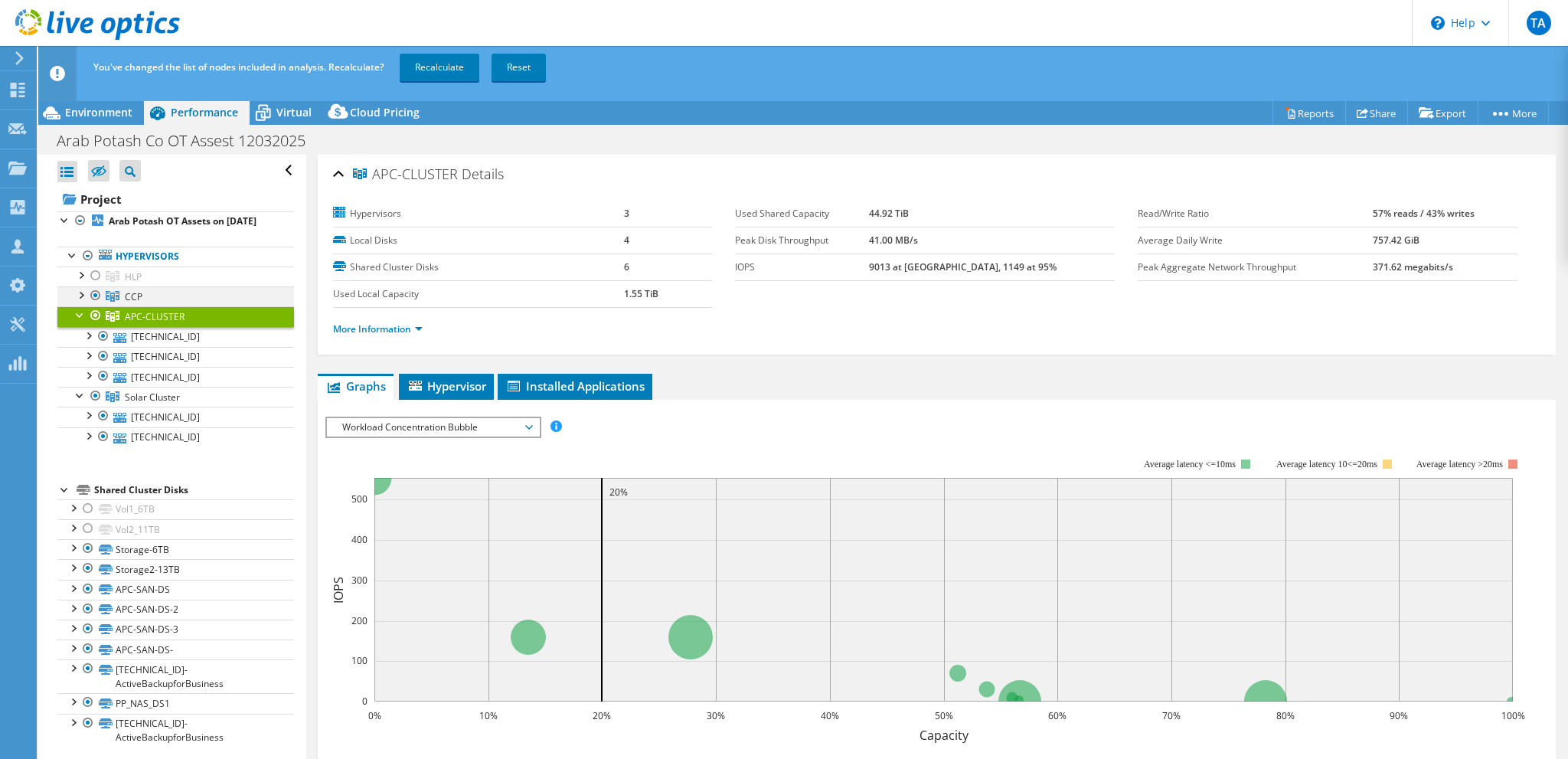
click at [95, 305] on div at bounding box center [96, 296] width 15 height 19
click at [418, 67] on link "Recalculate" at bounding box center [439, 67] width 80 height 27
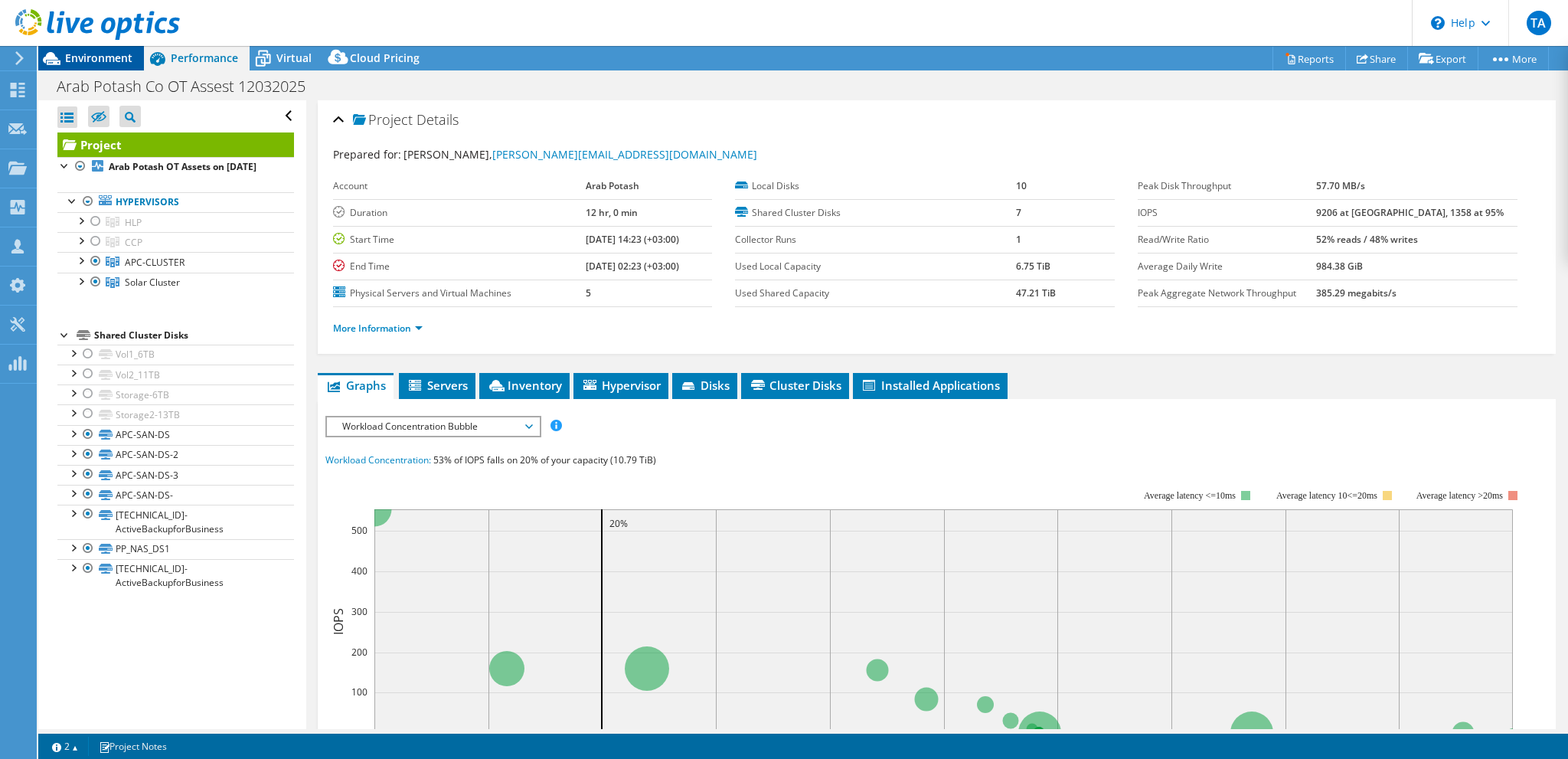
click at [89, 58] on span "Environment" at bounding box center [98, 58] width 67 height 15
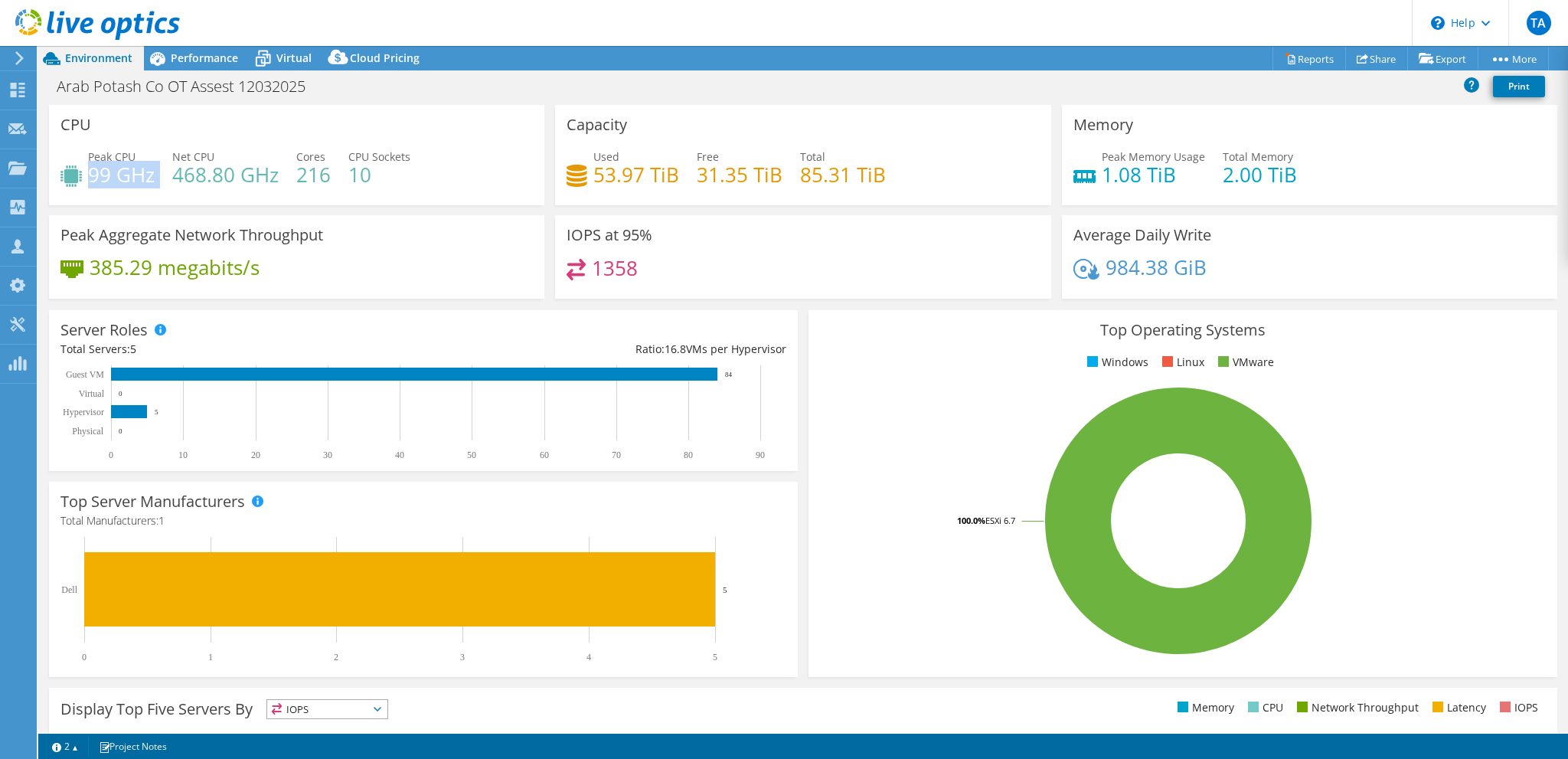
drag, startPoint x: 93, startPoint y: 169, endPoint x: 155, endPoint y: 170, distance: 62.0
click at [155, 170] on div "Peak CPU 99 GHz Net CPU 468.80 GHz Cores 216 CPU Sockets 10" at bounding box center [297, 173] width 472 height 50
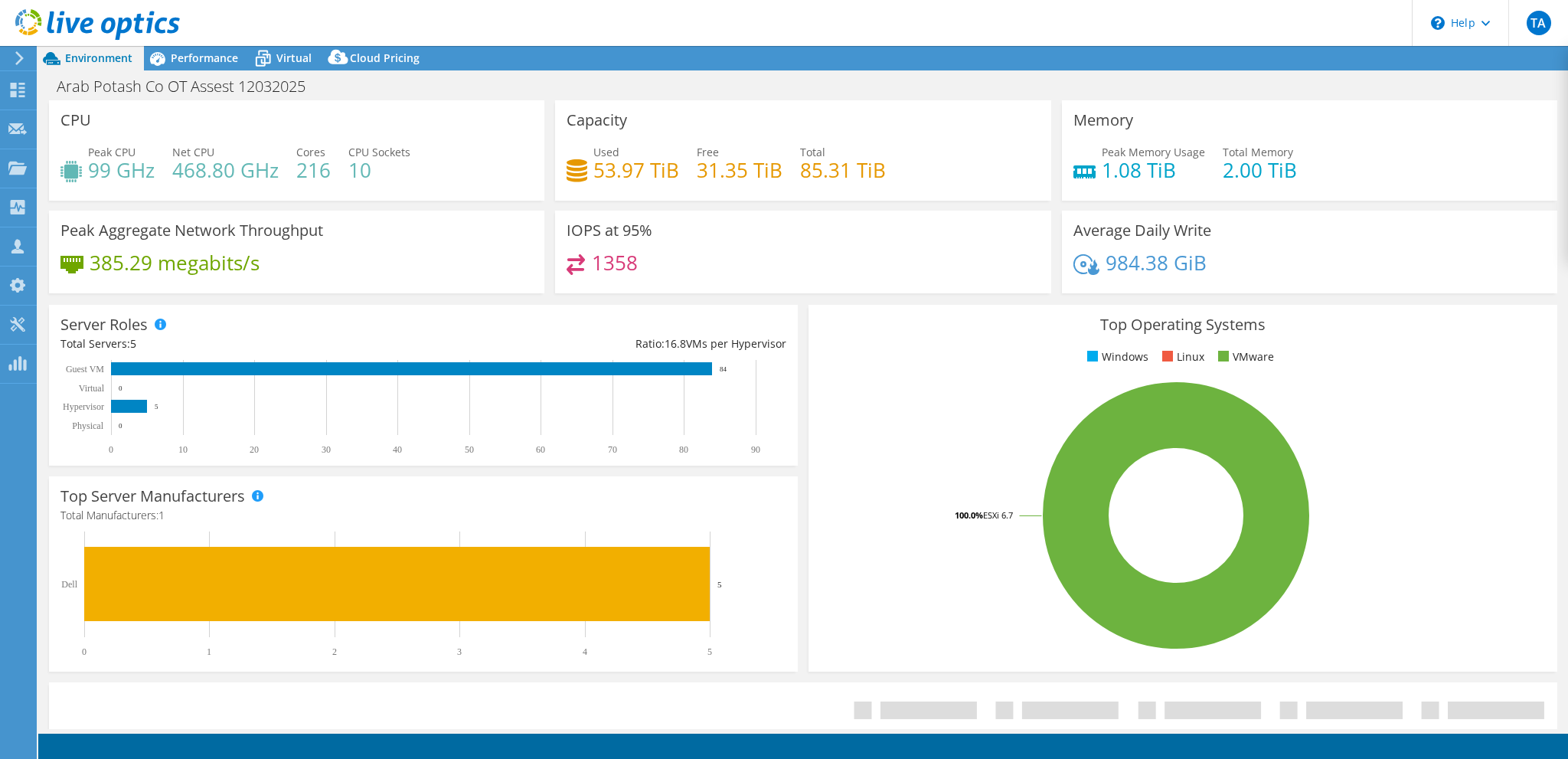
select select "USD"
